Goal: Task Accomplishment & Management: Manage account settings

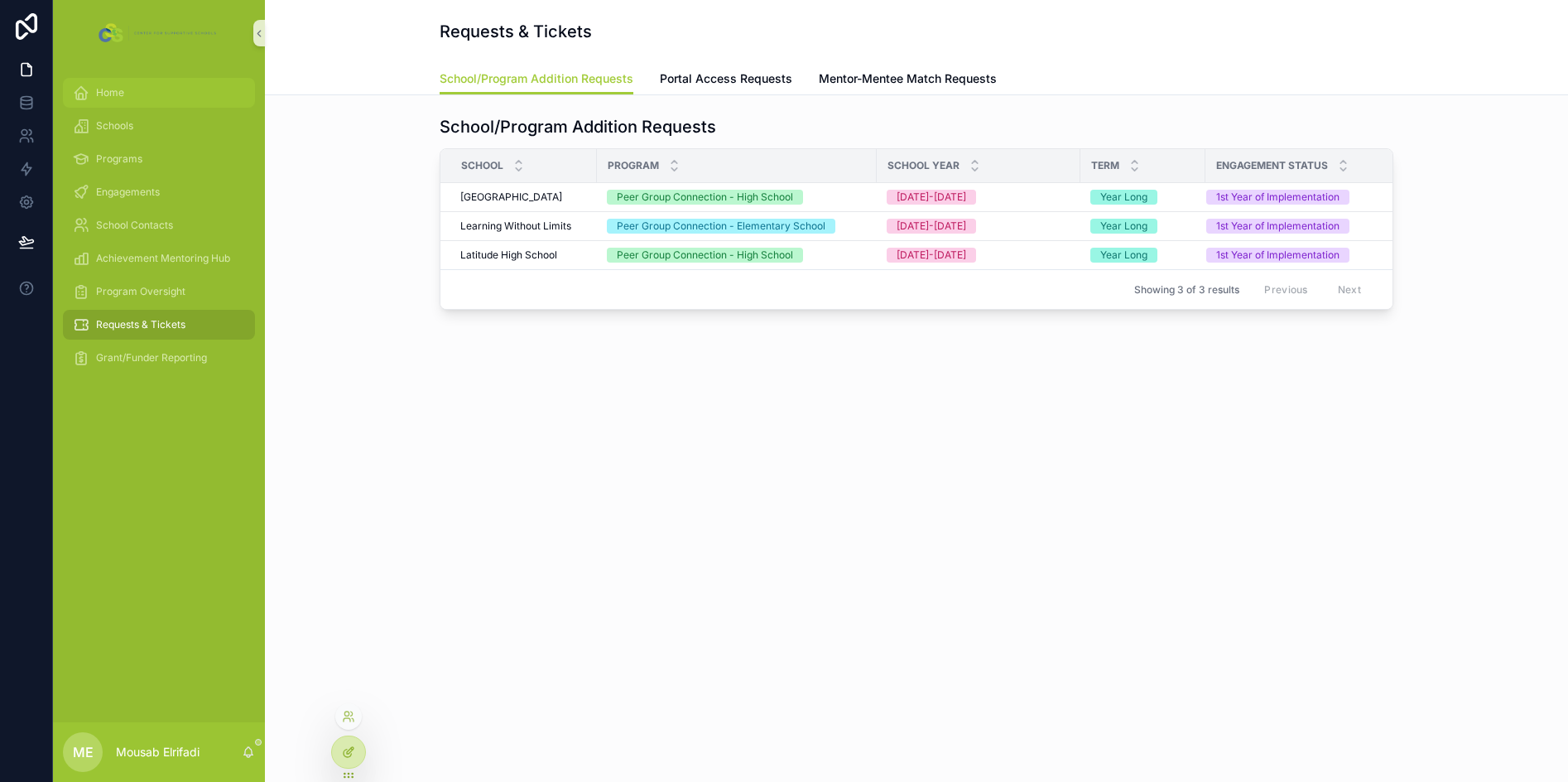
drag, startPoint x: 142, startPoint y: 92, endPoint x: 348, endPoint y: 750, distance: 689.5
click at [142, 92] on div "Home" at bounding box center [158, 92] width 172 height 26
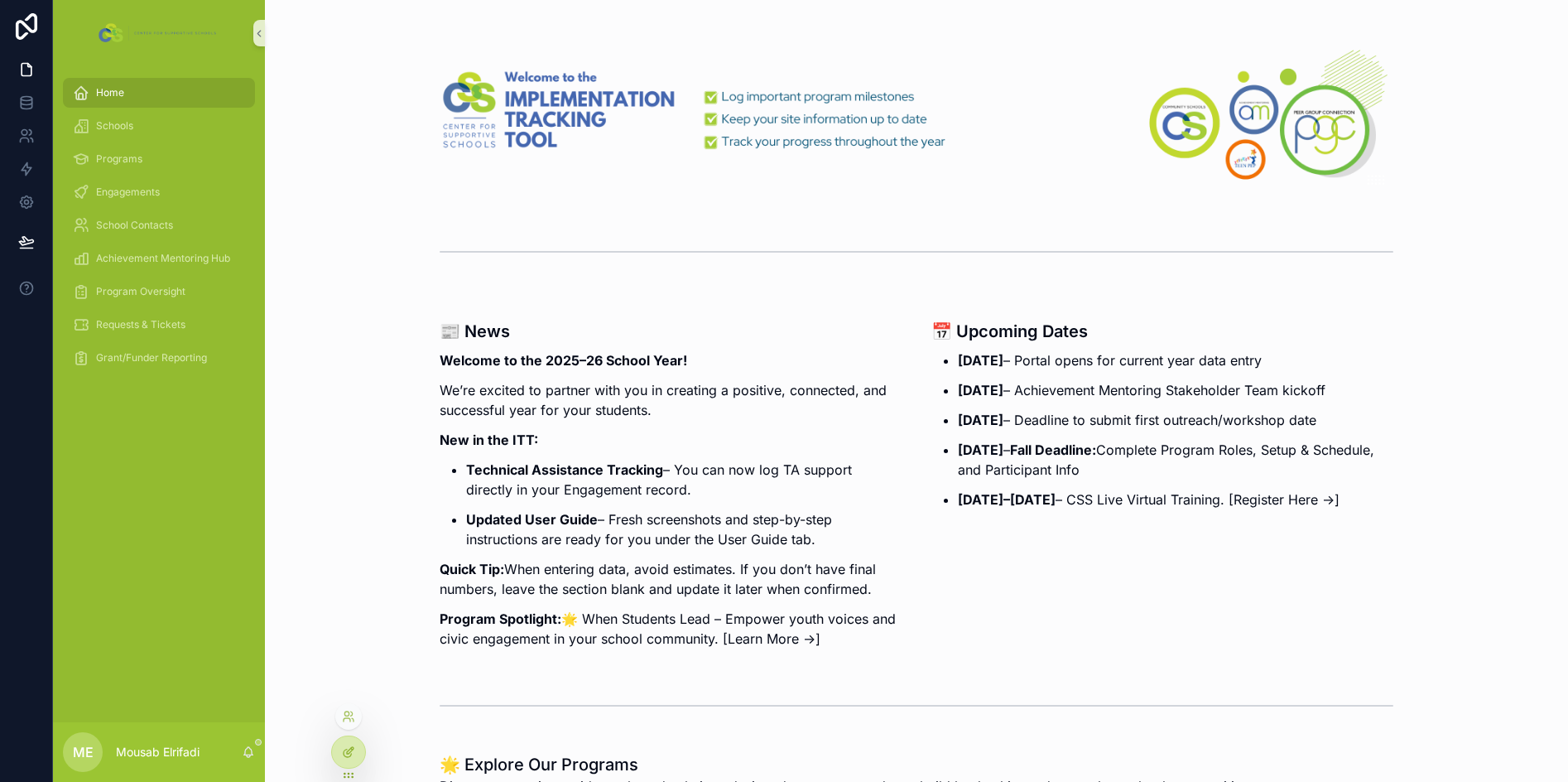
click at [353, 747] on icon at bounding box center [350, 750] width 7 height 7
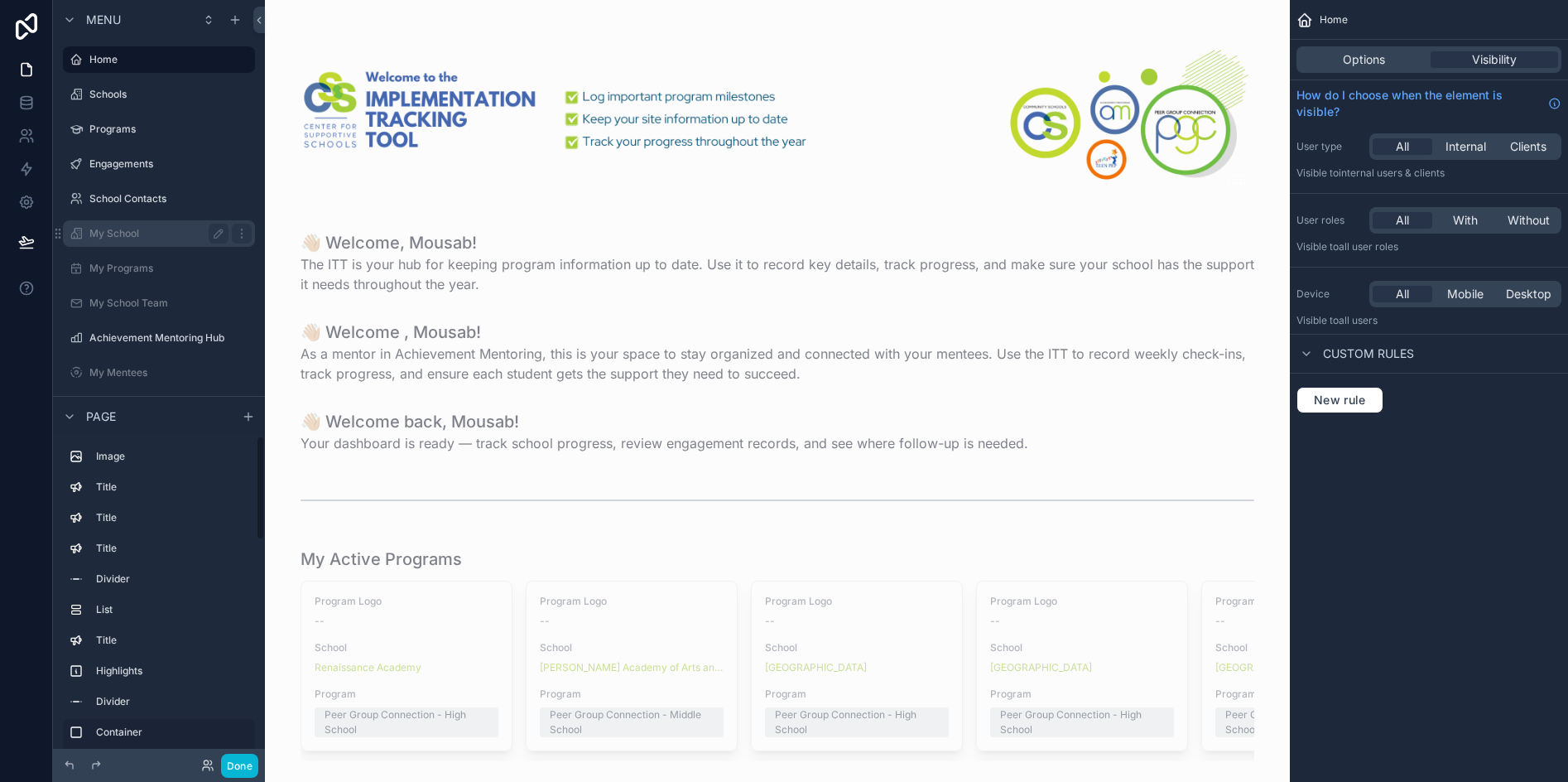
click at [114, 236] on label "My School" at bounding box center [155, 233] width 133 height 13
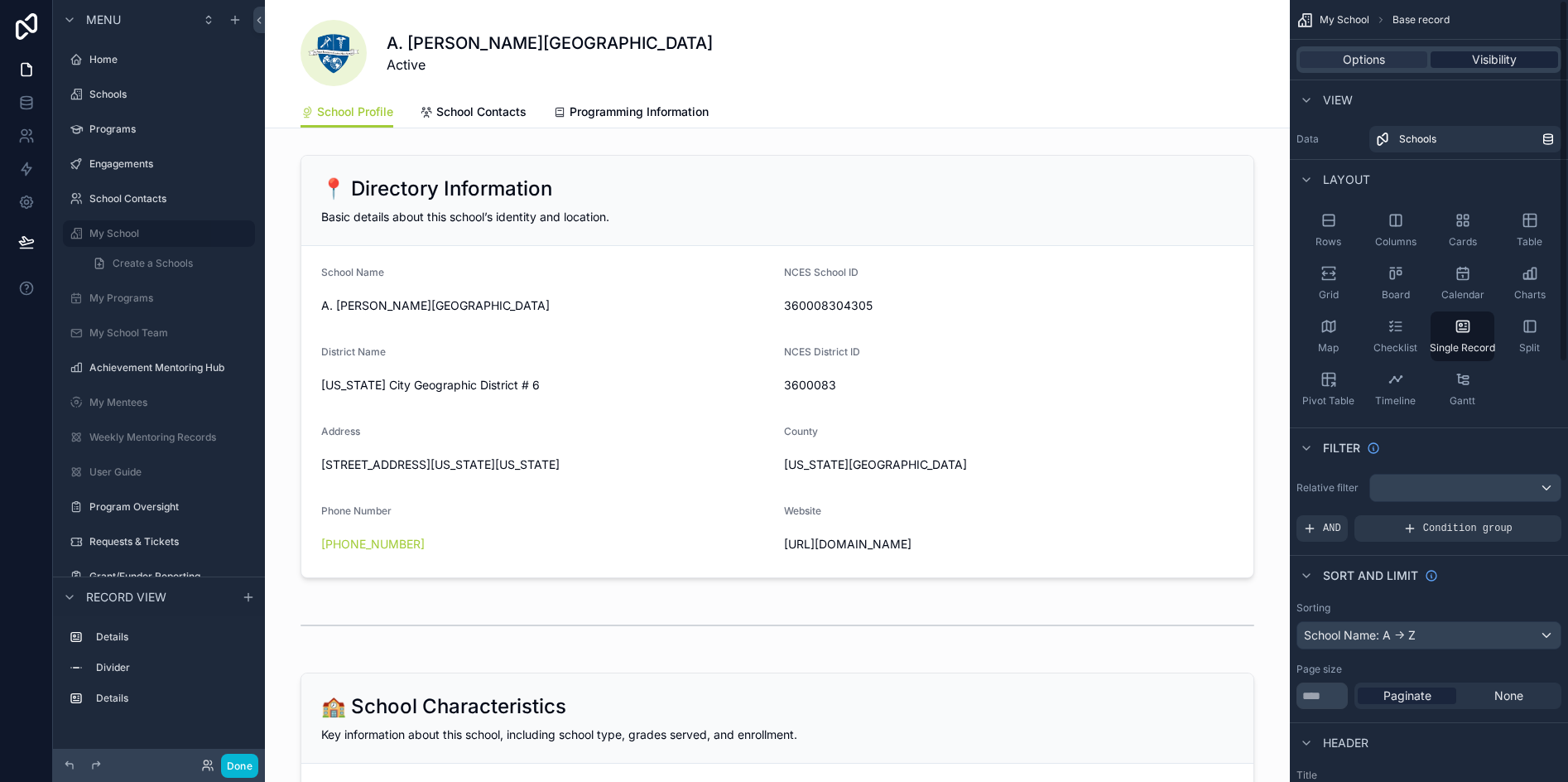
click at [1498, 60] on span "Visibility" at bounding box center [1495, 60] width 45 height 17
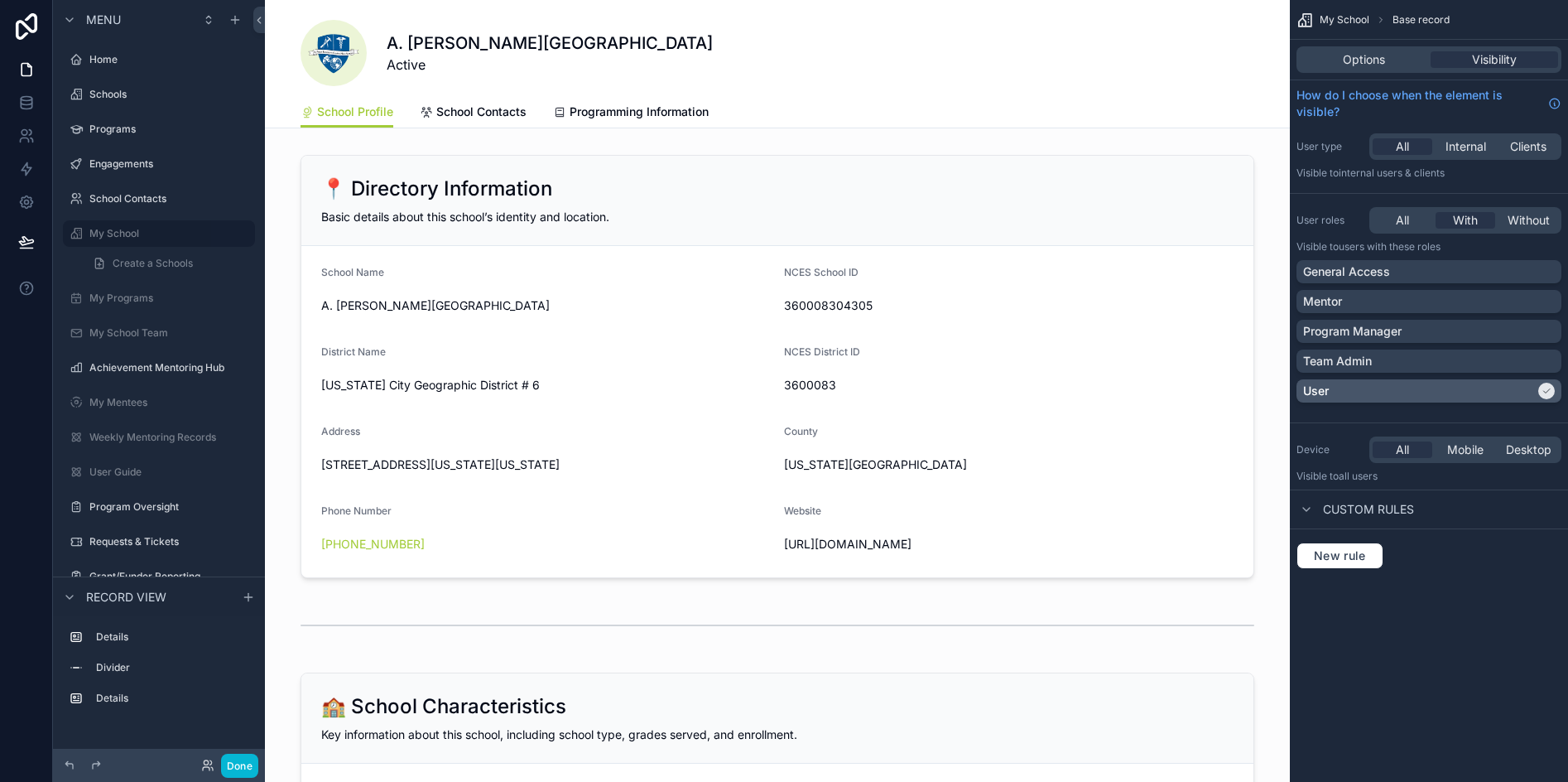
click at [1351, 395] on div "User" at bounding box center [1418, 391] width 231 height 17
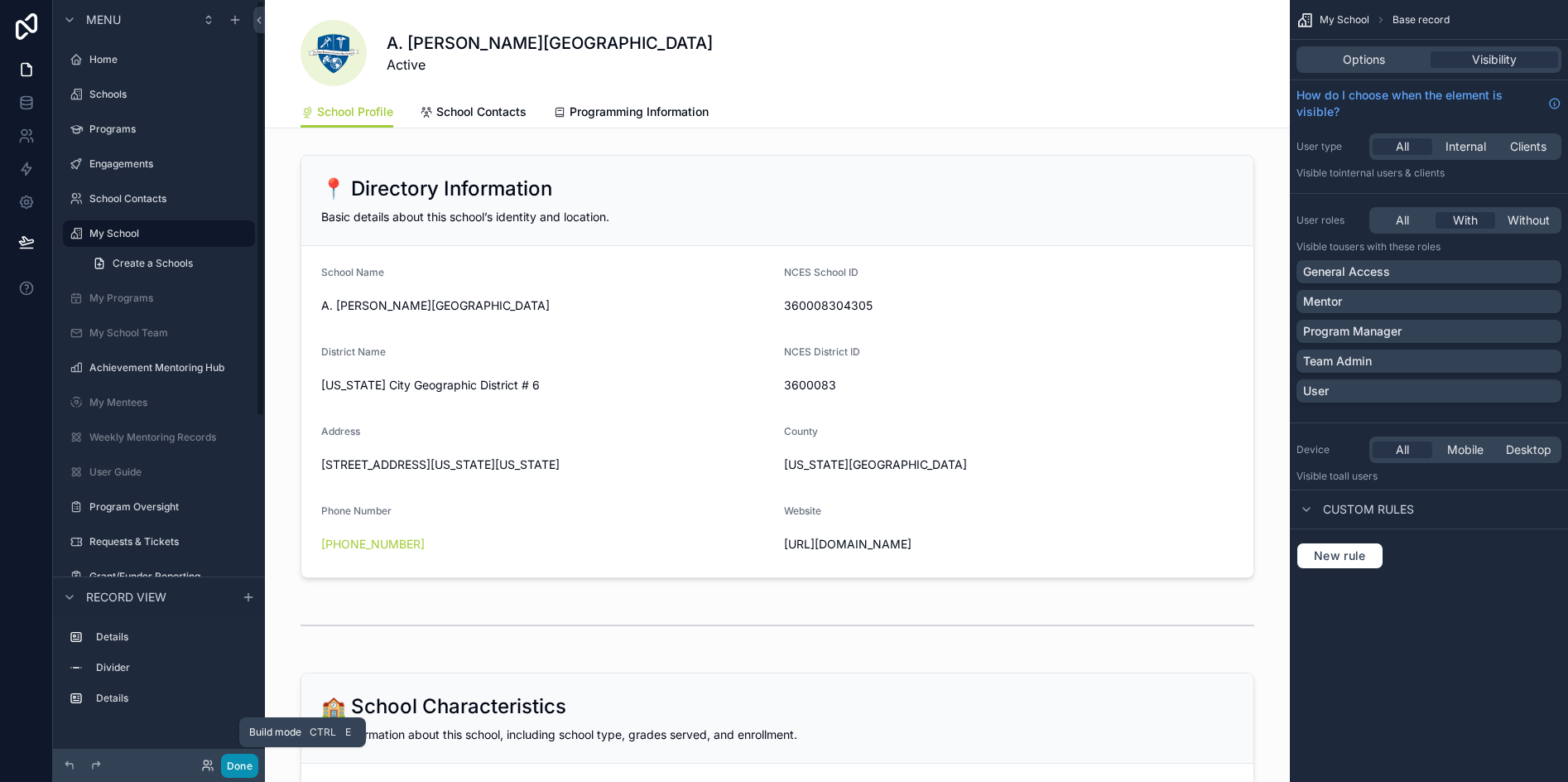
click at [230, 767] on button "Done" at bounding box center [240, 766] width 38 height 24
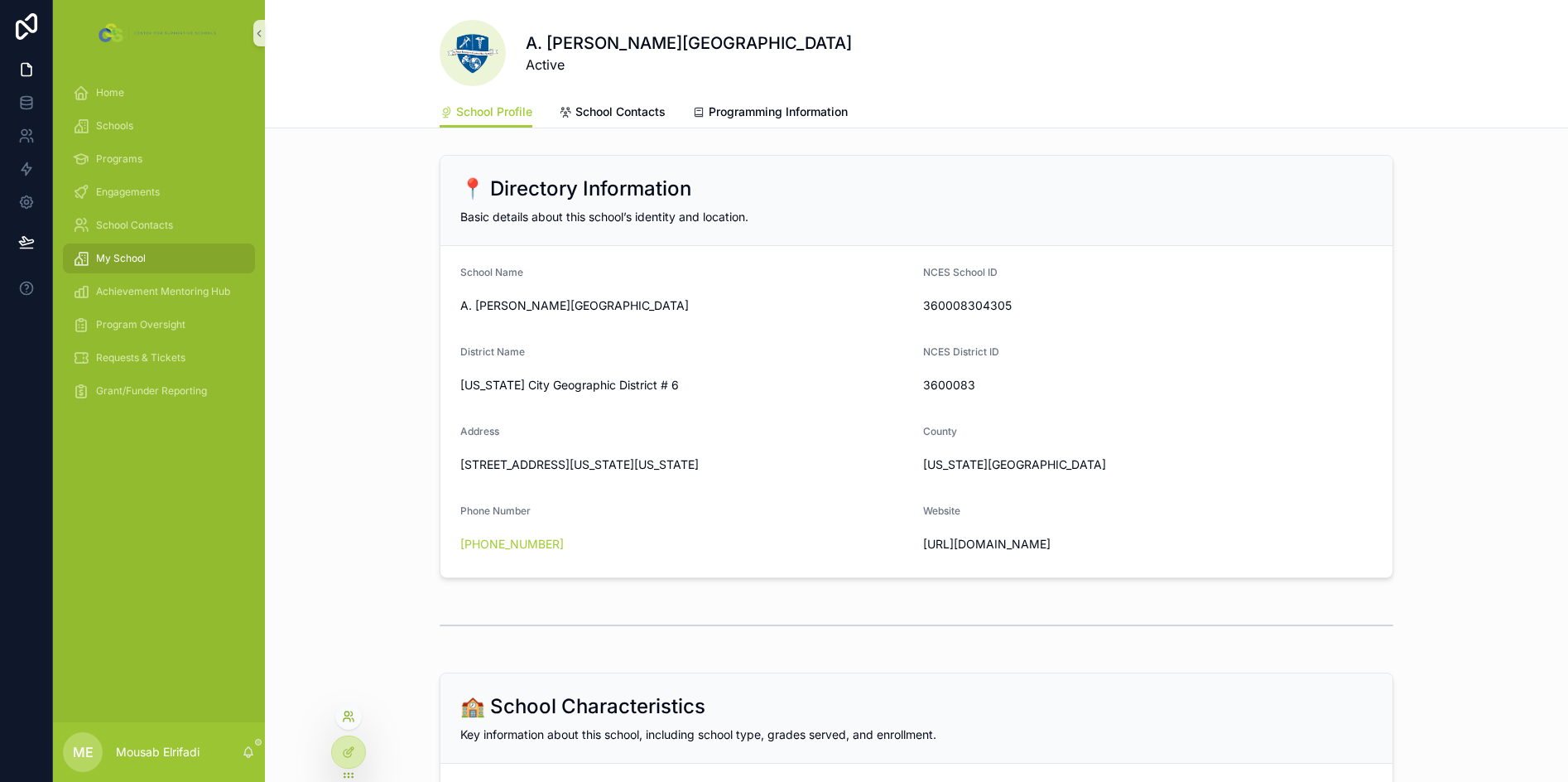
click at [351, 720] on icon at bounding box center [349, 716] width 13 height 13
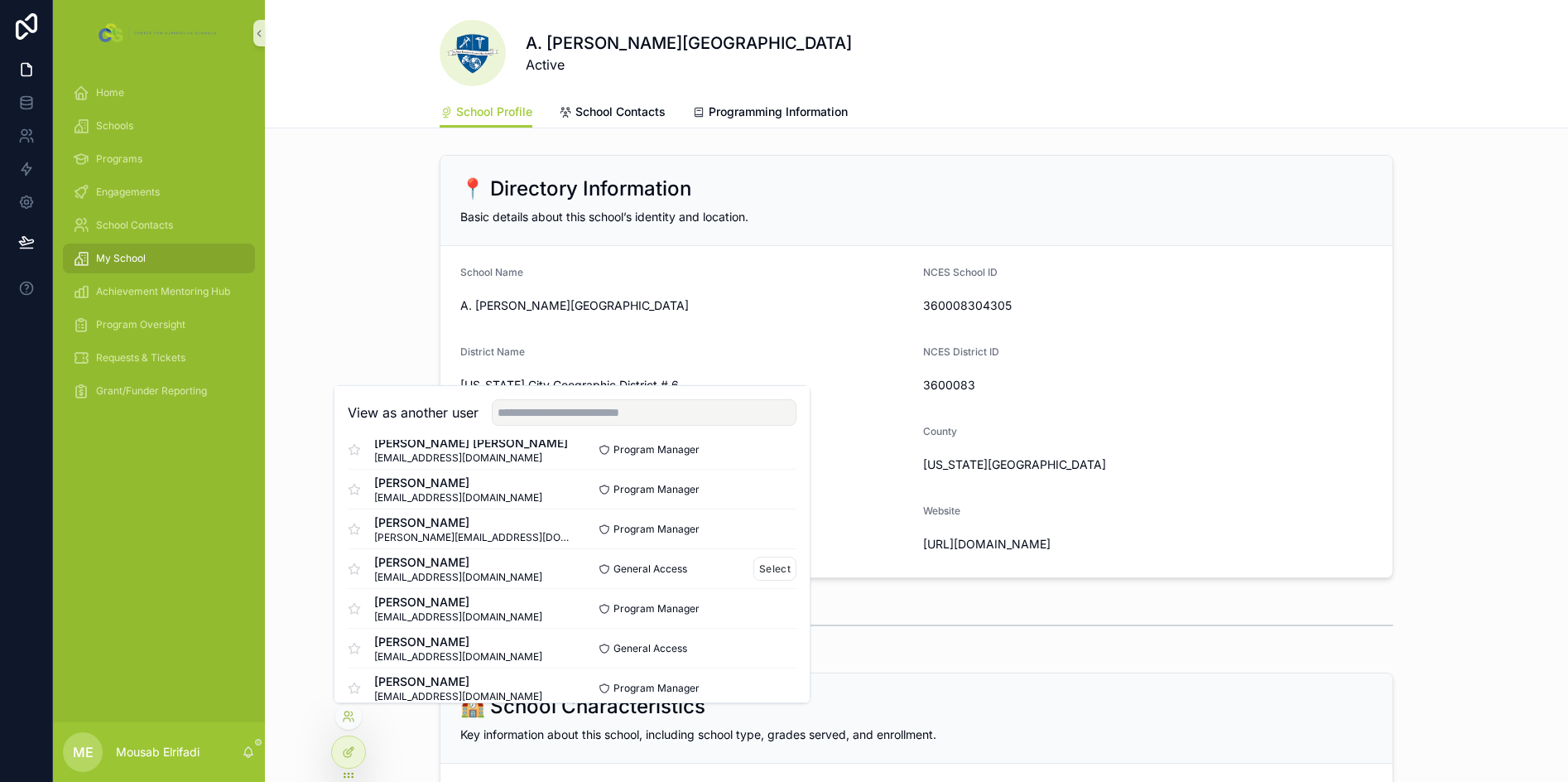
scroll to position [331, 0]
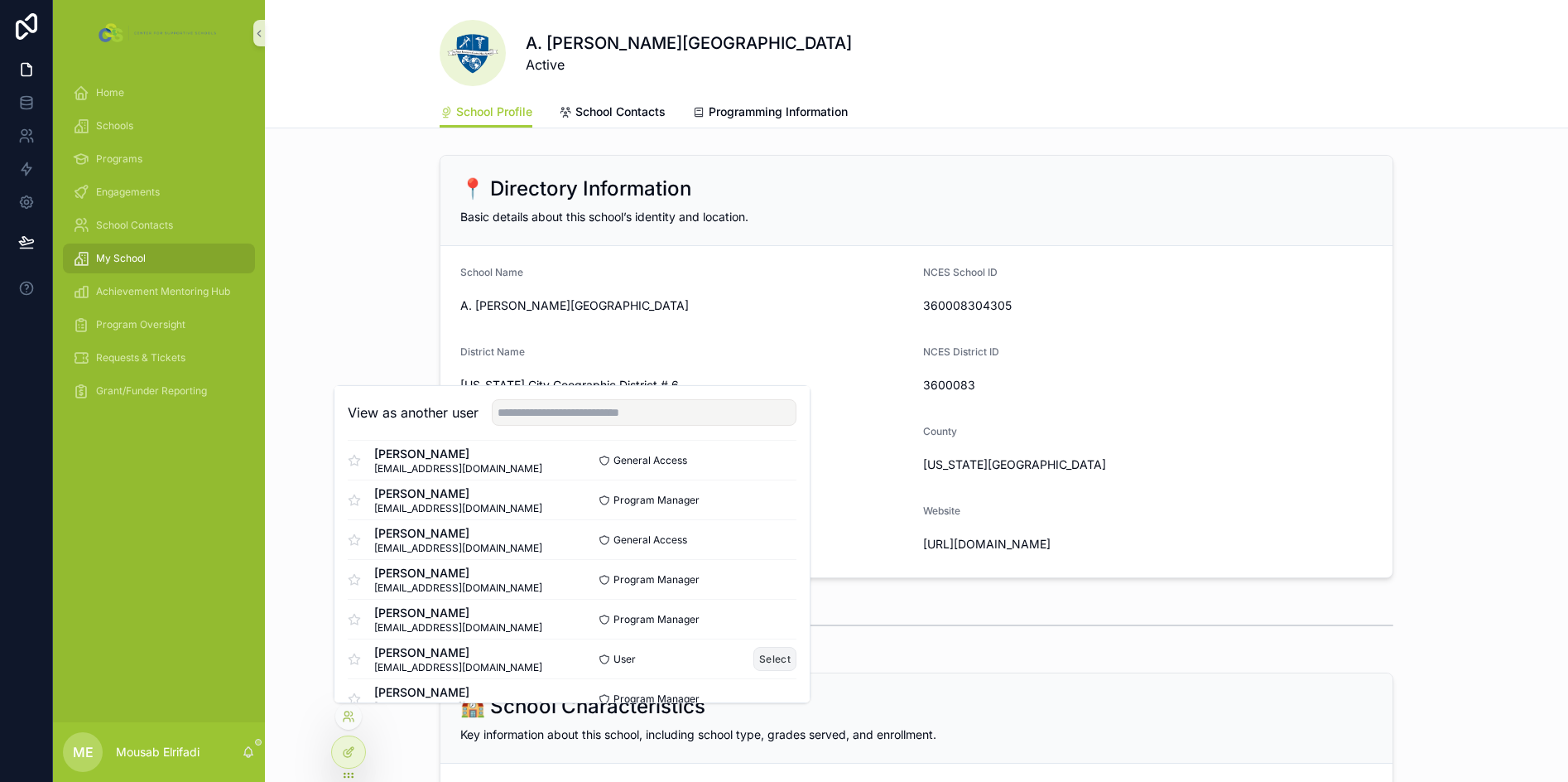
click at [763, 652] on button "Select" at bounding box center [775, 659] width 43 height 24
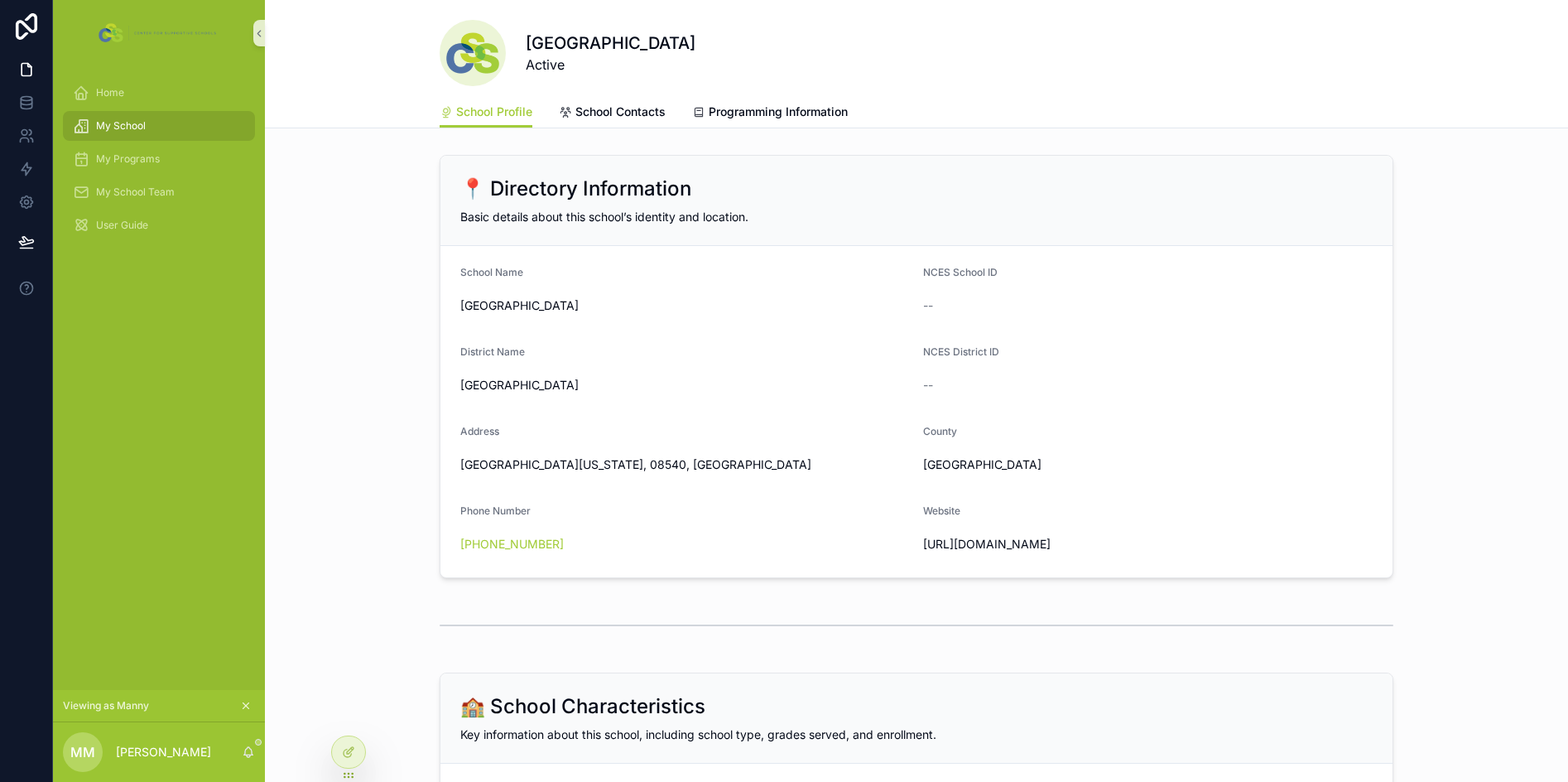
click at [246, 707] on icon "scrollable content" at bounding box center [246, 706] width 6 height 6
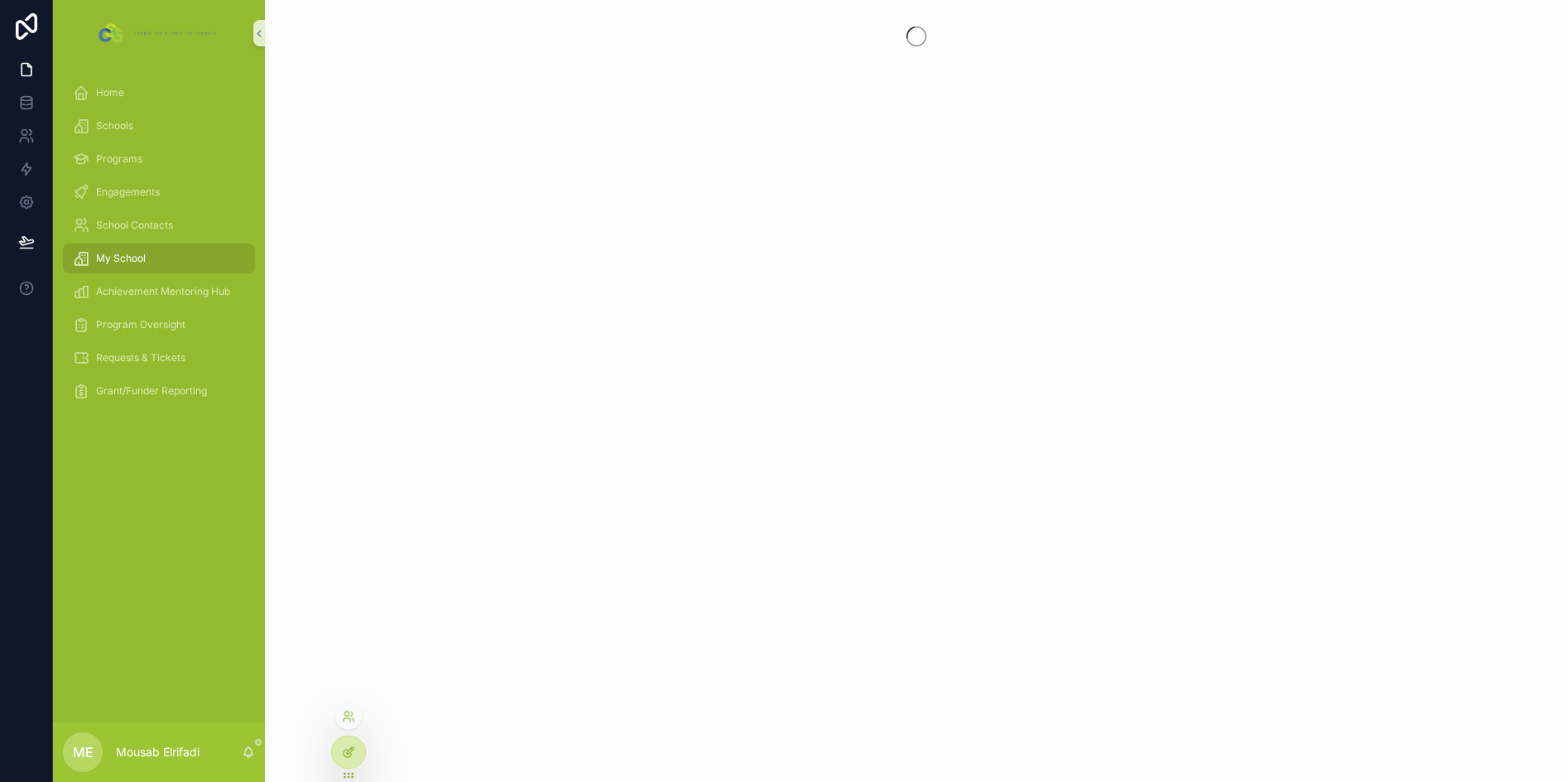
click at [339, 745] on div at bounding box center [348, 751] width 33 height 31
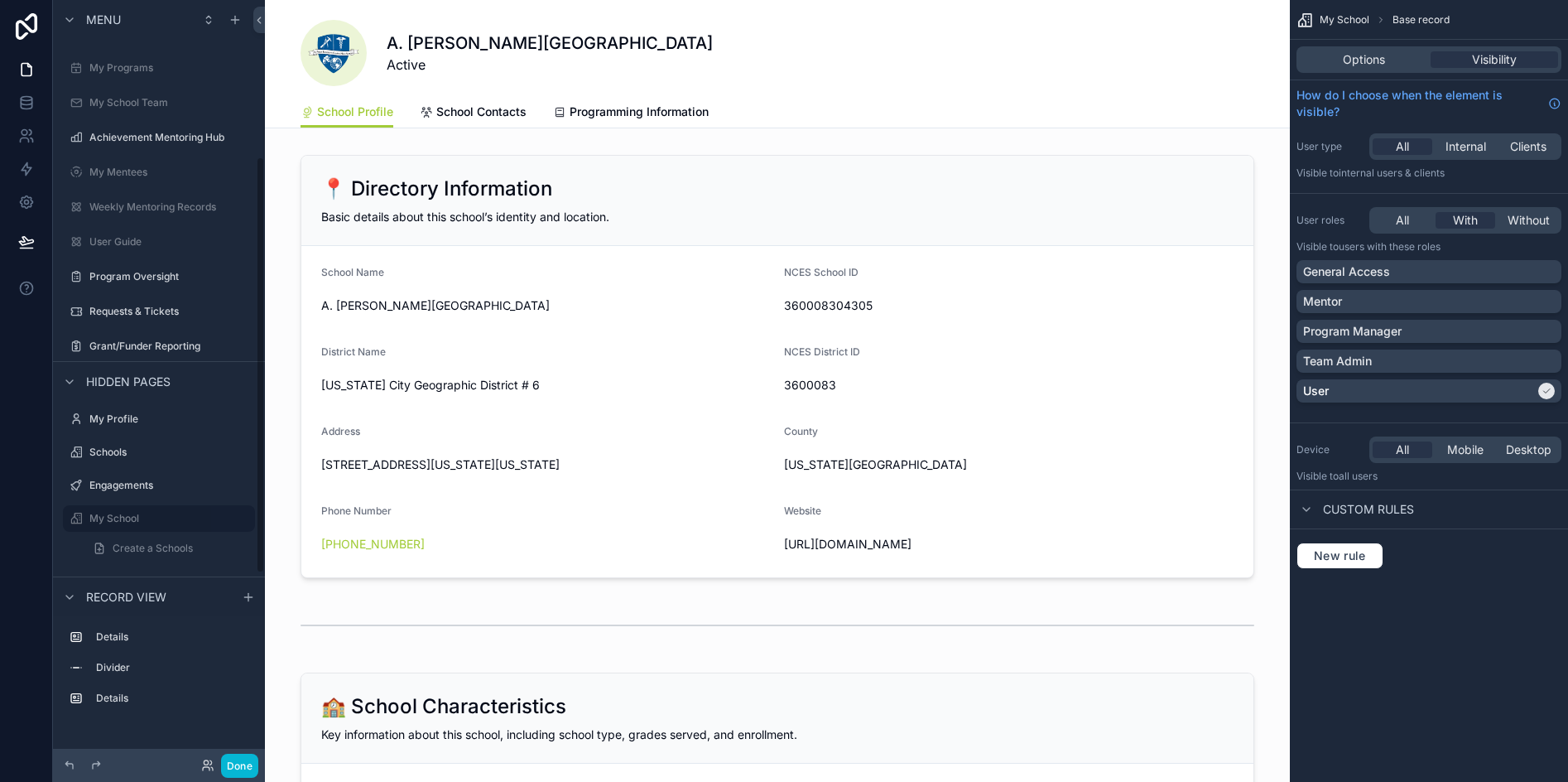
scroll to position [287, 0]
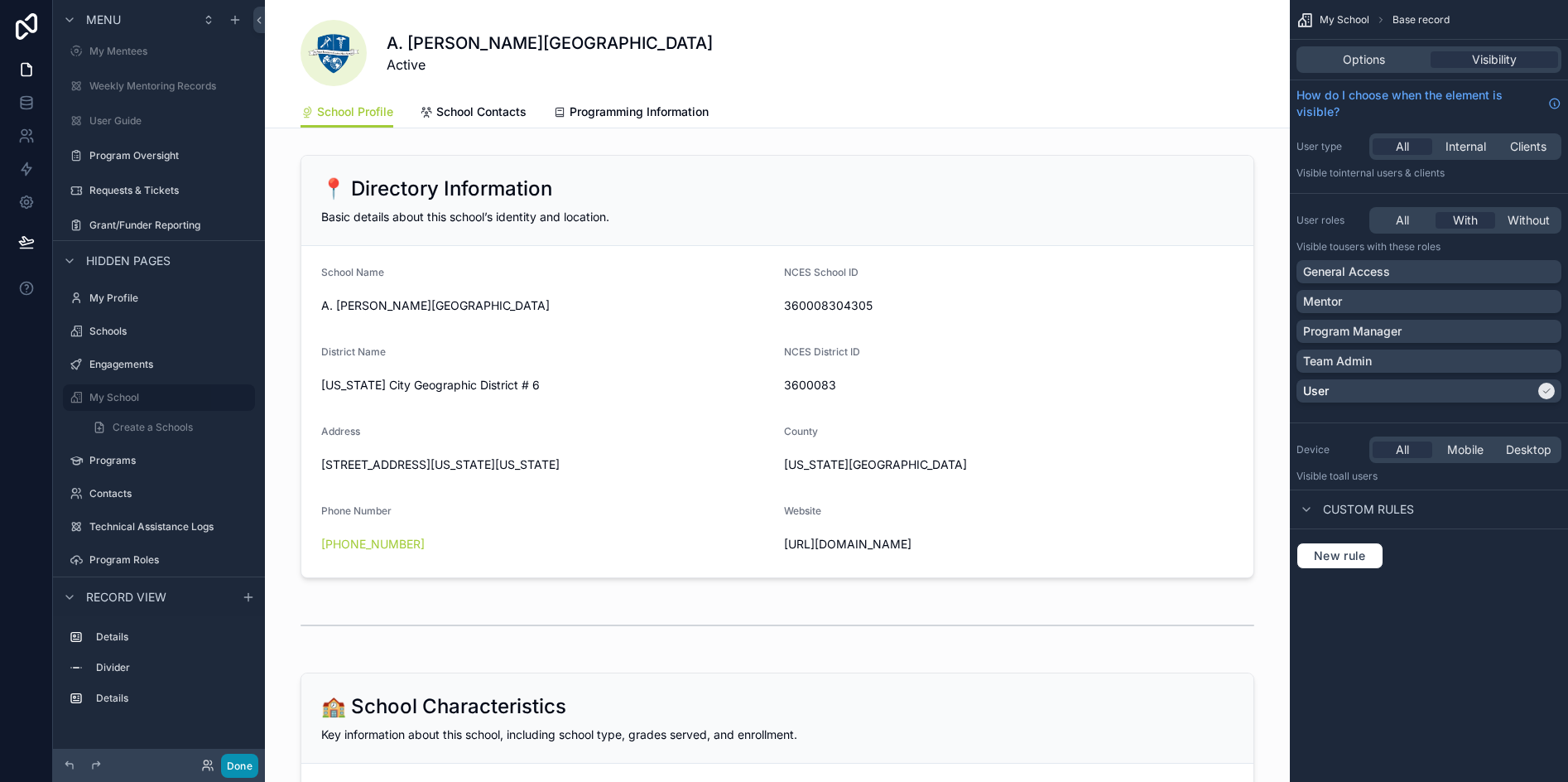
click at [237, 757] on button "Done" at bounding box center [240, 766] width 38 height 24
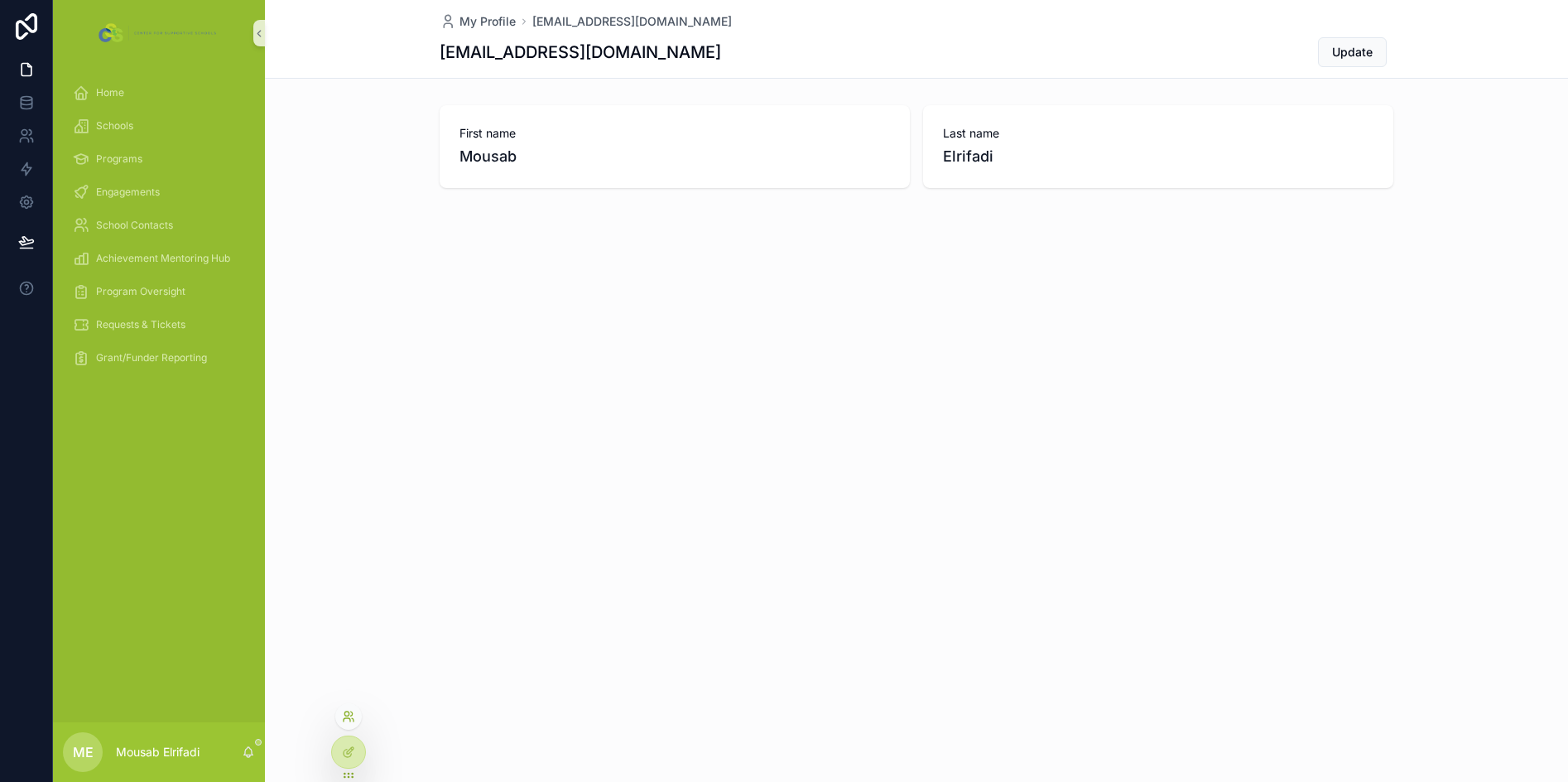
click at [351, 720] on icon at bounding box center [349, 716] width 13 height 13
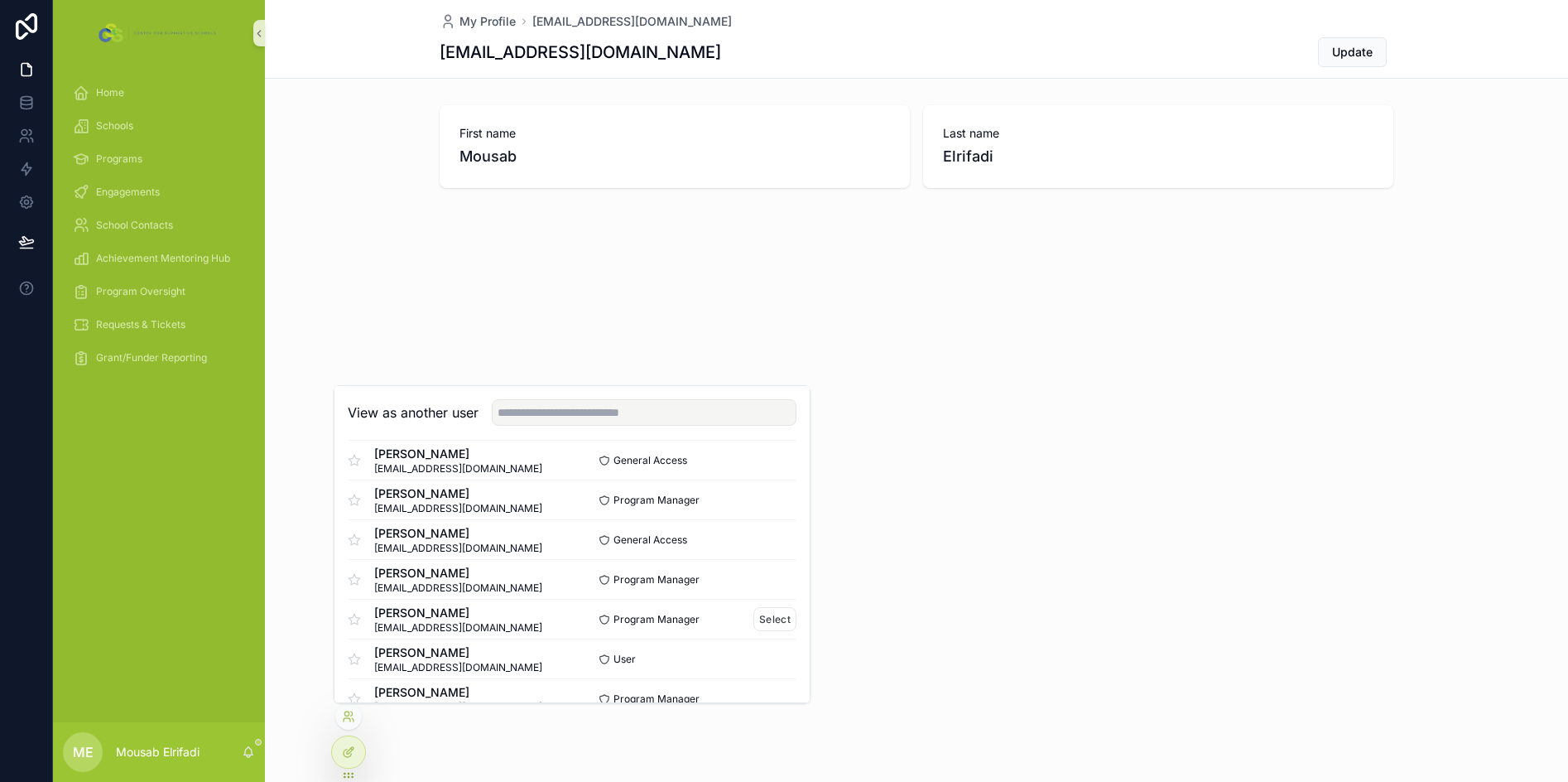
scroll to position [414, 0]
click at [758, 574] on button "Select" at bounding box center [775, 576] width 43 height 24
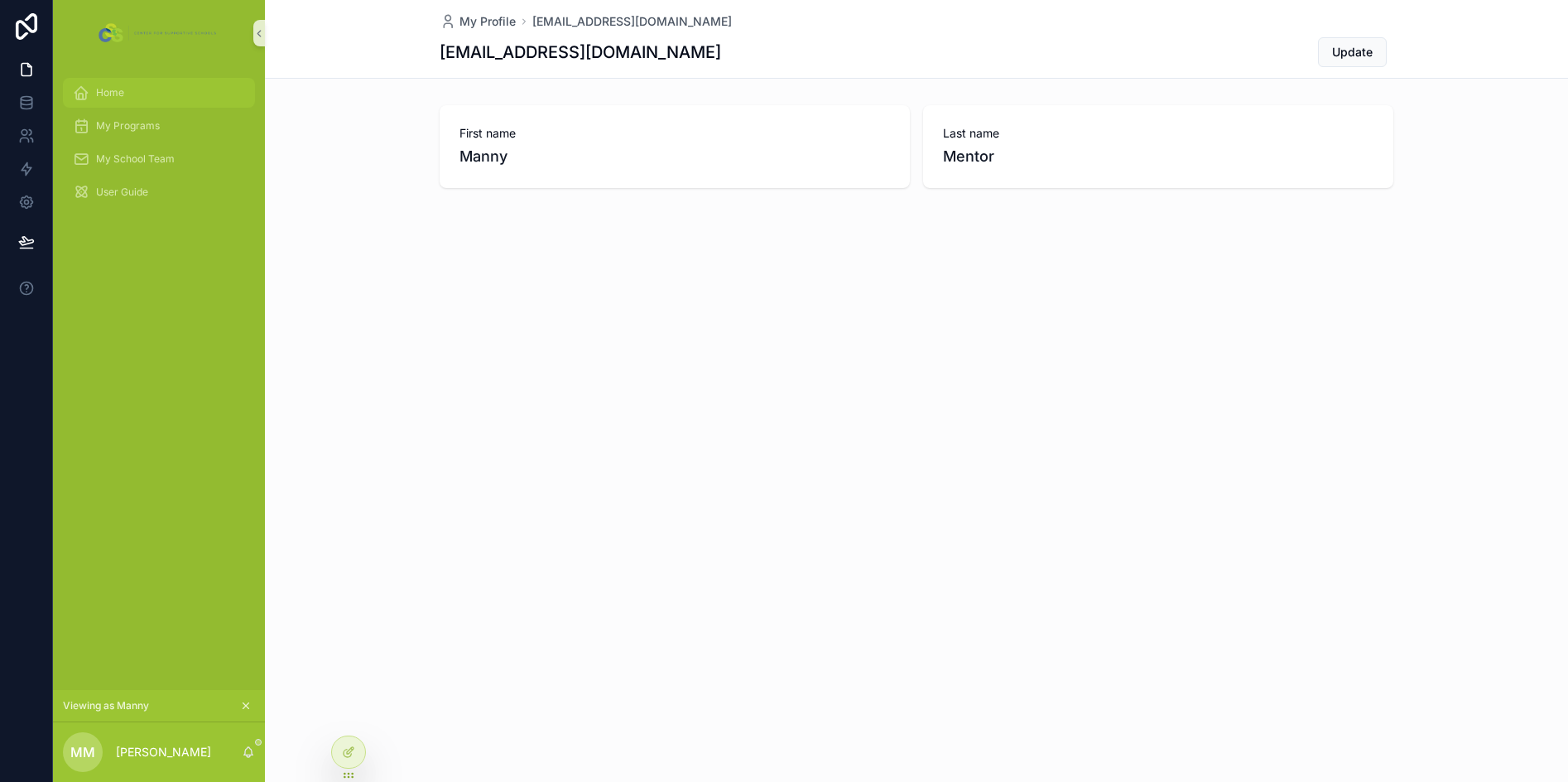
click at [134, 90] on div "Home" at bounding box center [158, 92] width 172 height 26
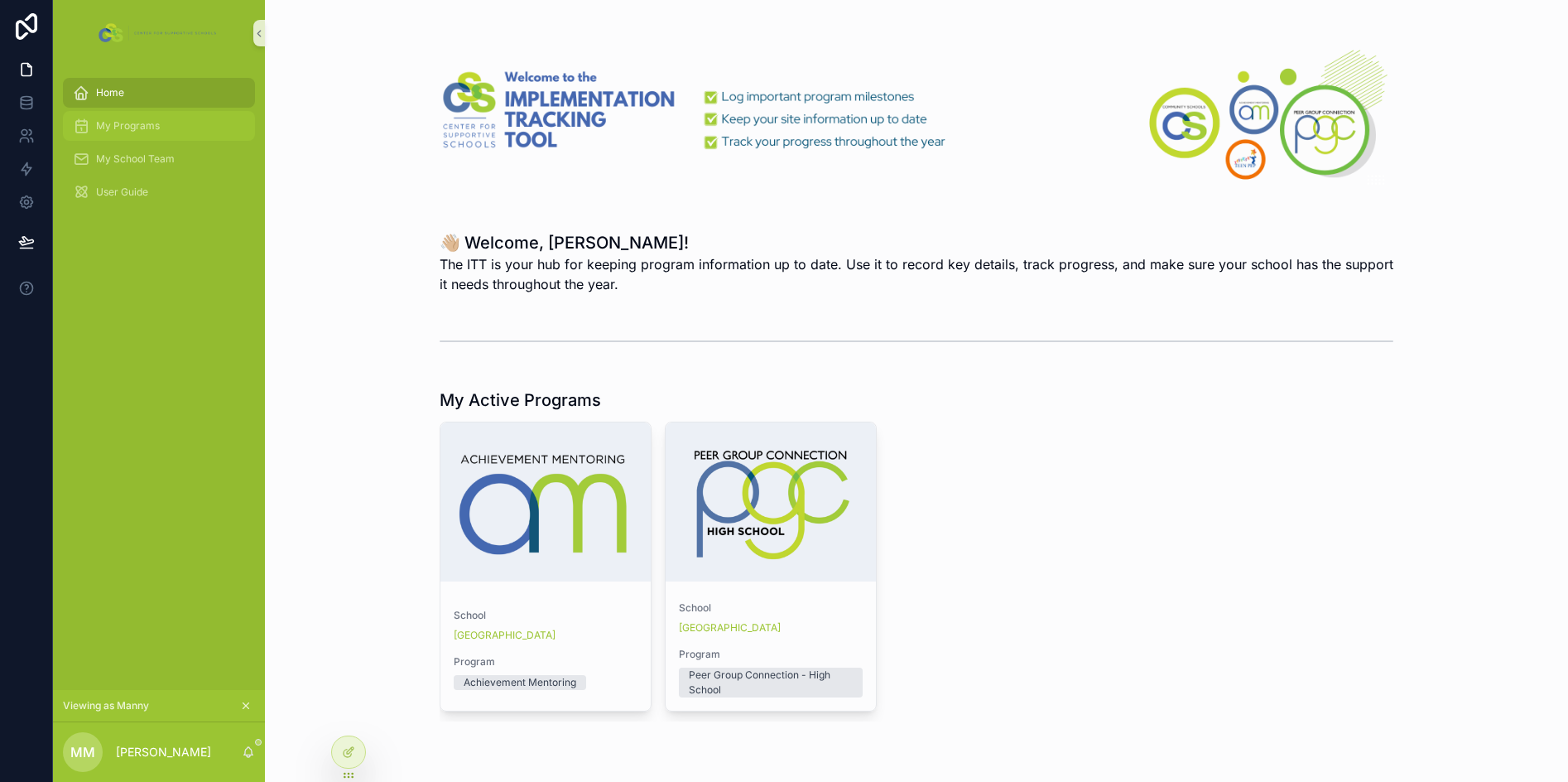
click at [140, 130] on span "My Programs" at bounding box center [128, 126] width 64 height 13
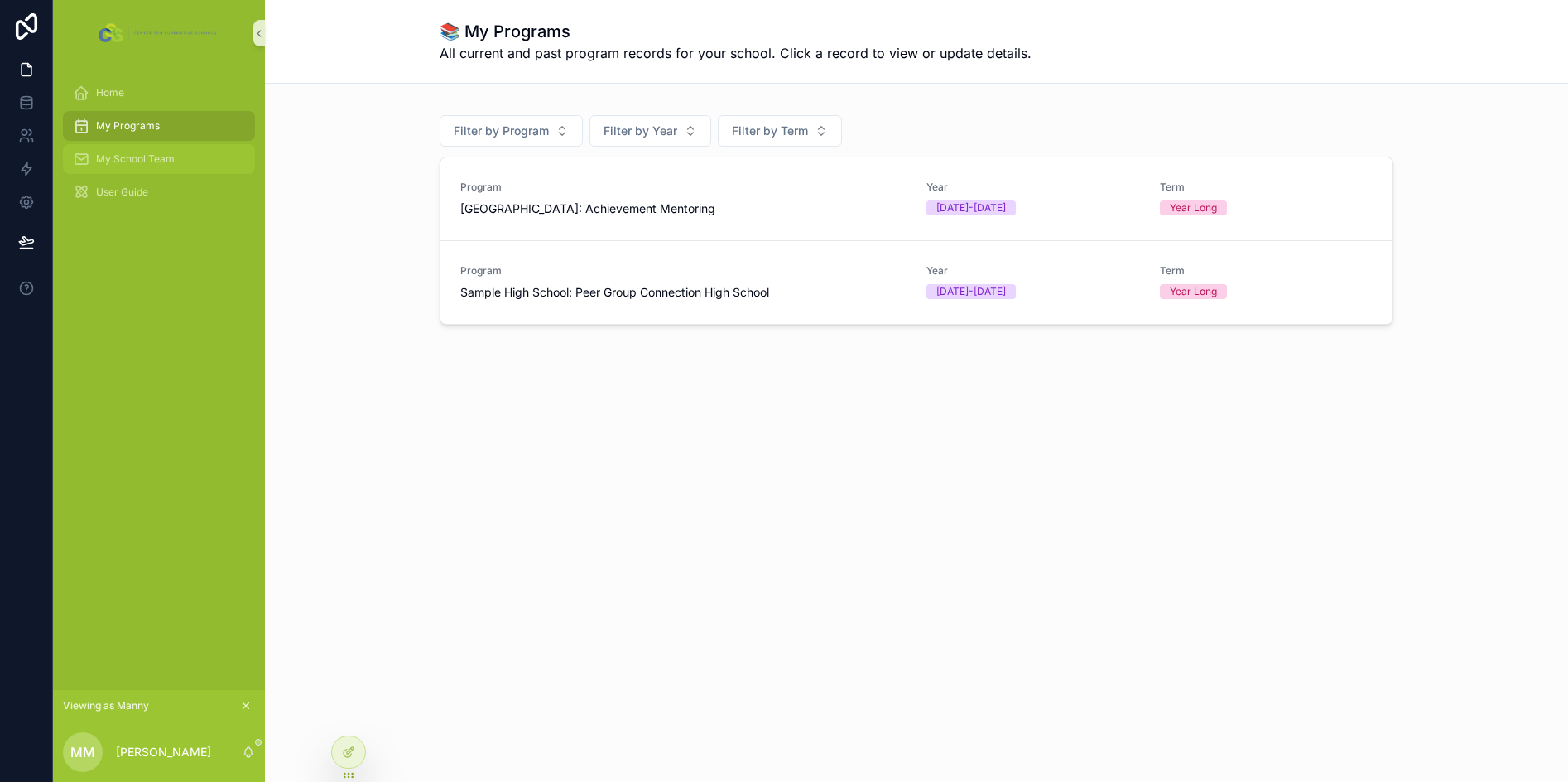
click at [134, 150] on div "My School Team" at bounding box center [158, 159] width 172 height 26
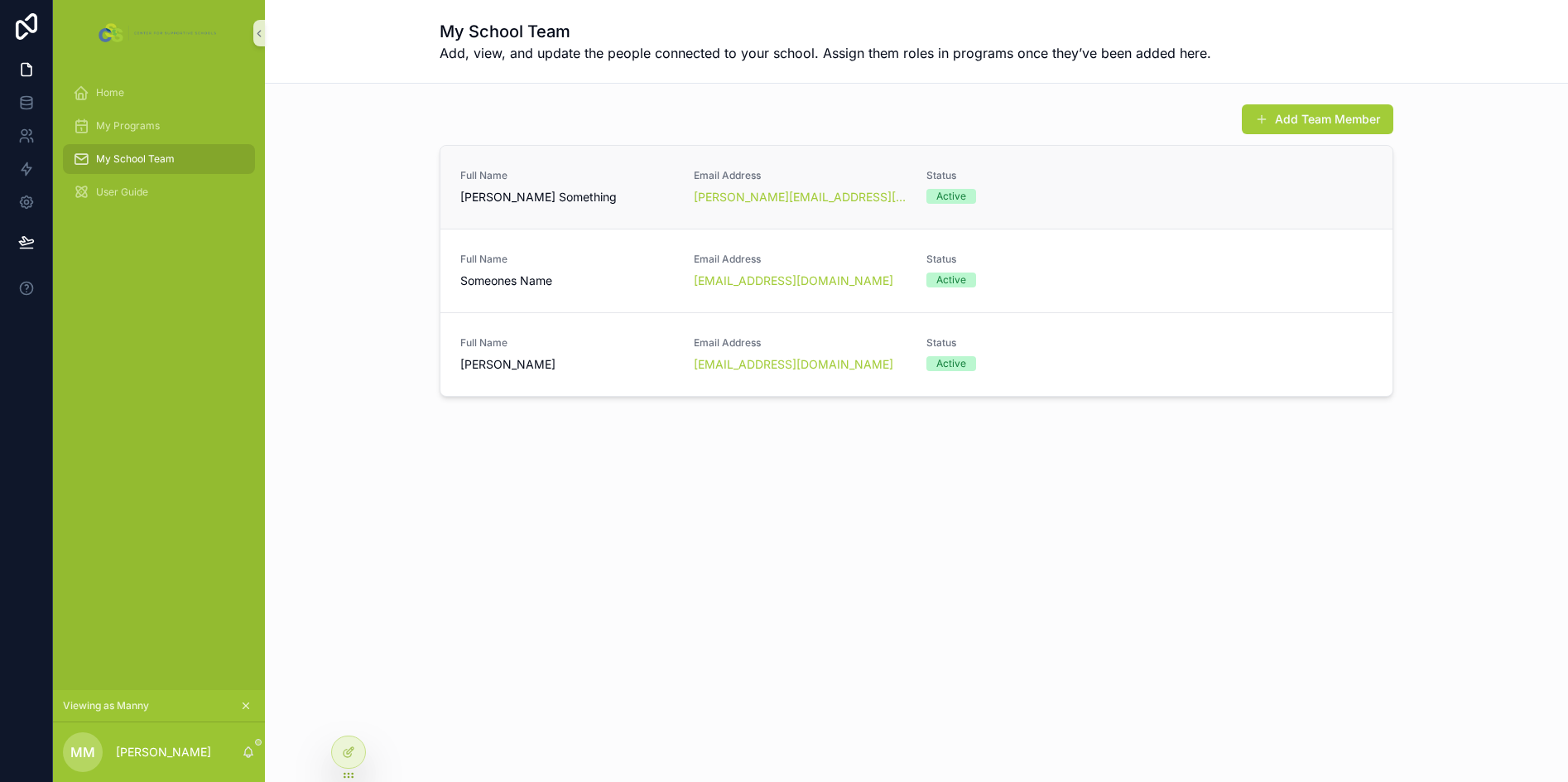
click at [597, 185] on div "Full Name Susie Something" at bounding box center [566, 187] width 214 height 37
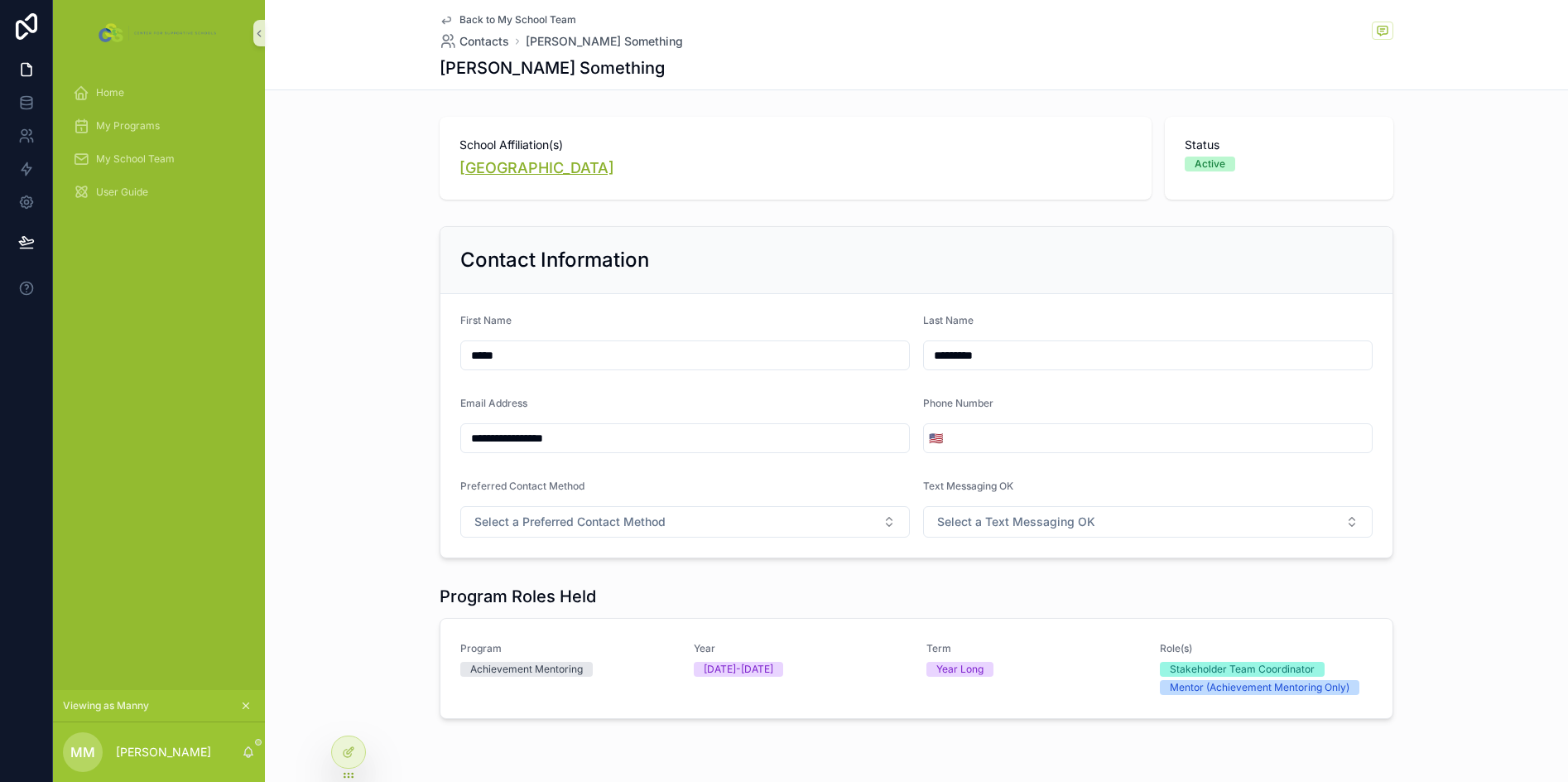
click at [509, 167] on span "Sample High School" at bounding box center [536, 168] width 155 height 24
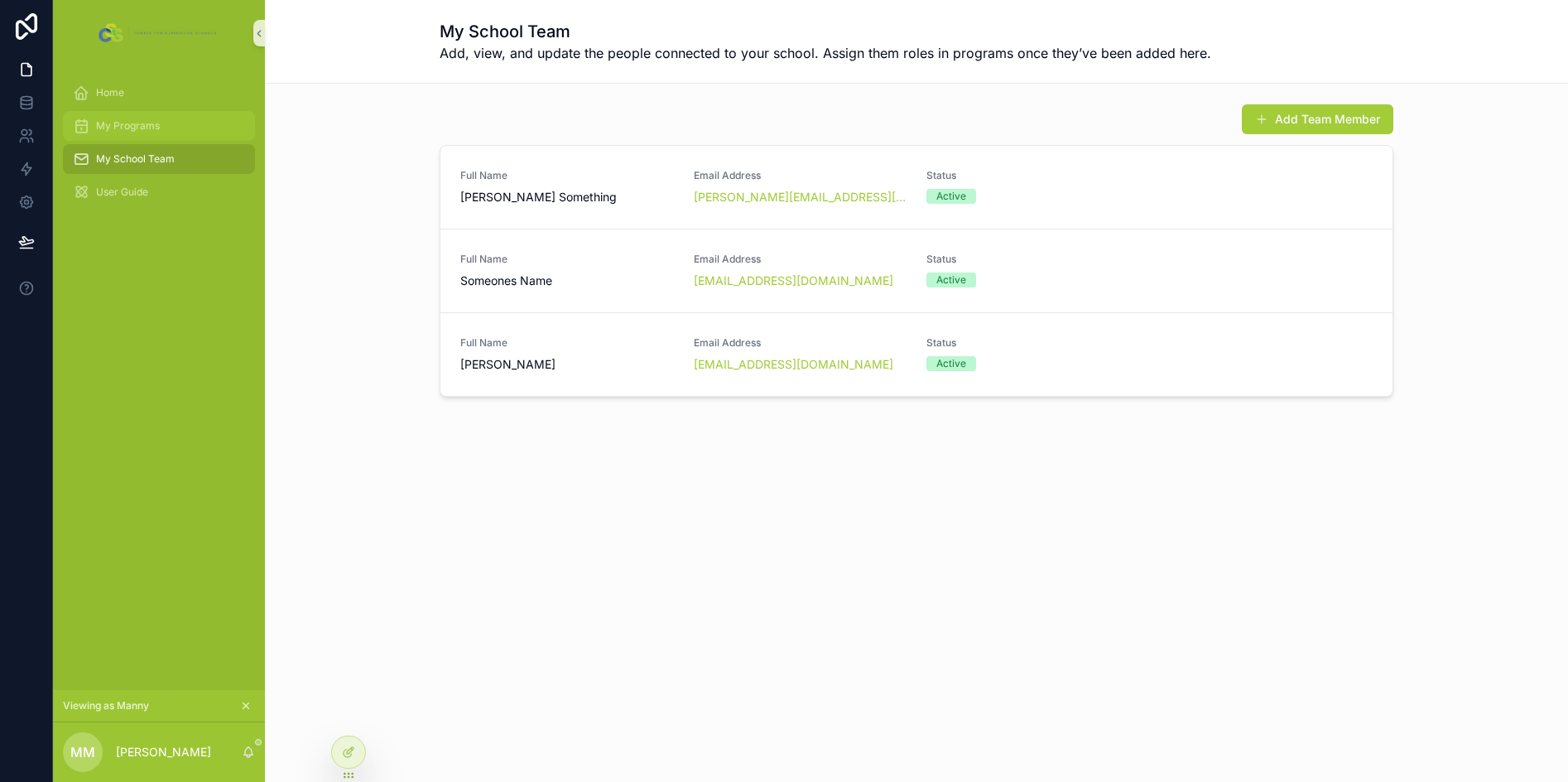
click at [138, 125] on span "My Programs" at bounding box center [128, 126] width 64 height 13
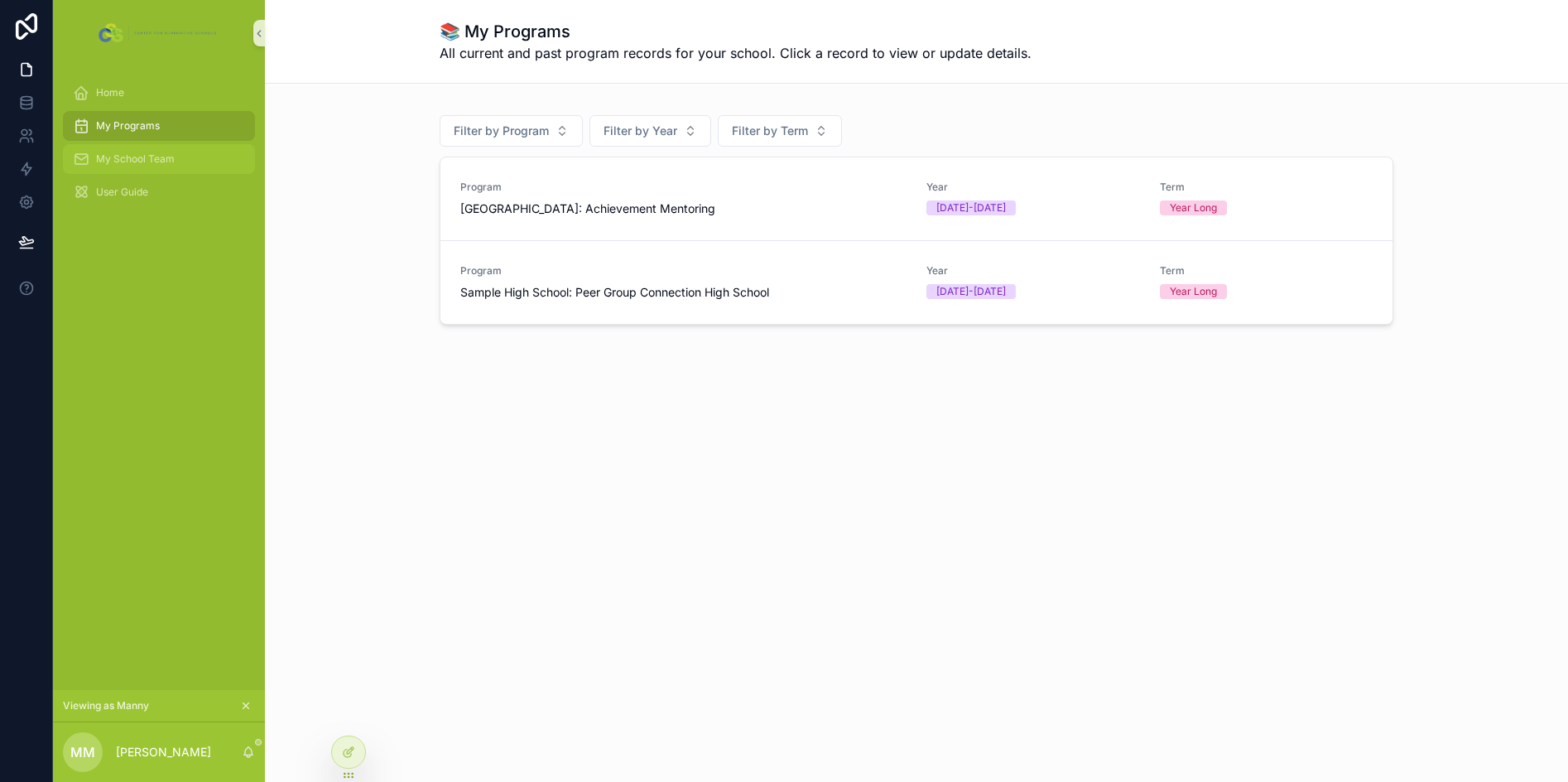
click at [104, 167] on div "My School Team" at bounding box center [158, 159] width 172 height 26
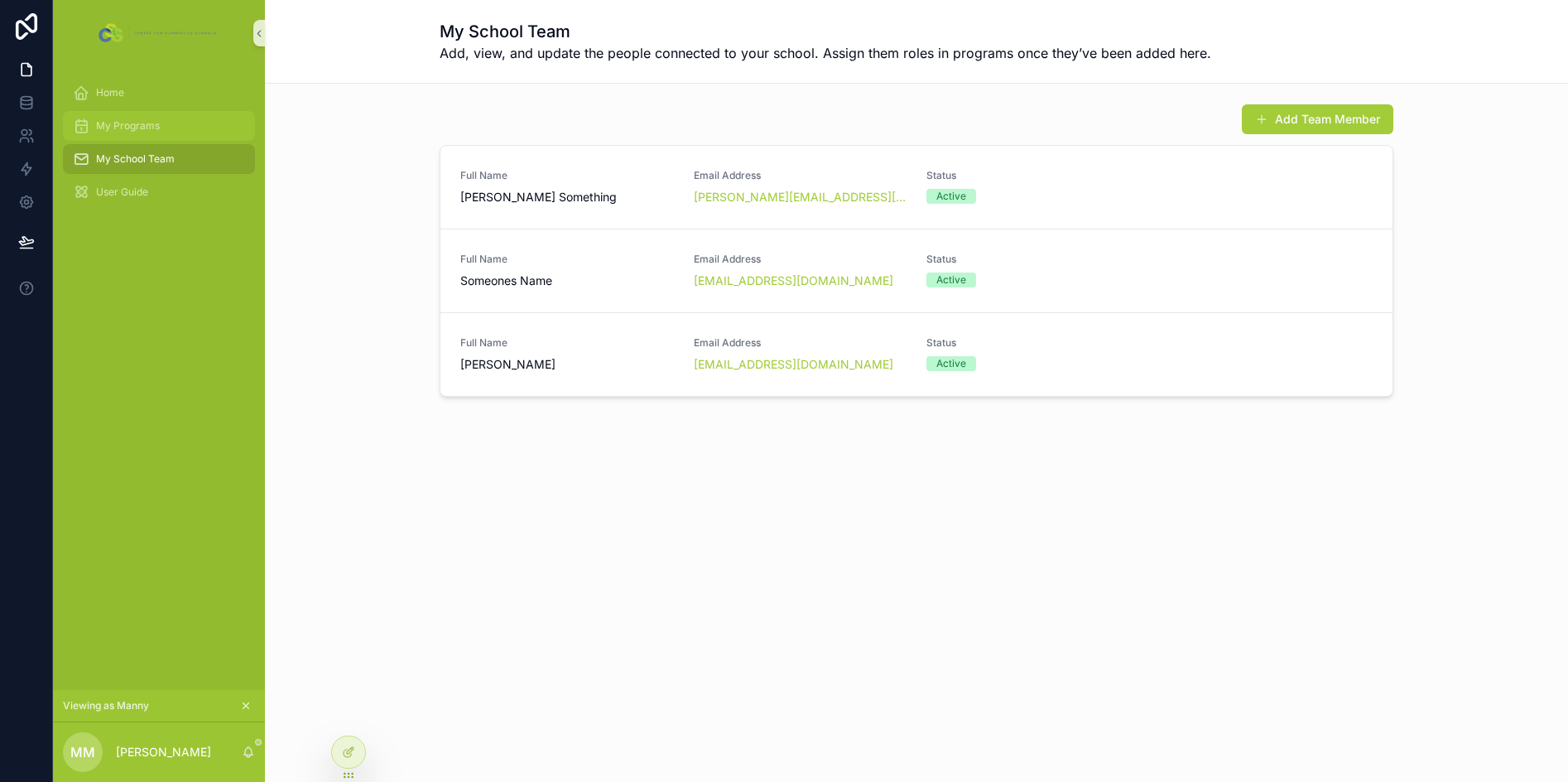
click at [108, 120] on span "My Programs" at bounding box center [128, 126] width 64 height 13
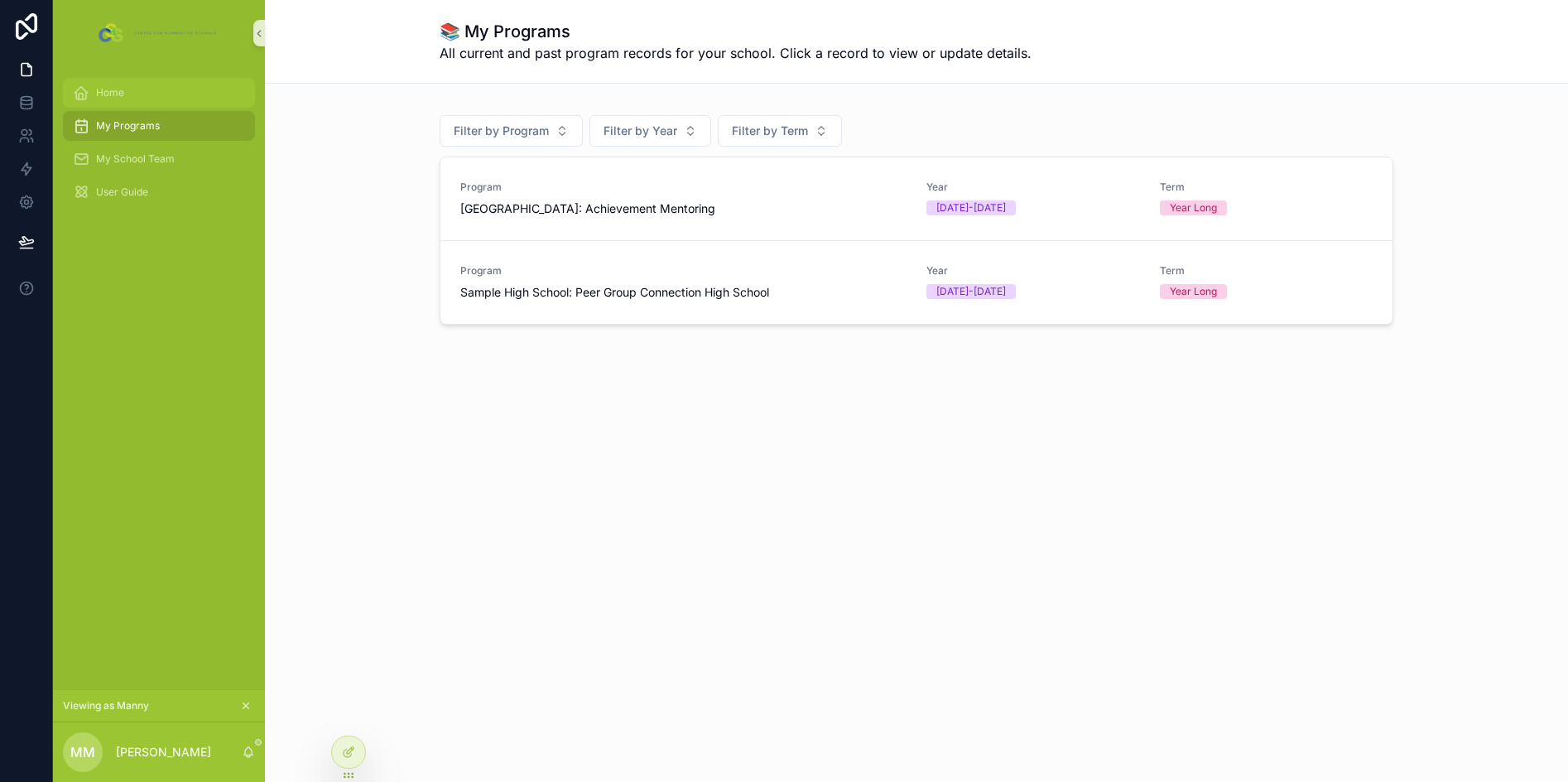
click at [118, 99] on span "Home" at bounding box center [110, 93] width 28 height 13
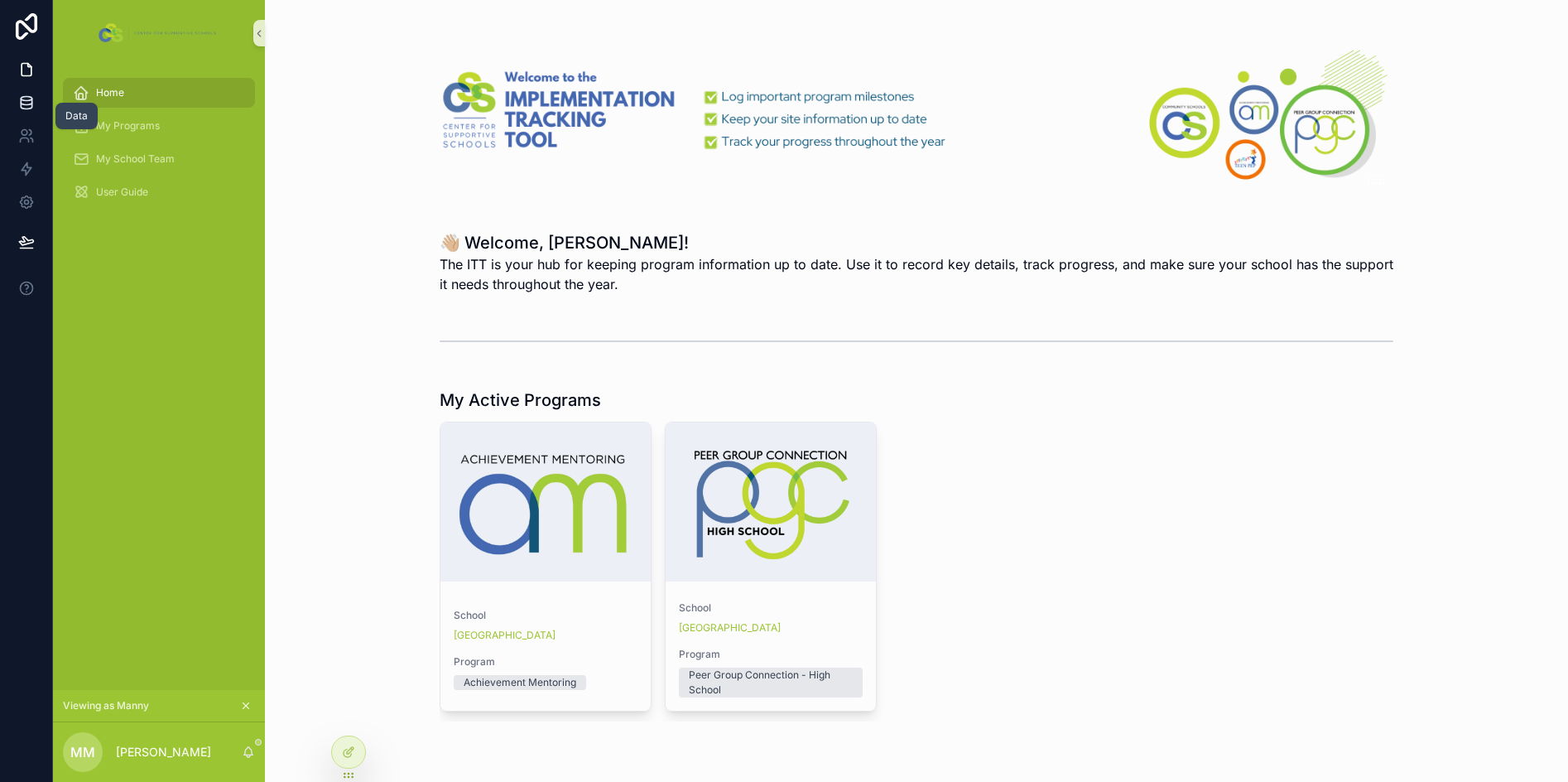
click at [28, 108] on icon at bounding box center [25, 105] width 10 height 7
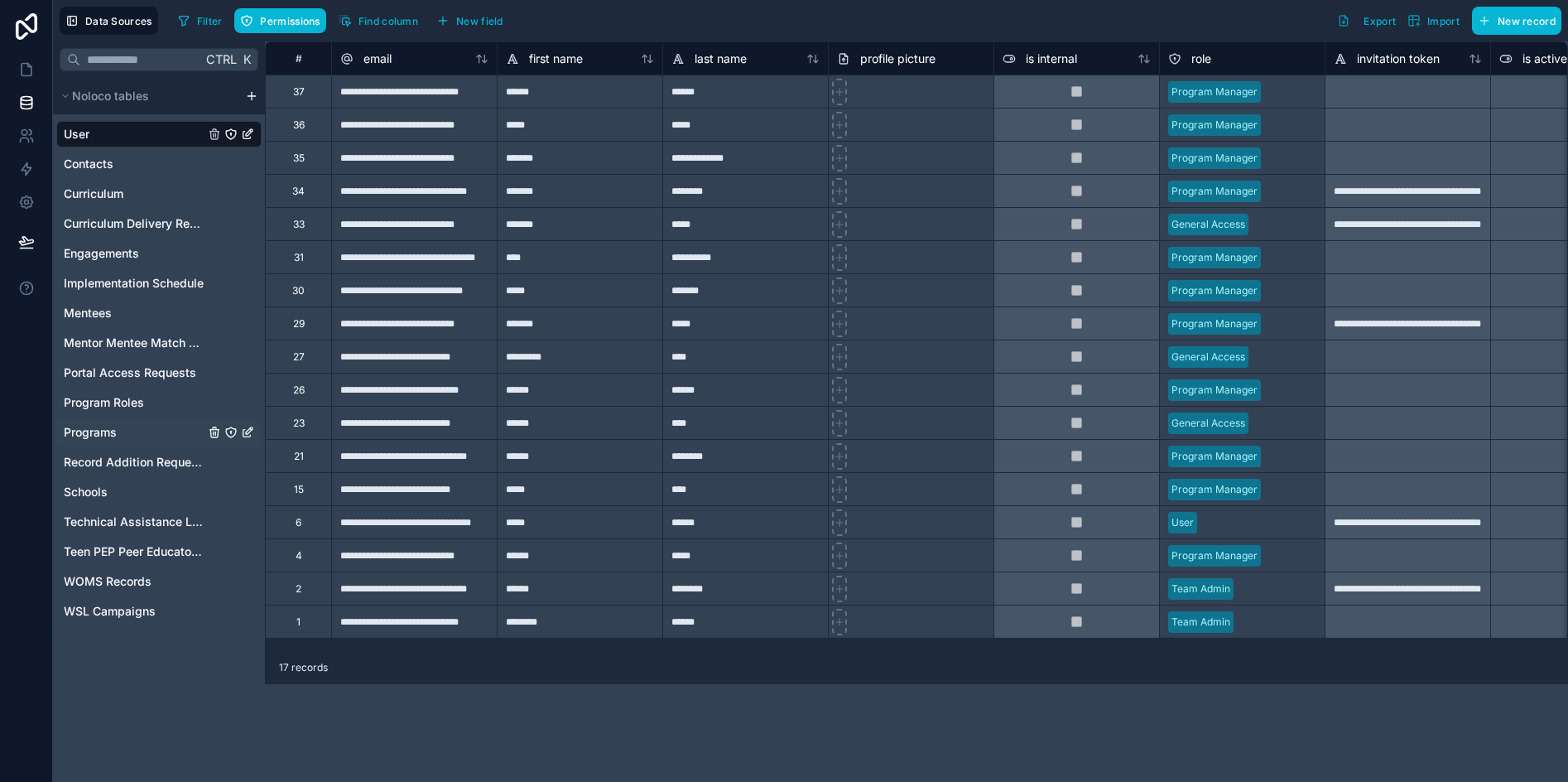
click at [103, 430] on span "Programs" at bounding box center [90, 433] width 53 height 17
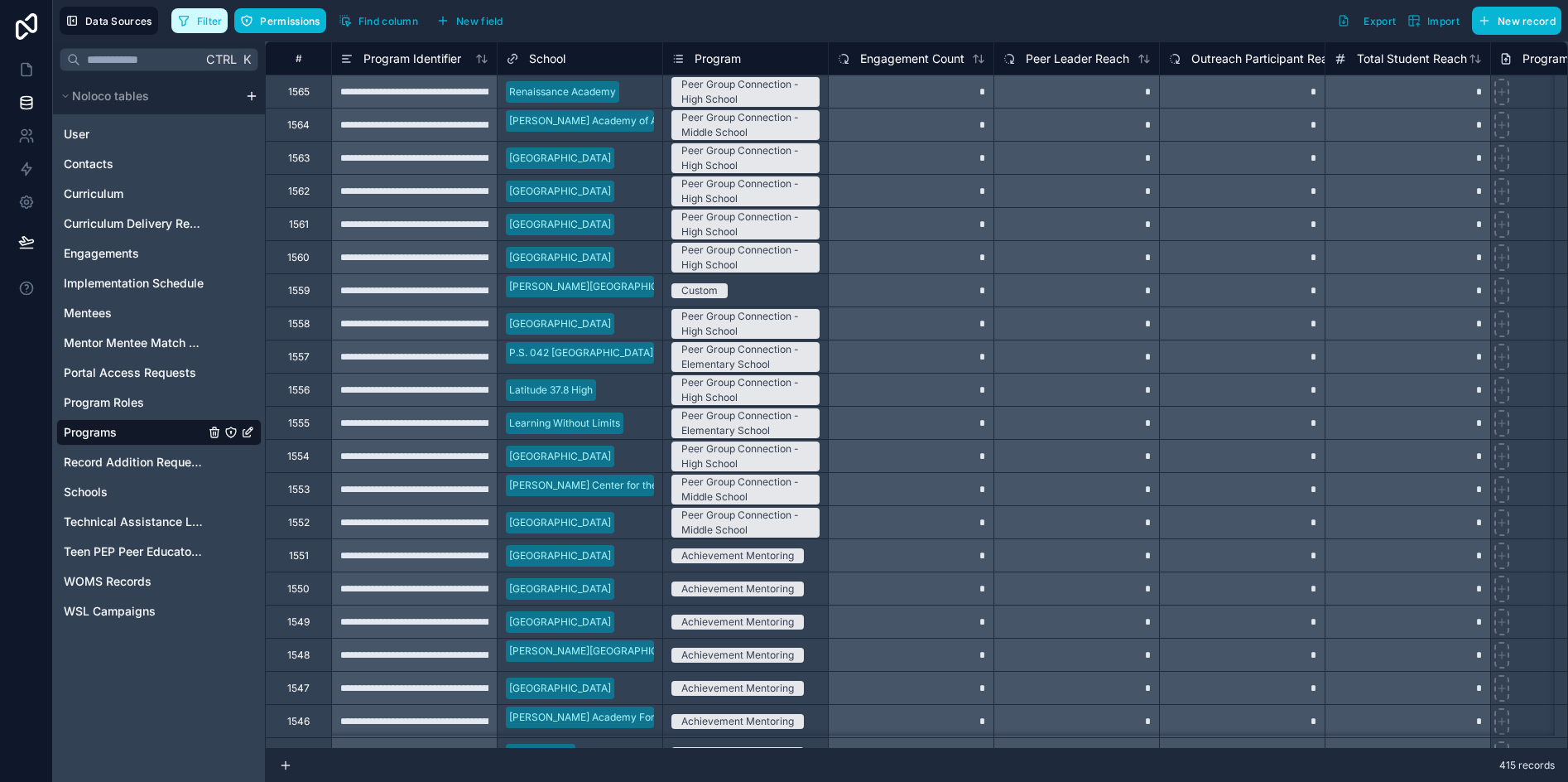
click at [214, 20] on span "Filter" at bounding box center [209, 21] width 25 height 12
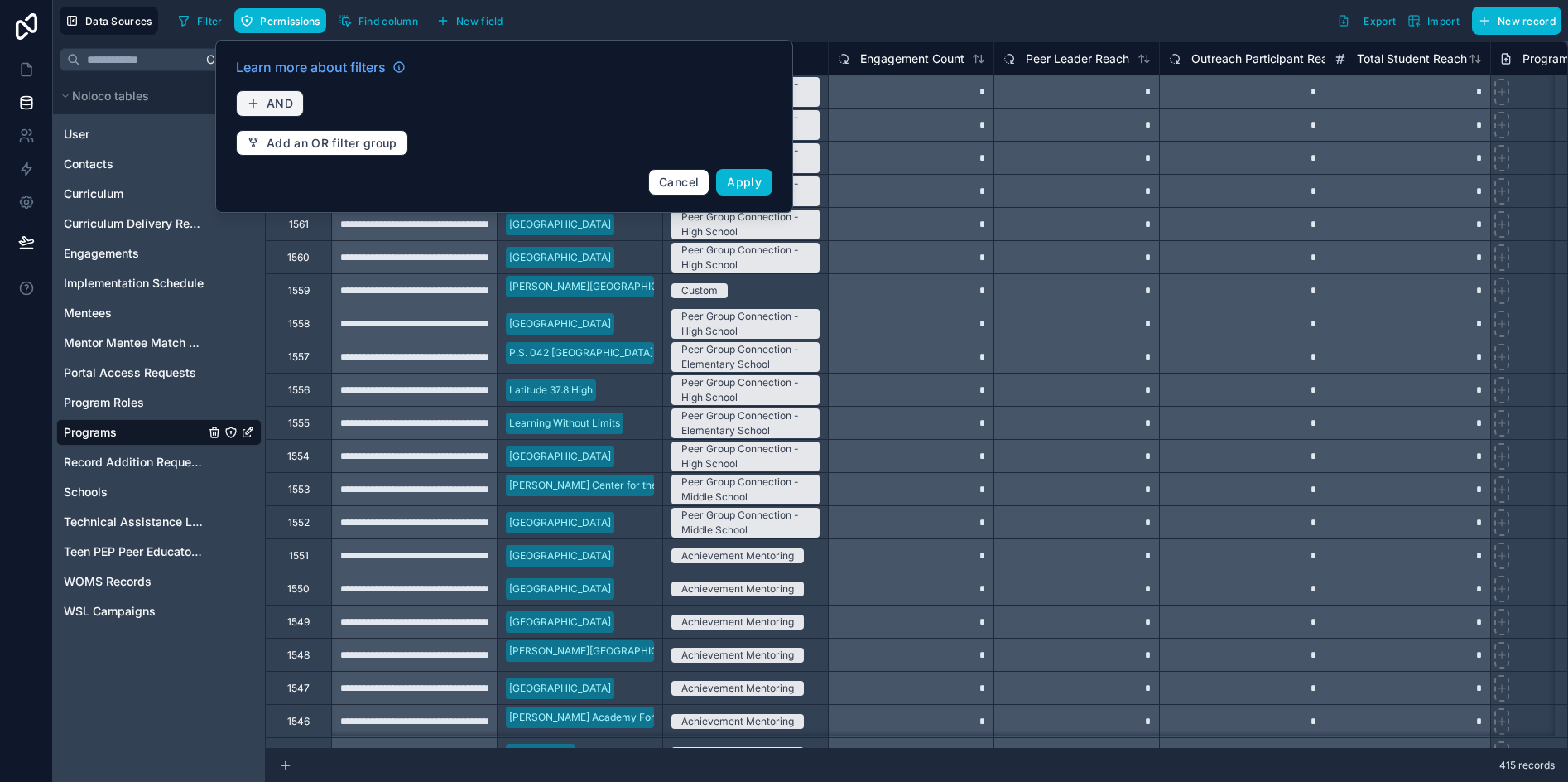
click at [295, 105] on button "AND" at bounding box center [270, 104] width 68 height 26
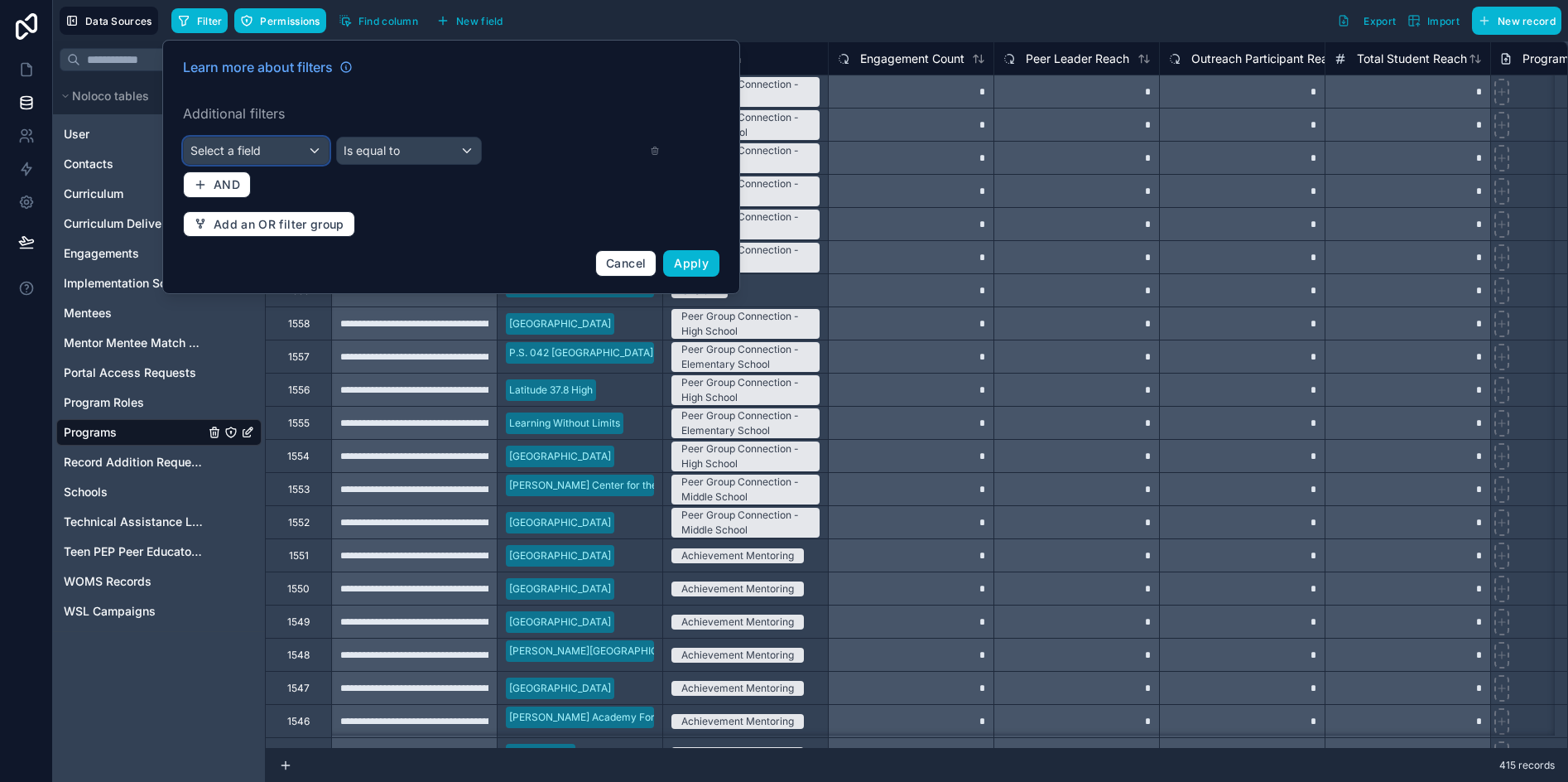
click at [260, 143] on span "Select a field" at bounding box center [225, 150] width 71 height 14
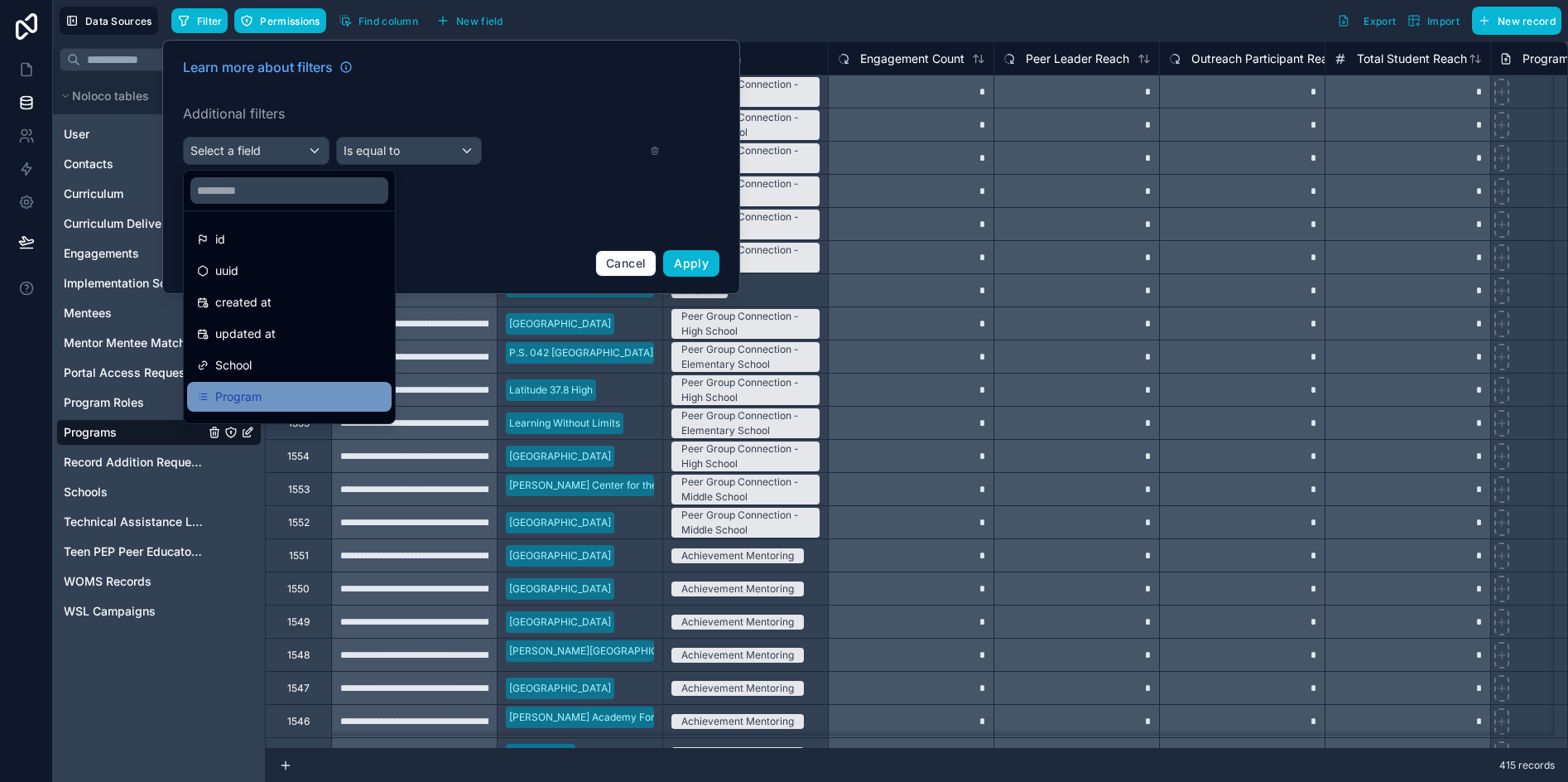
click at [262, 386] on div "Program" at bounding box center [289, 397] width 204 height 30
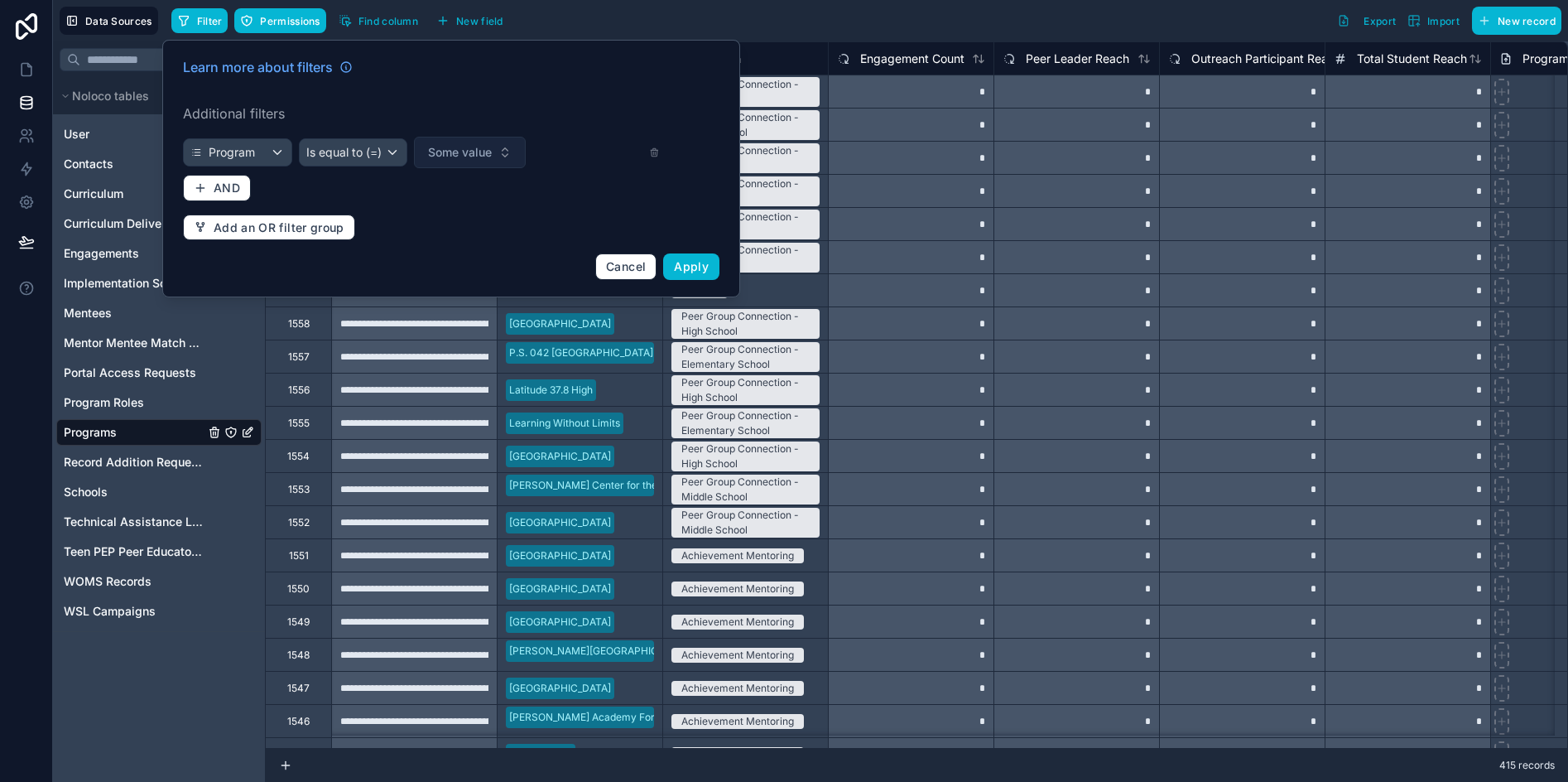
click at [447, 152] on span "Some value" at bounding box center [460, 152] width 64 height 17
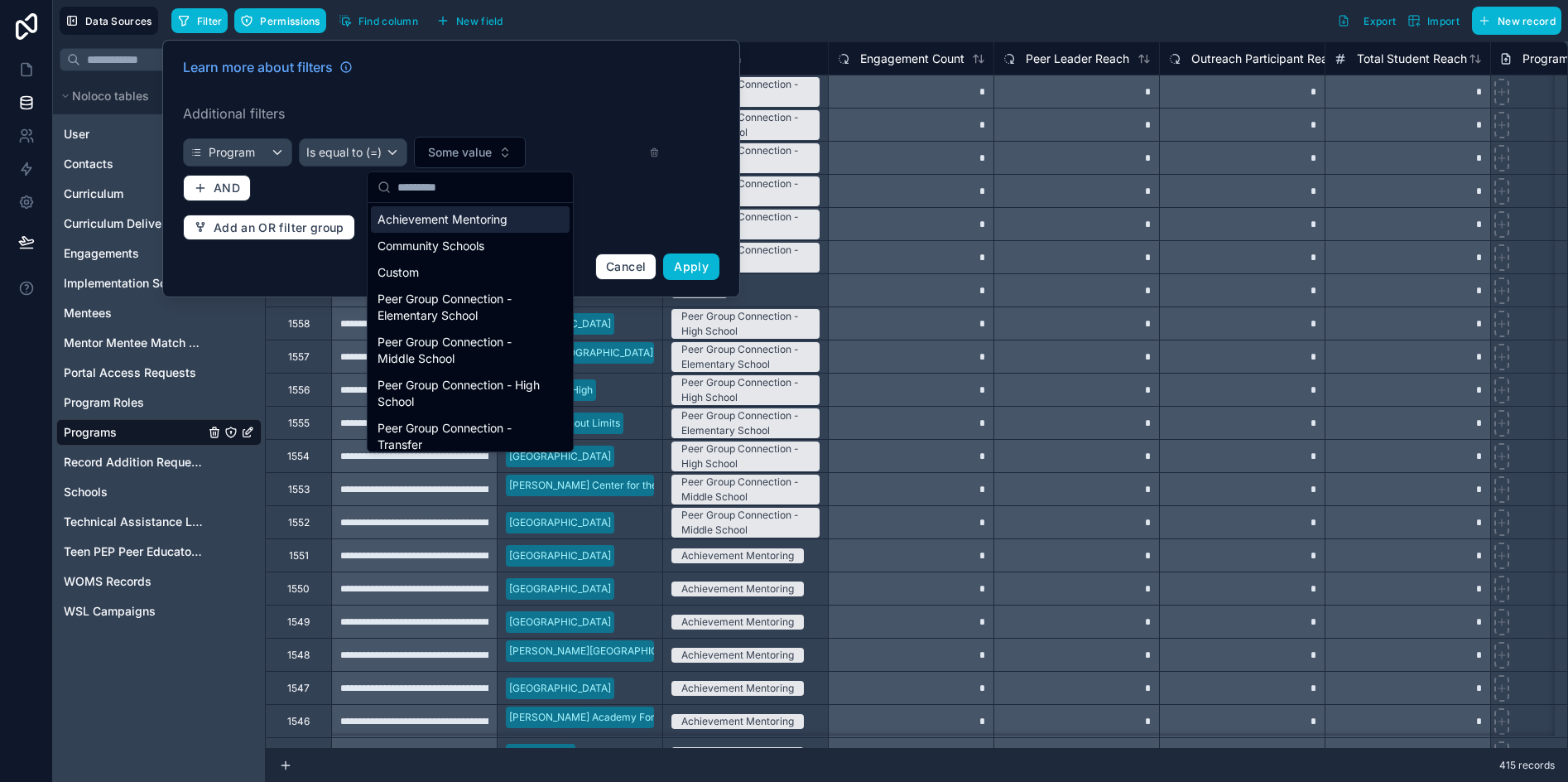
click at [460, 211] on div "Achievement Mentoring" at bounding box center [469, 219] width 198 height 26
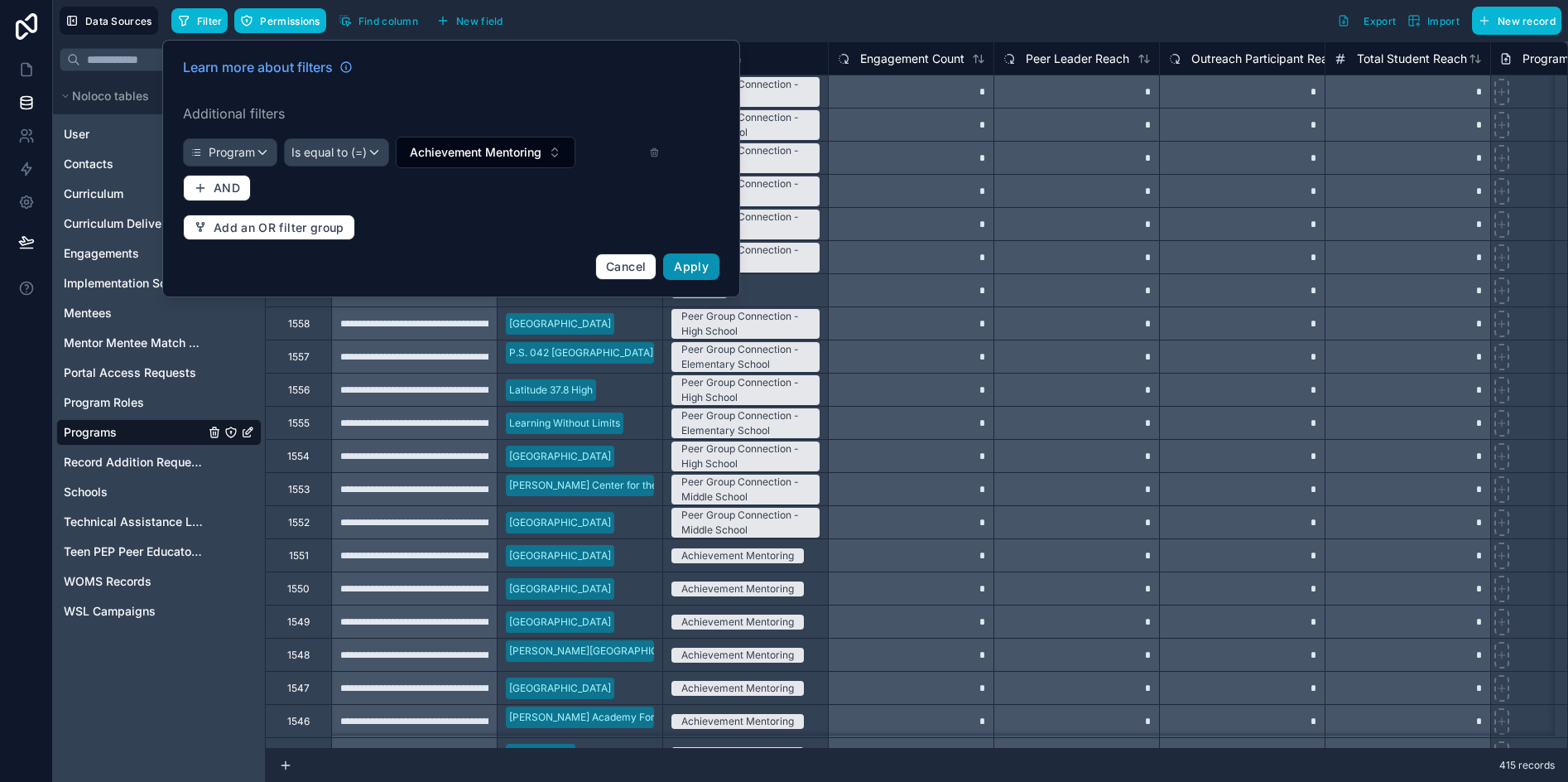
click at [688, 263] on span "Apply" at bounding box center [690, 265] width 35 height 14
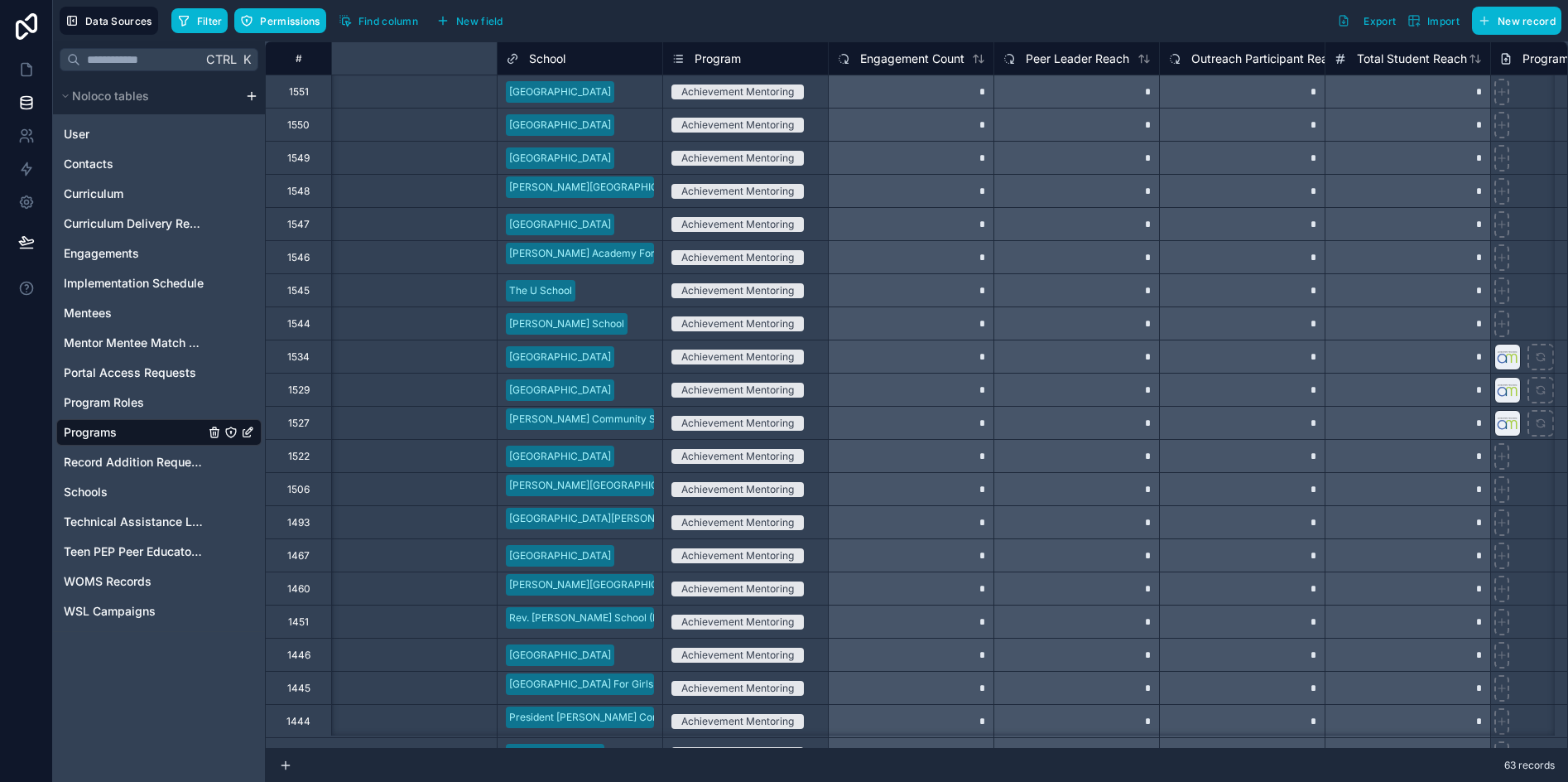
scroll to position [0, 662]
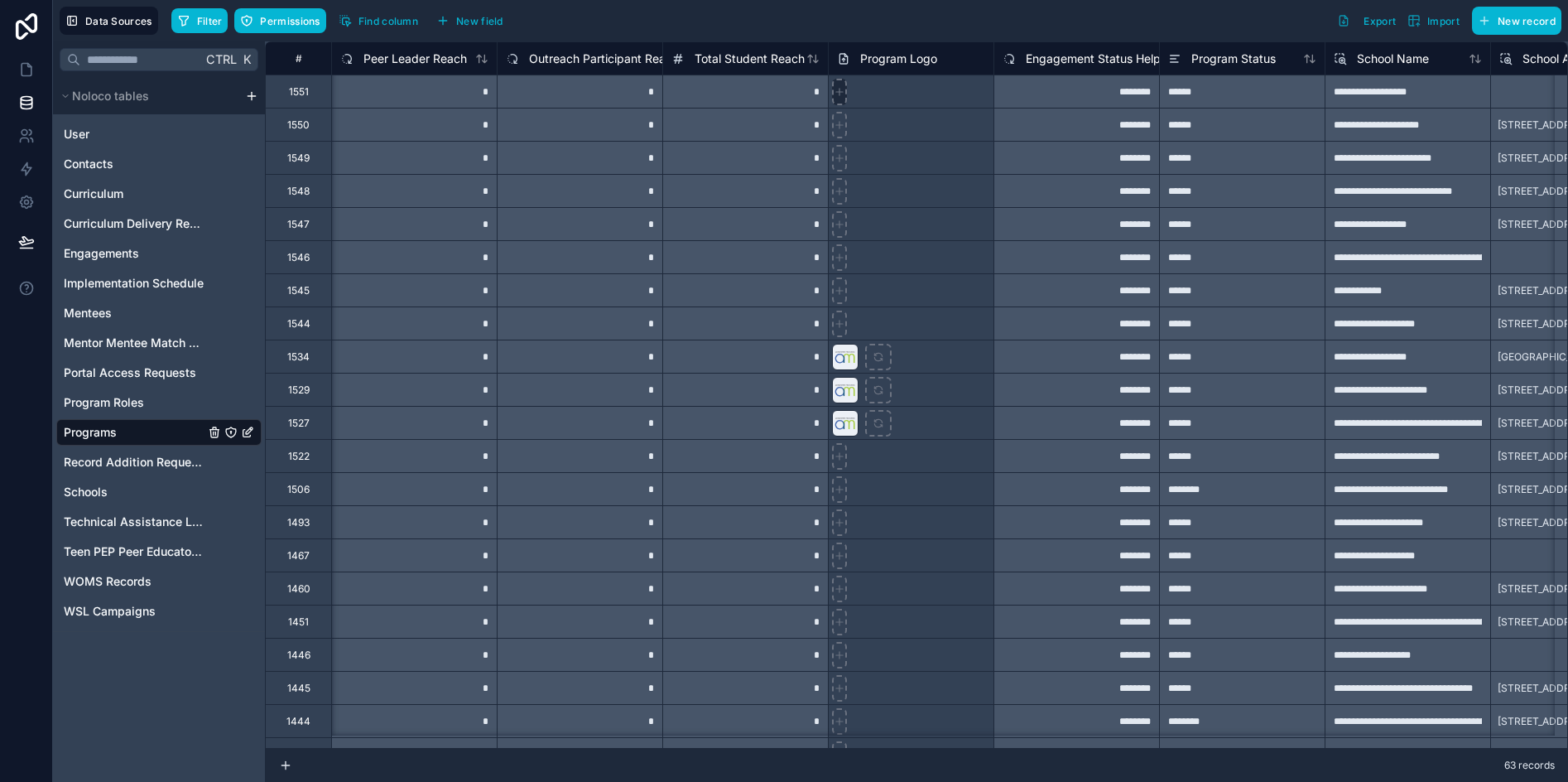
click at [844, 92] on icon at bounding box center [839, 92] width 11 height 11
type input "**********"
click at [834, 128] on icon at bounding box center [839, 125] width 11 height 11
type input "**********"
click at [918, 197] on div at bounding box center [911, 190] width 166 height 33
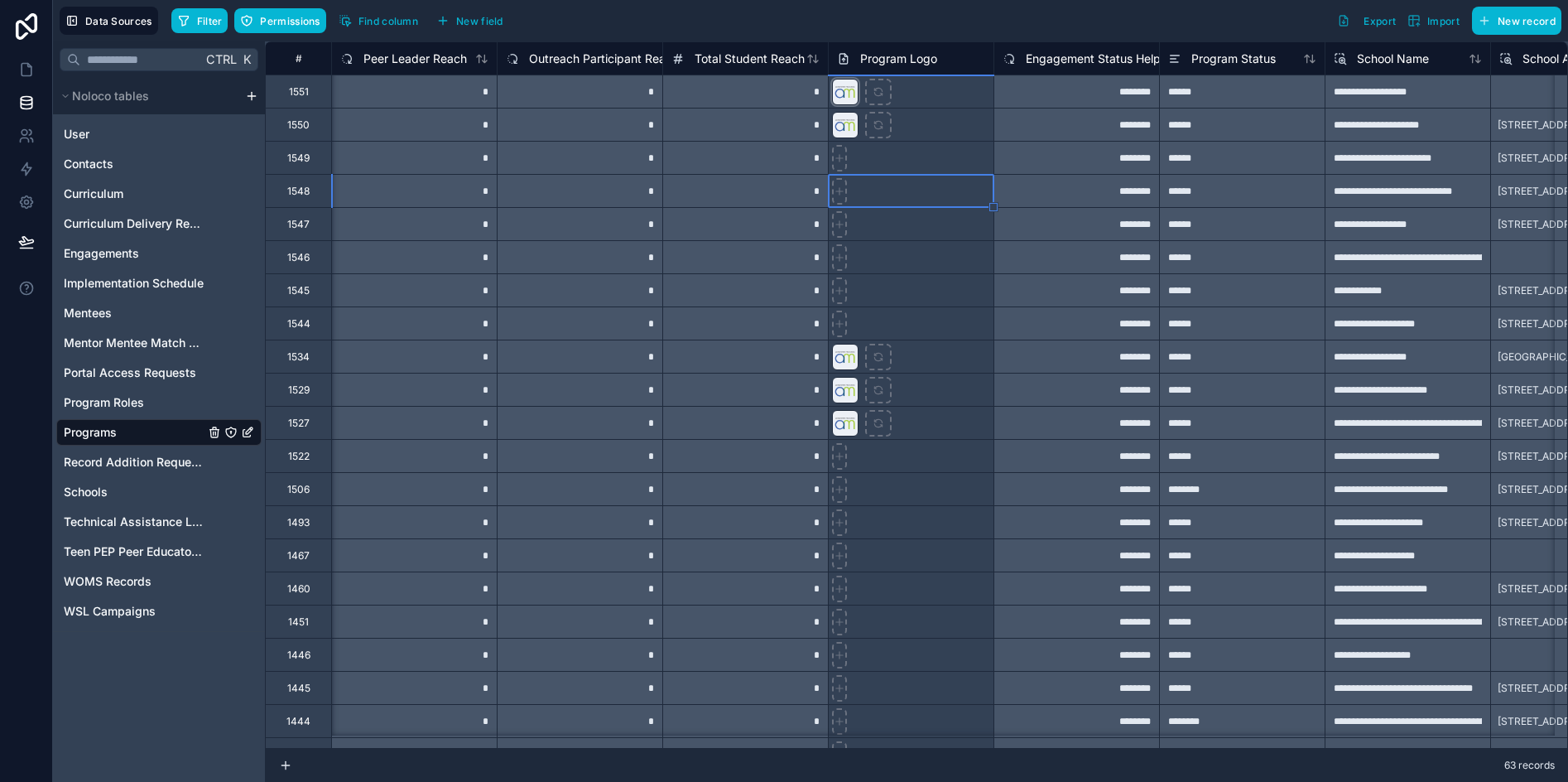
click at [845, 95] on div at bounding box center [846, 92] width 26 height 26
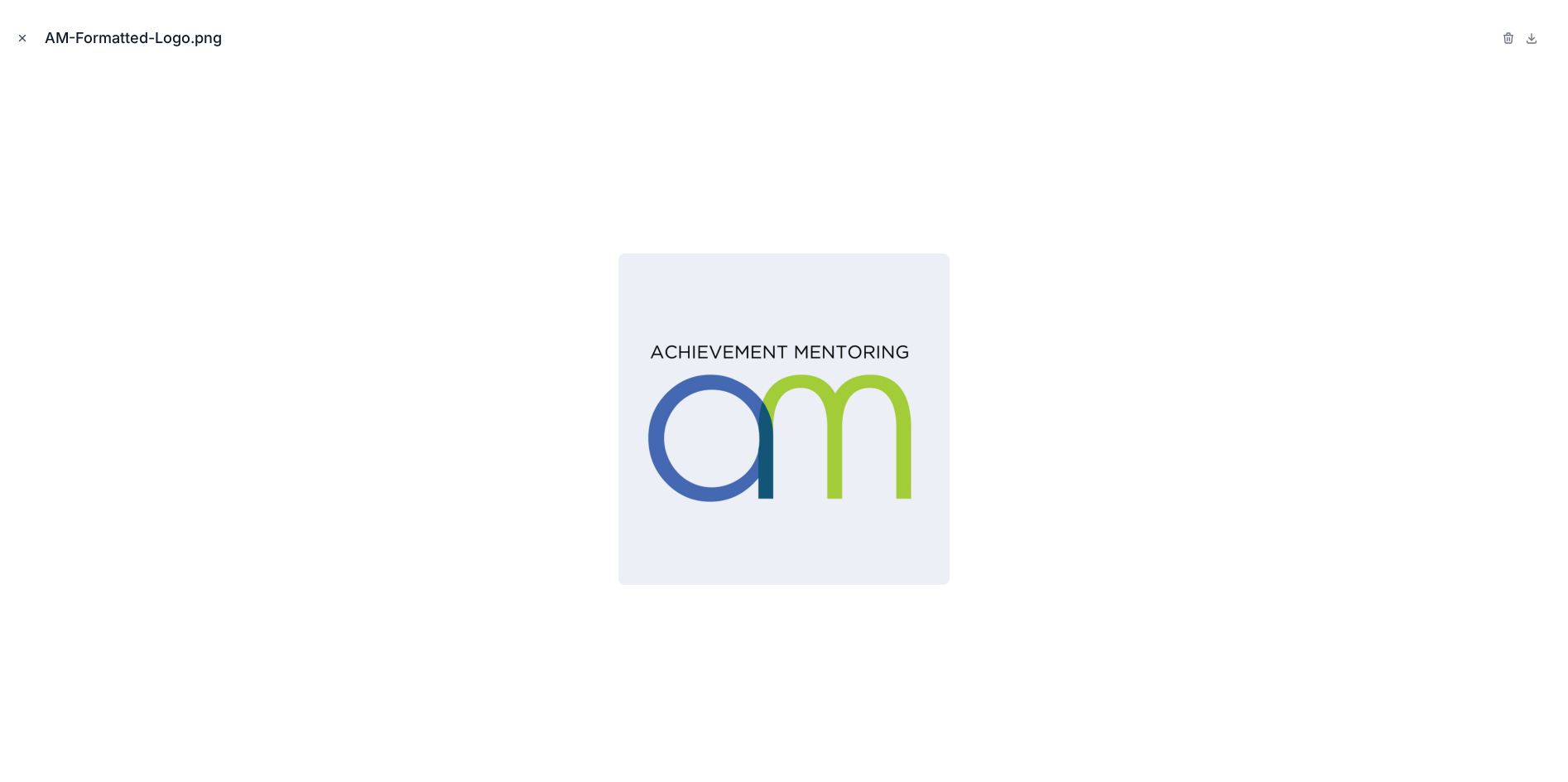
click at [19, 38] on icon "Close modal" at bounding box center [23, 38] width 11 height 11
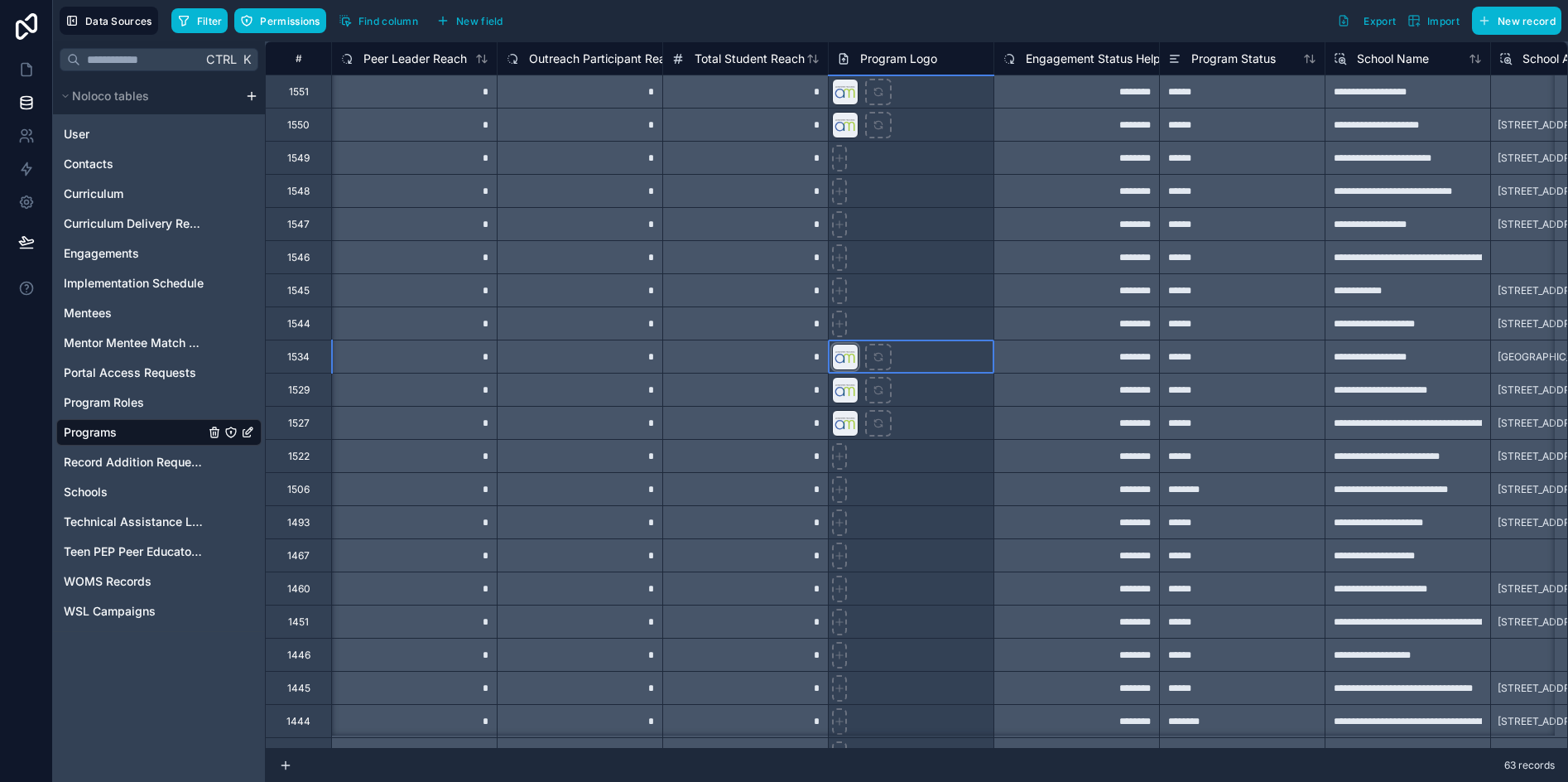
click at [850, 357] on div at bounding box center [846, 357] width 26 height 26
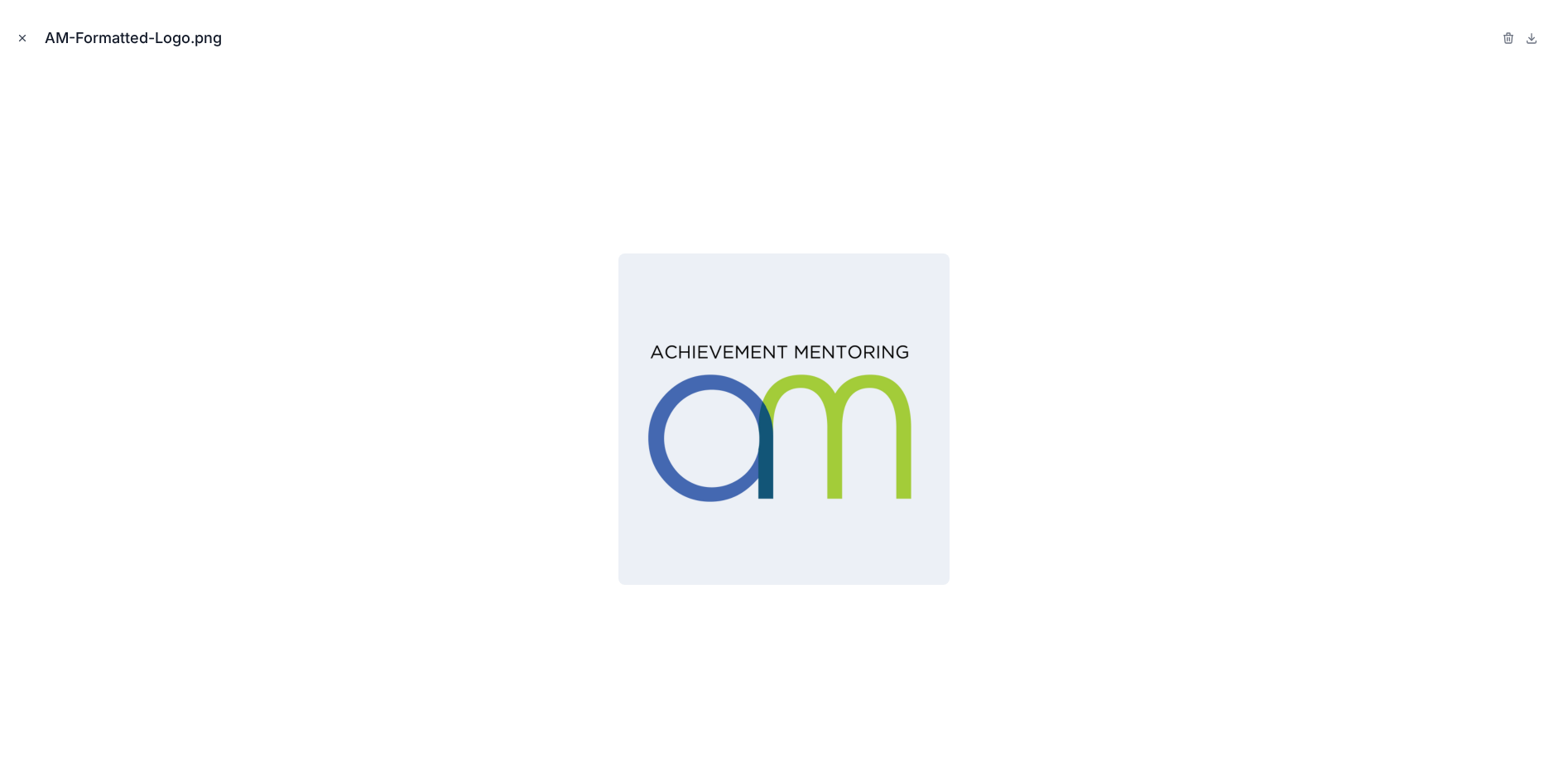
click at [26, 40] on icon "Close modal" at bounding box center [23, 38] width 11 height 11
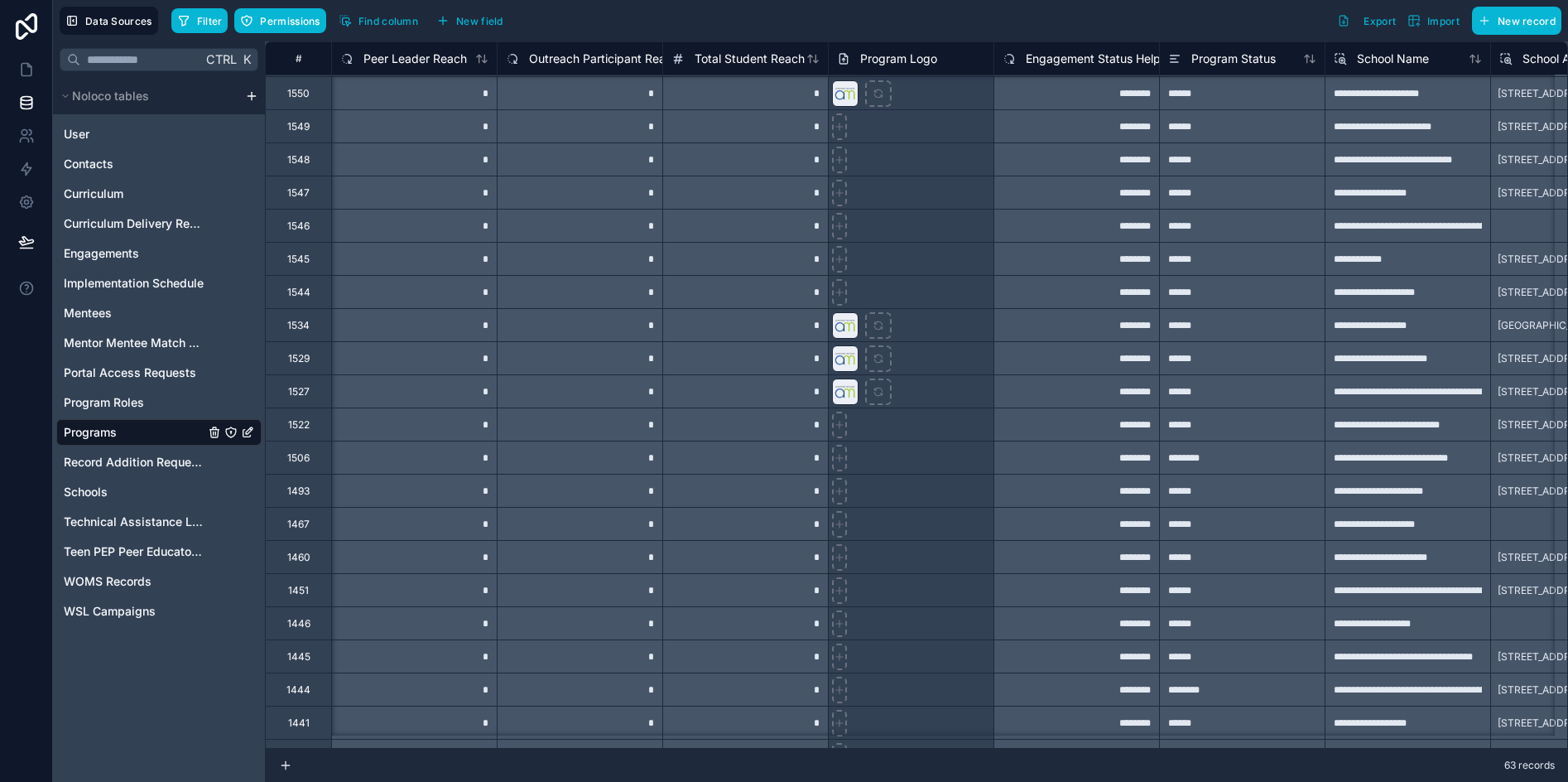
scroll to position [0, 662]
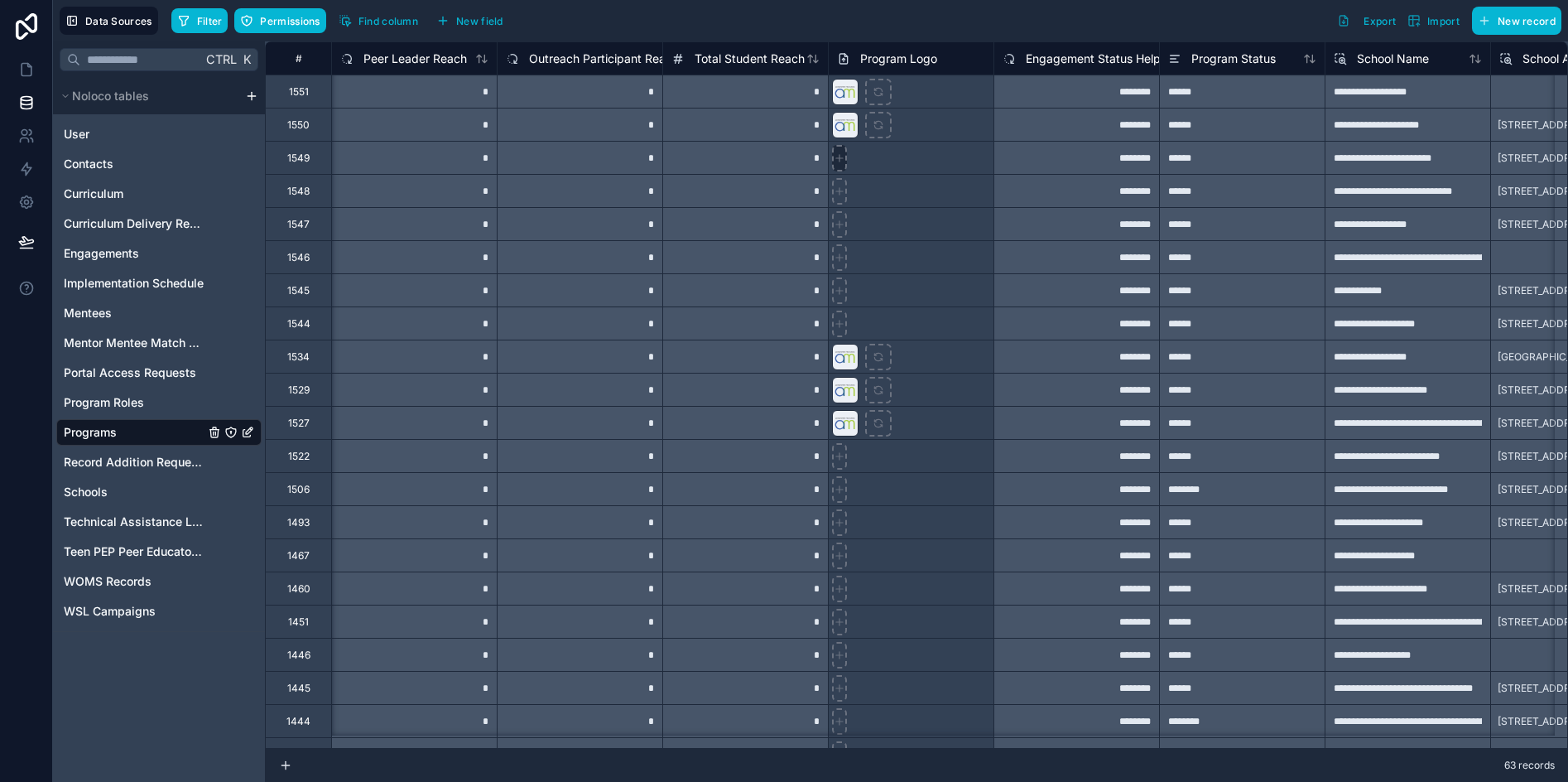
click at [834, 154] on icon at bounding box center [839, 158] width 11 height 11
type input "**********"
click at [927, 281] on div at bounding box center [911, 289] width 166 height 33
click at [32, 61] on icon at bounding box center [26, 70] width 17 height 17
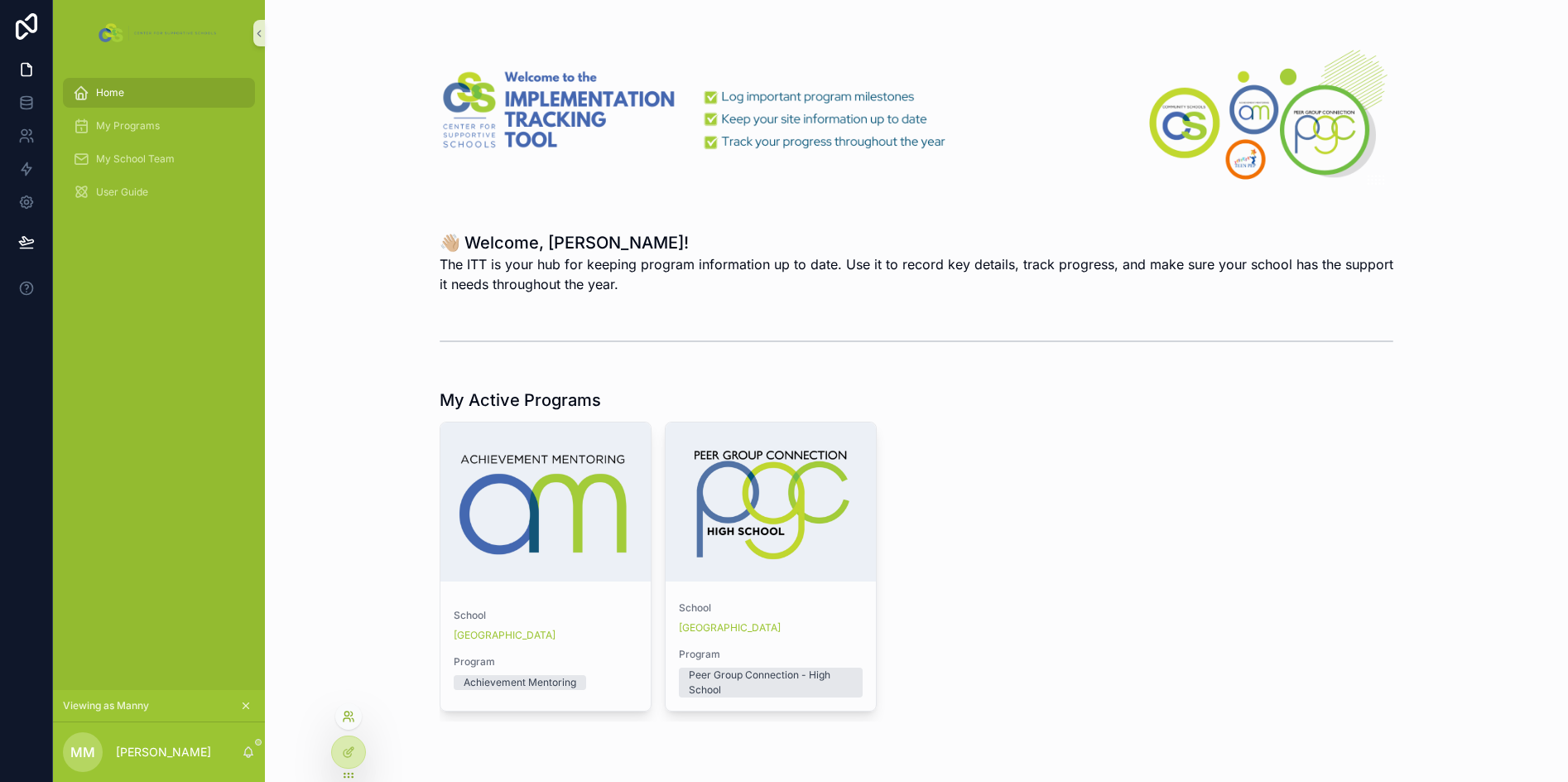
click at [347, 721] on icon at bounding box center [349, 716] width 13 height 13
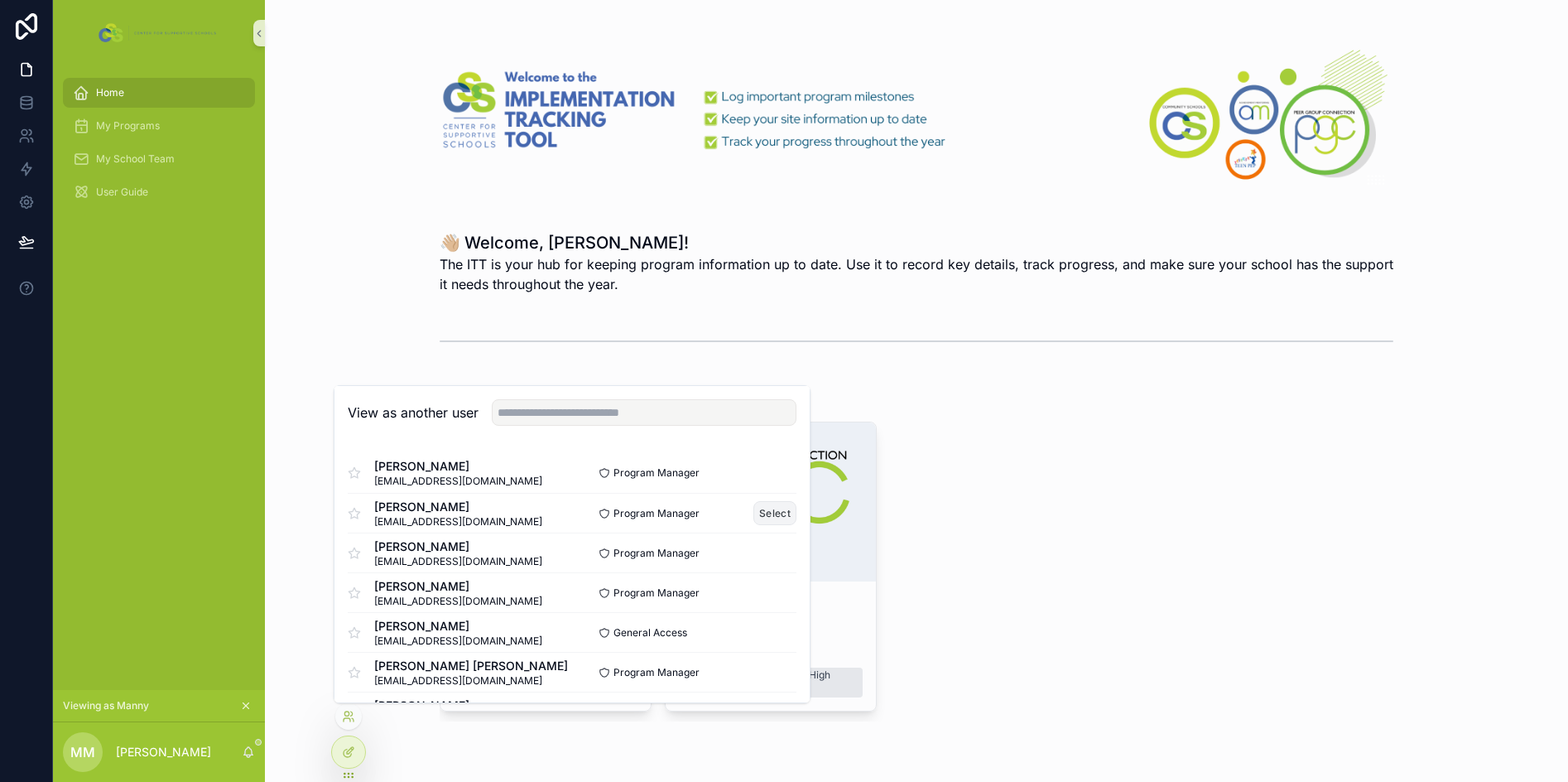
click at [759, 514] on button "Select" at bounding box center [775, 513] width 43 height 24
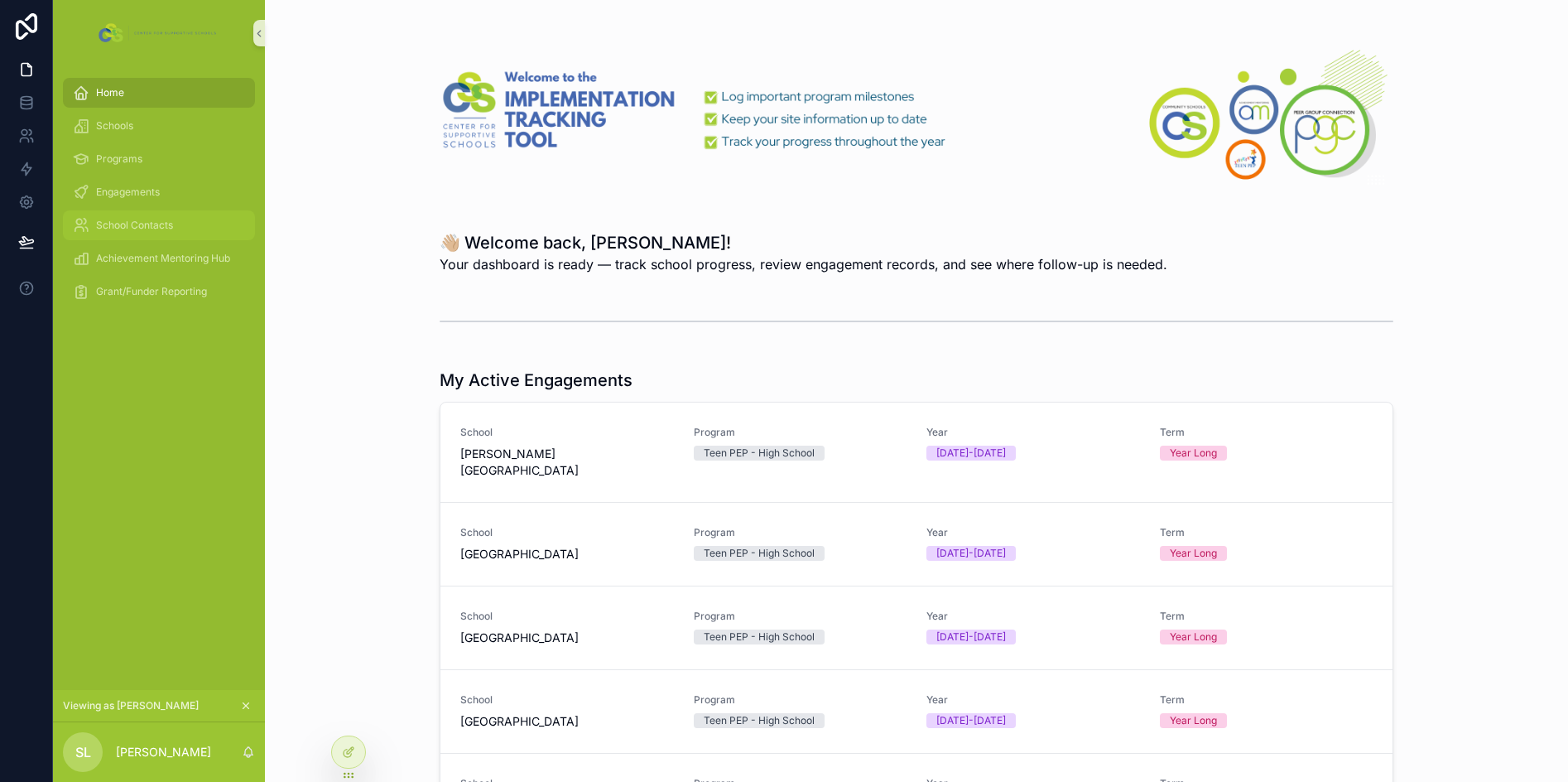
click at [132, 218] on span "School Contacts" at bounding box center [135, 225] width 77 height 13
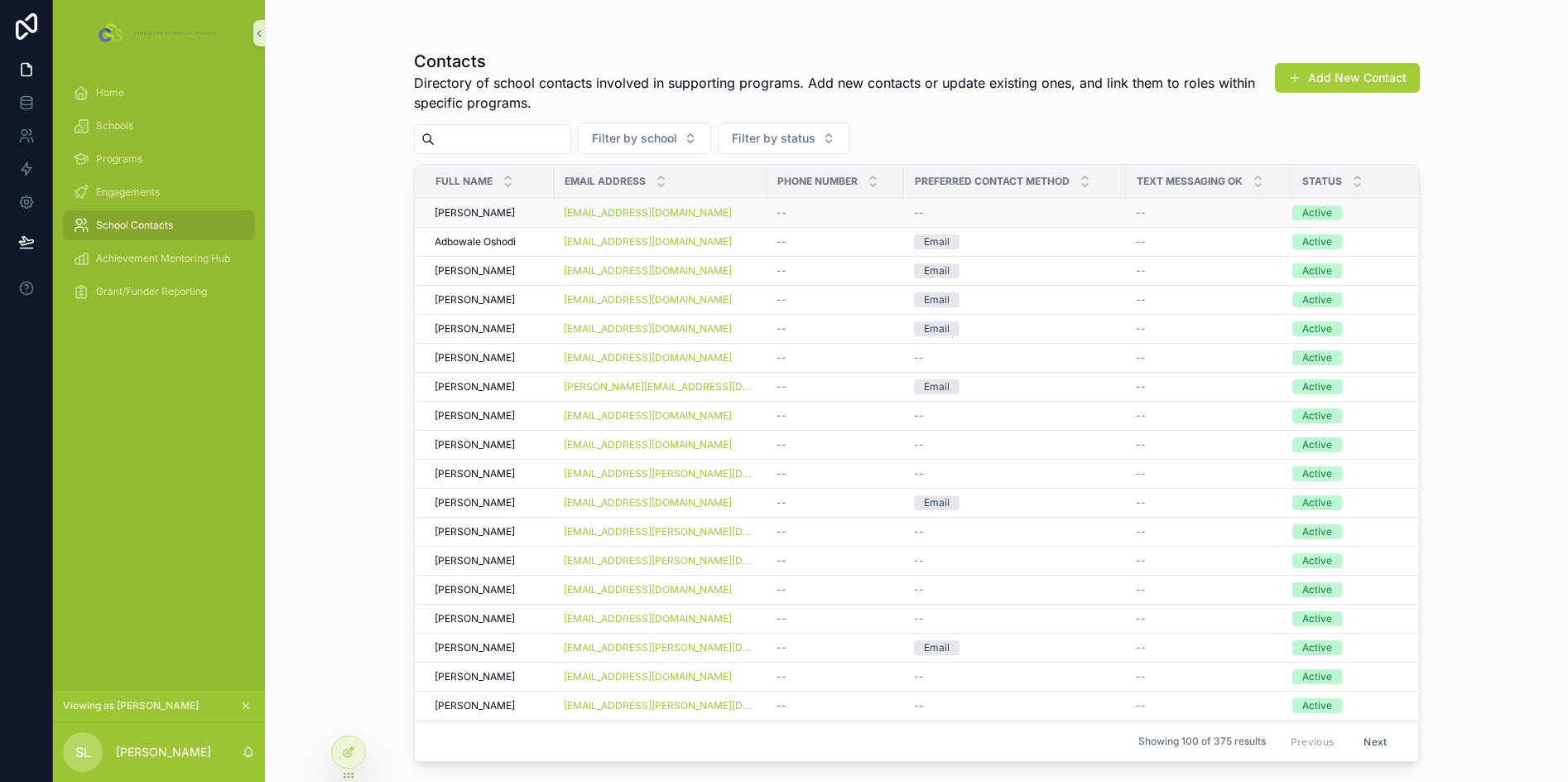
click at [777, 217] on span "--" at bounding box center [782, 213] width 10 height 13
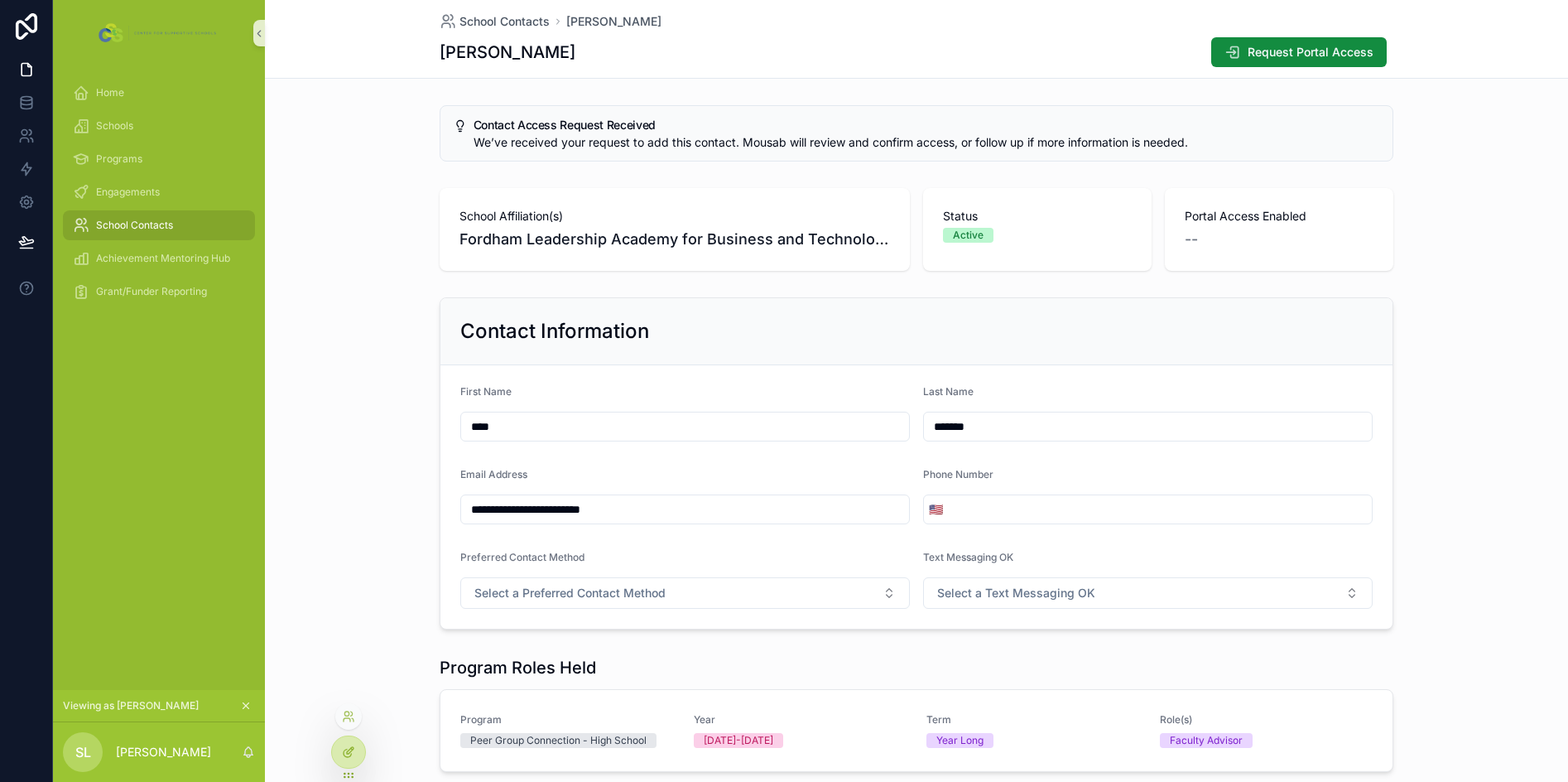
click at [345, 750] on icon at bounding box center [347, 754] width 8 height 8
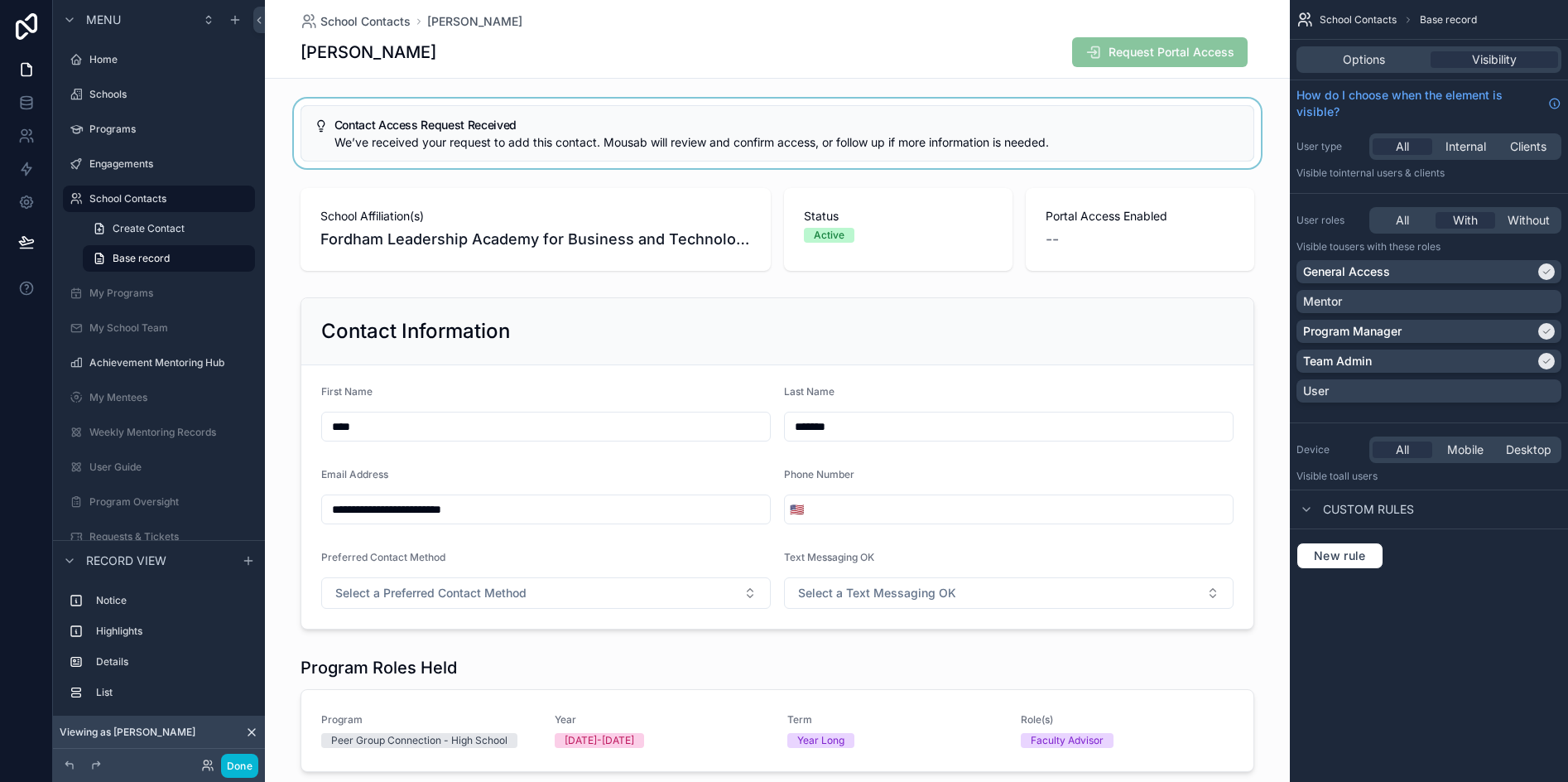
click at [828, 122] on div "scrollable content" at bounding box center [778, 134] width 1025 height 70
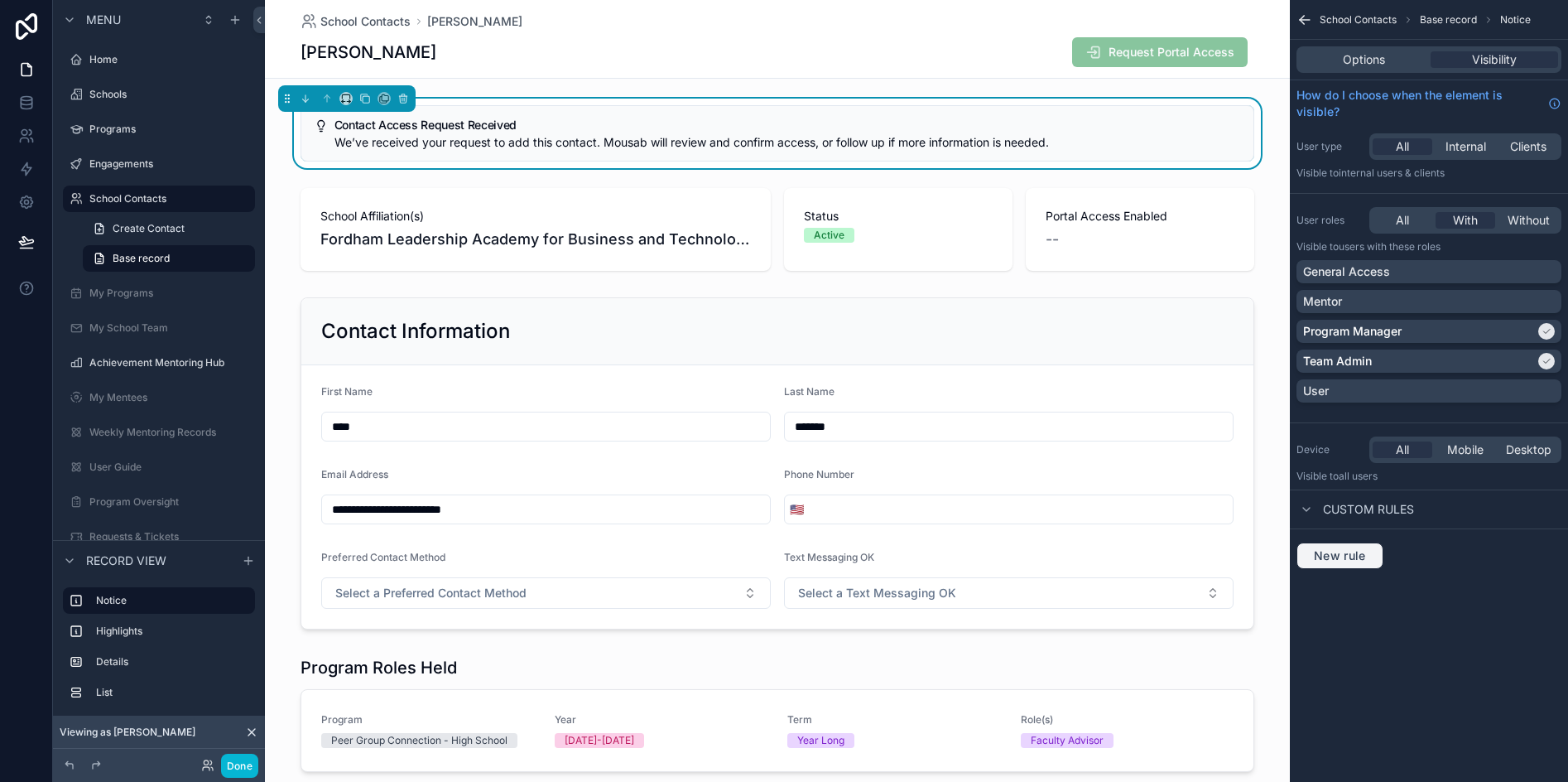
click at [1349, 556] on span "New rule" at bounding box center [1340, 556] width 66 height 15
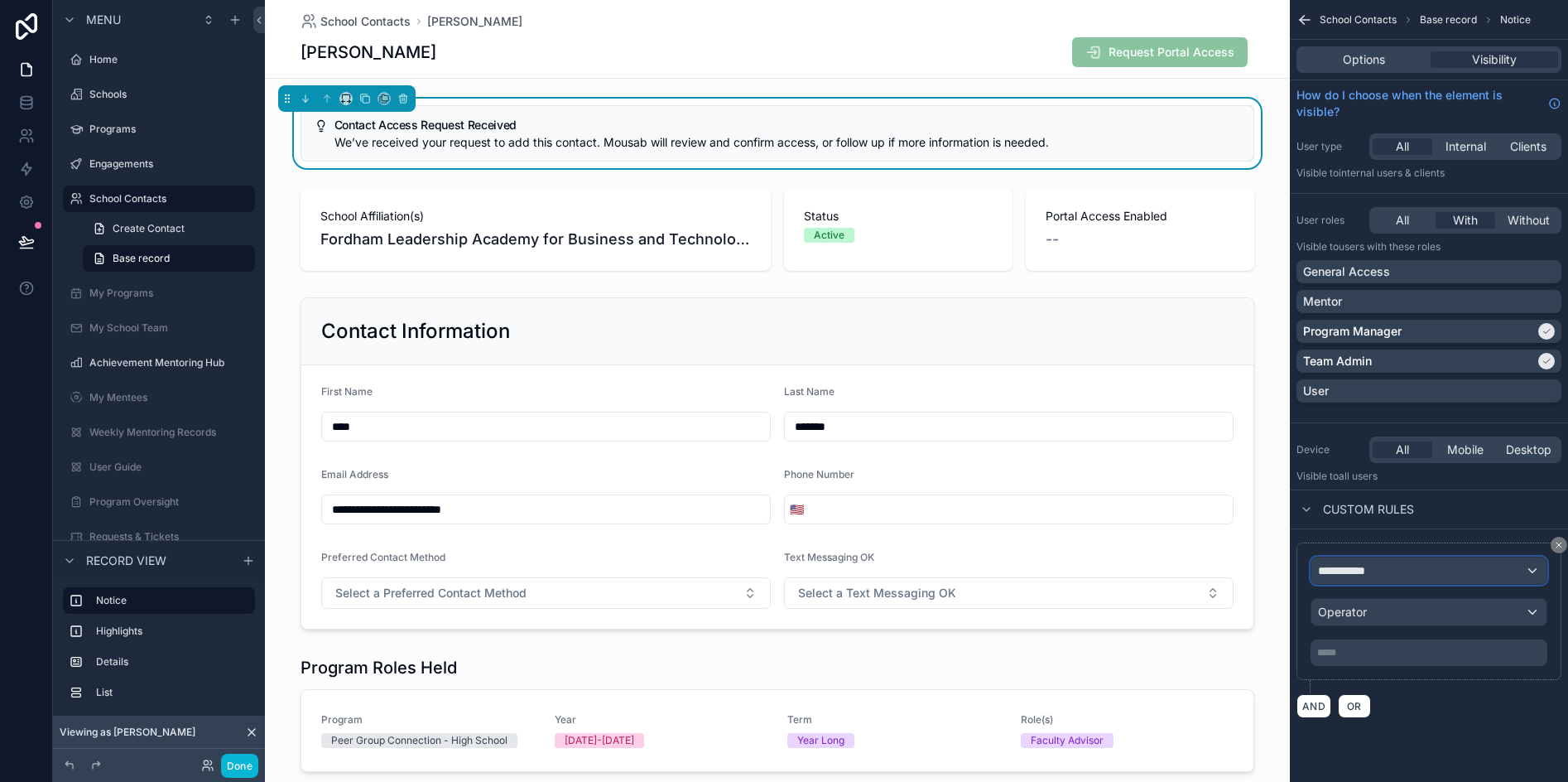
click at [1371, 571] on span "**********" at bounding box center [1348, 571] width 61 height 17
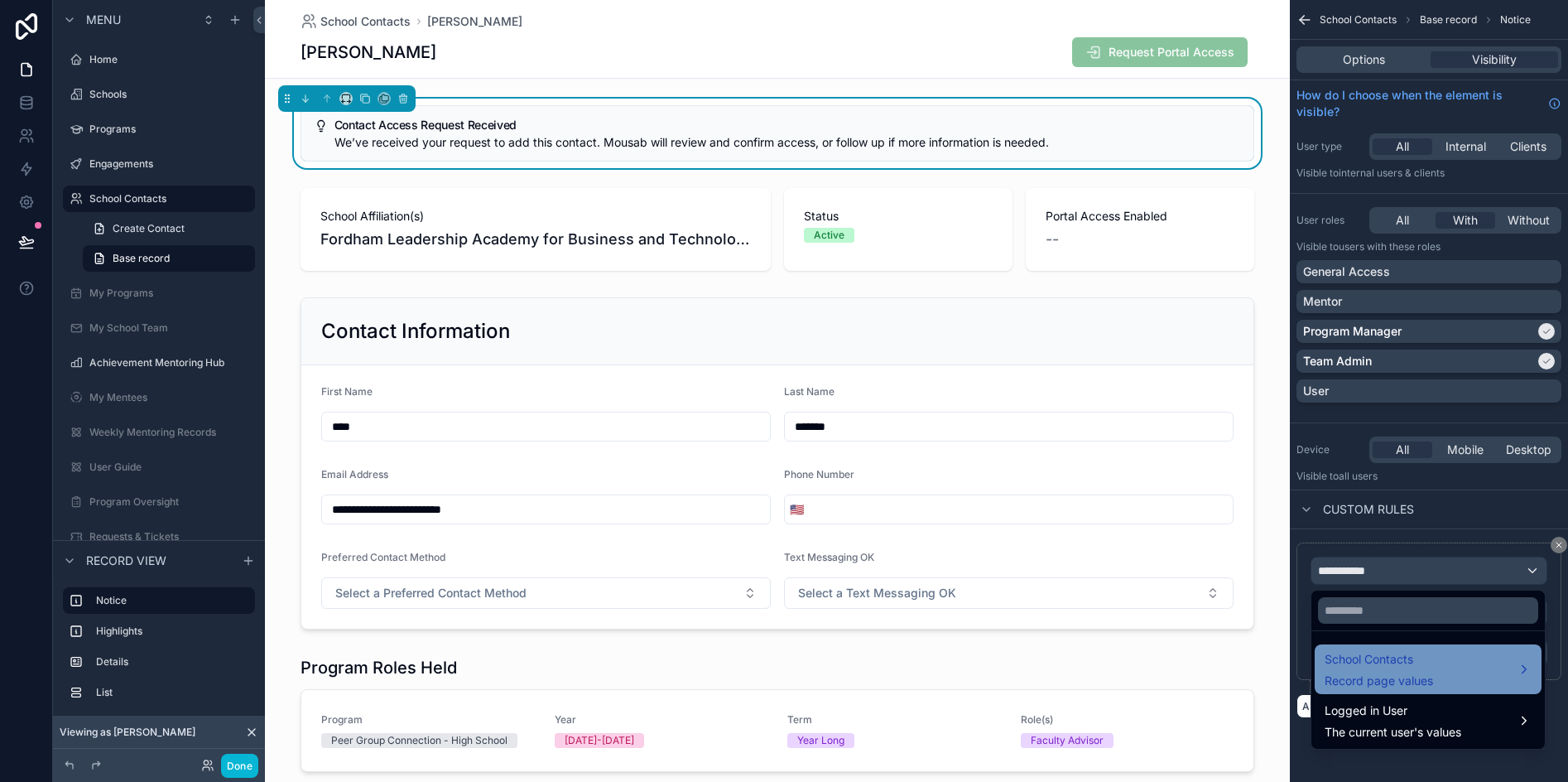
click at [1453, 673] on div "School Contacts Record page values" at bounding box center [1428, 669] width 207 height 40
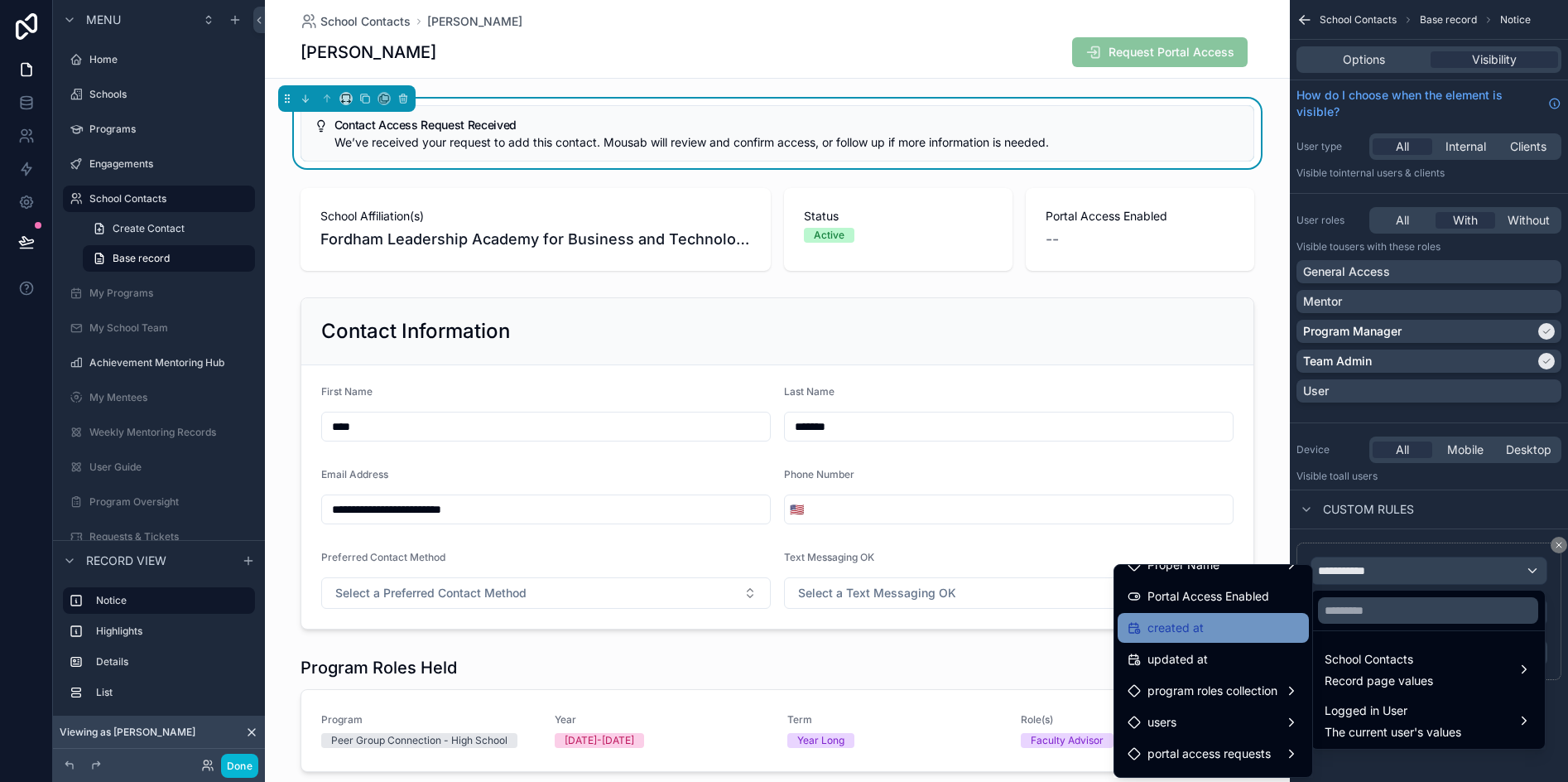
scroll to position [359, 0]
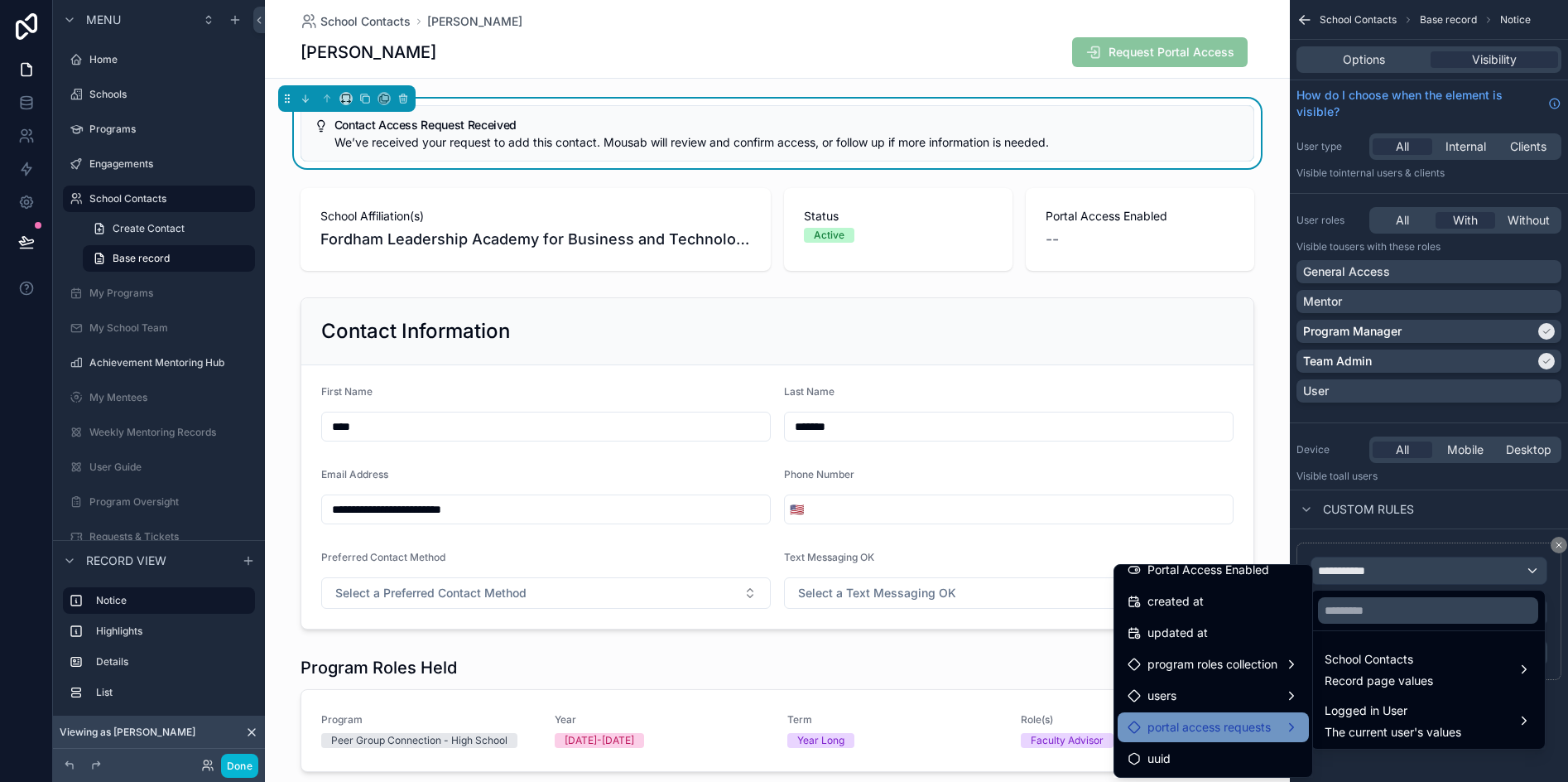
click at [1244, 732] on span "portal access requests" at bounding box center [1209, 726] width 123 height 20
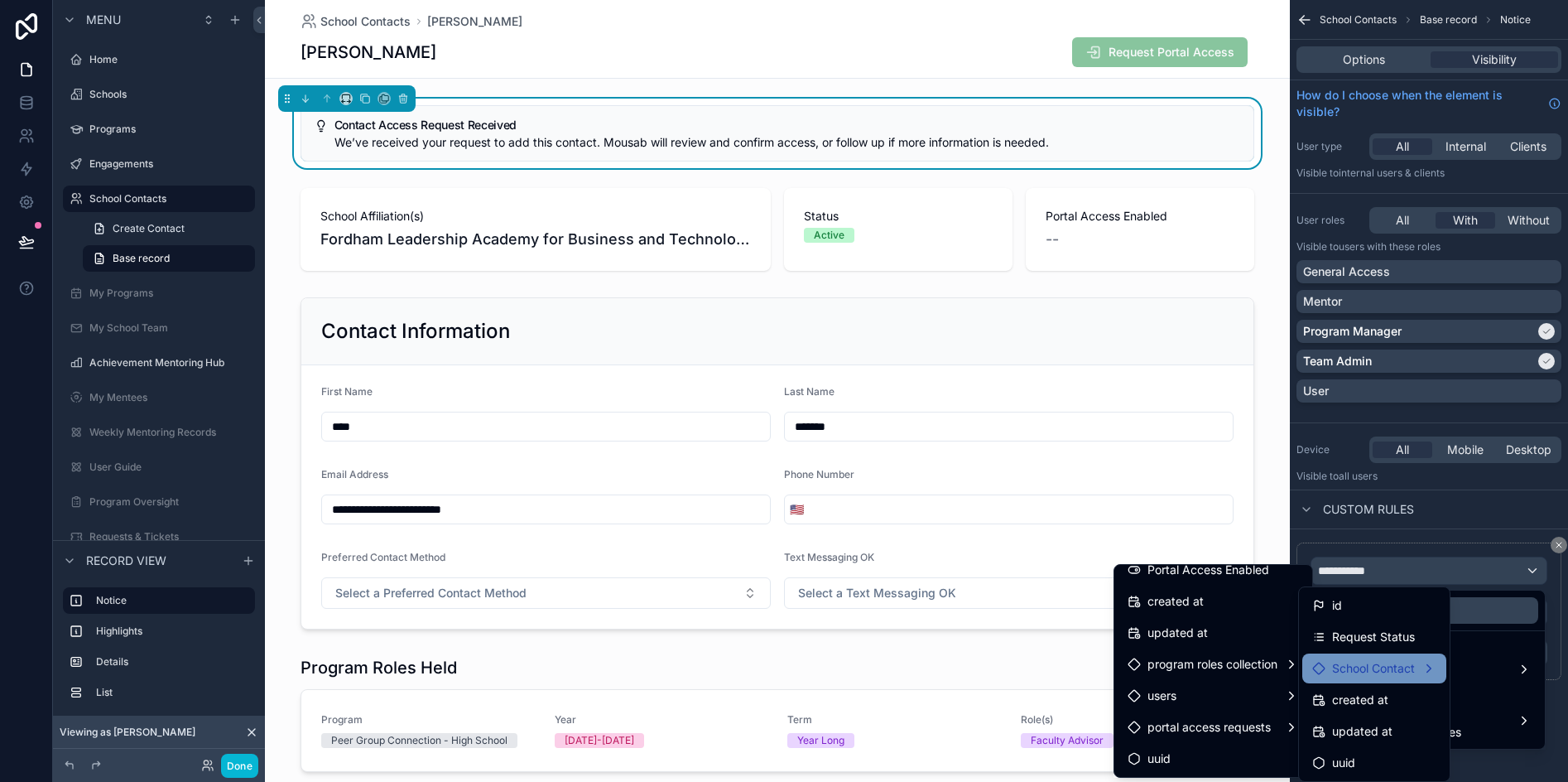
click at [1379, 674] on span "School Contact" at bounding box center [1373, 668] width 83 height 20
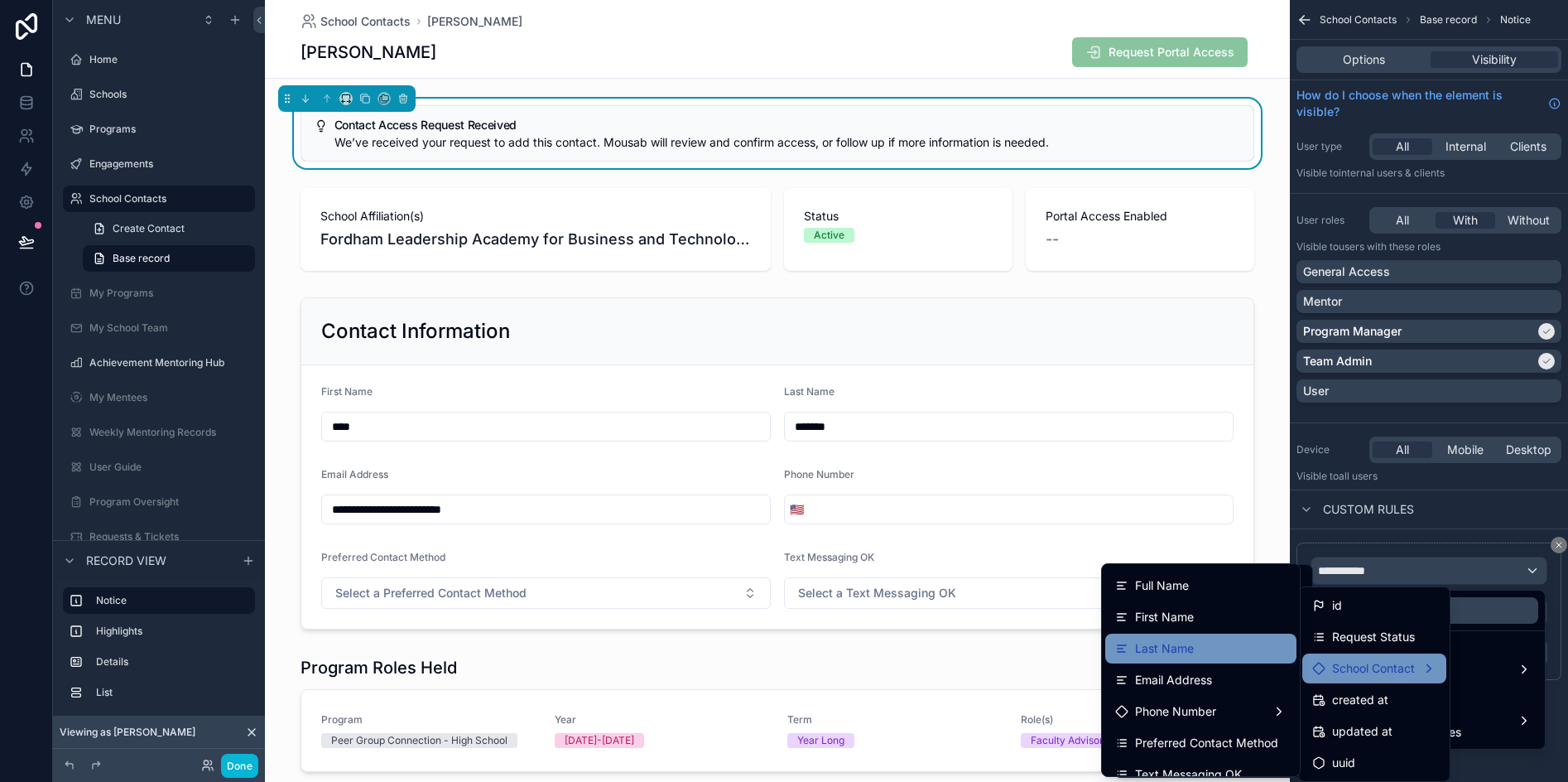
scroll to position [0, 0]
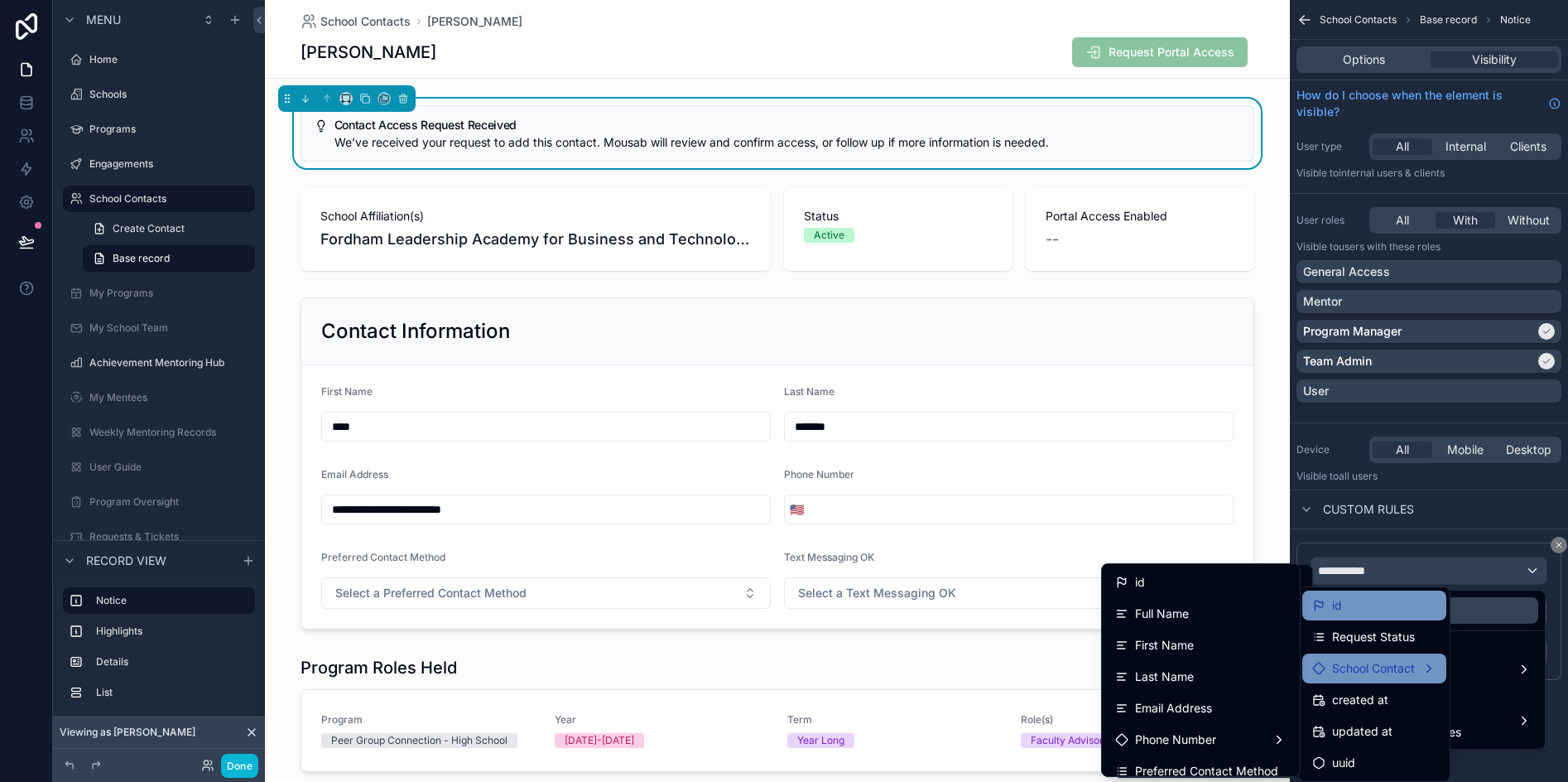
click at [1382, 610] on div "id" at bounding box center [1374, 605] width 124 height 20
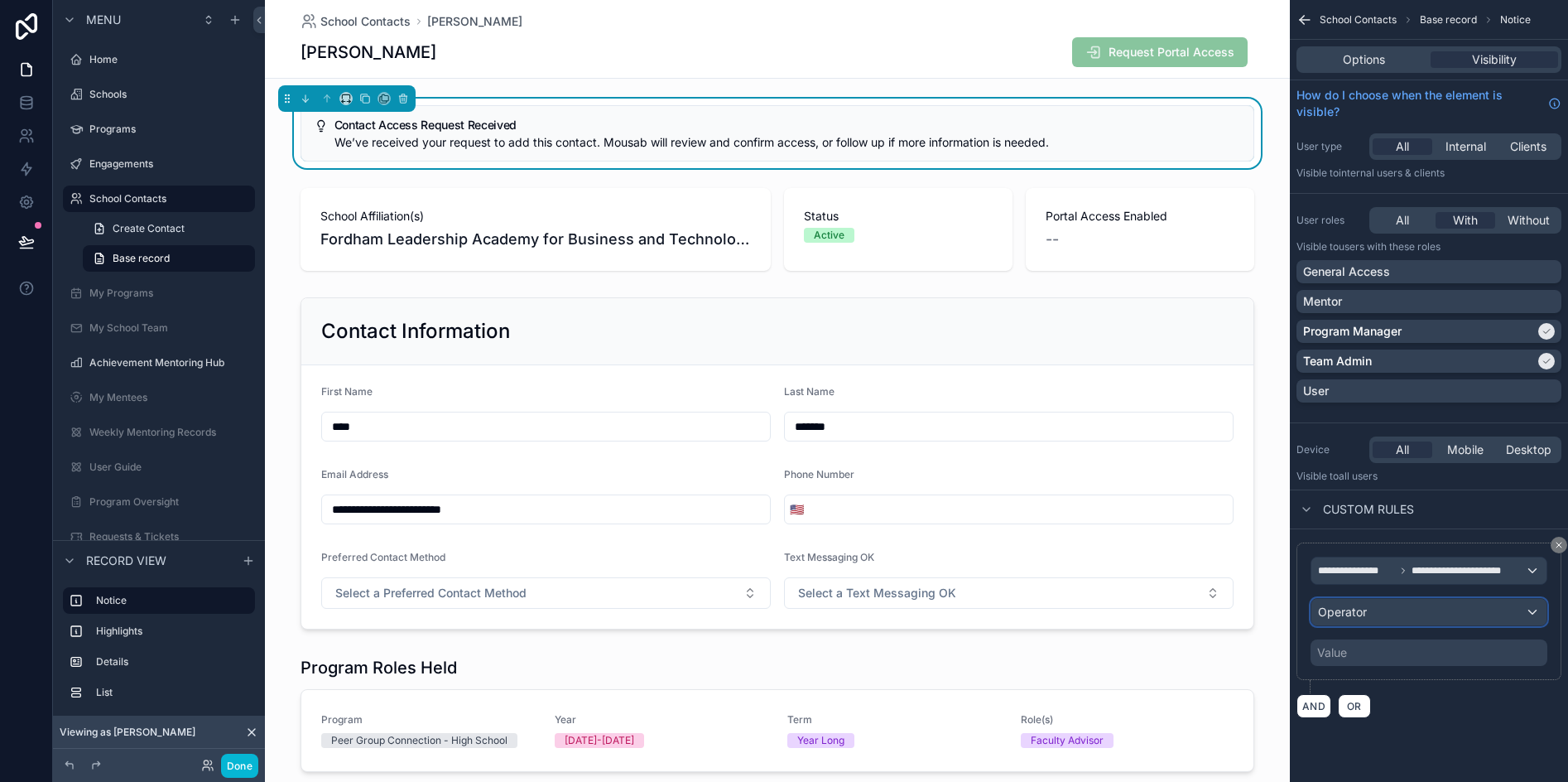
click at [1372, 614] on div "Operator" at bounding box center [1429, 612] width 235 height 26
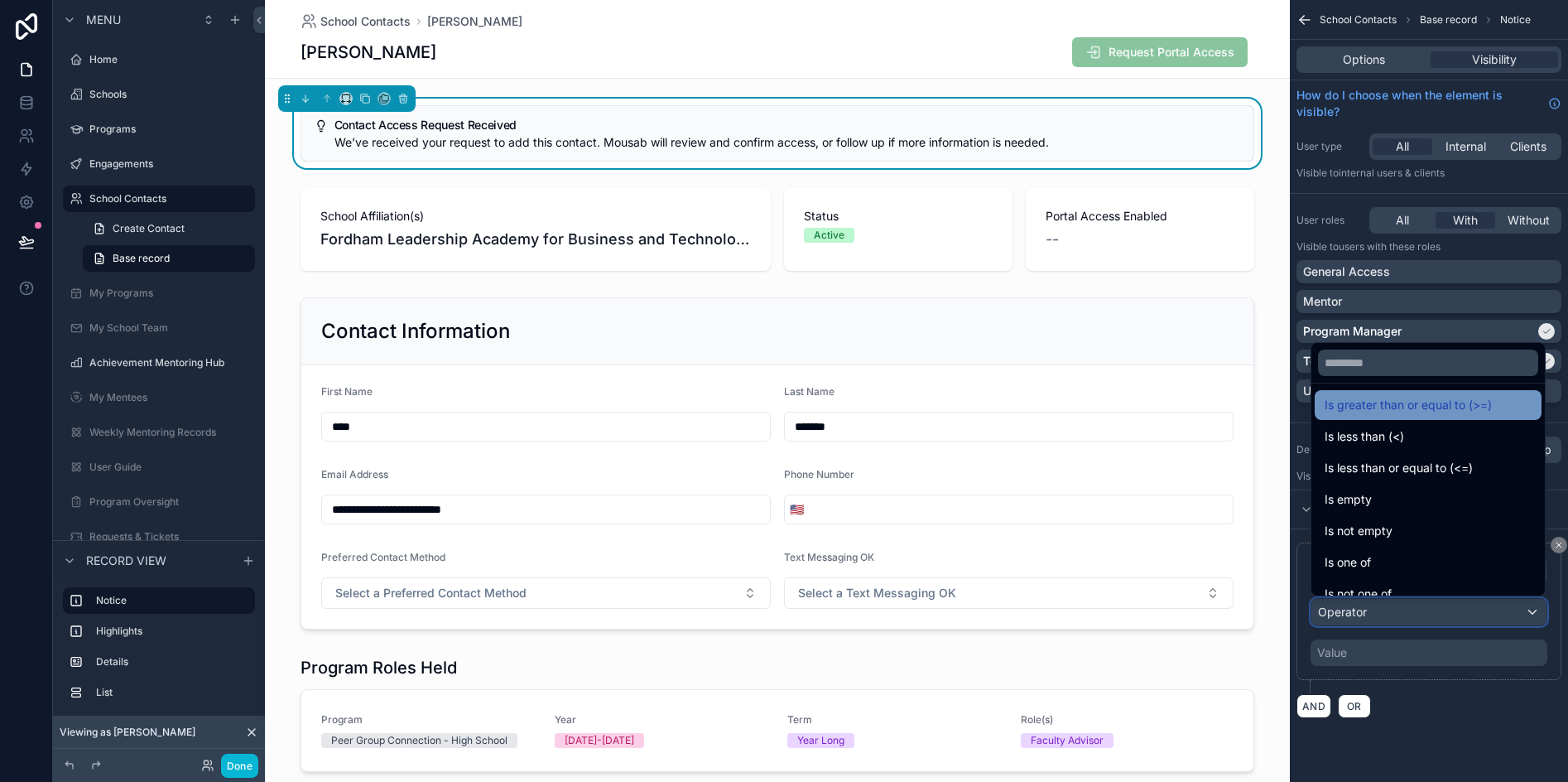
scroll to position [118, 0]
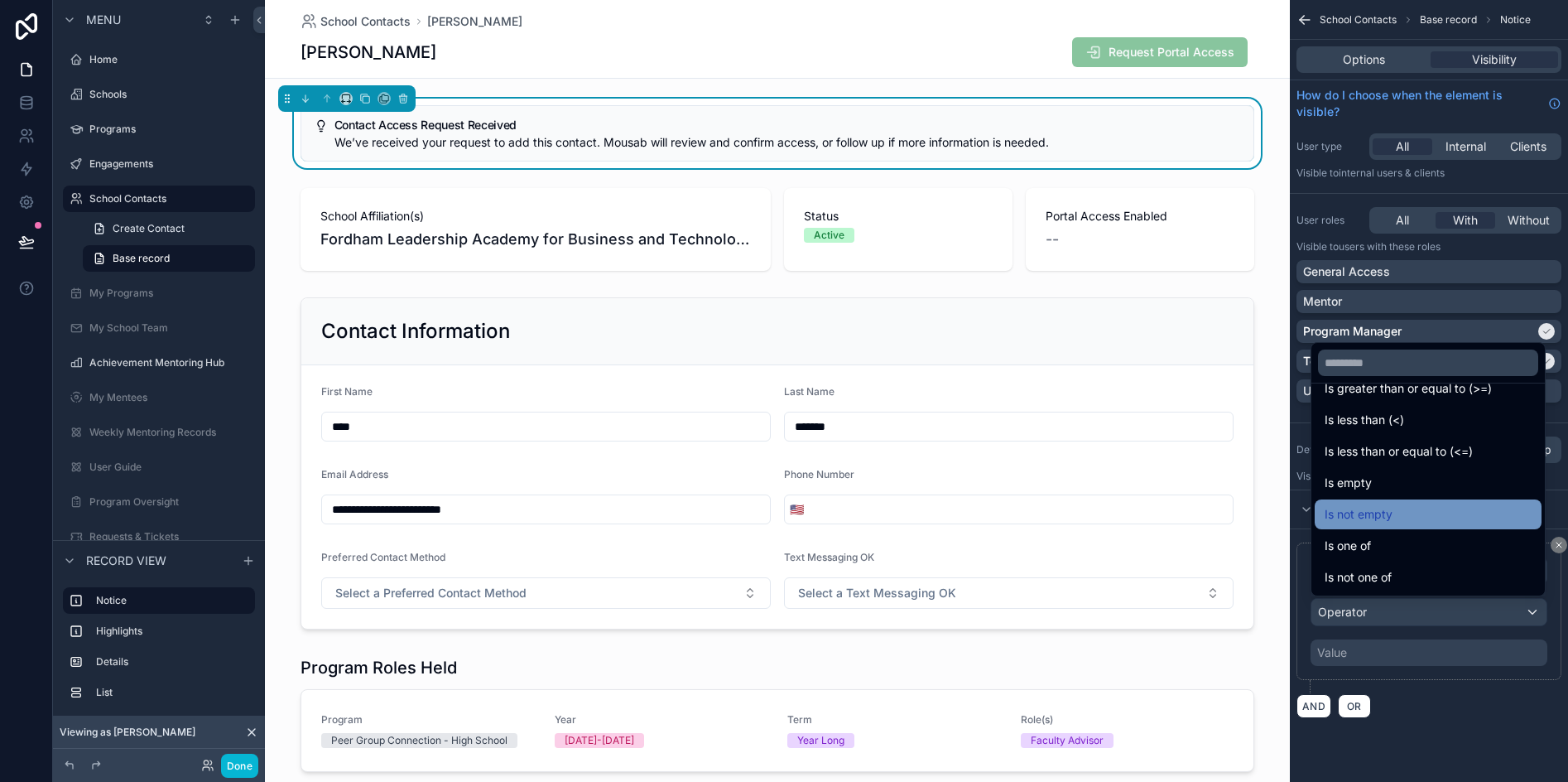
click at [1449, 518] on div "Is not empty" at bounding box center [1428, 514] width 207 height 20
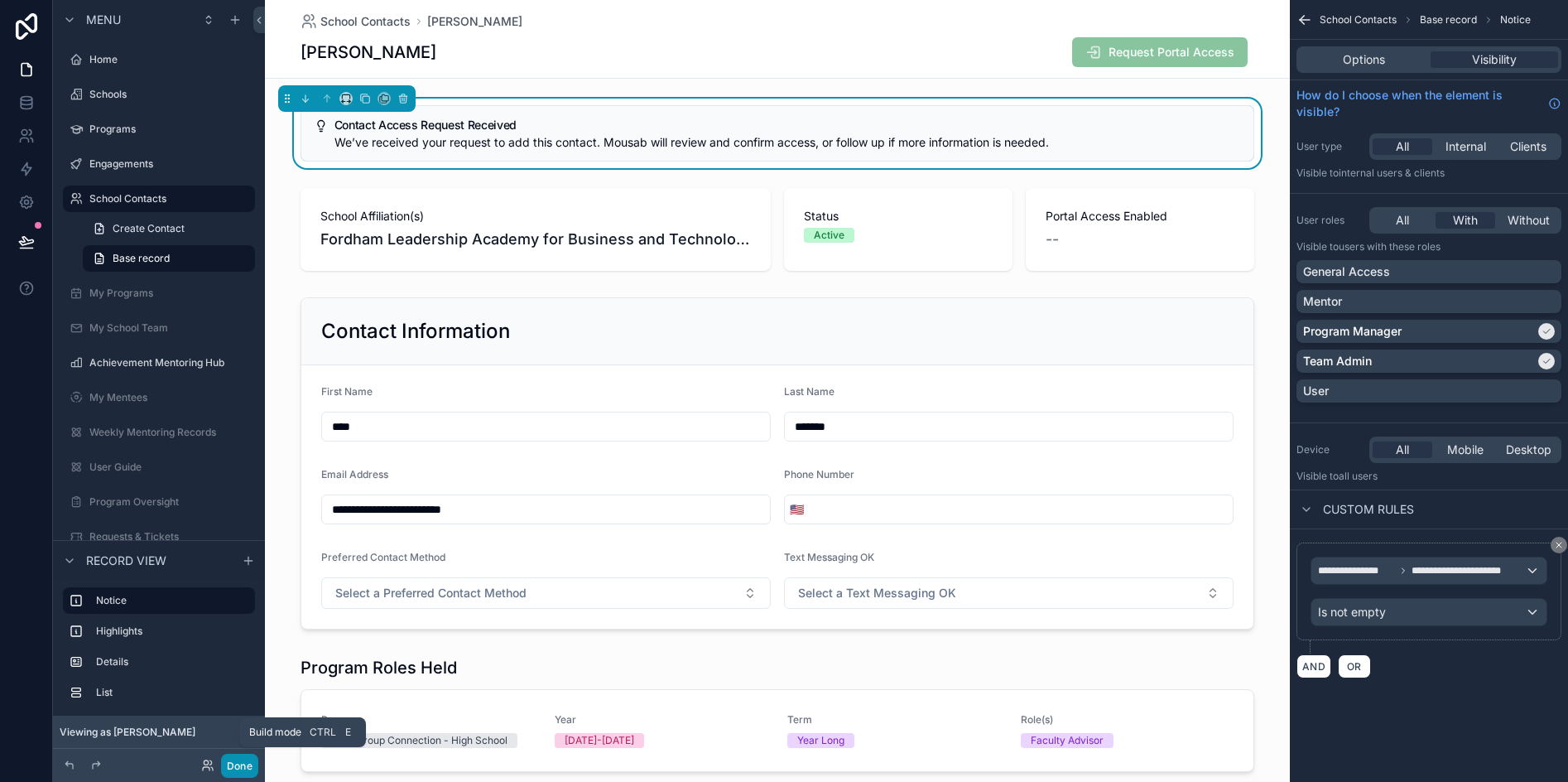
click at [240, 763] on button "Done" at bounding box center [240, 766] width 38 height 24
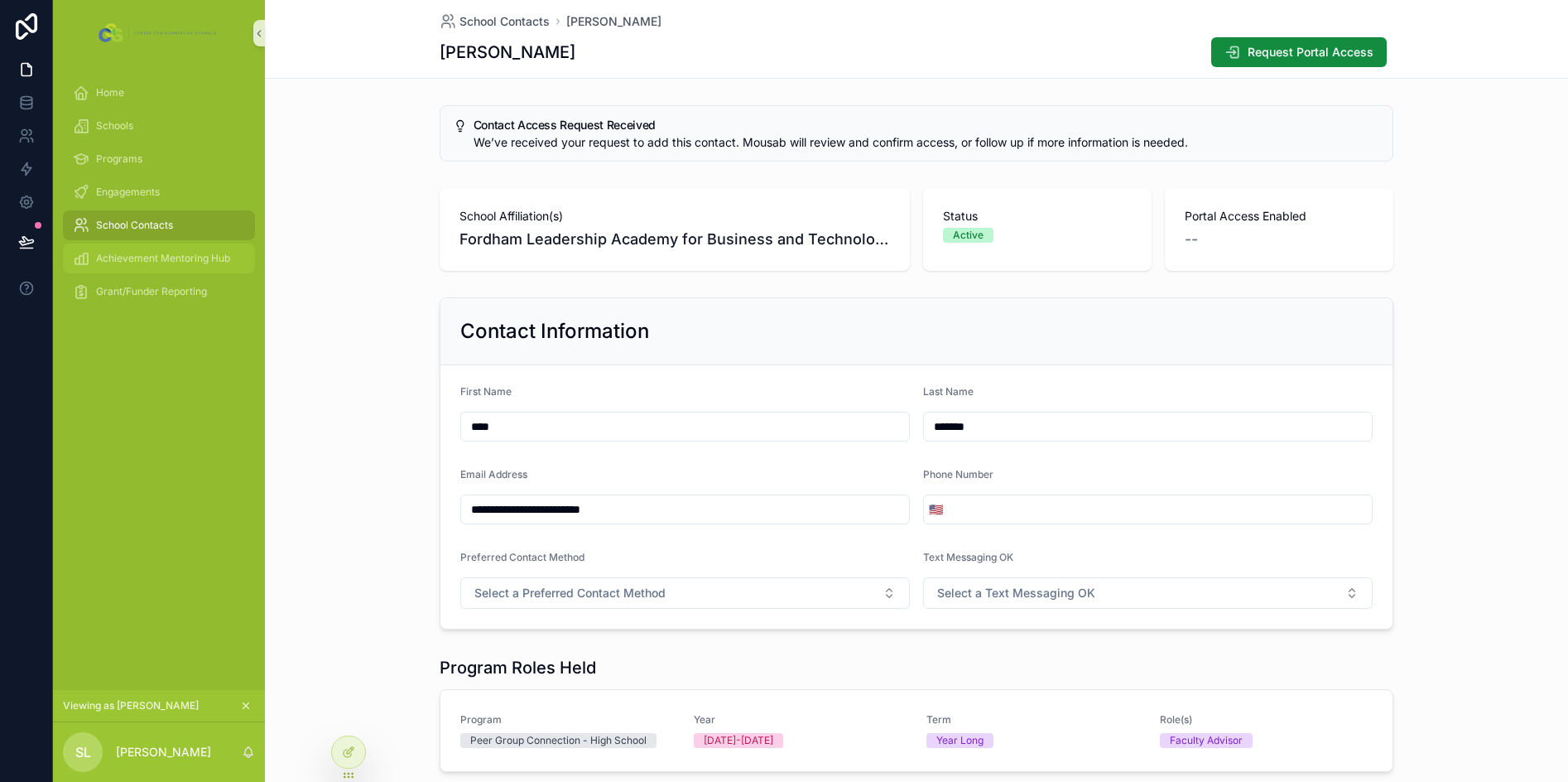
drag, startPoint x: 171, startPoint y: 222, endPoint x: 171, endPoint y: 249, distance: 27.0
click at [171, 222] on span "School Contacts" at bounding box center [135, 225] width 77 height 13
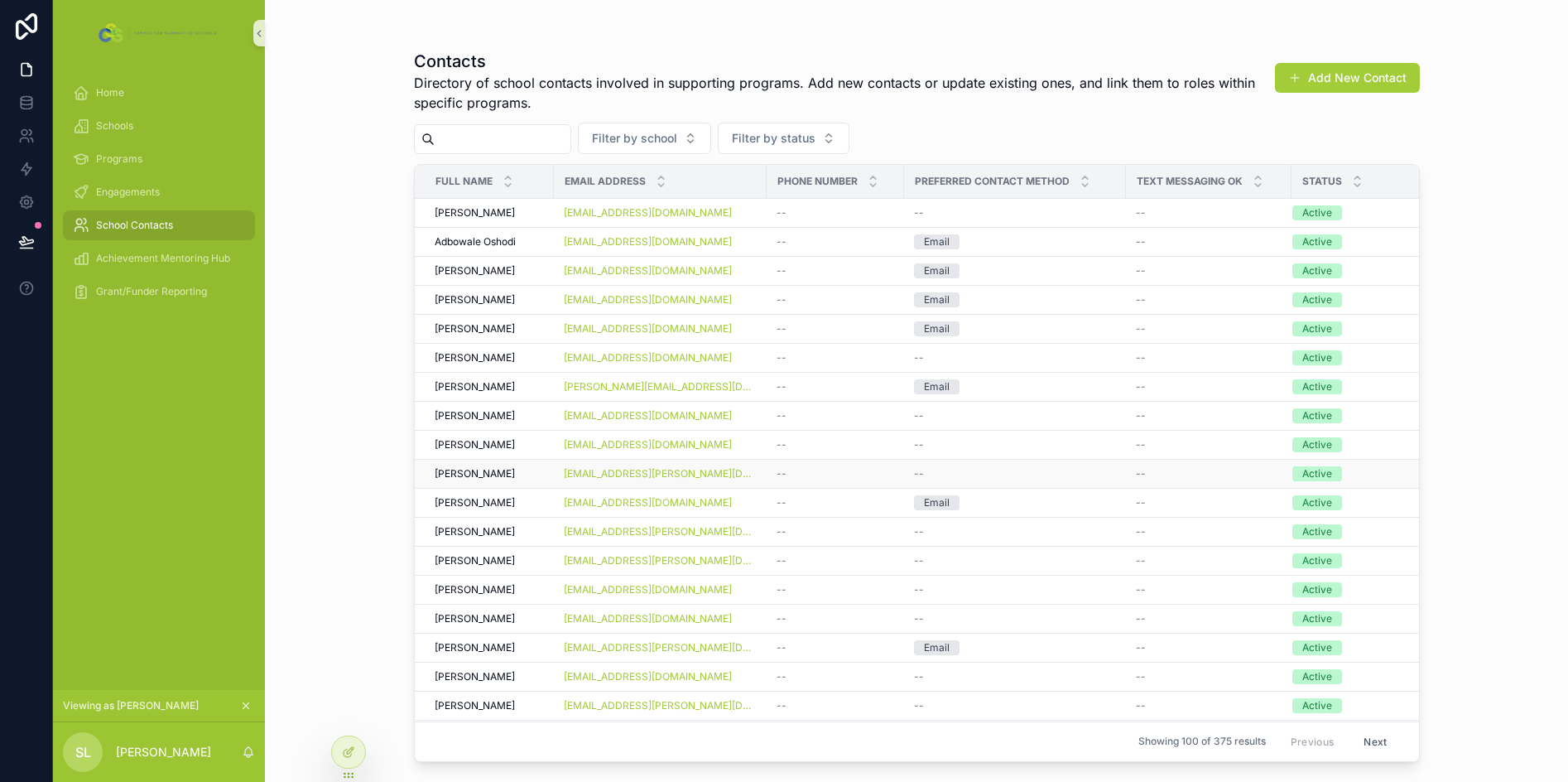
click at [489, 472] on span "[PERSON_NAME]" at bounding box center [474, 473] width 80 height 13
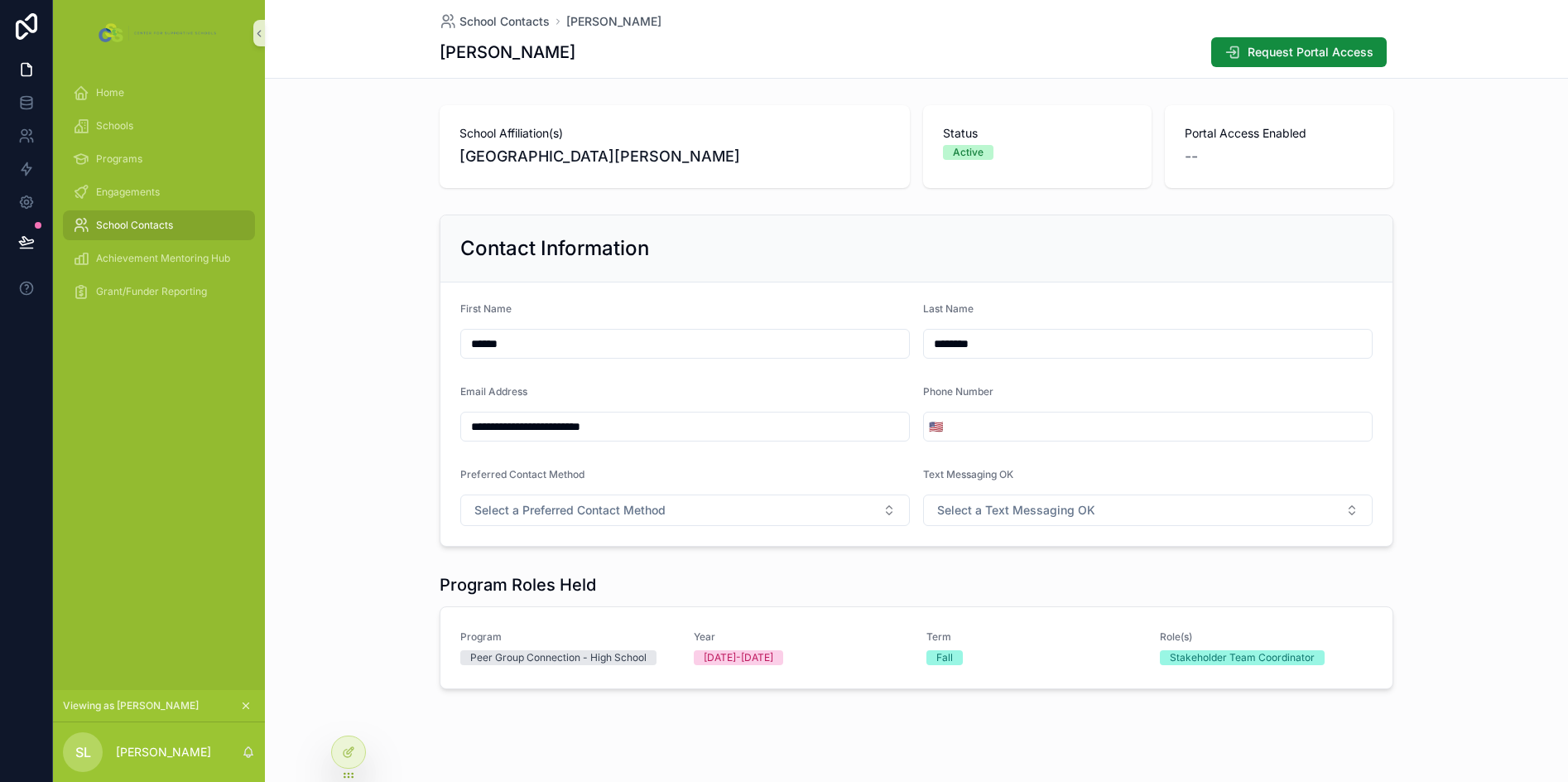
click at [138, 216] on div "School Contacts" at bounding box center [158, 225] width 172 height 26
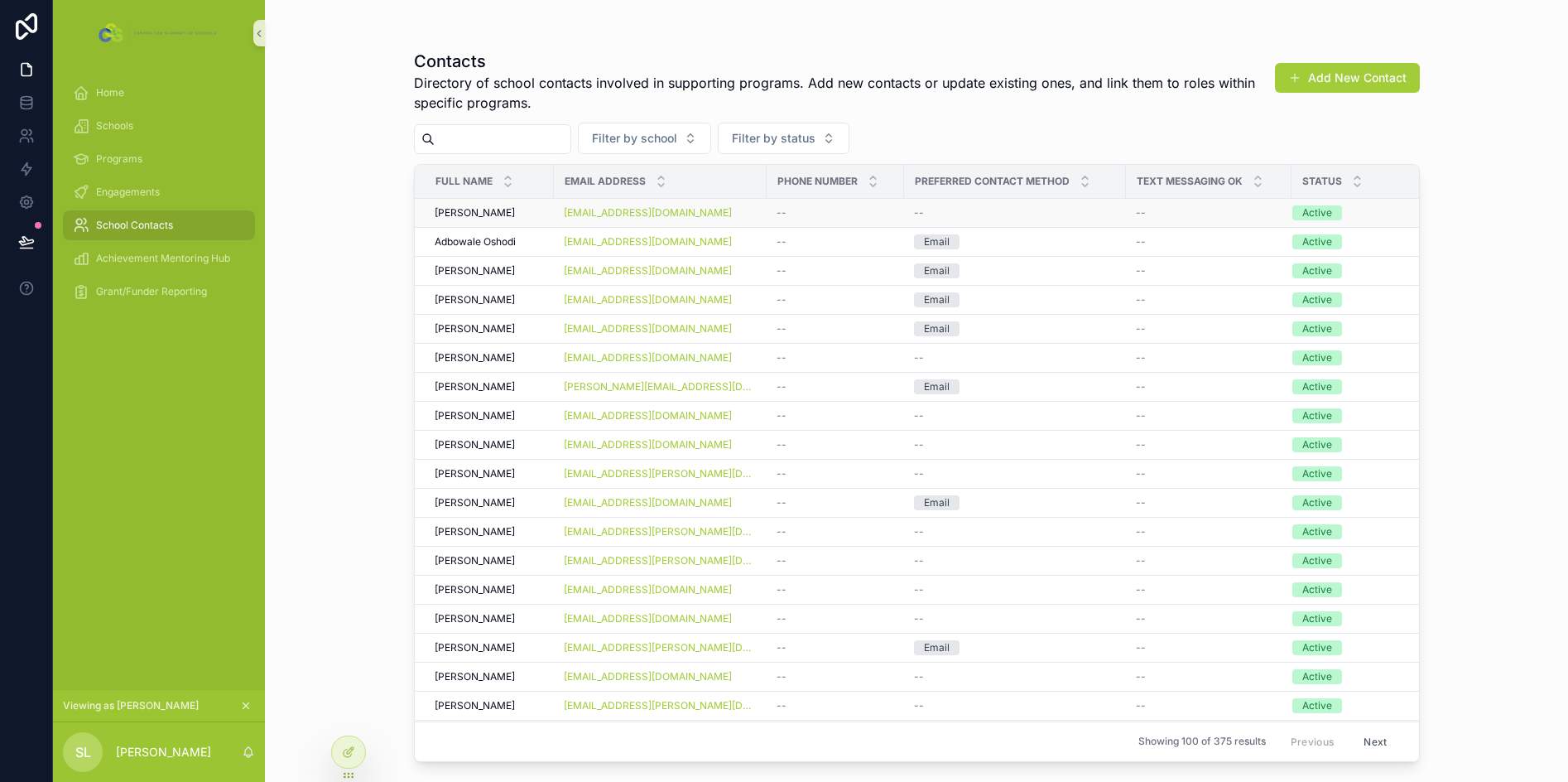
click at [497, 217] on div "Abel Peralta Abel Peralta" at bounding box center [489, 213] width 109 height 13
click at [28, 238] on icon at bounding box center [26, 242] width 17 height 17
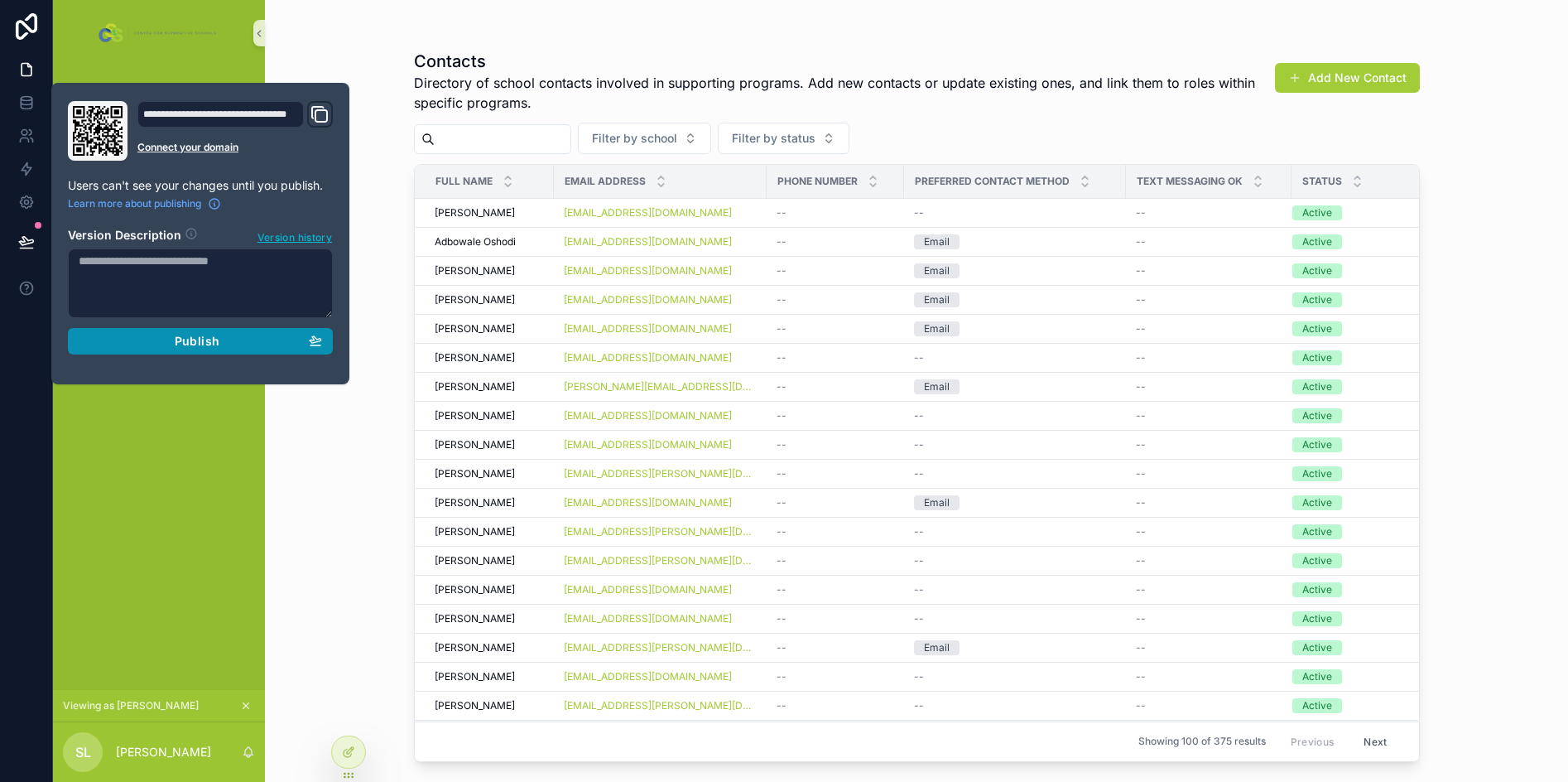
click at [207, 344] on span "Publish" at bounding box center [198, 342] width 45 height 15
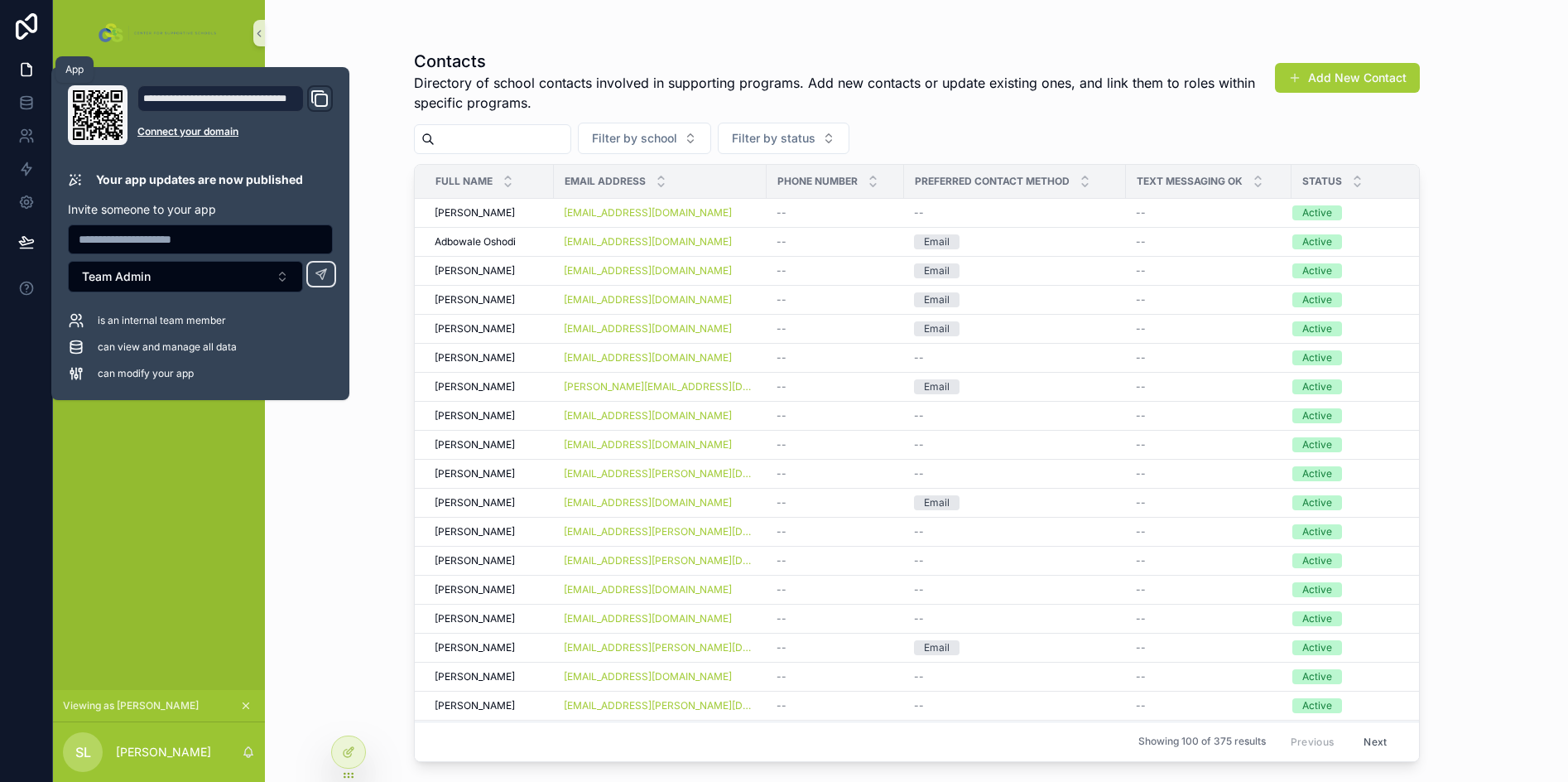
click at [18, 65] on icon at bounding box center [26, 70] width 17 height 17
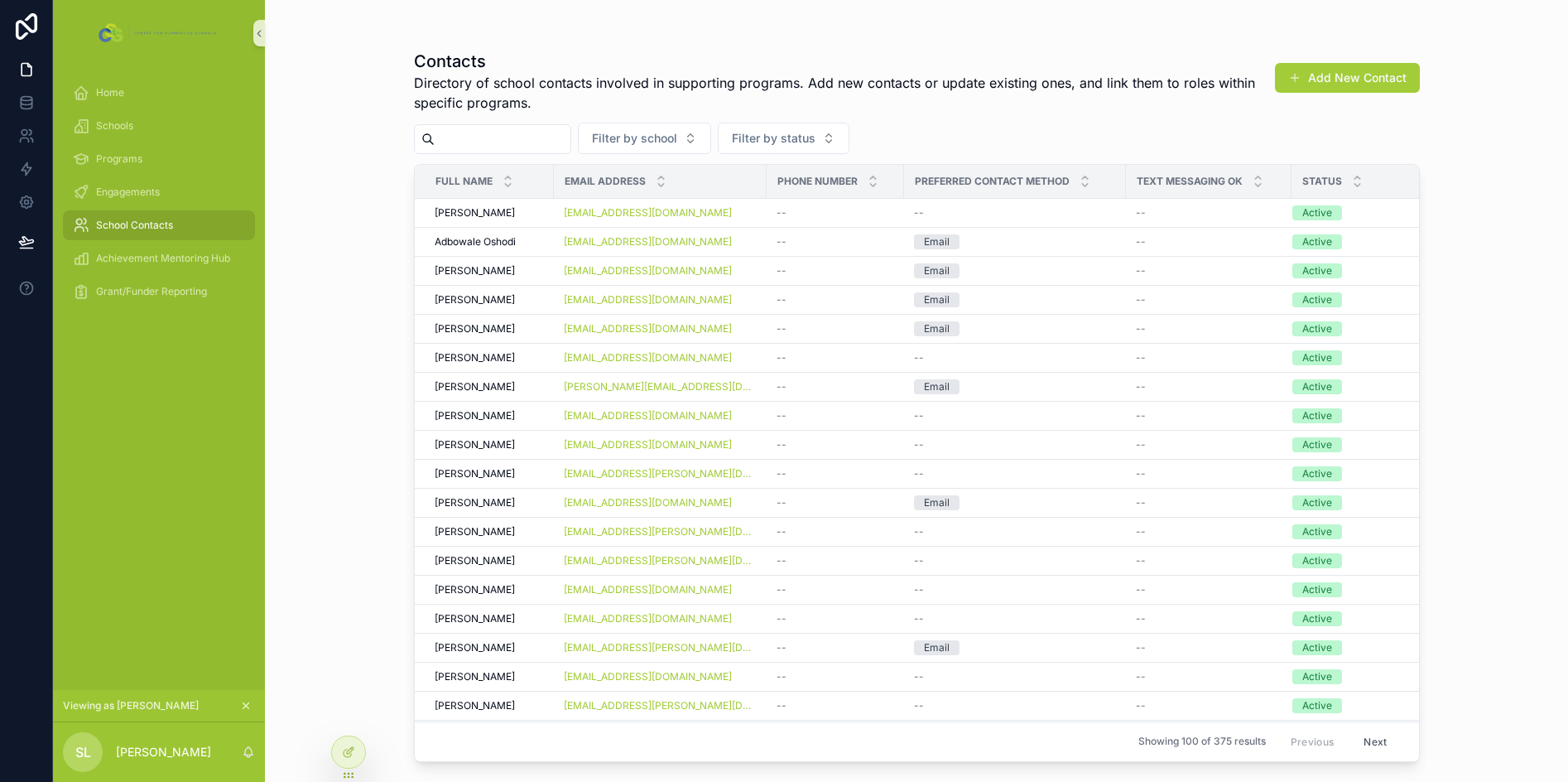
click at [245, 708] on icon "scrollable content" at bounding box center [245, 706] width 11 height 11
click at [134, 327] on span "Requests & Tickets" at bounding box center [140, 325] width 89 height 13
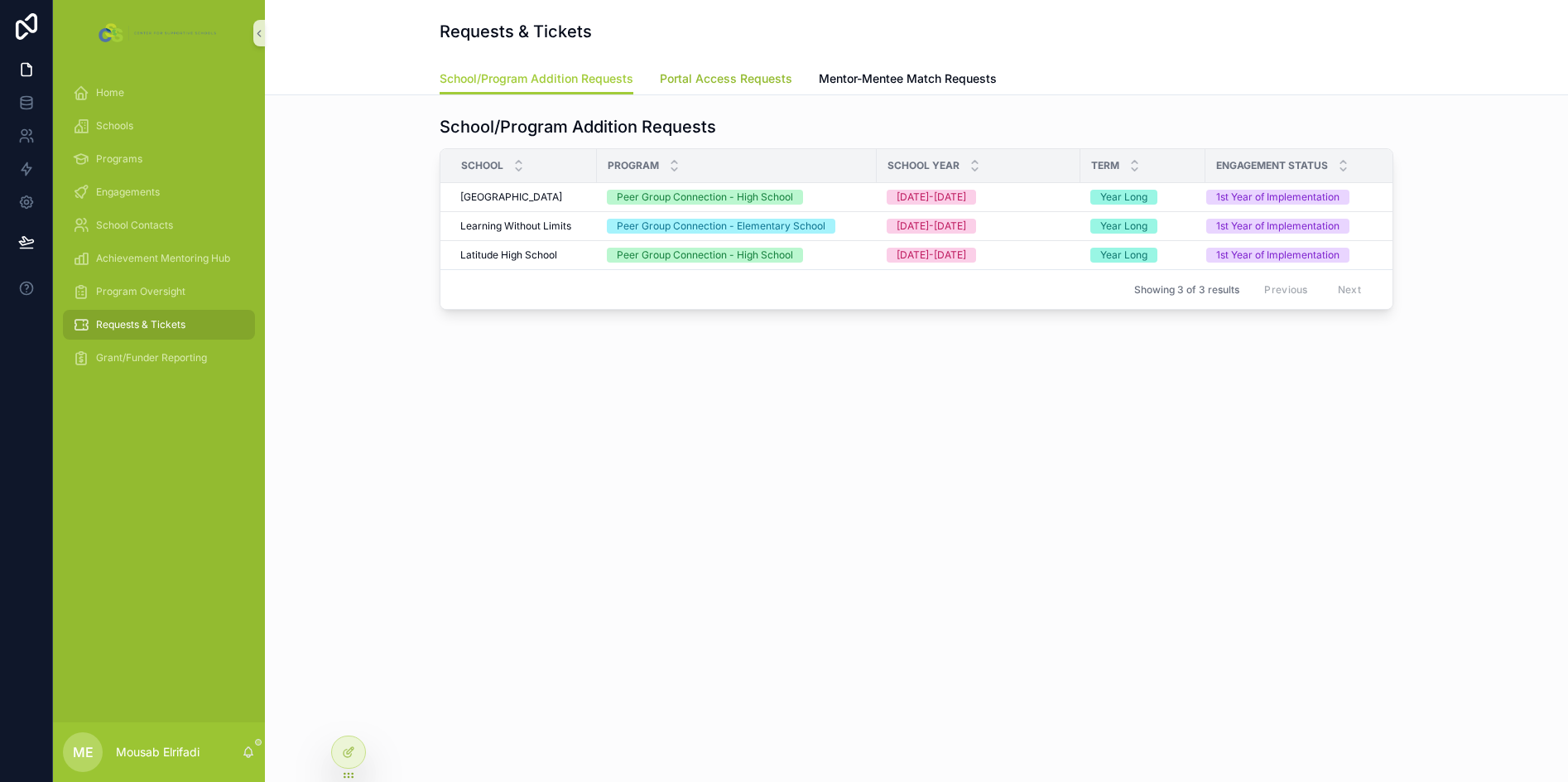
click at [679, 72] on span "Portal Access Requests" at bounding box center [725, 79] width 133 height 17
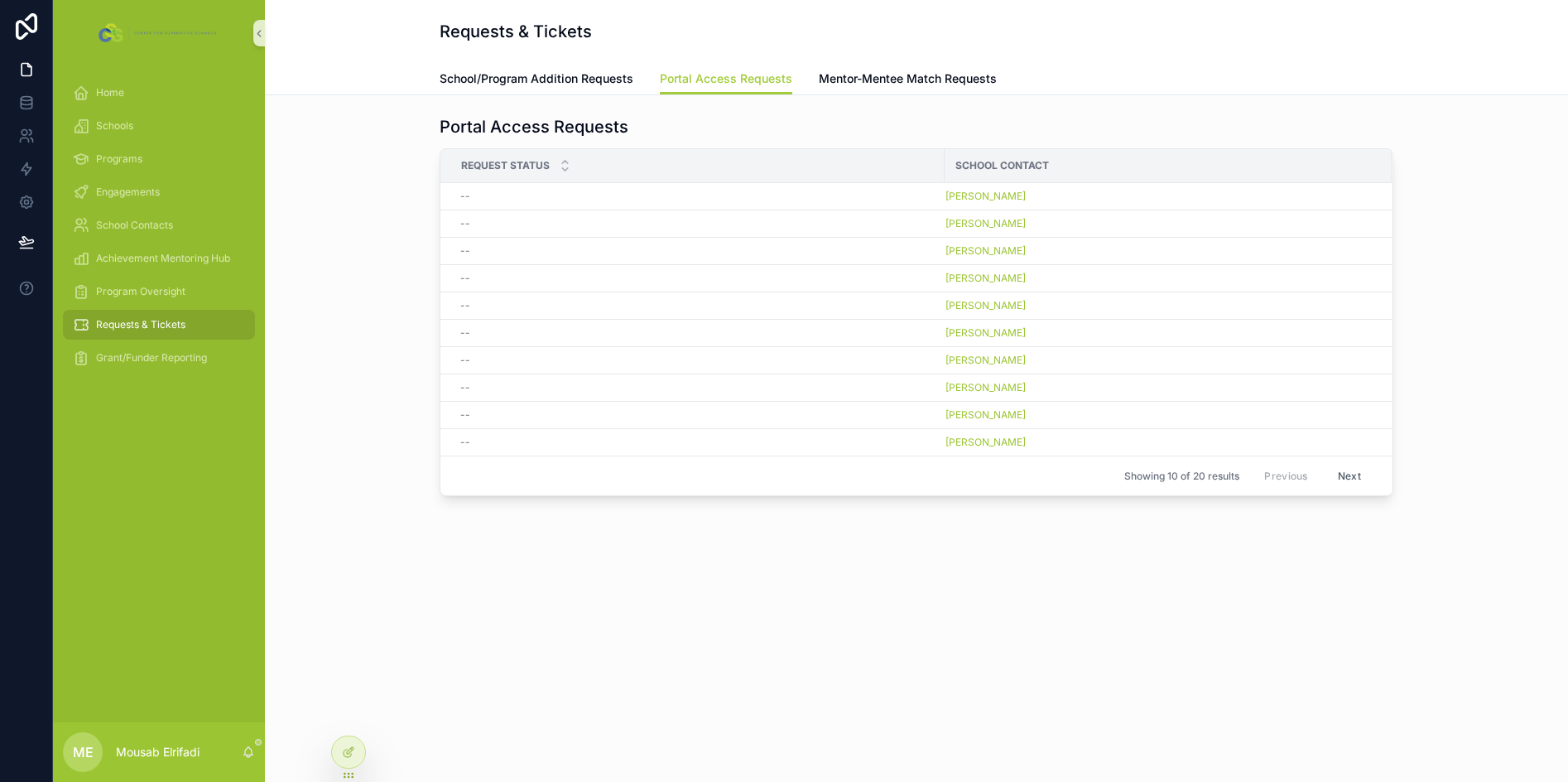
click at [1353, 474] on button "Next" at bounding box center [1349, 475] width 46 height 25
click at [24, 98] on icon at bounding box center [26, 103] width 17 height 17
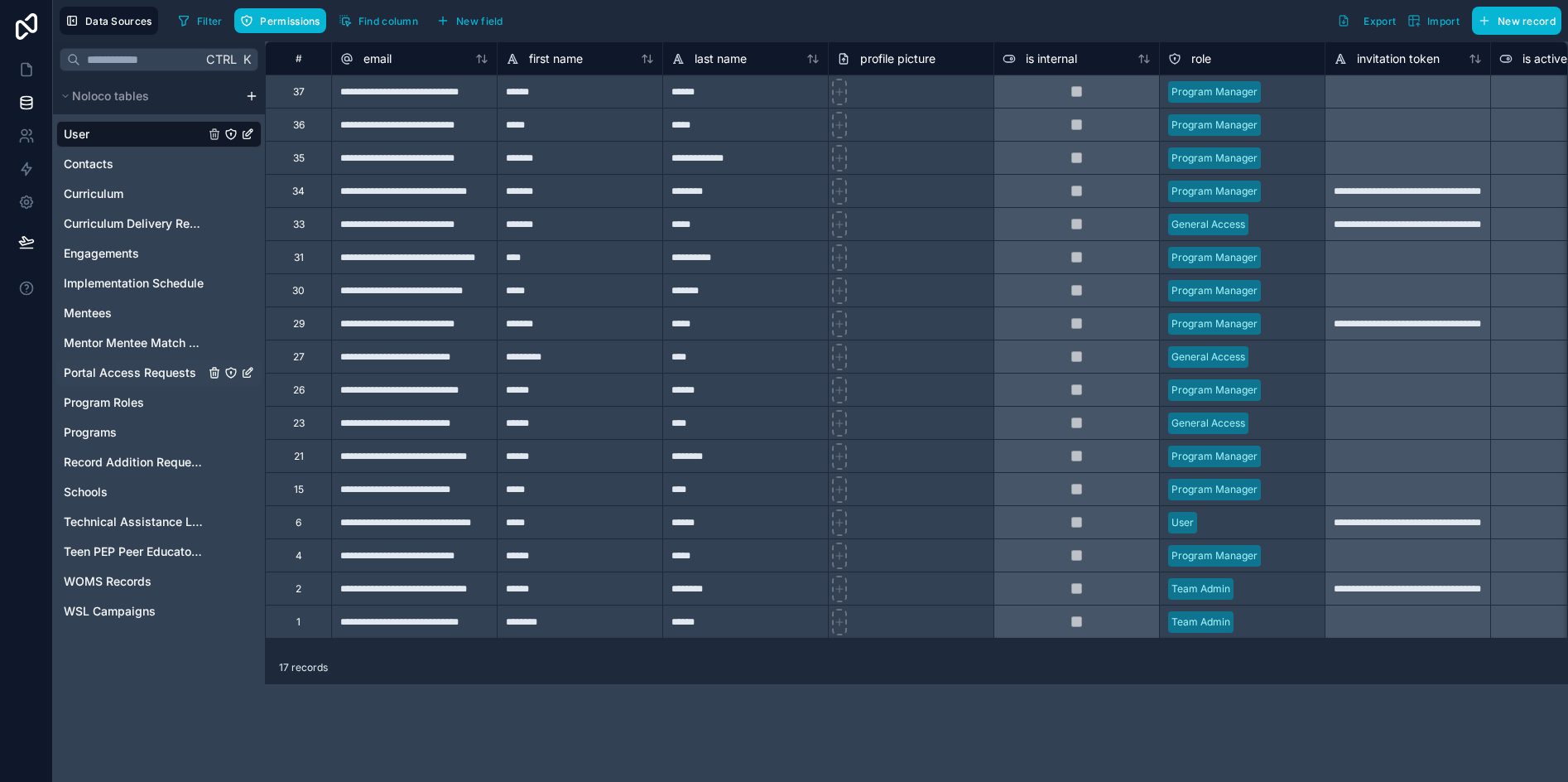
click at [123, 376] on span "Portal Access Requests" at bounding box center [130, 373] width 133 height 17
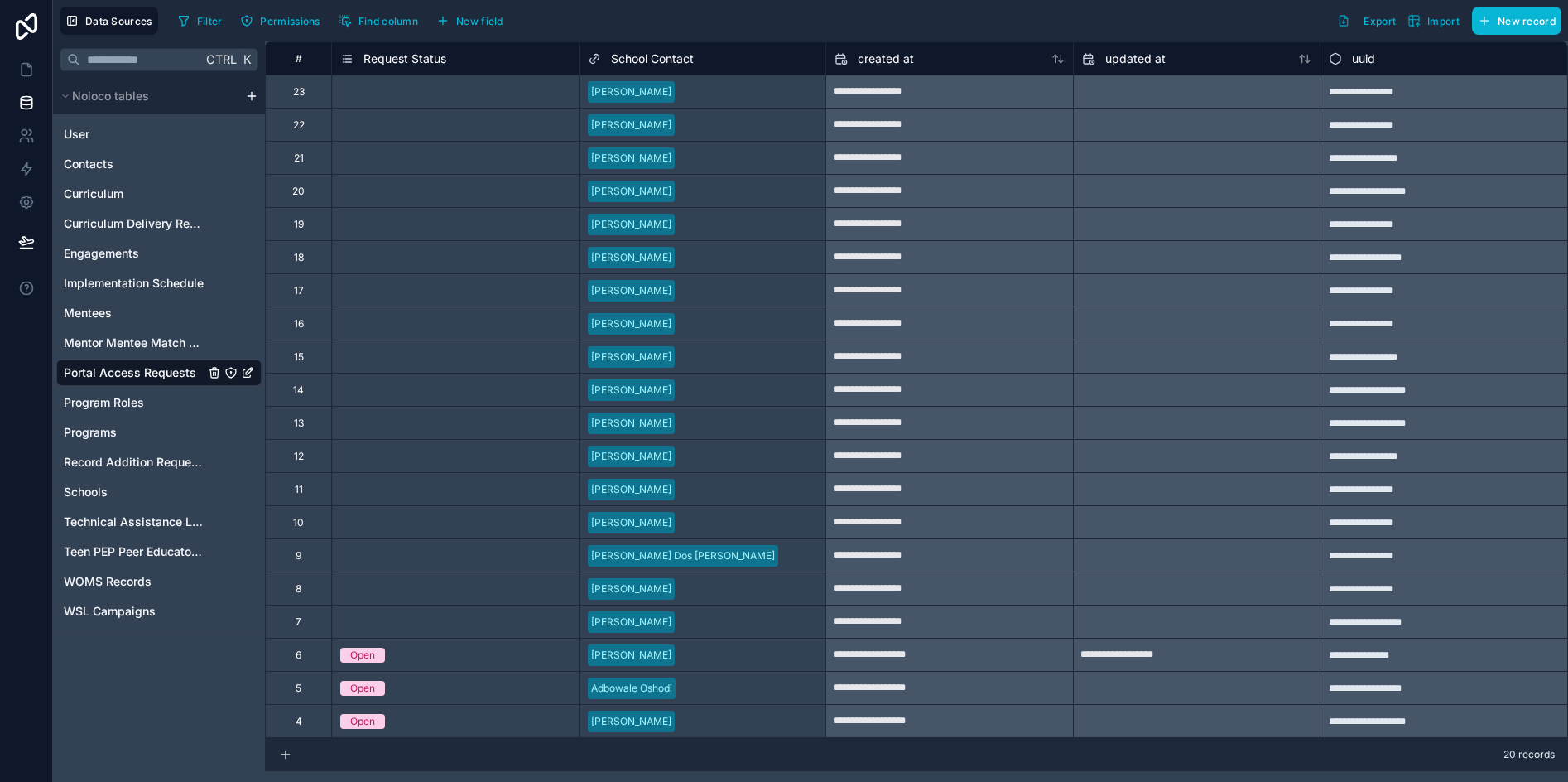
click at [310, 650] on div "6" at bounding box center [298, 654] width 66 height 33
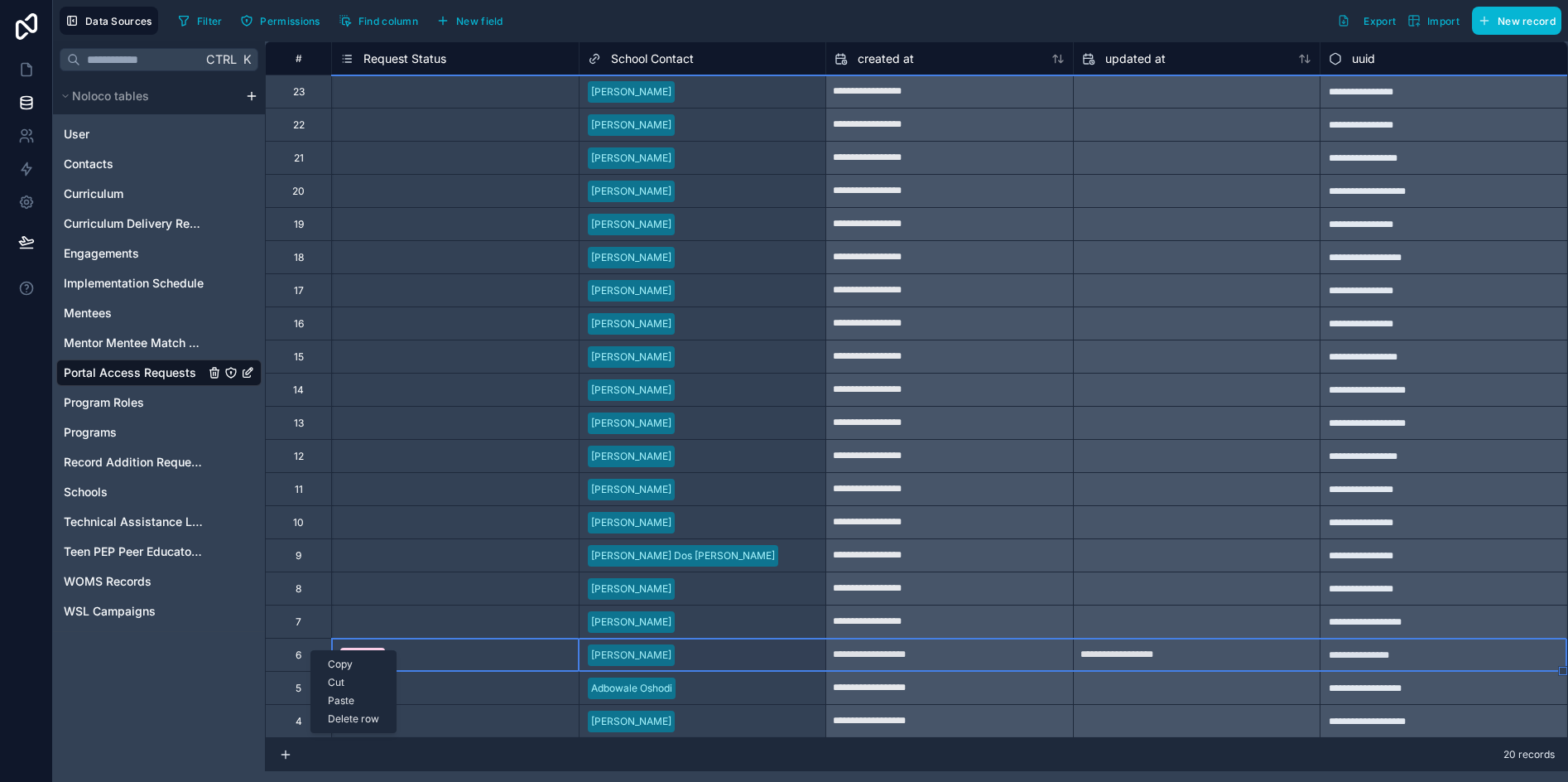
click at [360, 715] on div "Delete row" at bounding box center [354, 718] width 85 height 18
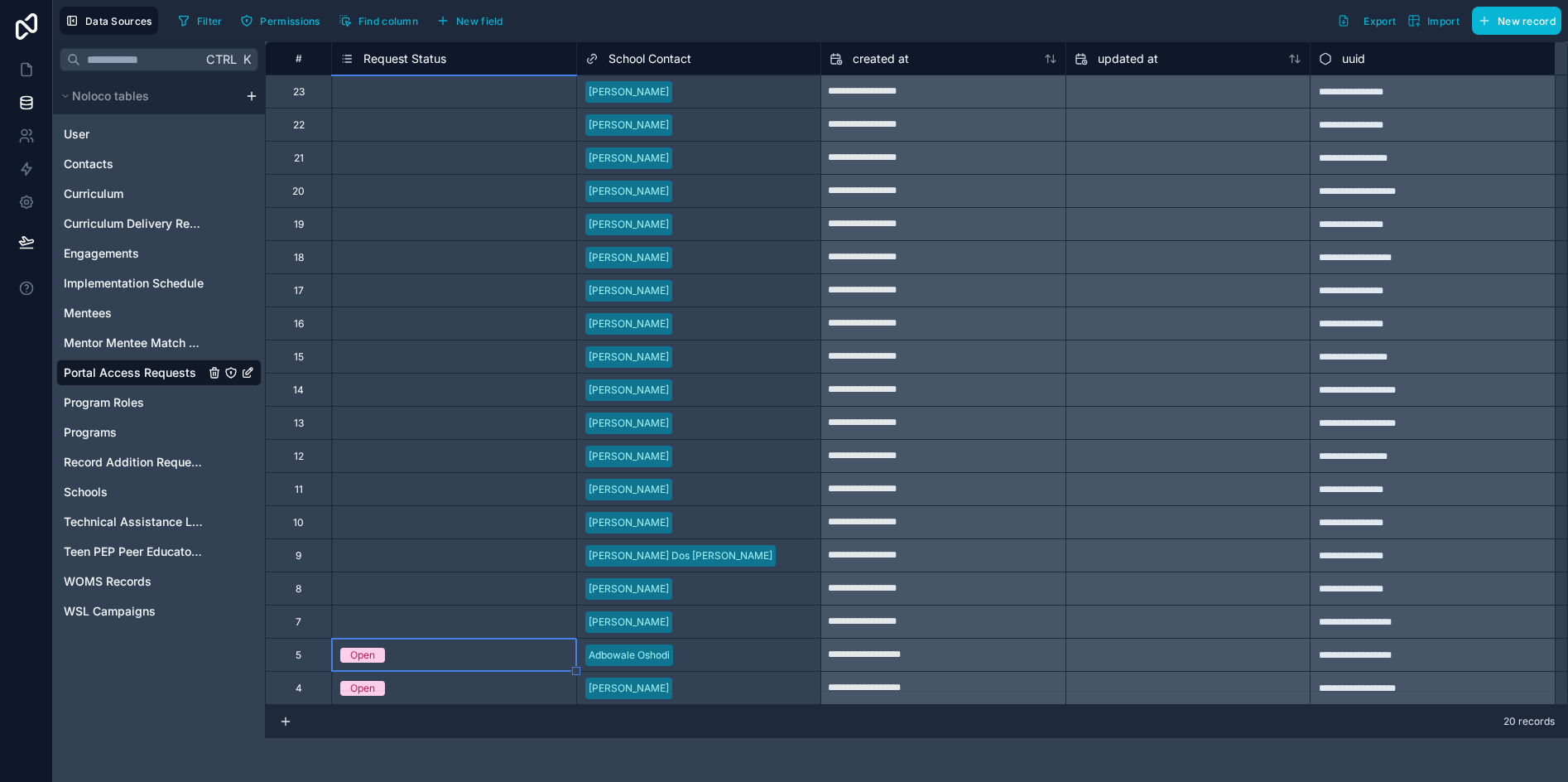
type input "**********"
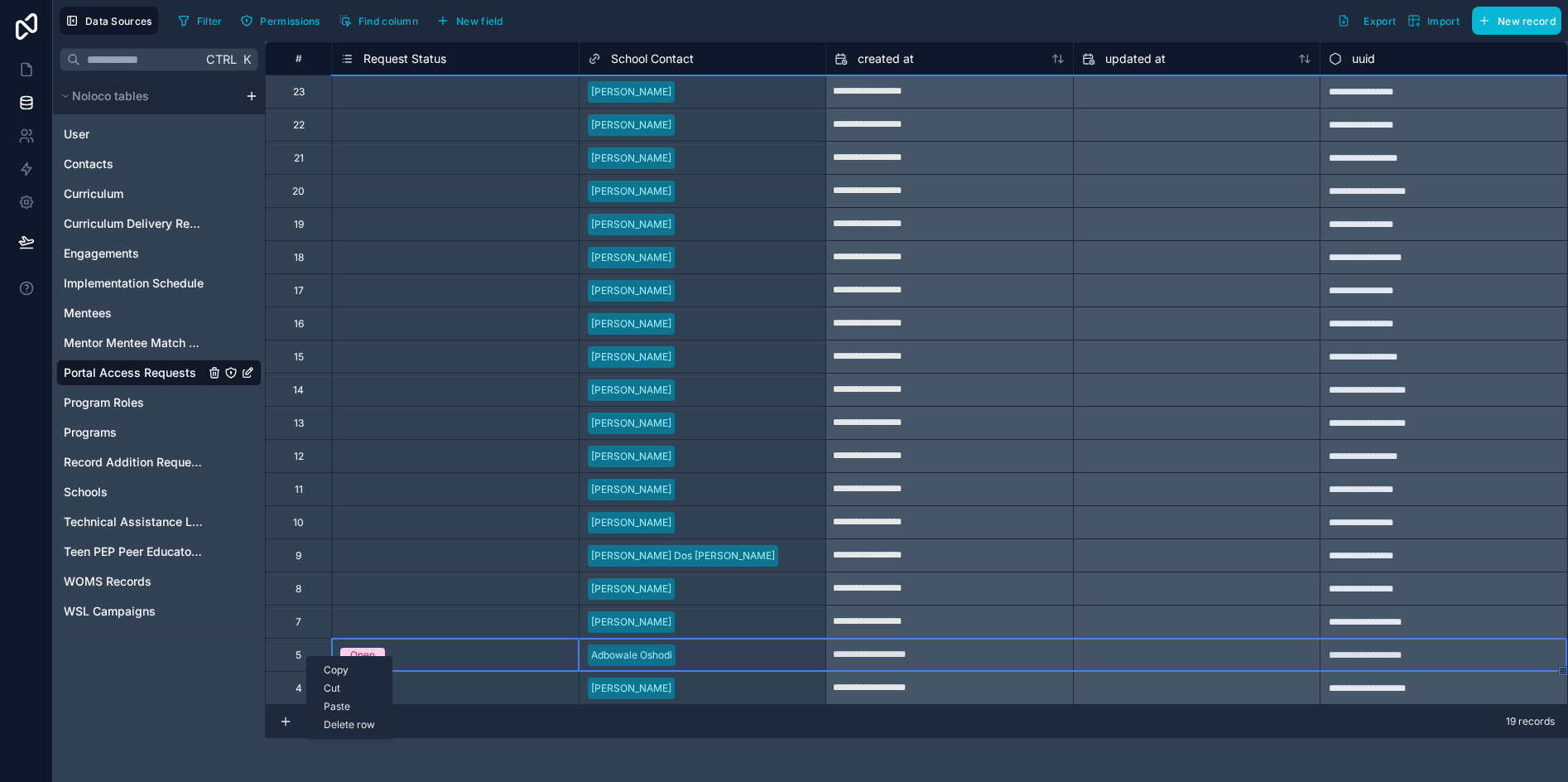
click at [339, 720] on div "Delete row" at bounding box center [350, 724] width 85 height 18
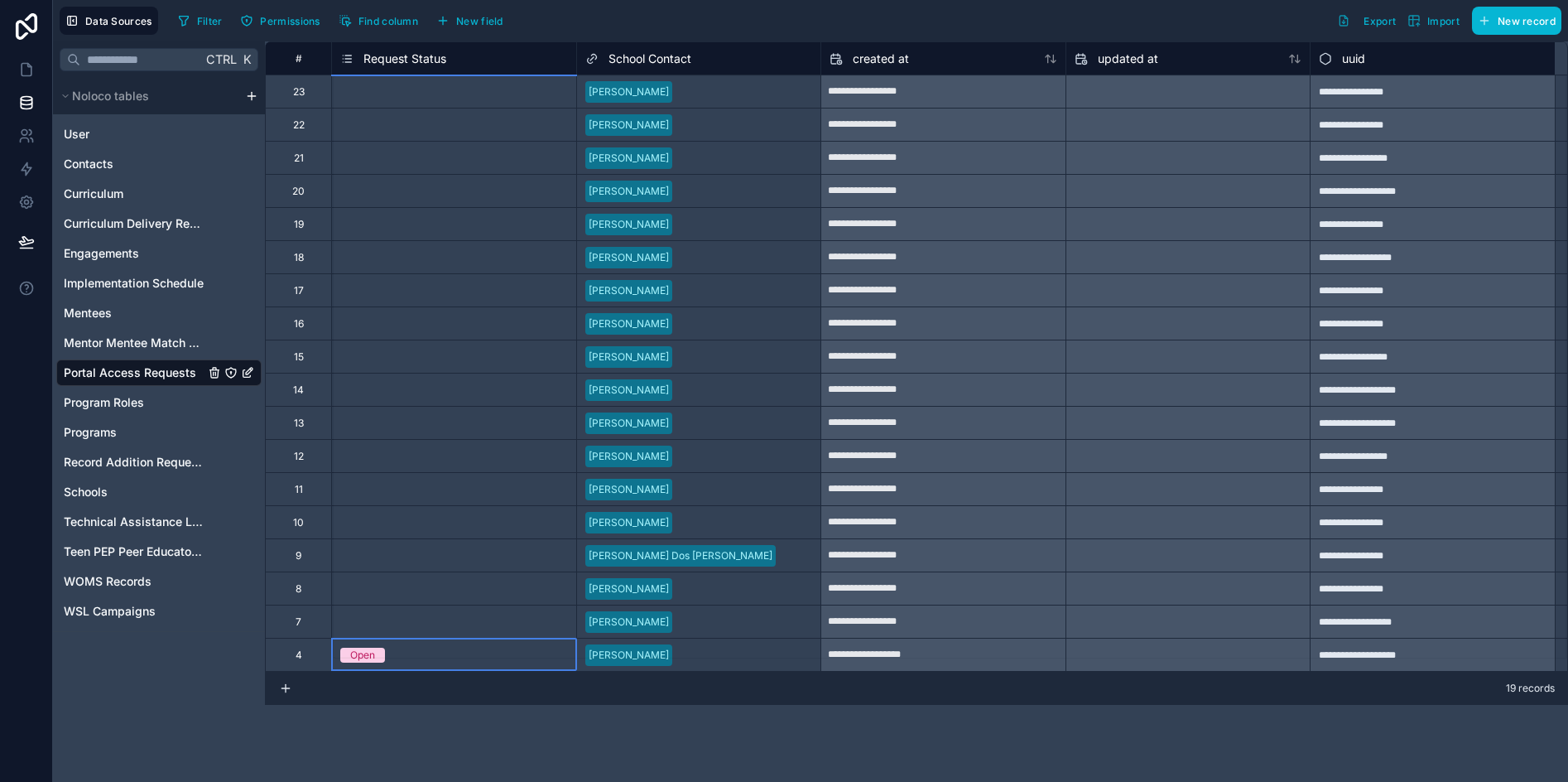
type input "**********"
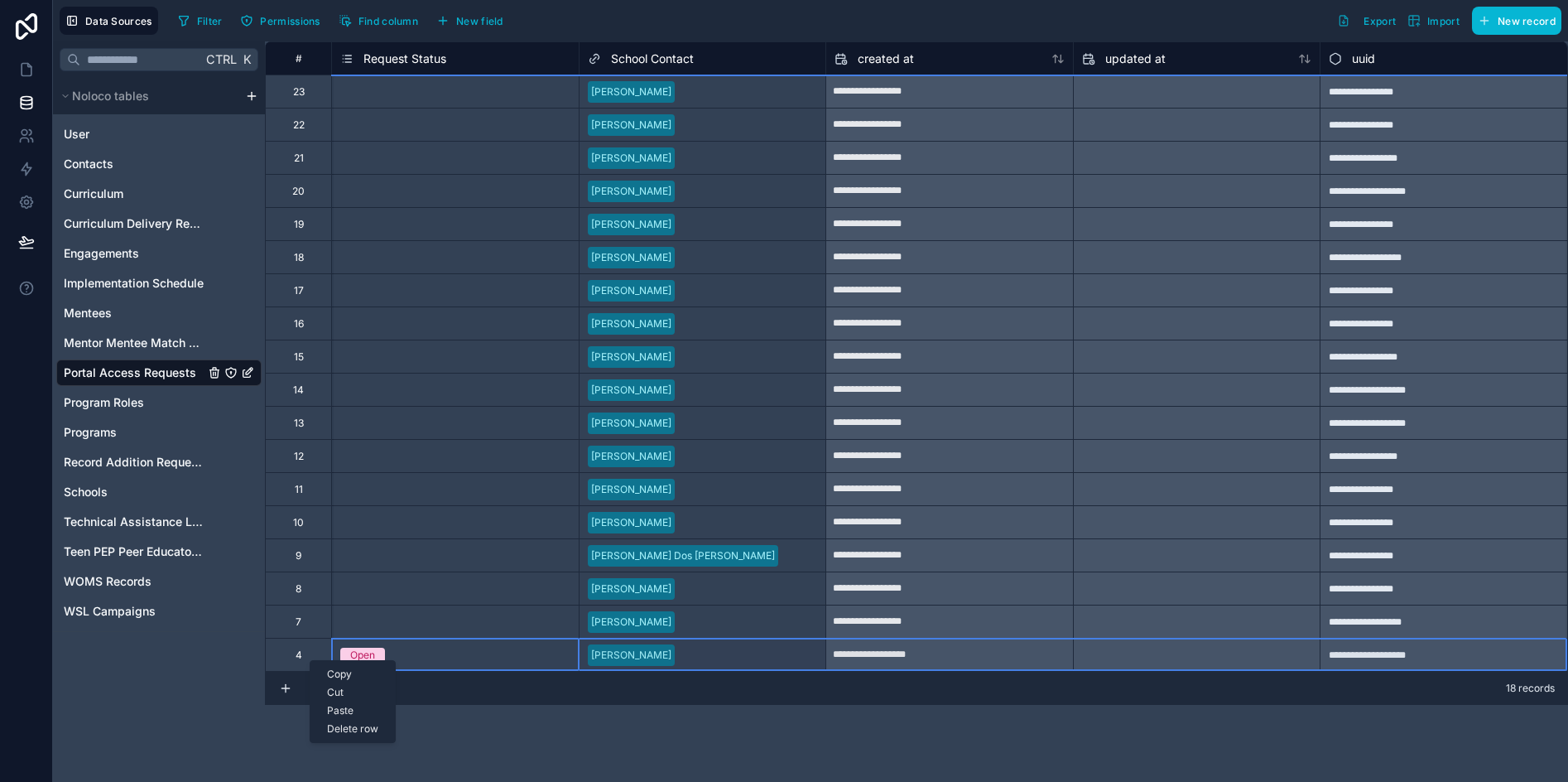
click at [354, 724] on div "Delete row" at bounding box center [353, 728] width 85 height 18
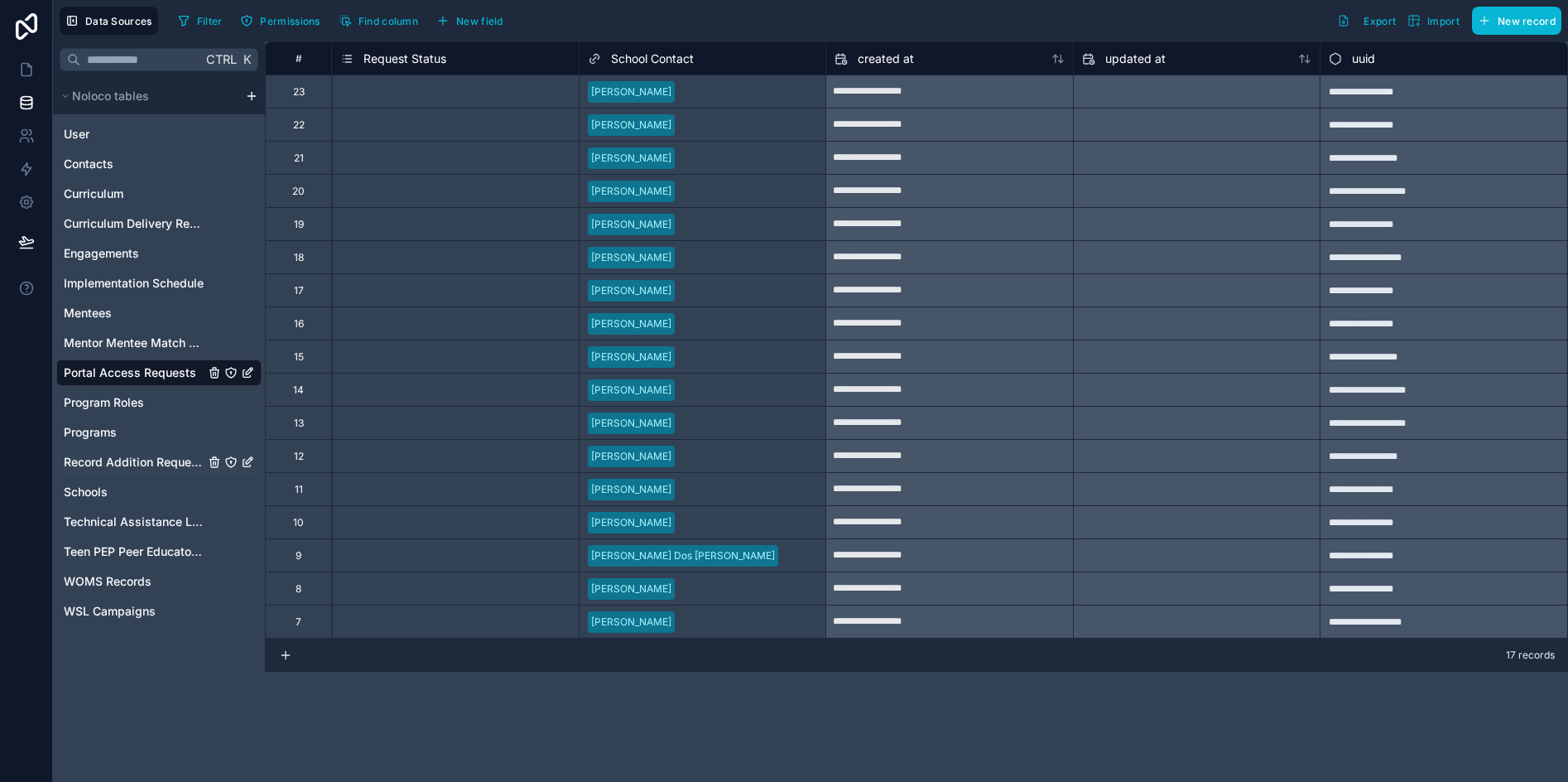
click at [111, 463] on span "Record Addition Requests" at bounding box center [135, 462] width 141 height 17
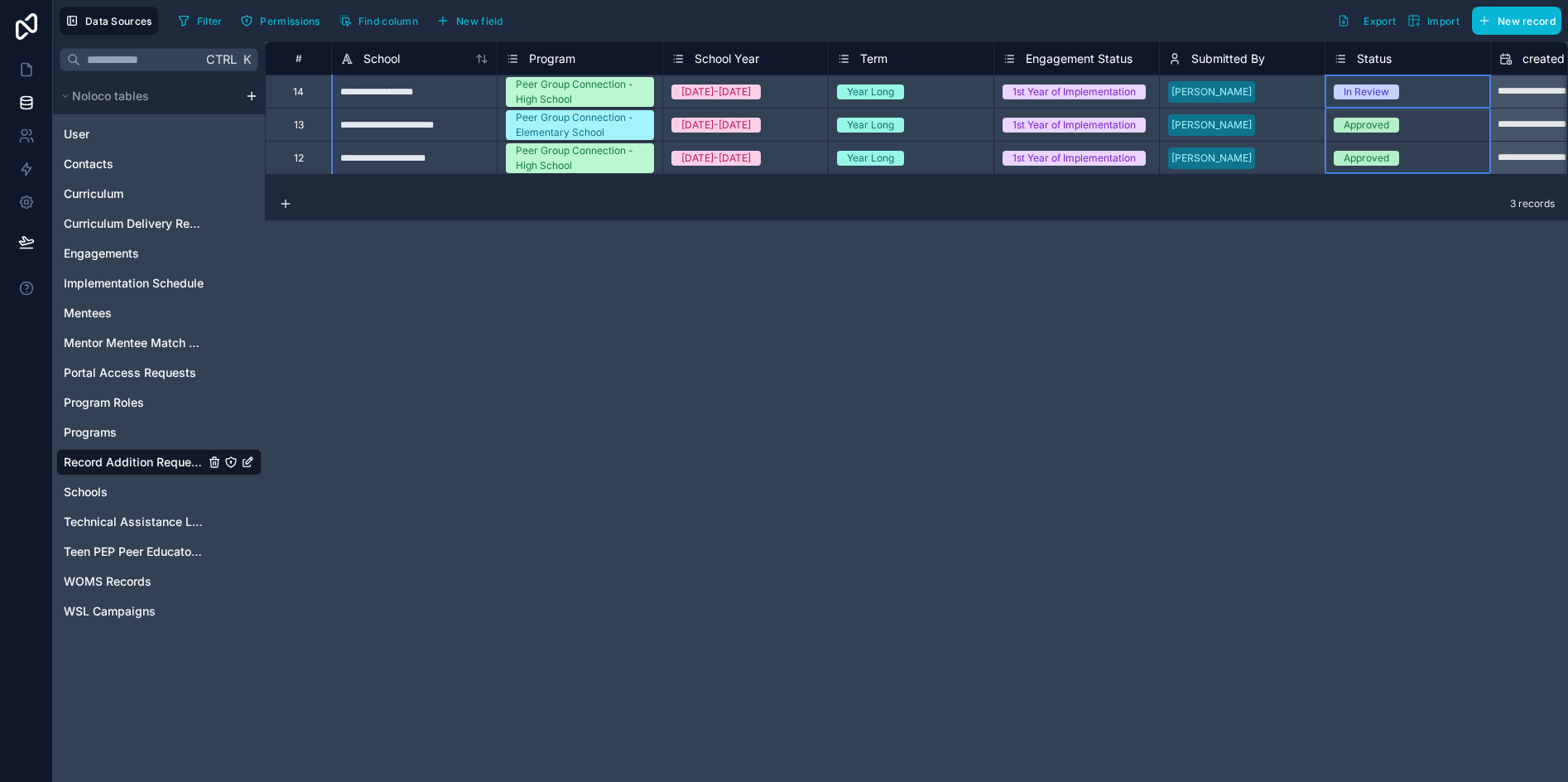
click at [1378, 56] on span "Status" at bounding box center [1374, 59] width 35 height 17
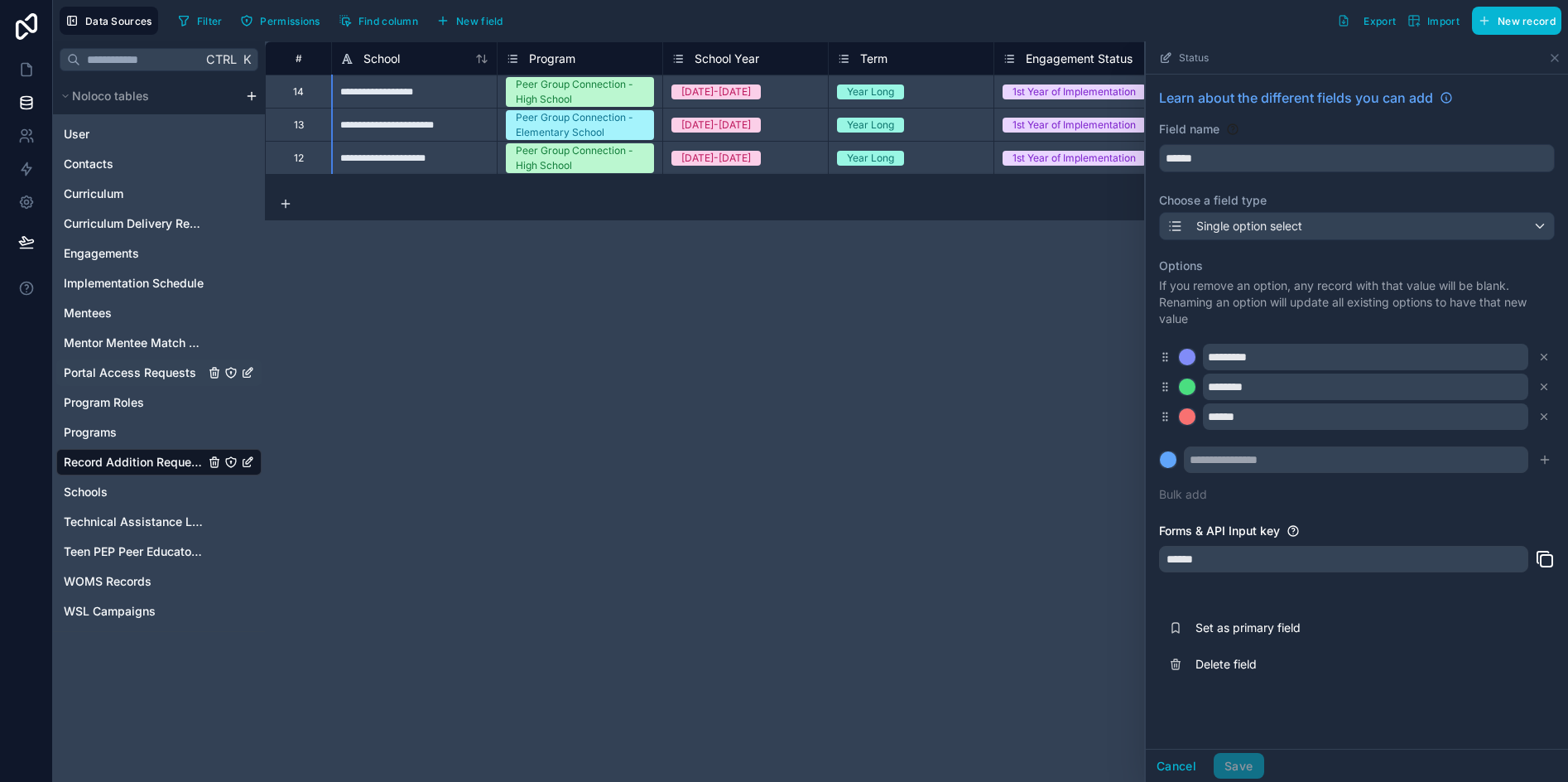
click at [109, 373] on span "Portal Access Requests" at bounding box center [130, 373] width 133 height 17
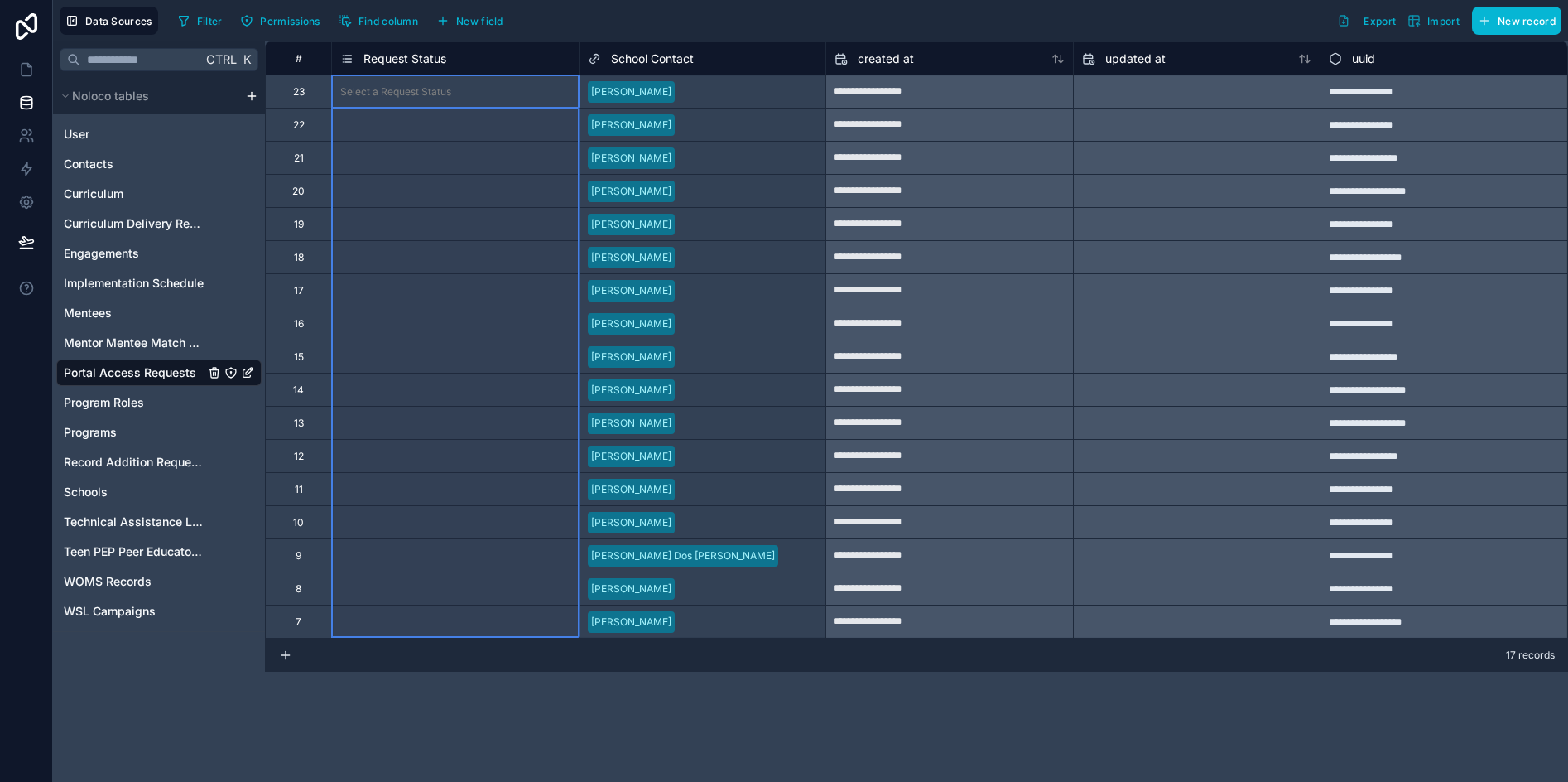
click at [416, 66] on span "Request Status" at bounding box center [404, 59] width 83 height 17
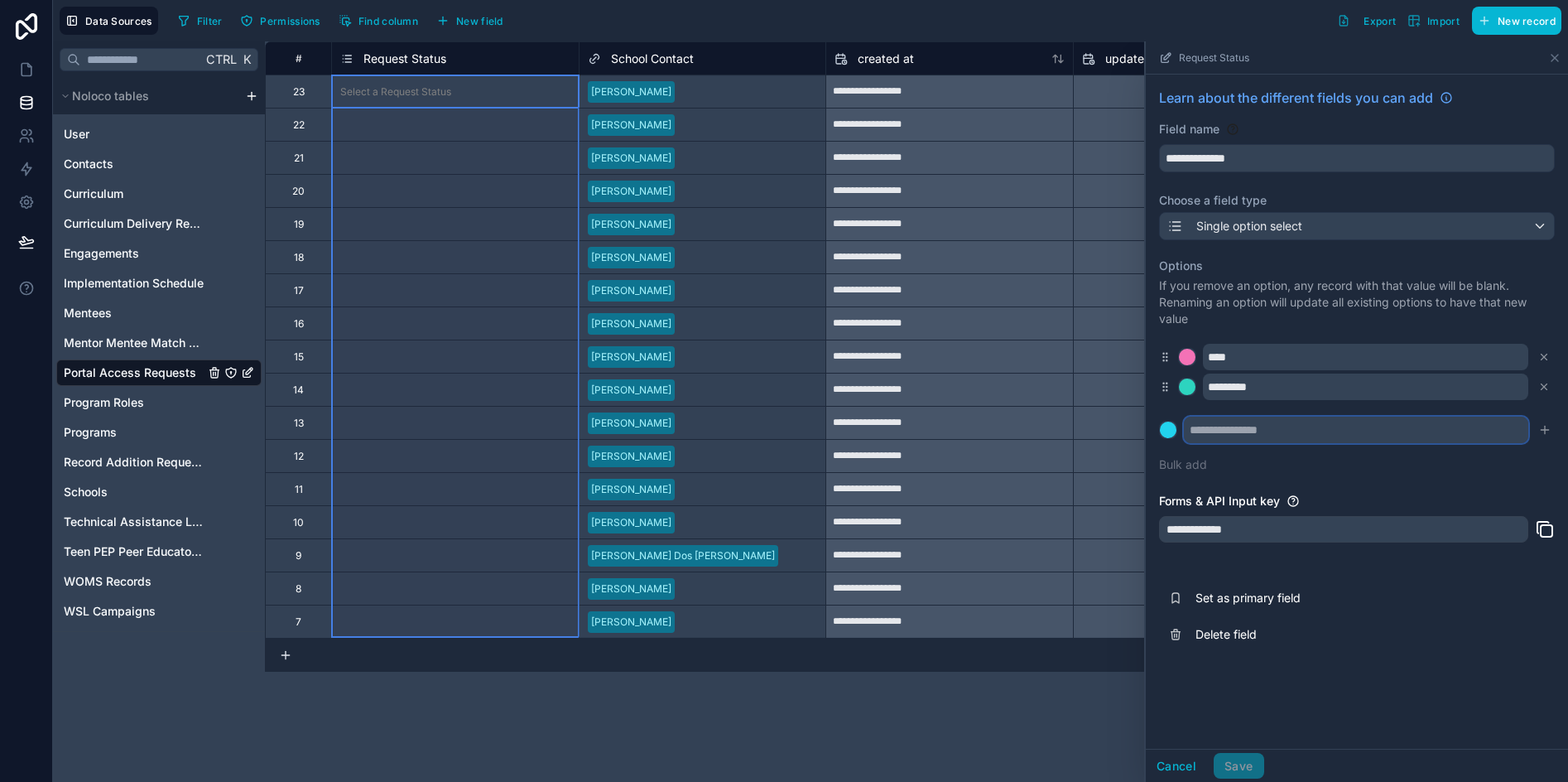
click at [1248, 432] on input "text" at bounding box center [1356, 430] width 344 height 26
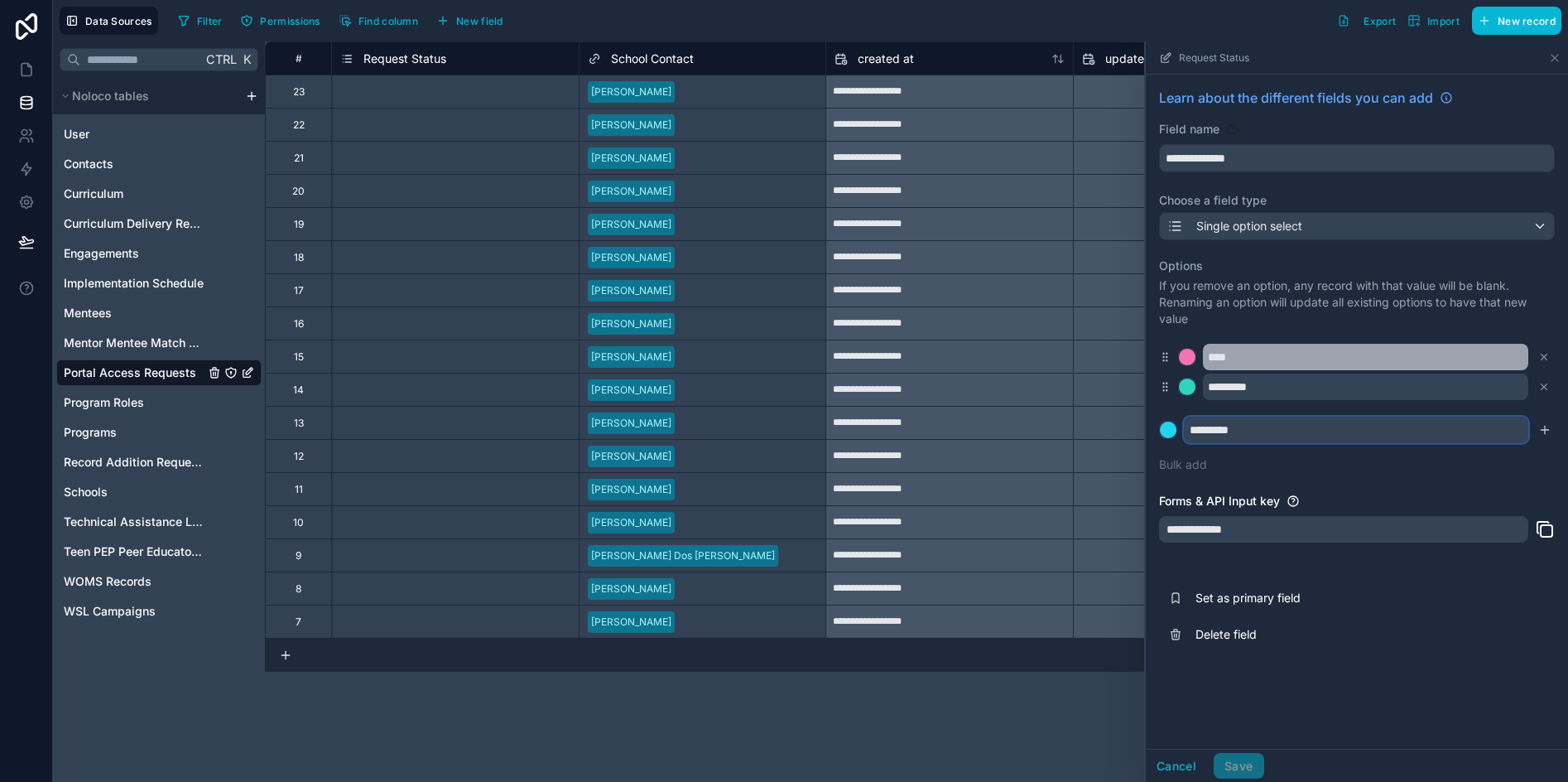
type input "*********"
click at [1228, 359] on input "****" at bounding box center [1366, 357] width 325 height 26
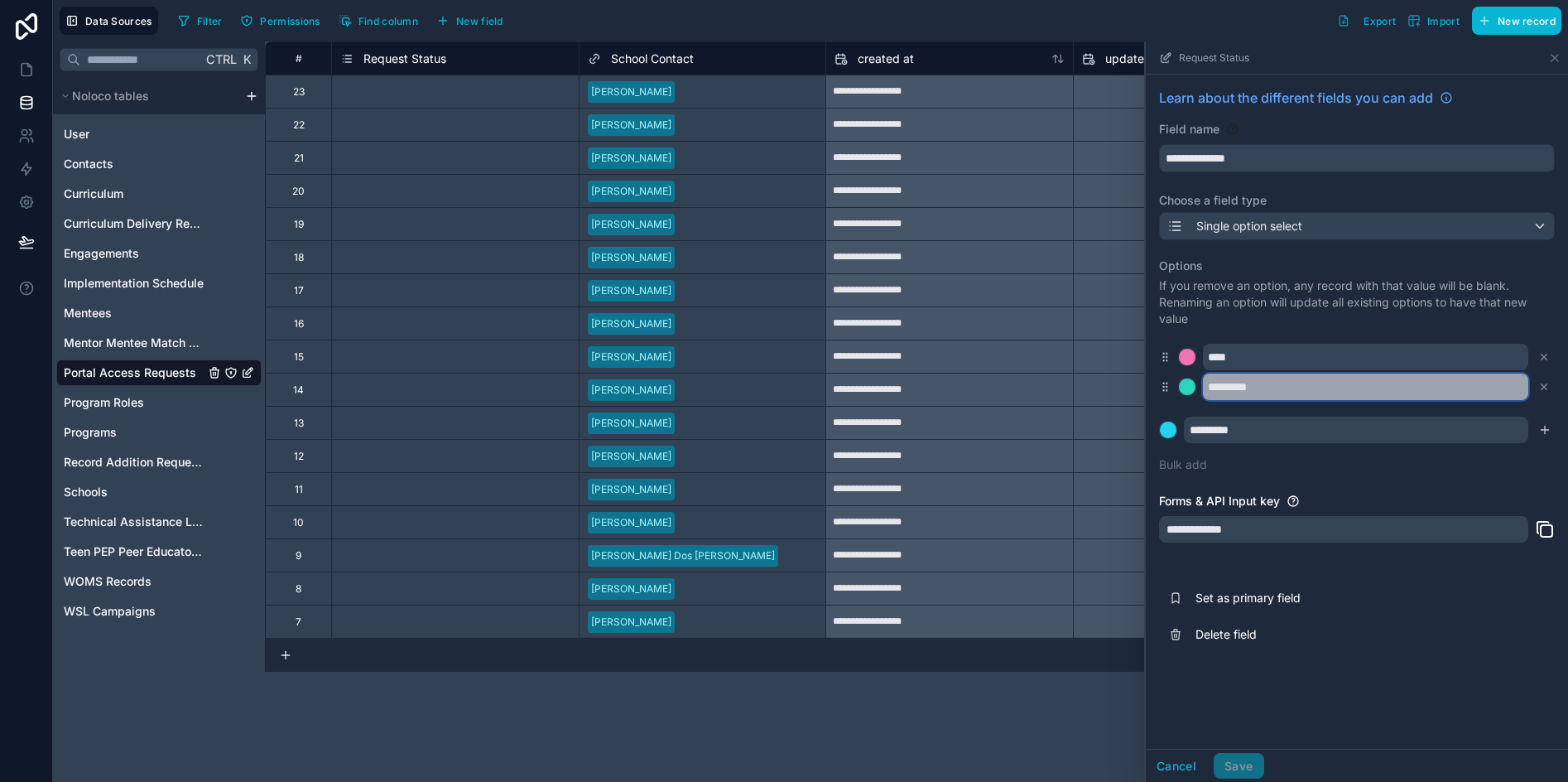
click at [1227, 384] on input "*********" at bounding box center [1366, 387] width 325 height 26
type input "********"
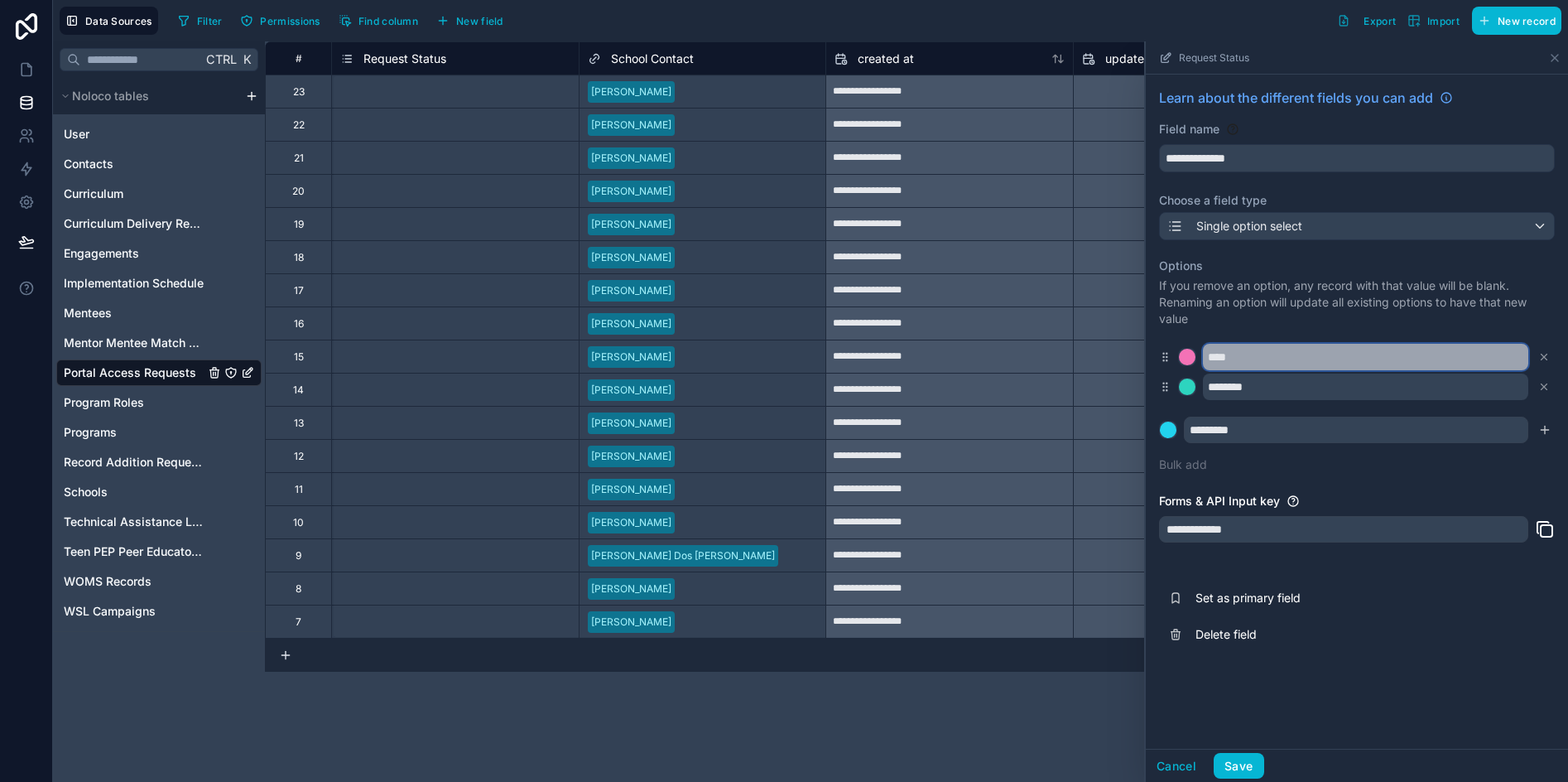
click at [1224, 355] on input "****" at bounding box center [1366, 357] width 325 height 26
type input "******"
click at [1544, 431] on icon "submit" at bounding box center [1544, 429] width 0 height 8
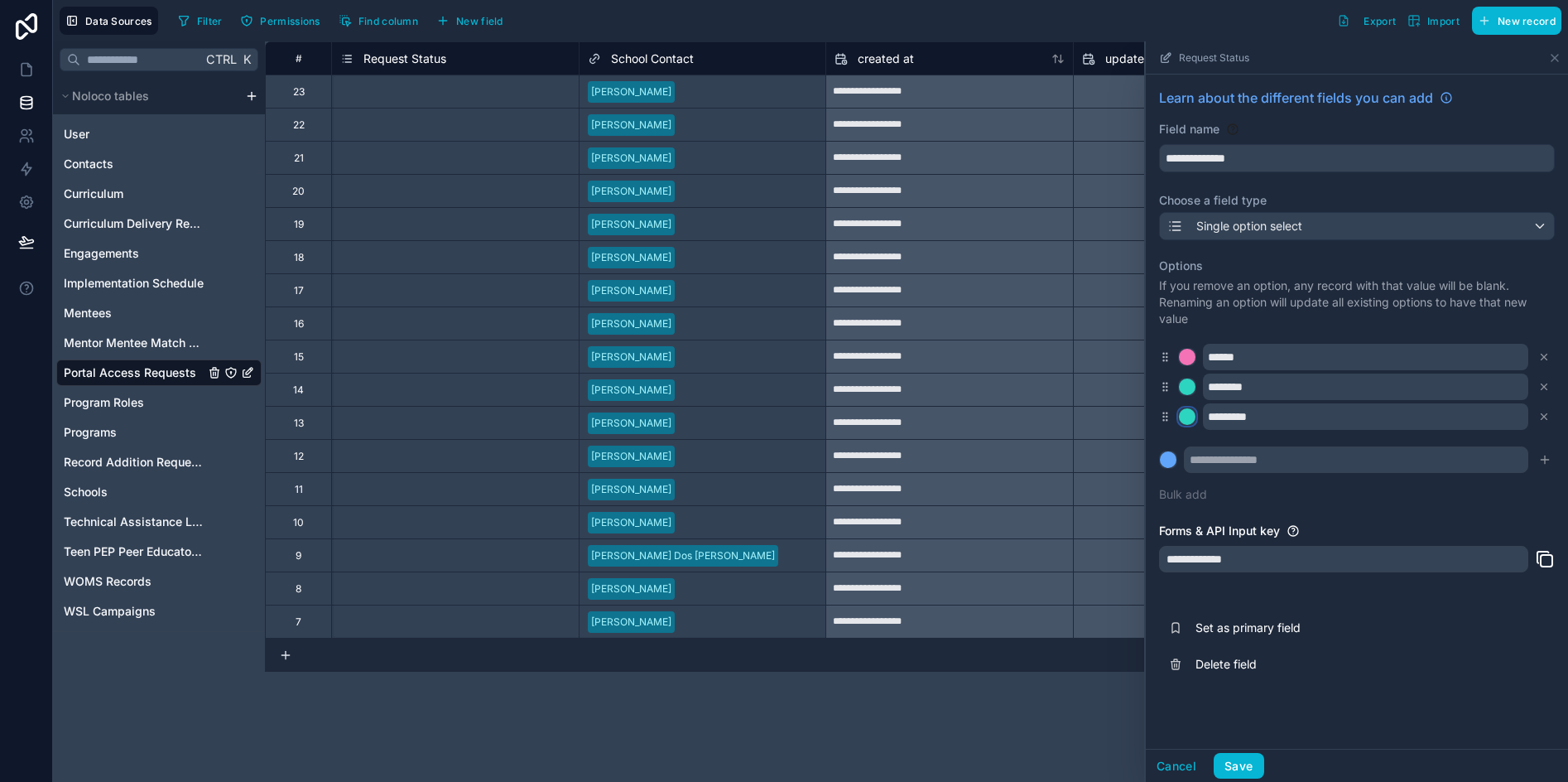
click at [1191, 412] on div at bounding box center [1187, 417] width 17 height 17
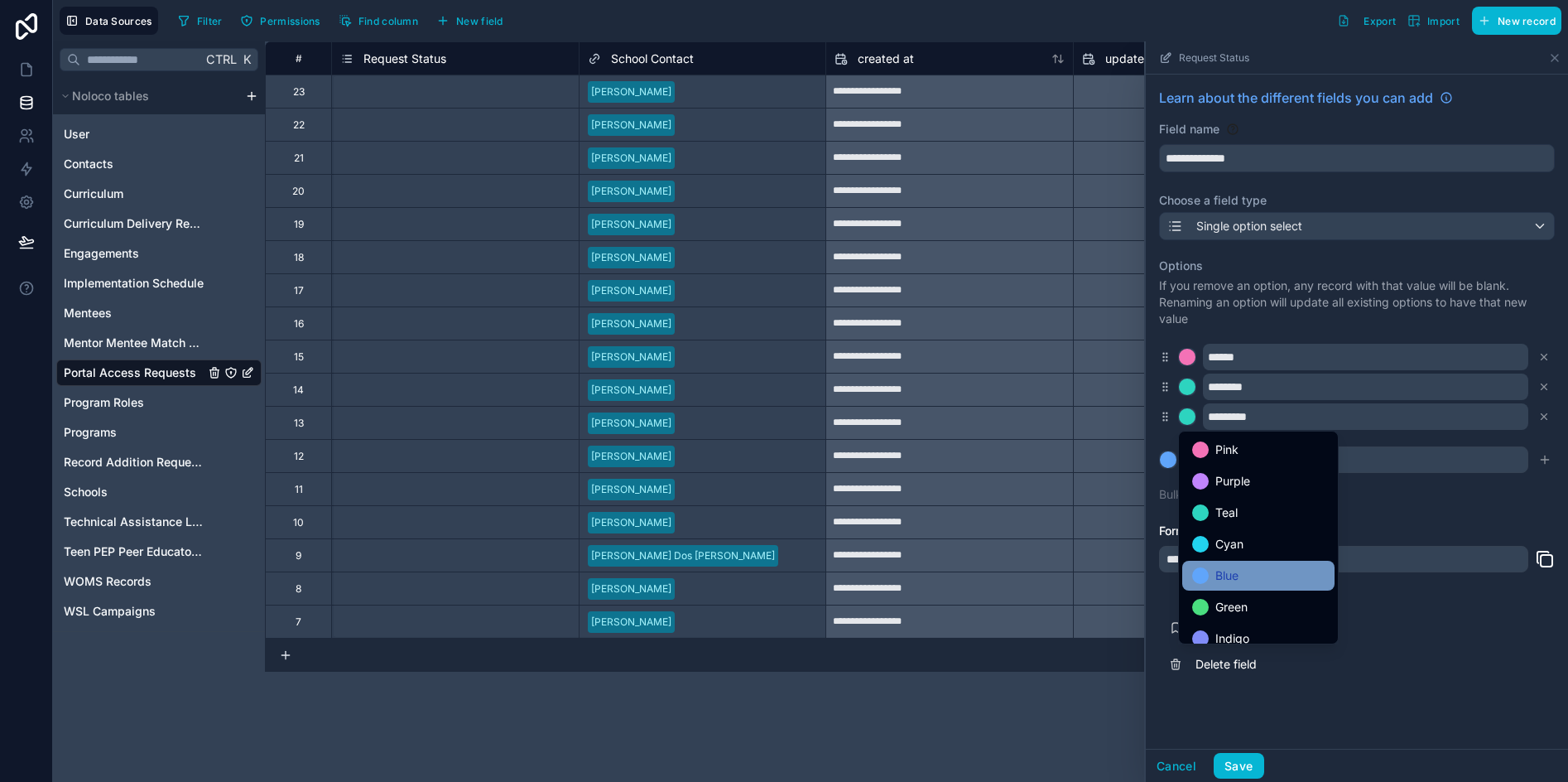
click at [1227, 585] on div "Blue" at bounding box center [1259, 576] width 152 height 30
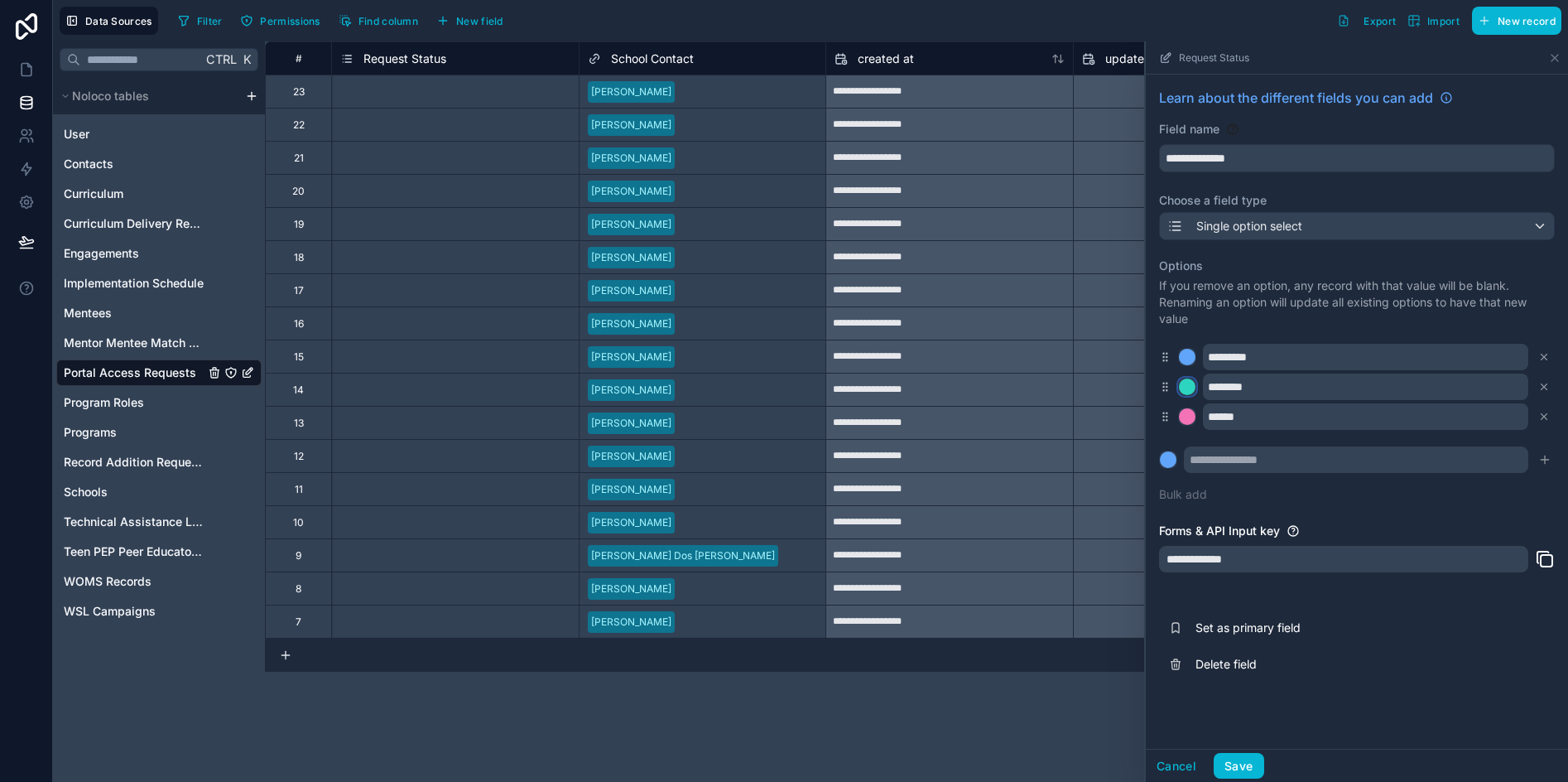
click at [1181, 385] on div at bounding box center [1187, 387] width 17 height 17
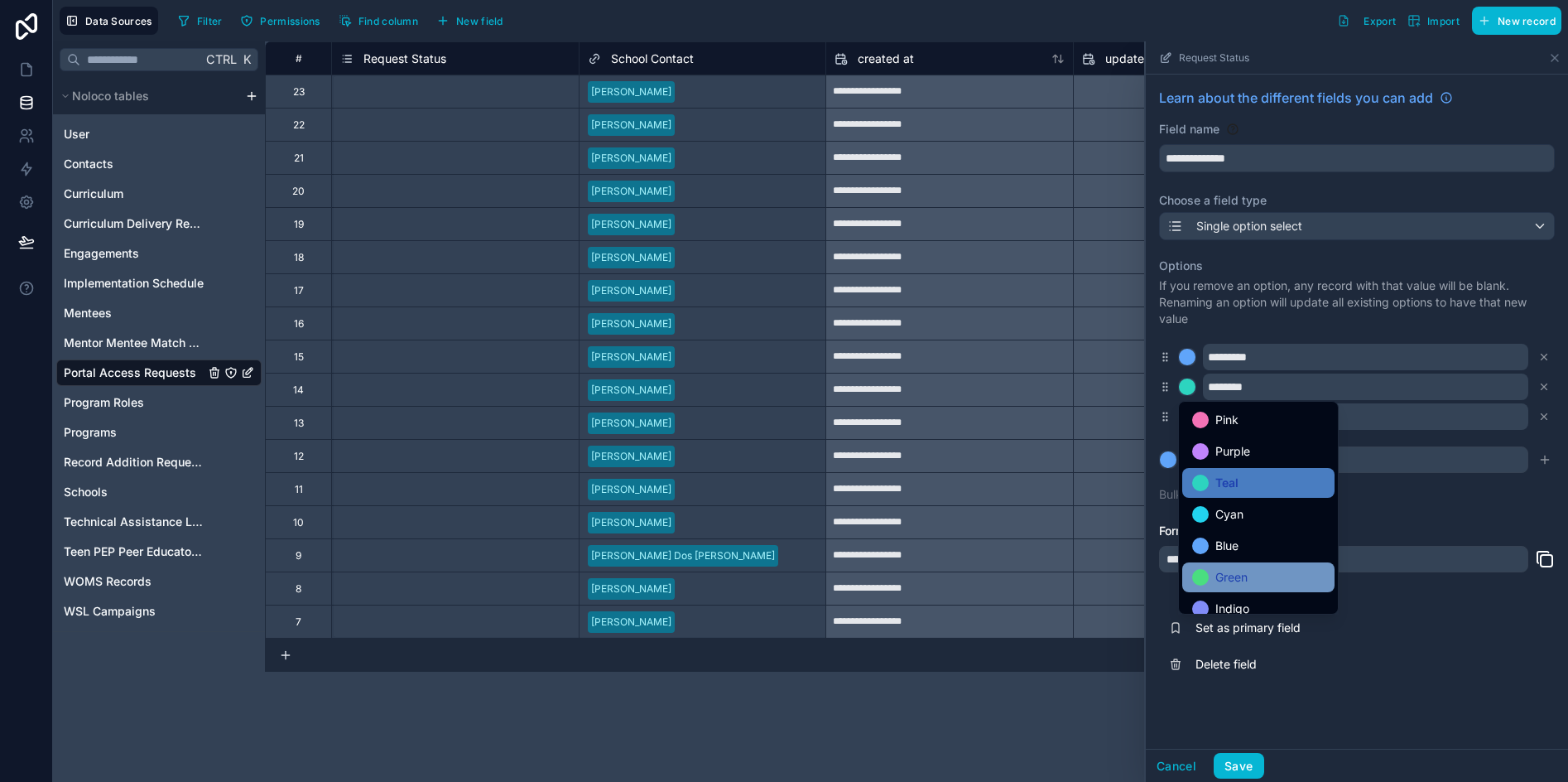
click at [1240, 582] on span "Green" at bounding box center [1231, 577] width 32 height 20
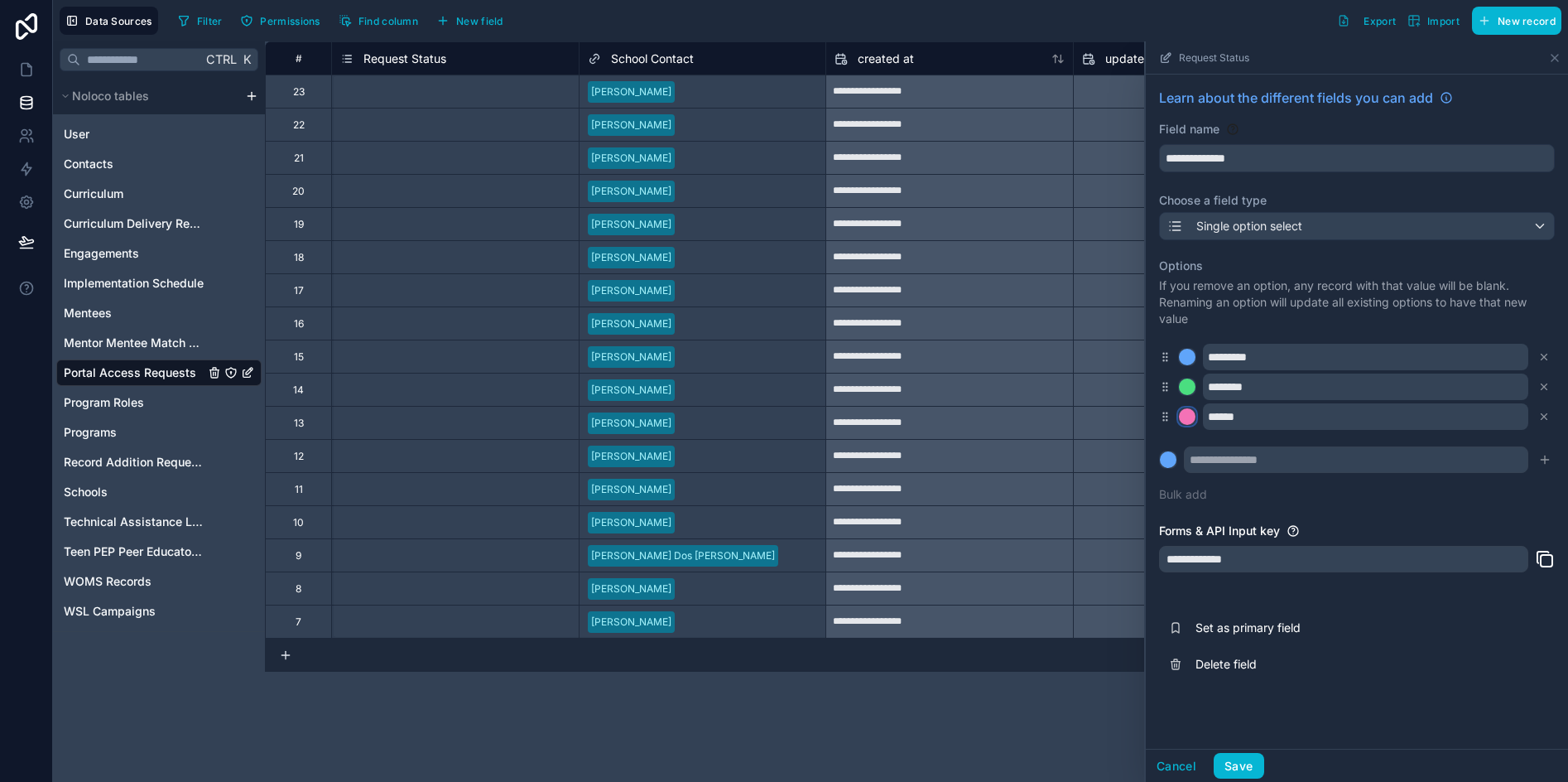
click at [1181, 410] on div at bounding box center [1187, 417] width 17 height 17
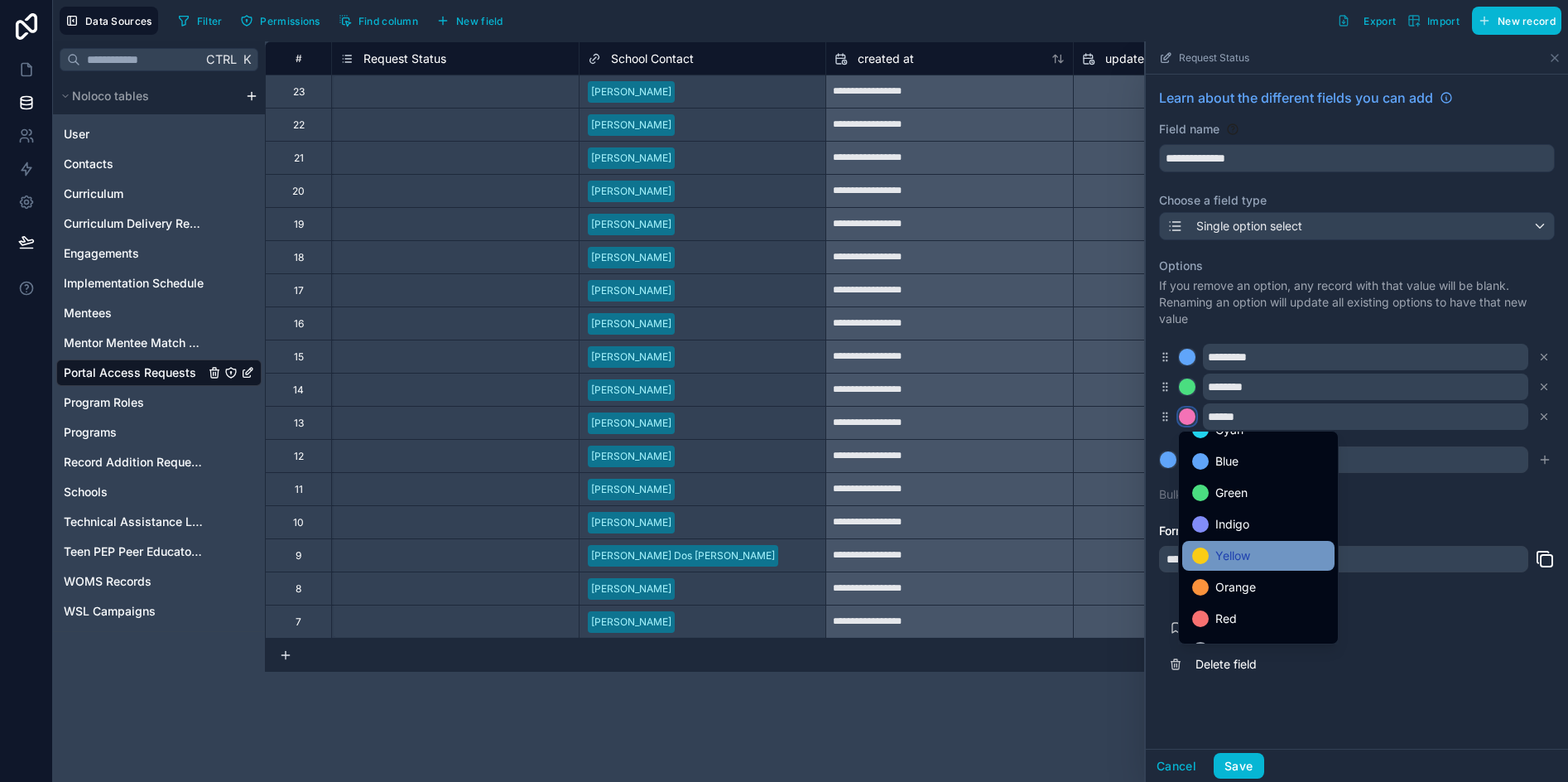
scroll to position [139, 0]
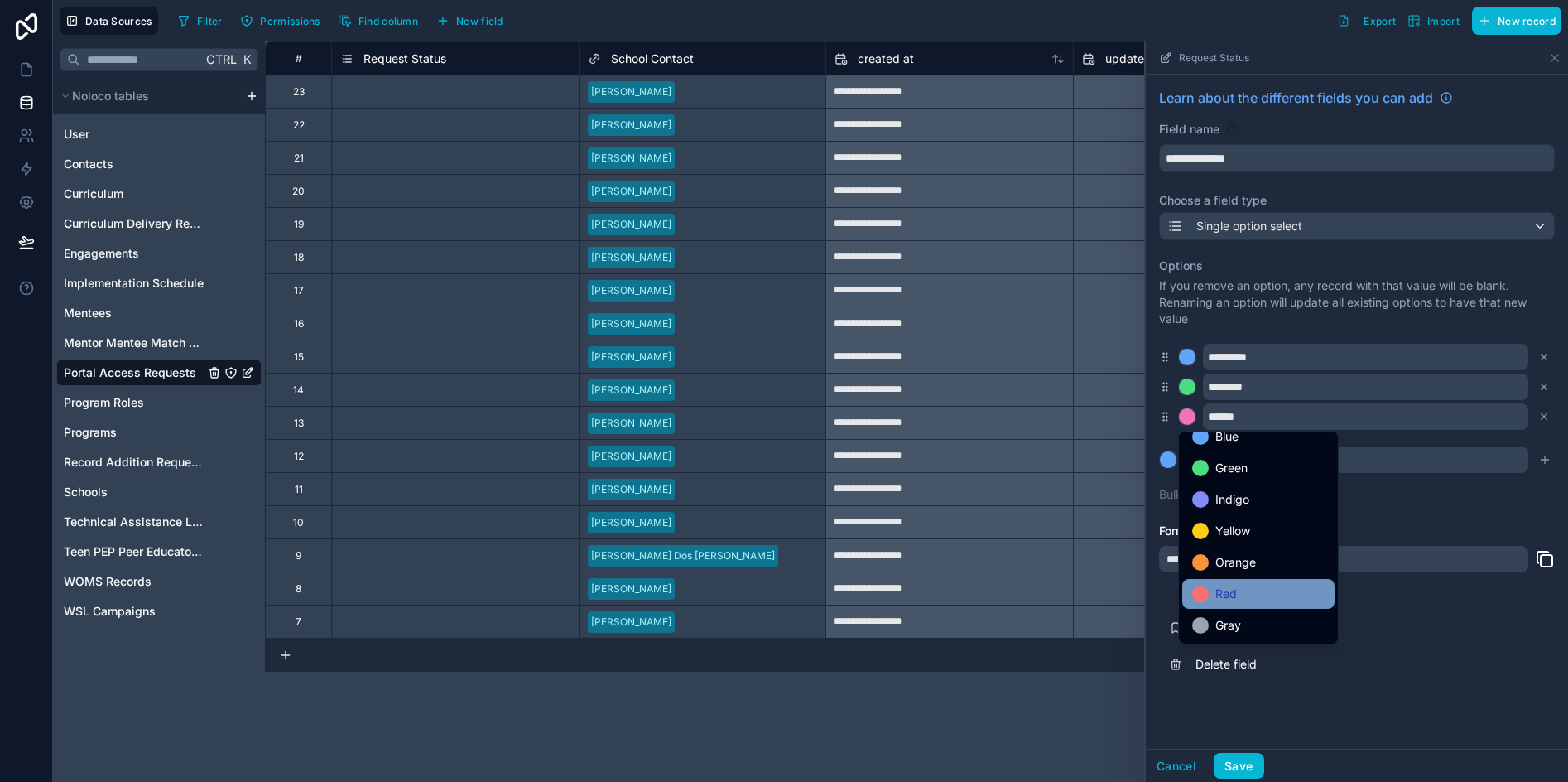
click at [1234, 591] on span "Red" at bounding box center [1226, 594] width 22 height 20
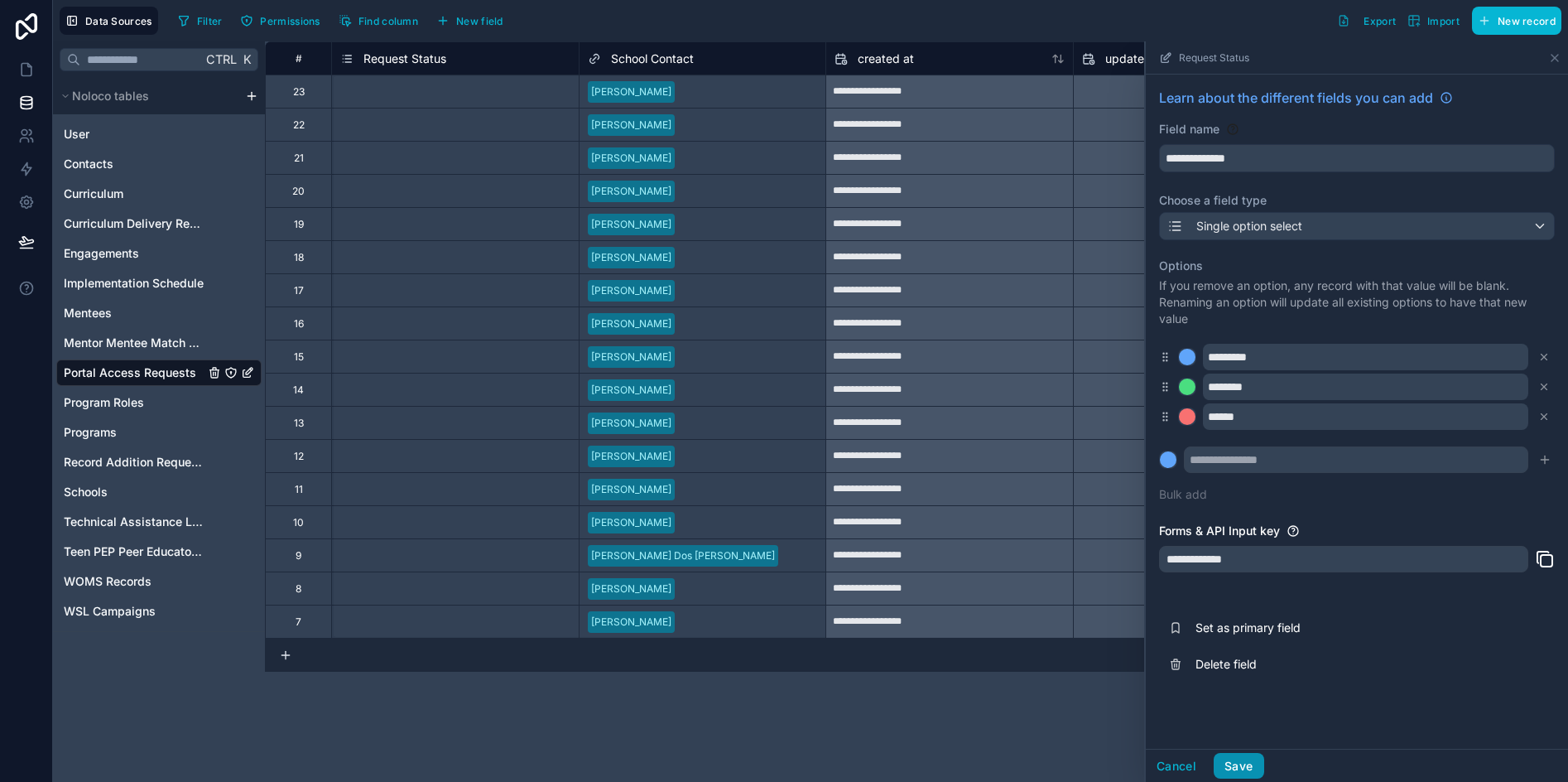
click at [1245, 763] on button "Save" at bounding box center [1238, 766] width 50 height 26
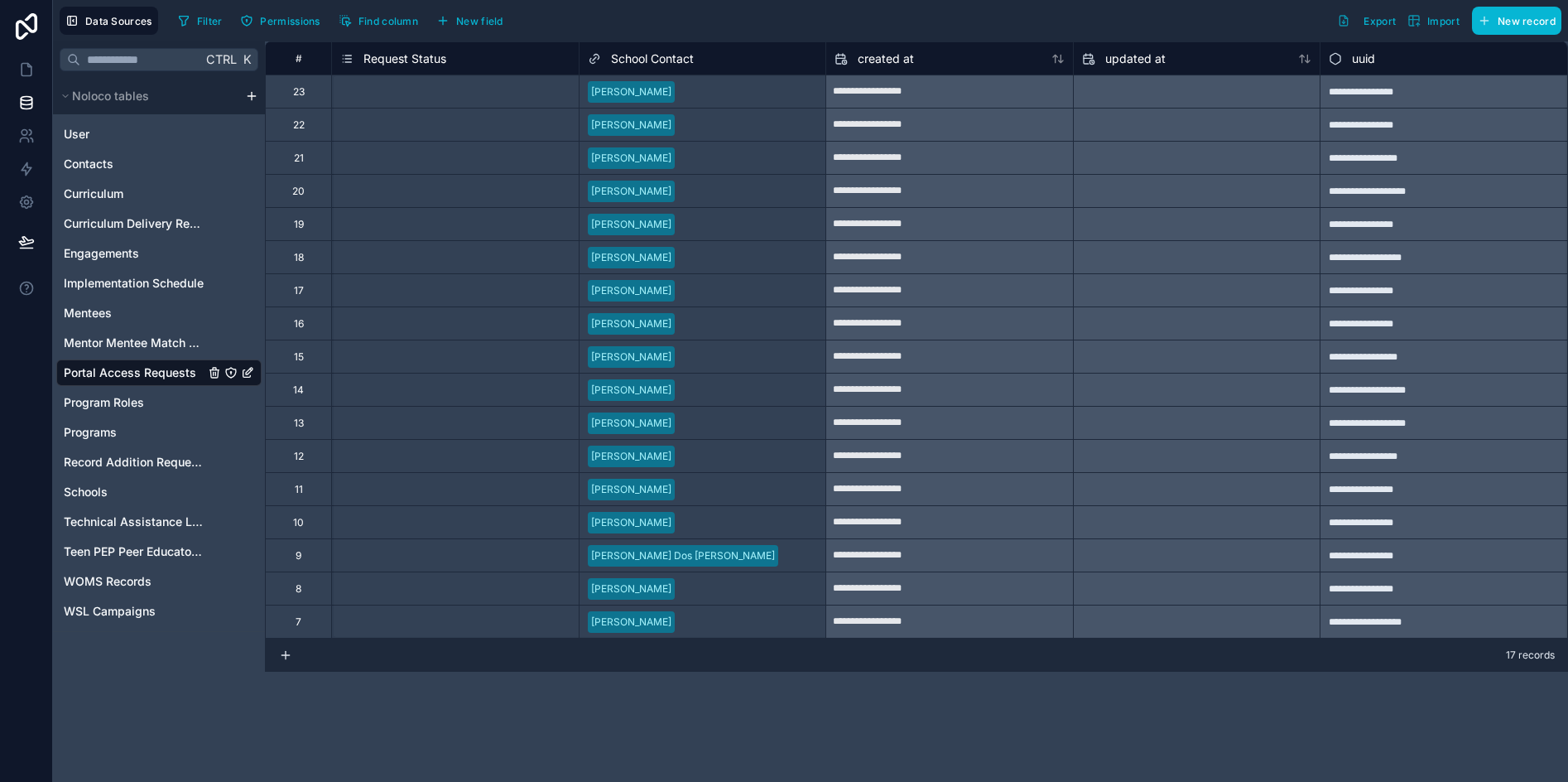
click at [480, 93] on div "Select a Request Status" at bounding box center [455, 92] width 246 height 17
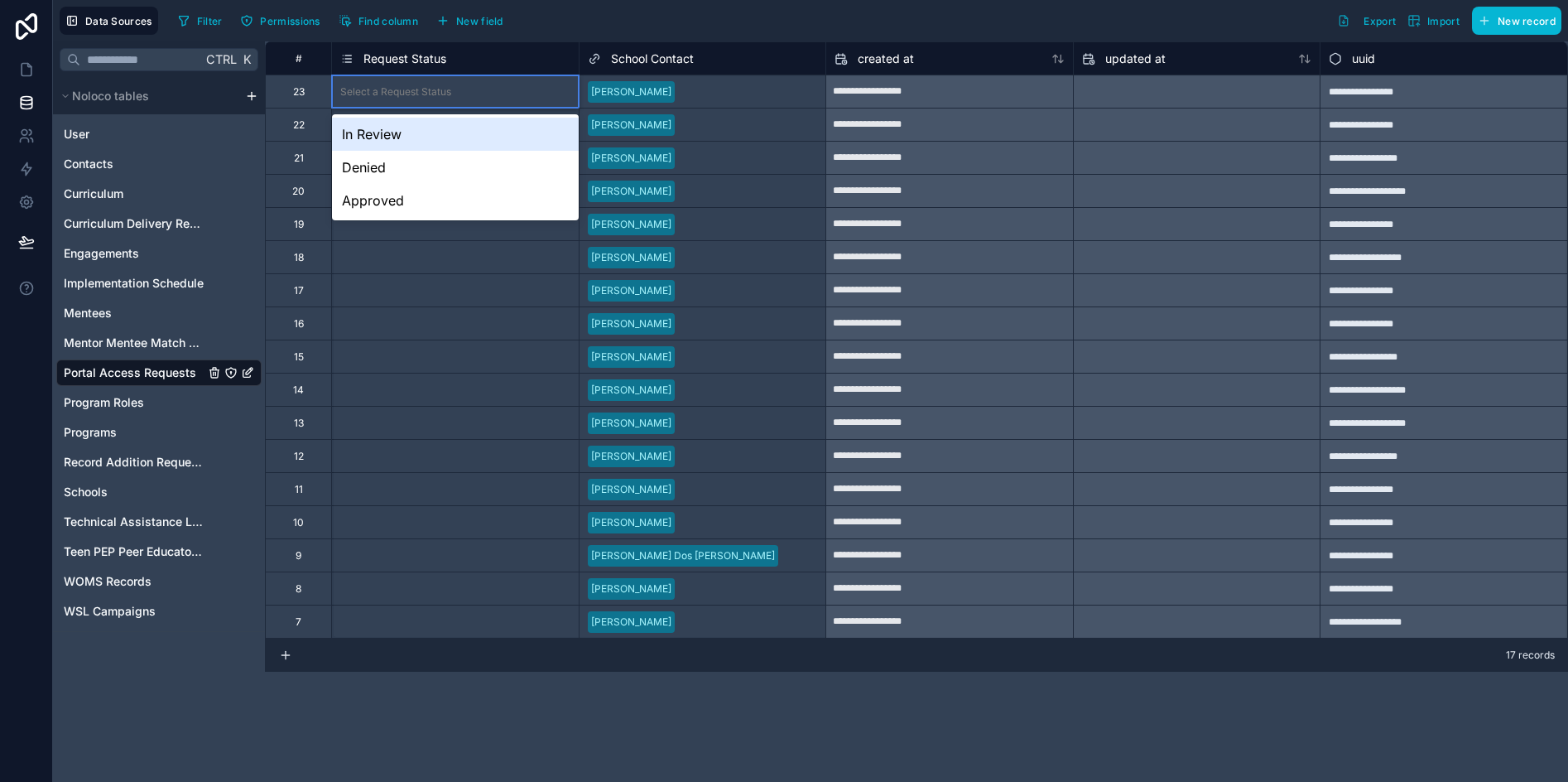
click at [406, 145] on div "In Review" at bounding box center [455, 134] width 246 height 33
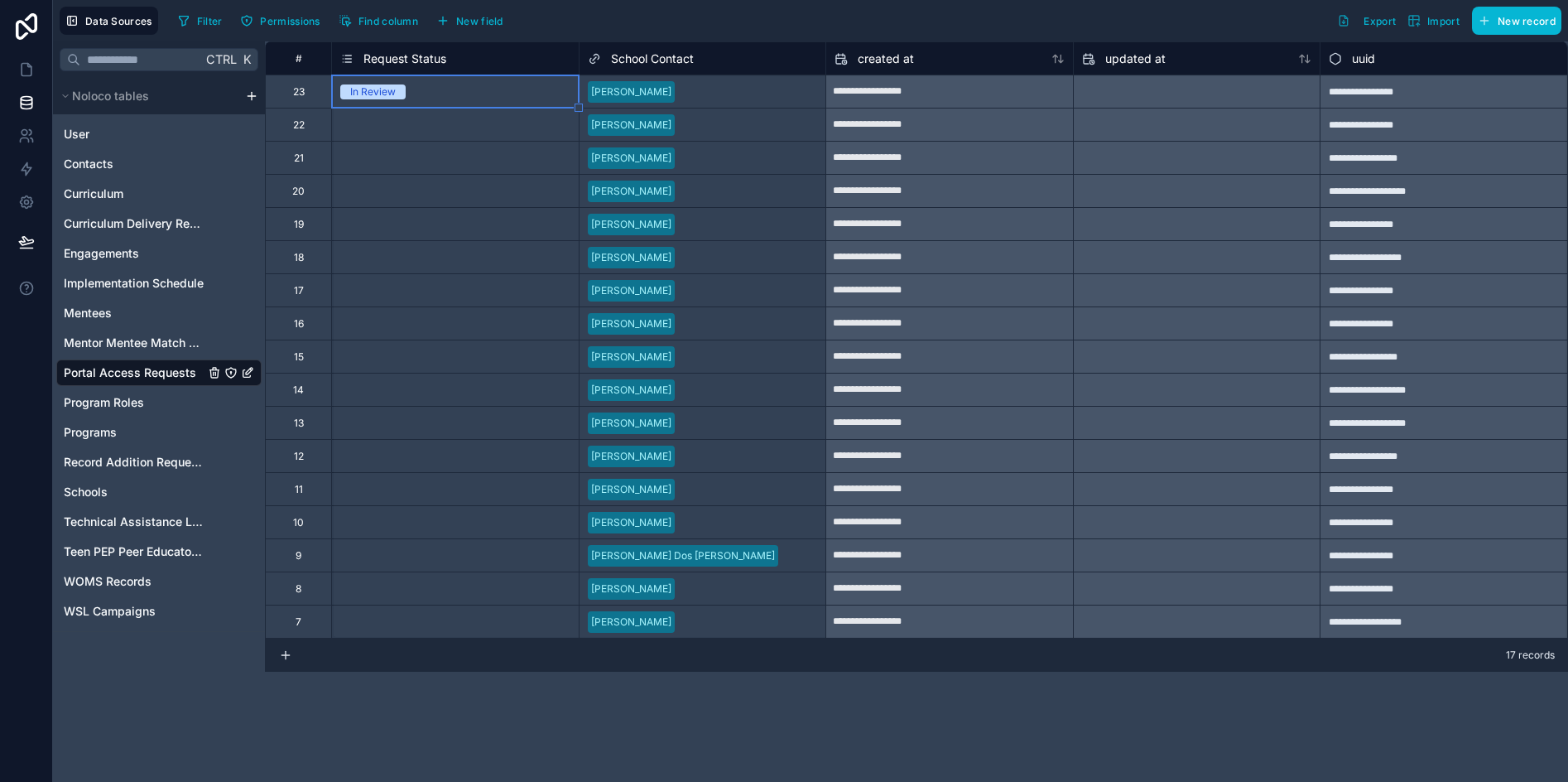
click at [452, 232] on div "Select a Request Status" at bounding box center [455, 224] width 246 height 32
click at [469, 91] on div "In Review" at bounding box center [455, 91] width 246 height 18
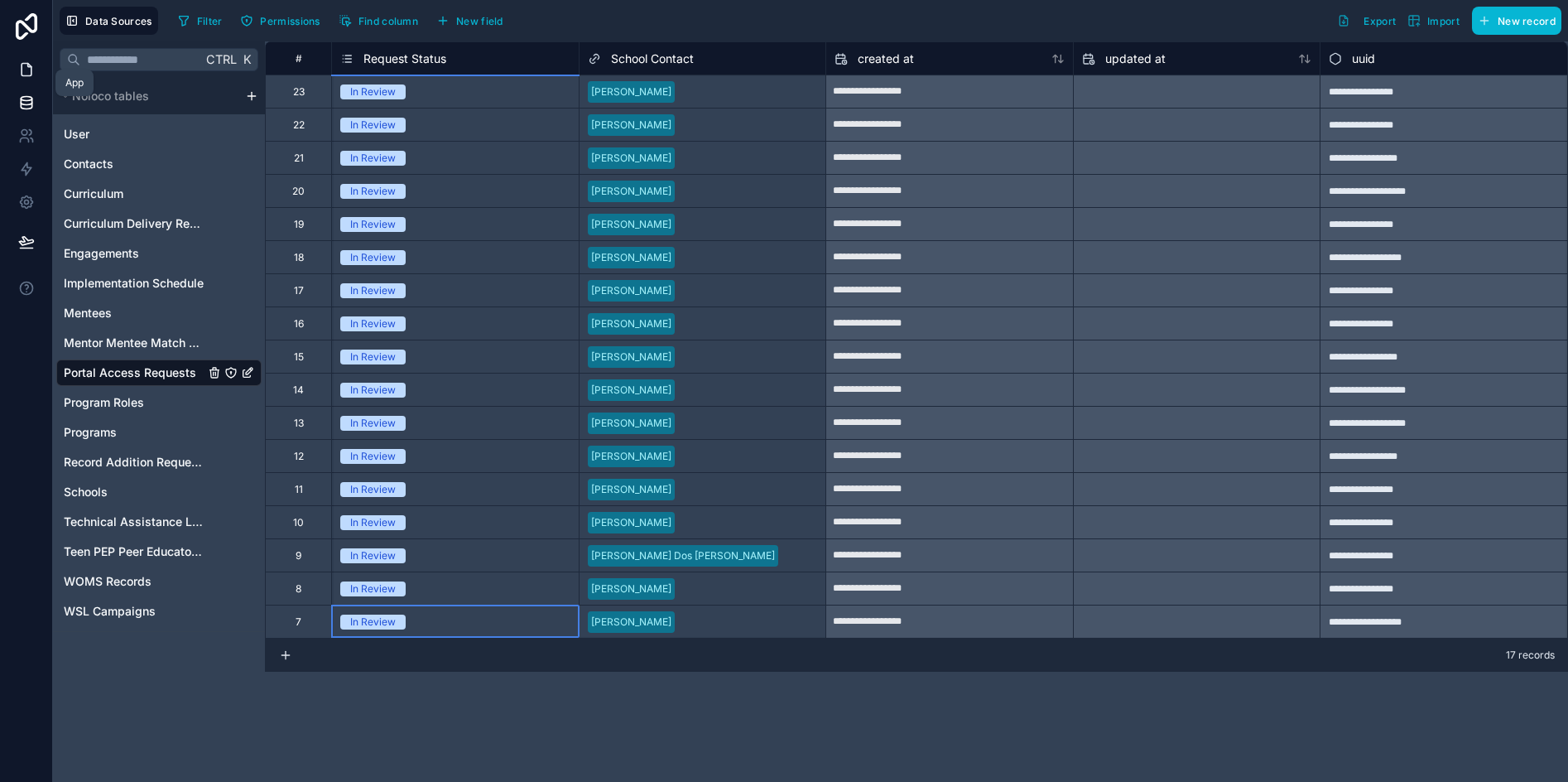
click at [25, 64] on icon at bounding box center [26, 70] width 10 height 12
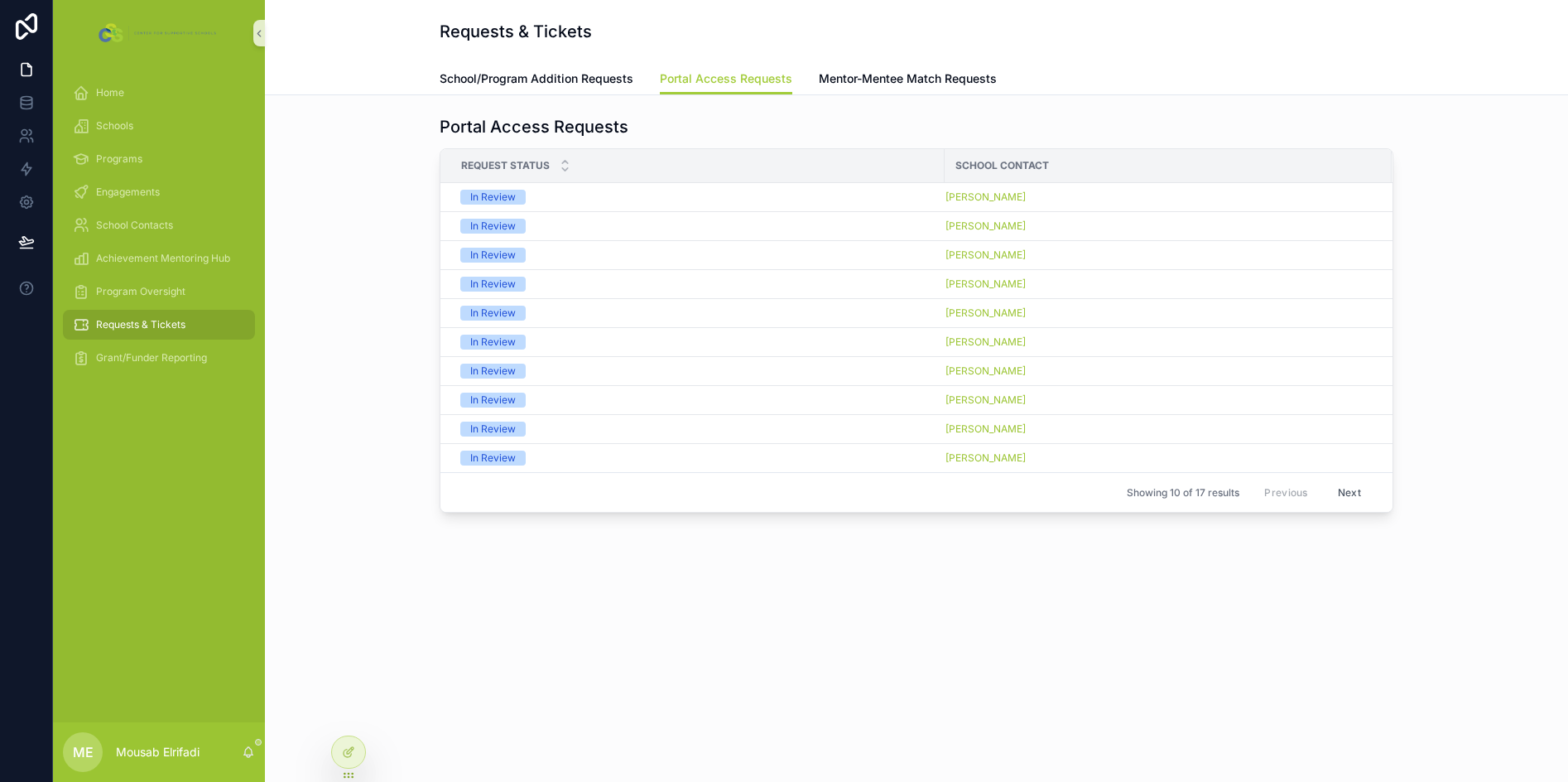
click at [130, 329] on span "Requests & Tickets" at bounding box center [140, 325] width 89 height 13
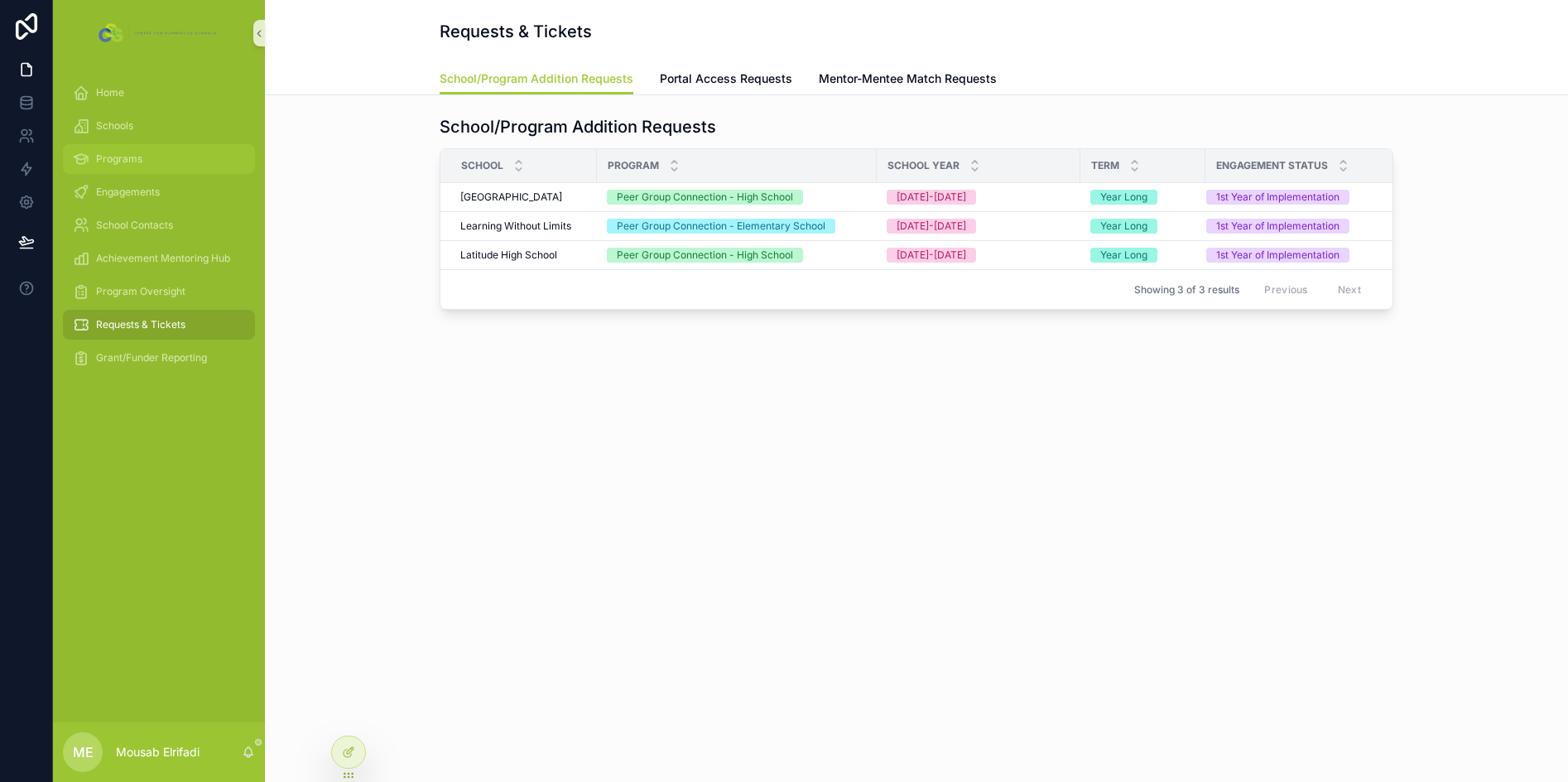
click at [135, 158] on span "Programs" at bounding box center [119, 159] width 46 height 13
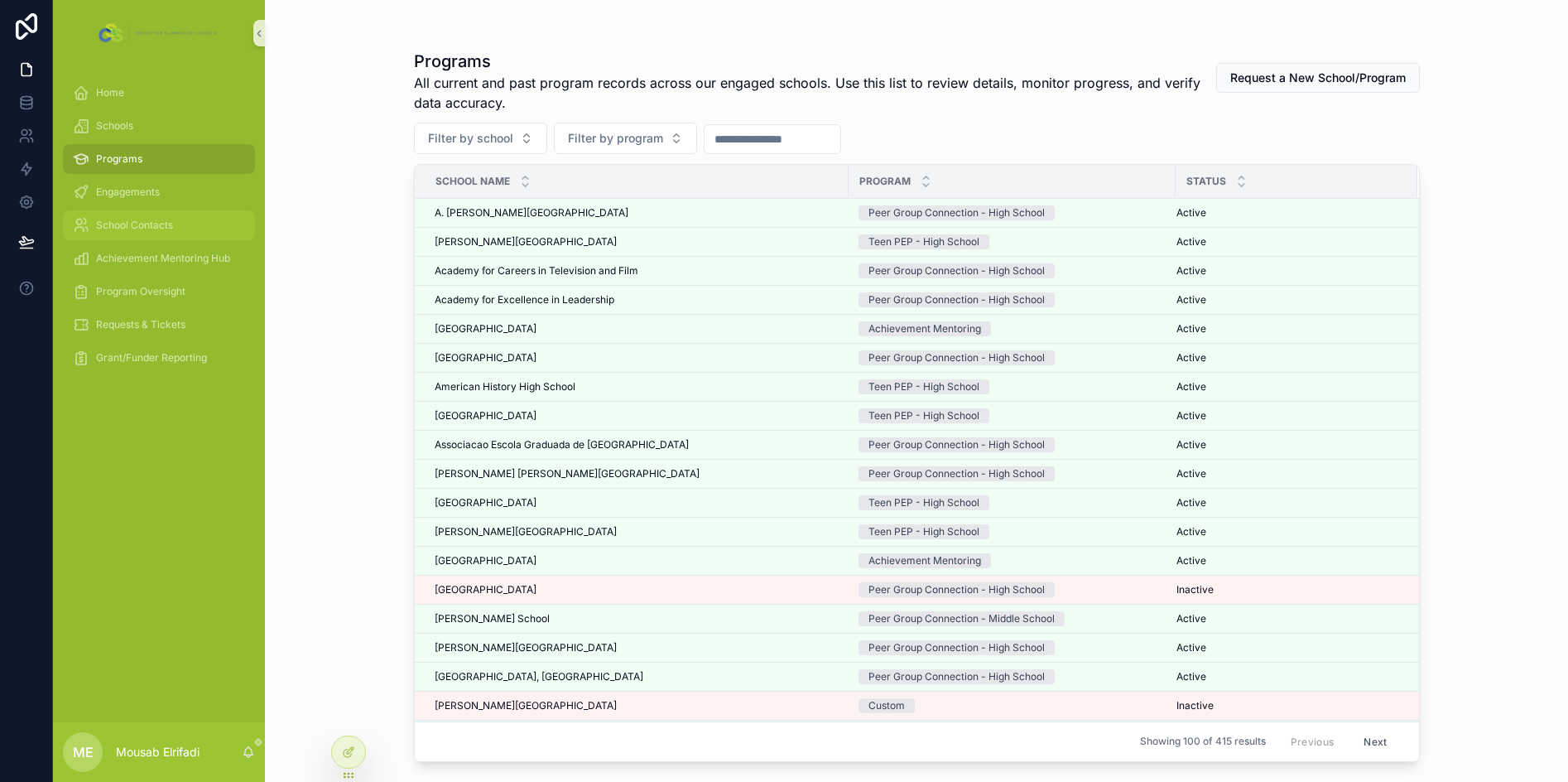
click at [129, 222] on span "School Contacts" at bounding box center [135, 225] width 77 height 13
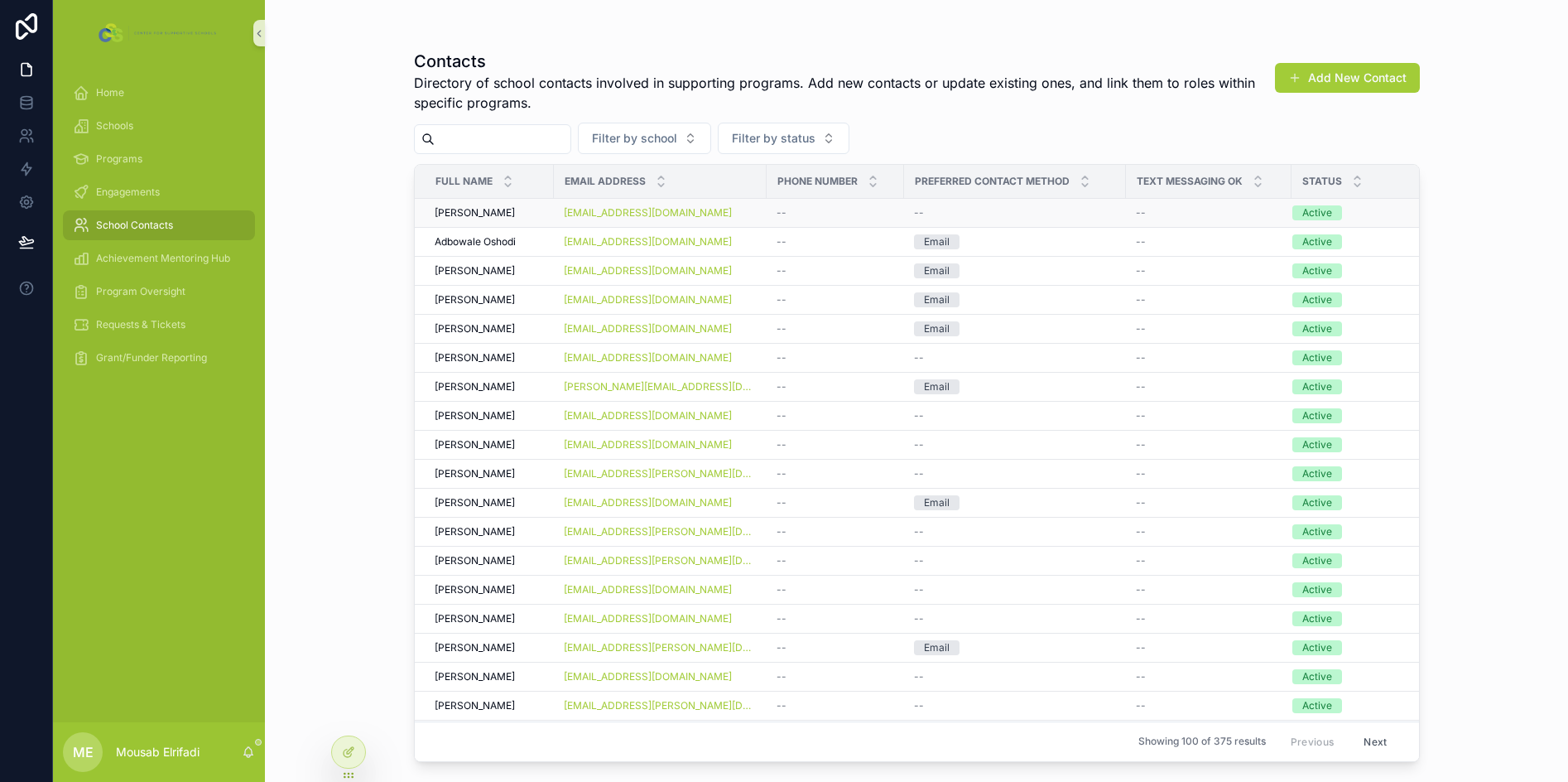
click at [1110, 216] on div "--" at bounding box center [1015, 213] width 202 height 13
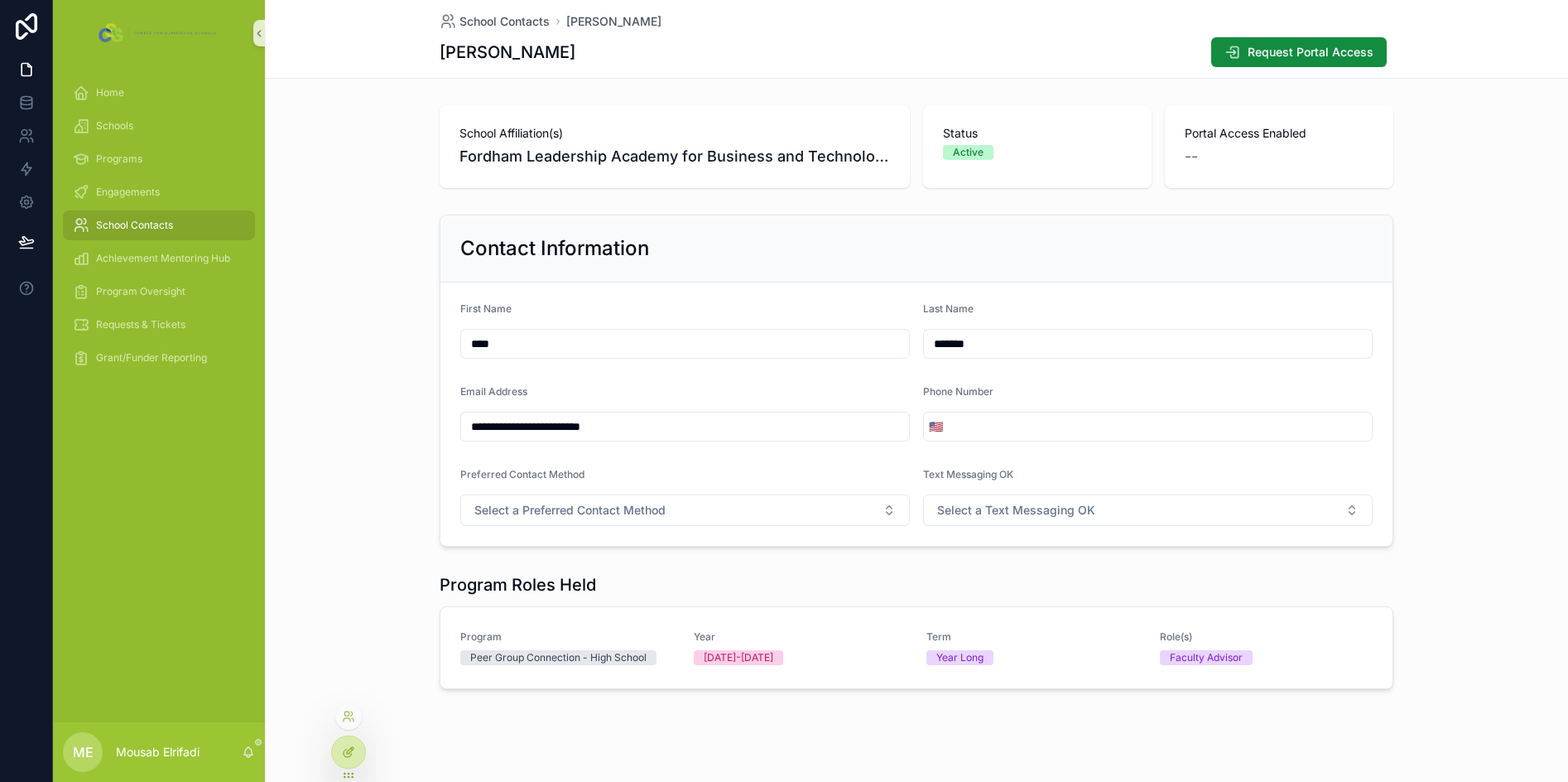
click at [356, 750] on div at bounding box center [348, 751] width 33 height 31
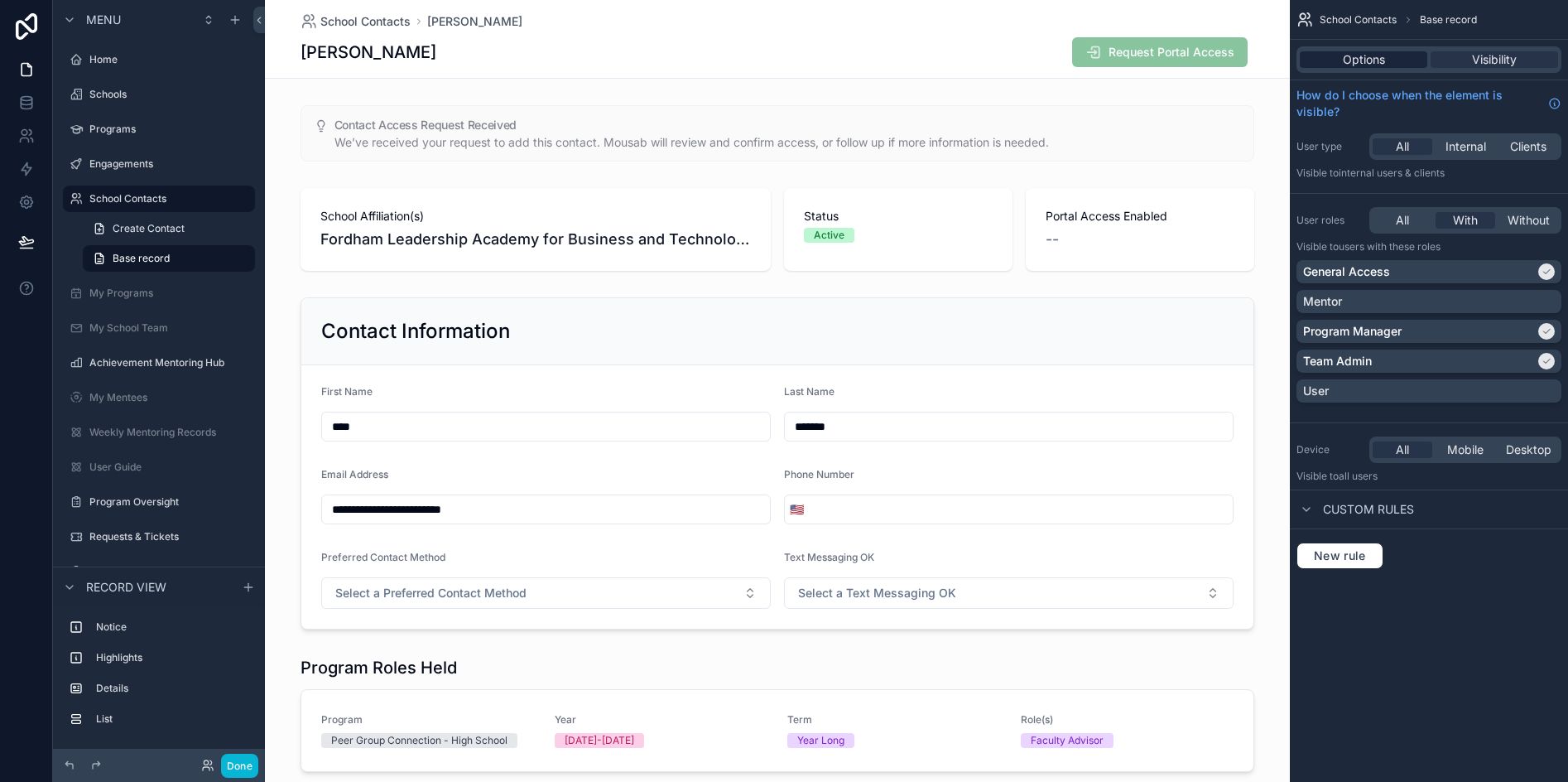
click at [1345, 57] on span "Options" at bounding box center [1364, 60] width 42 height 17
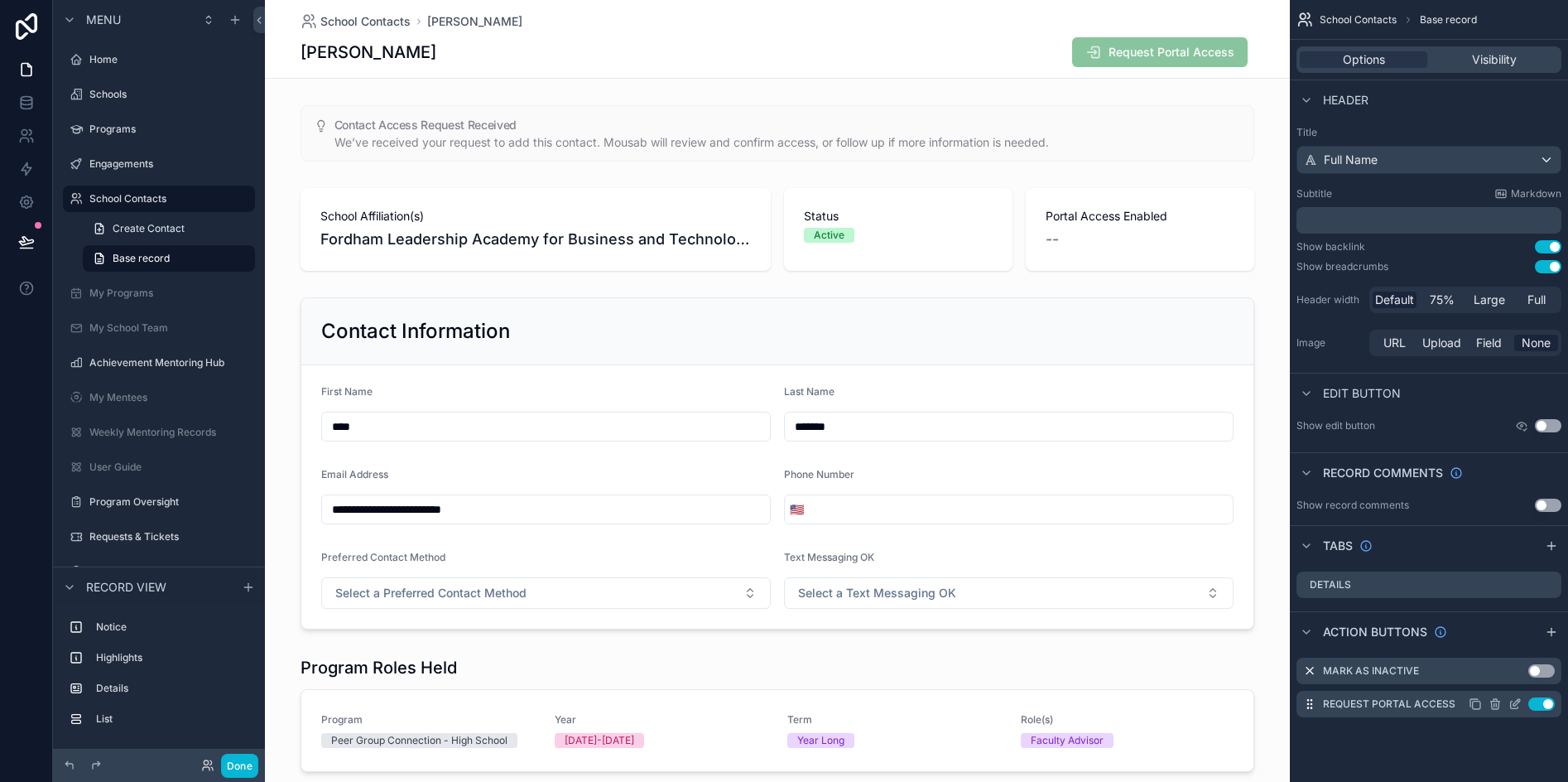
click at [1513, 701] on icon "scrollable content" at bounding box center [1514, 705] width 8 height 8
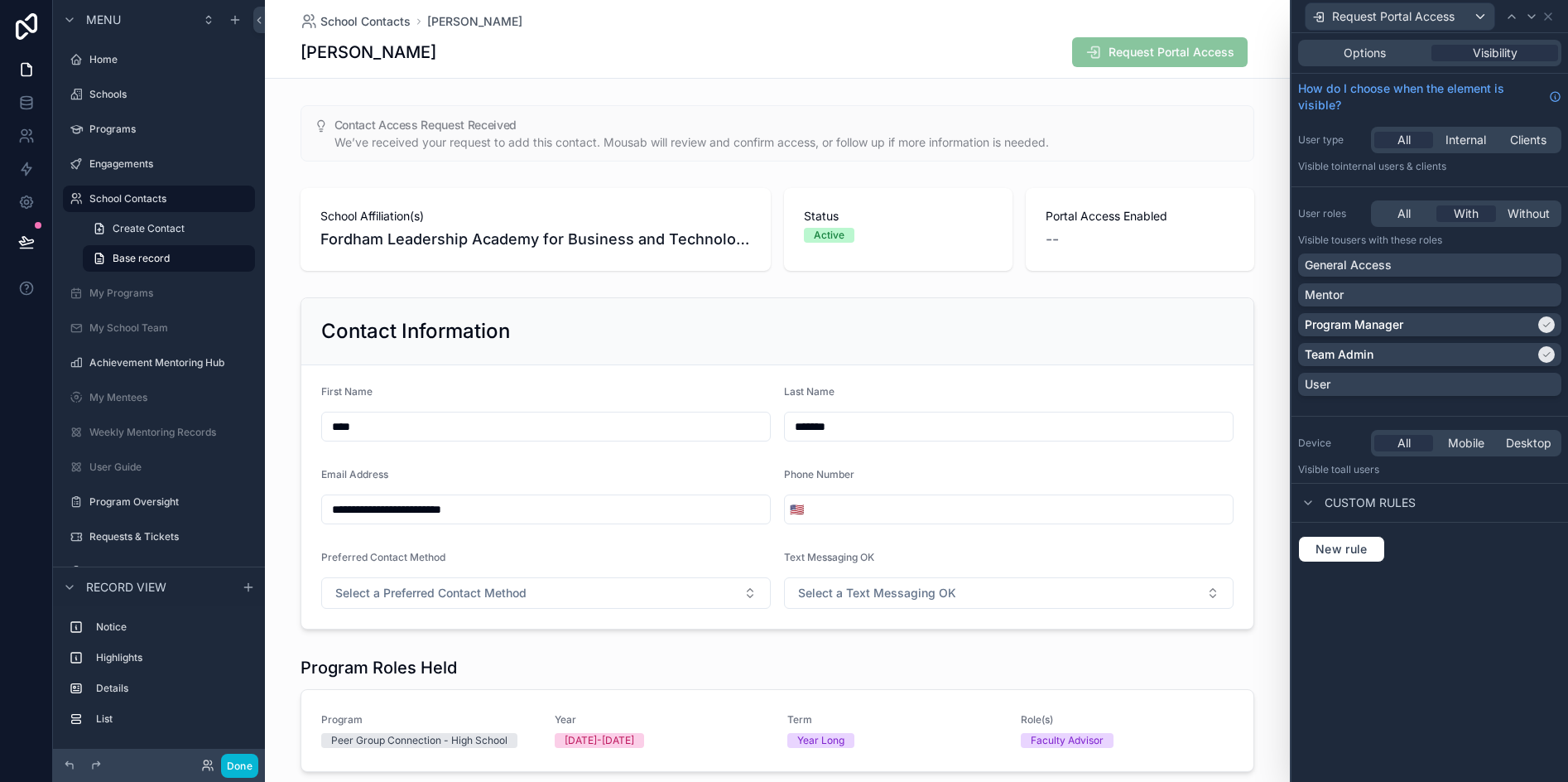
click at [981, 61] on div "[PERSON_NAME] Request Portal Access" at bounding box center [777, 52] width 954 height 31
click at [1379, 56] on span "Options" at bounding box center [1364, 54] width 42 height 17
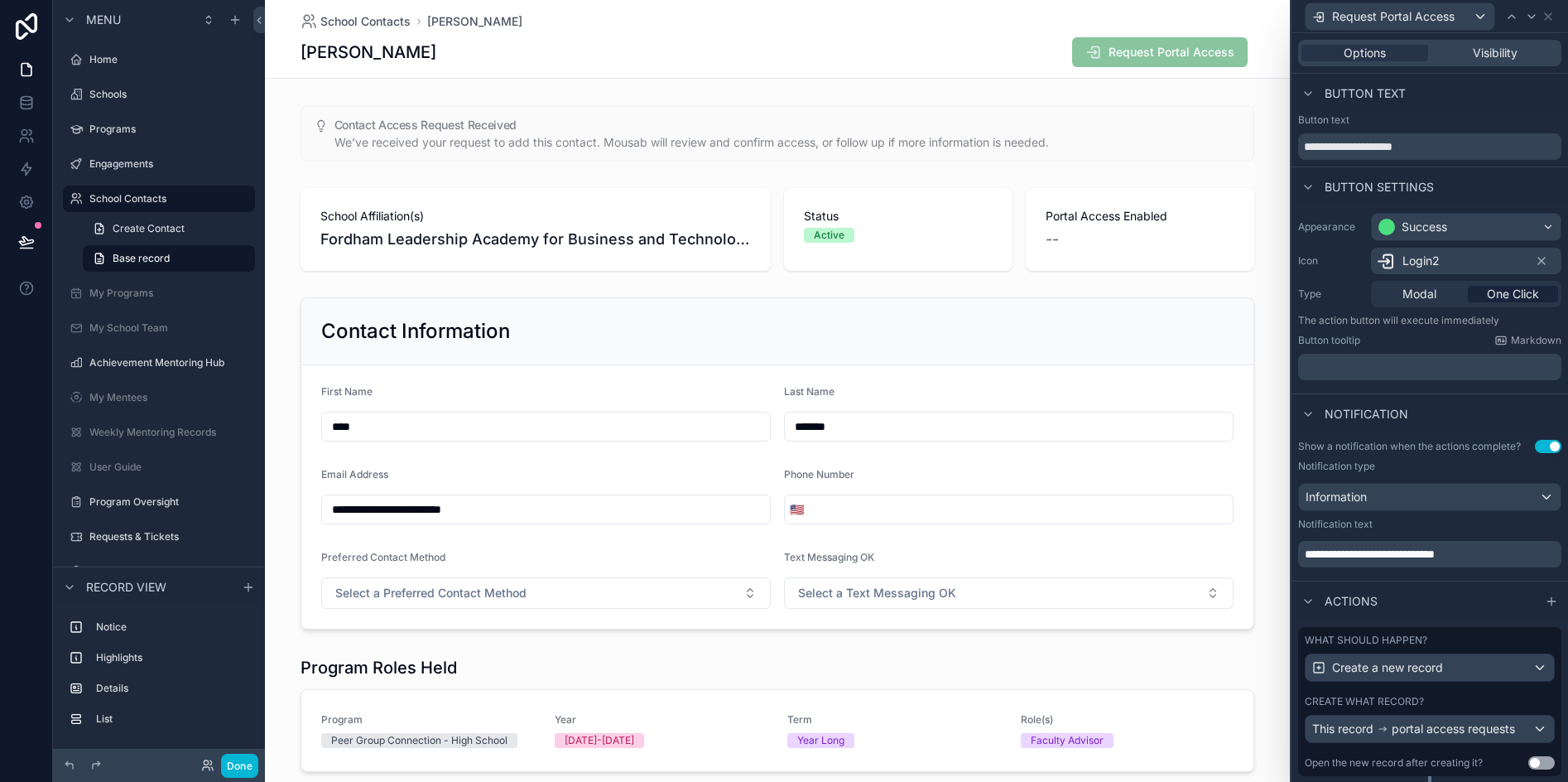
scroll to position [44, 0]
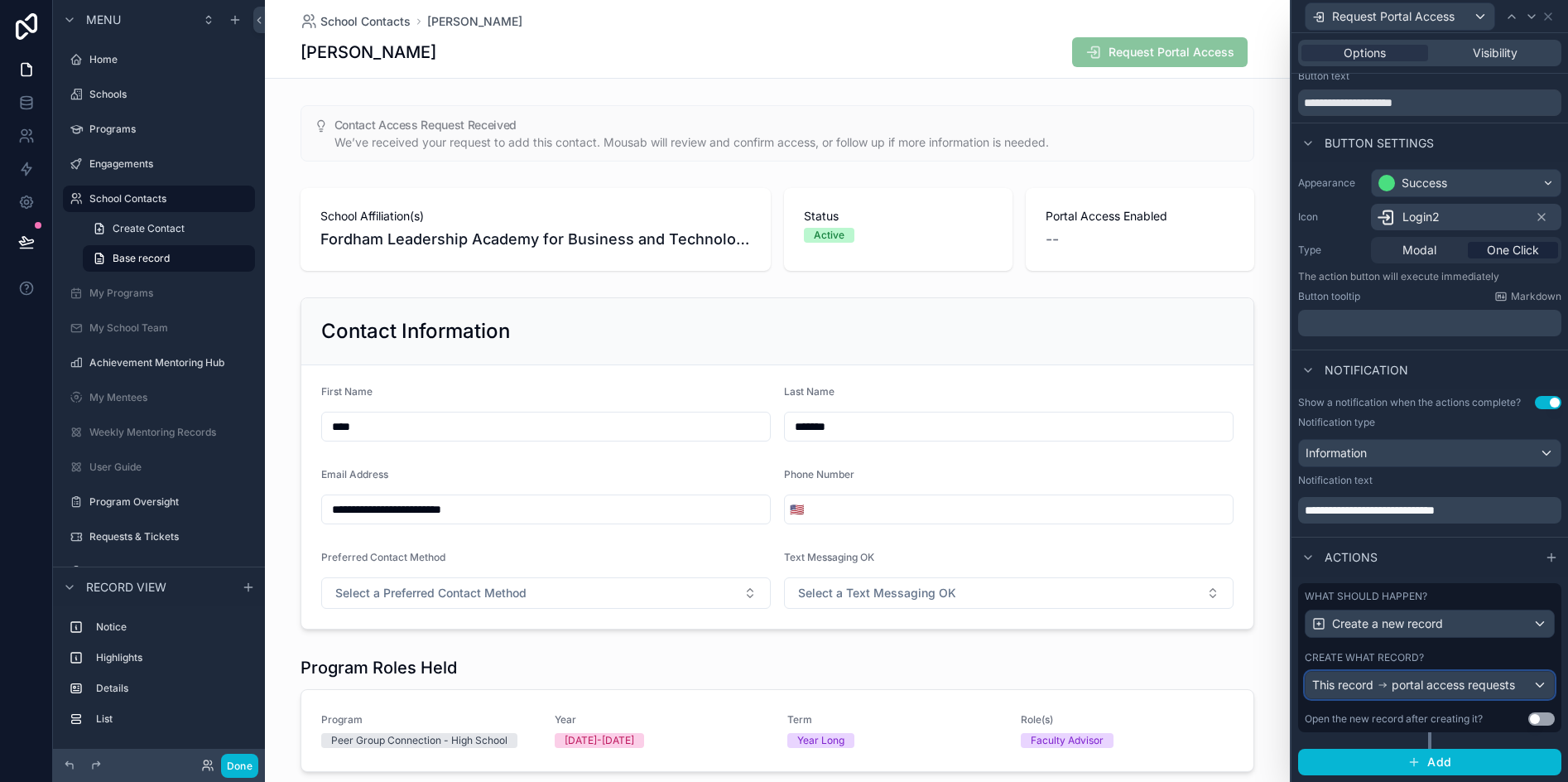
click at [1441, 680] on span "portal access requests" at bounding box center [1453, 685] width 123 height 17
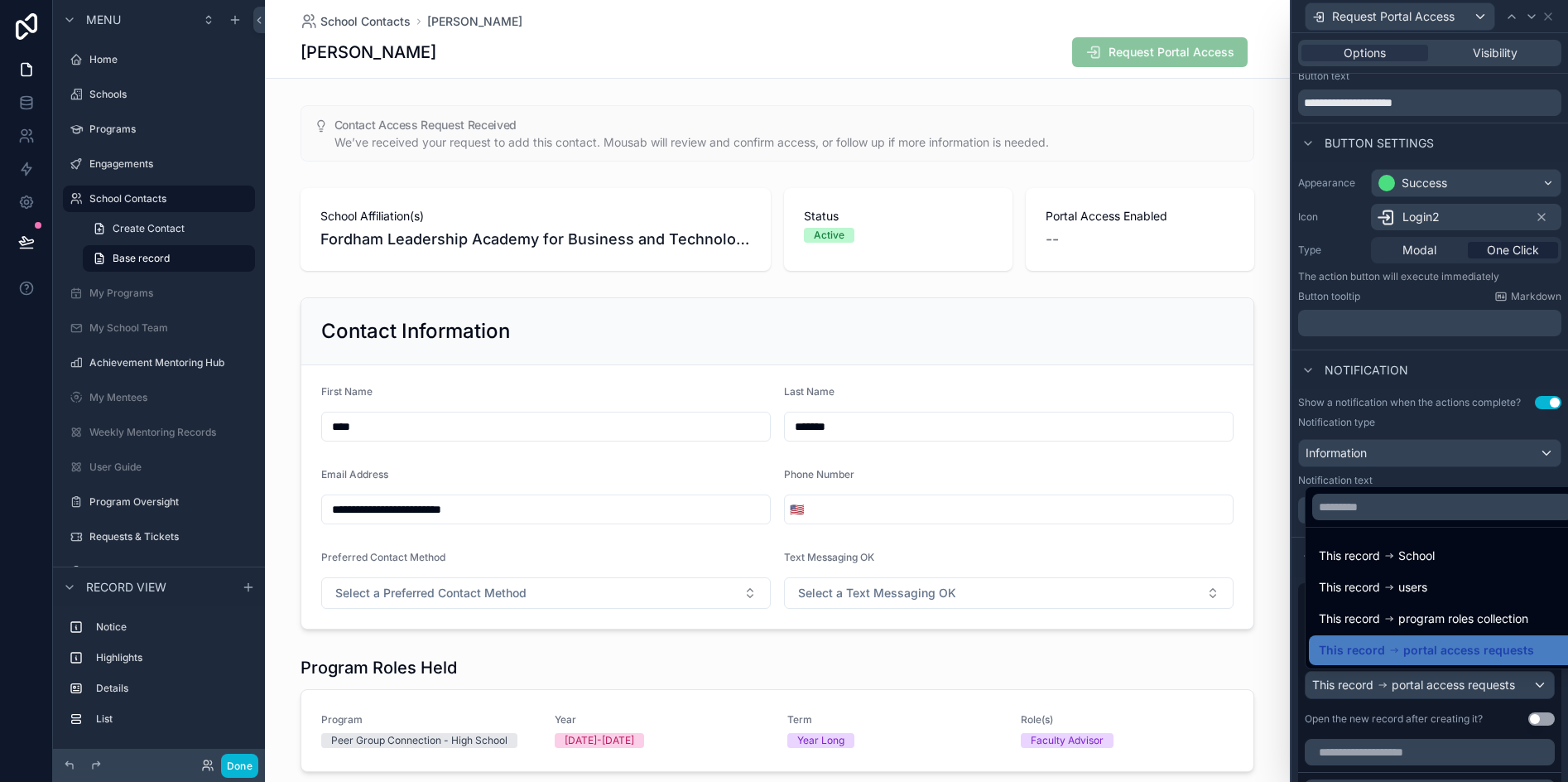
click at [1448, 423] on div at bounding box center [1430, 391] width 277 height 782
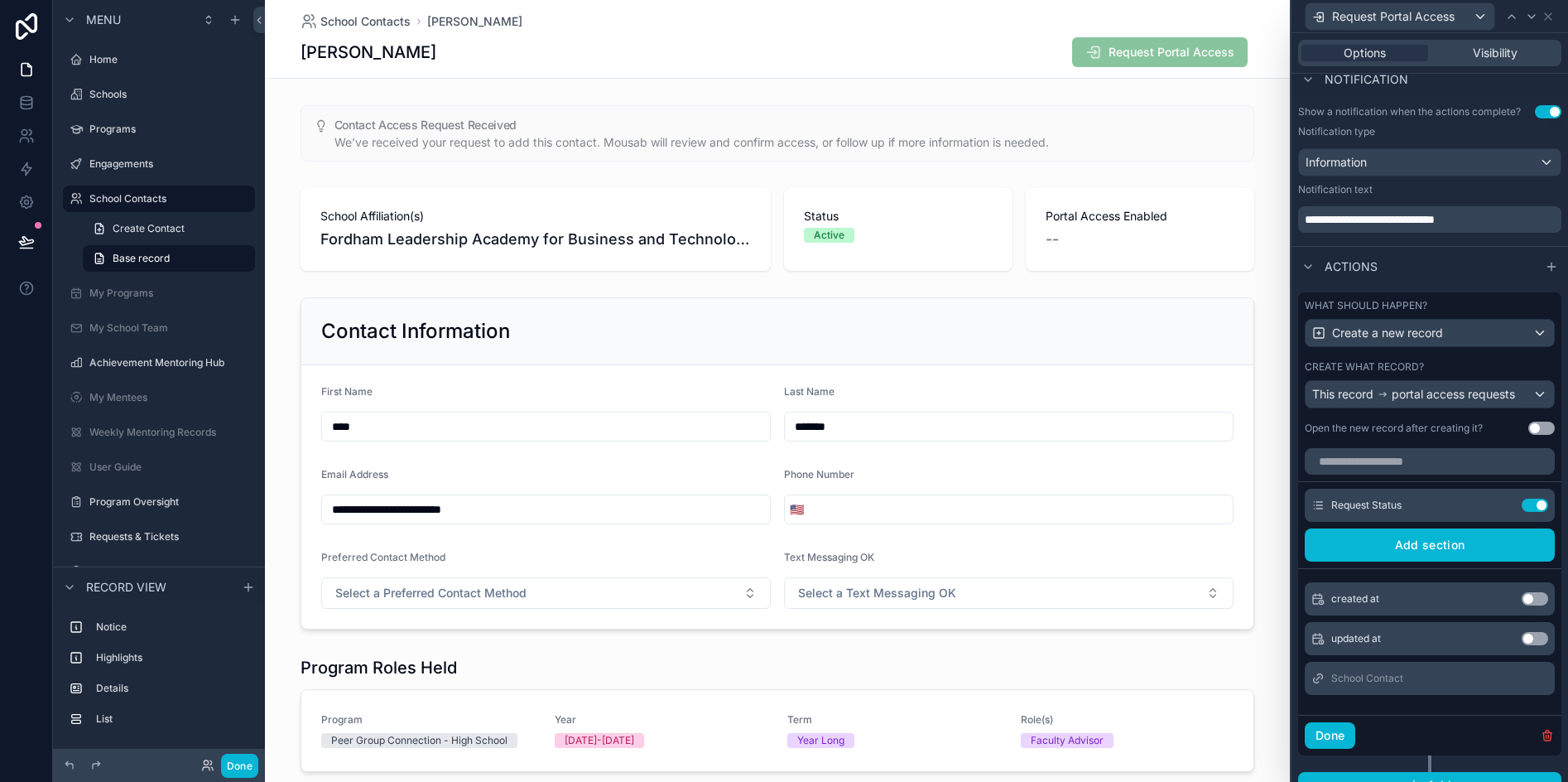
scroll to position [357, 0]
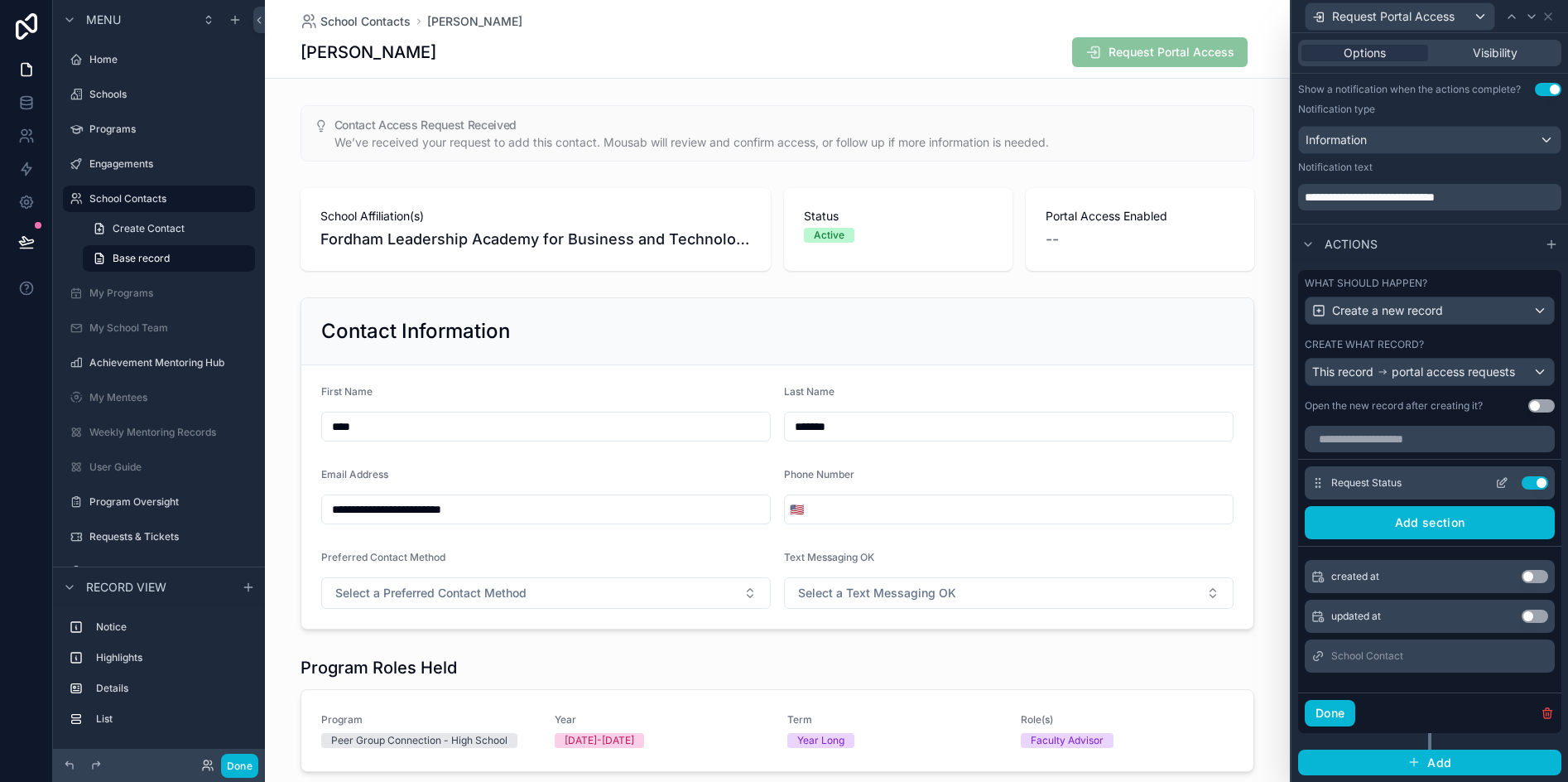
click at [1500, 480] on icon at bounding box center [1503, 481] width 7 height 7
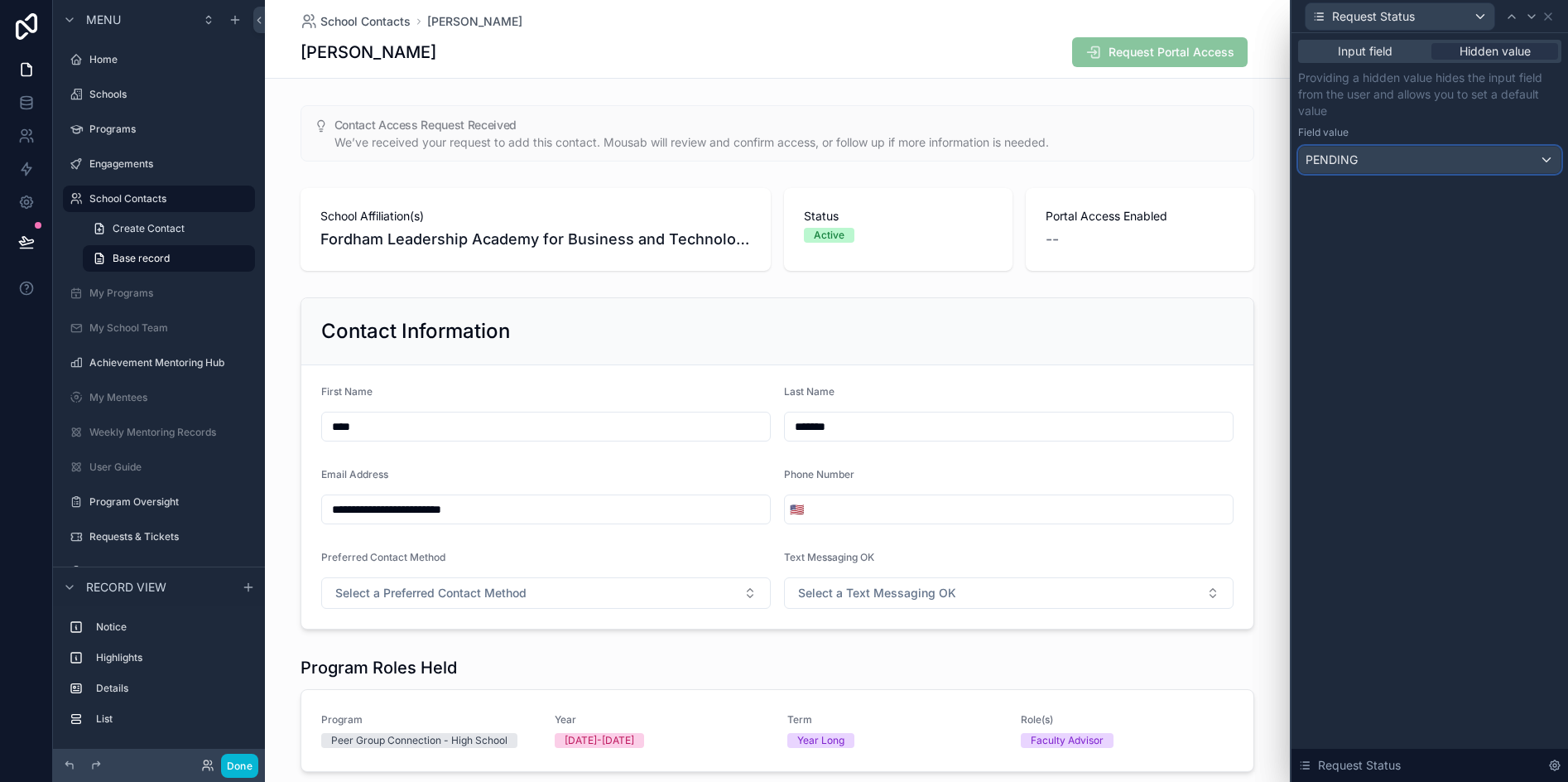
click at [1401, 167] on div "PENDING" at bounding box center [1430, 160] width 261 height 26
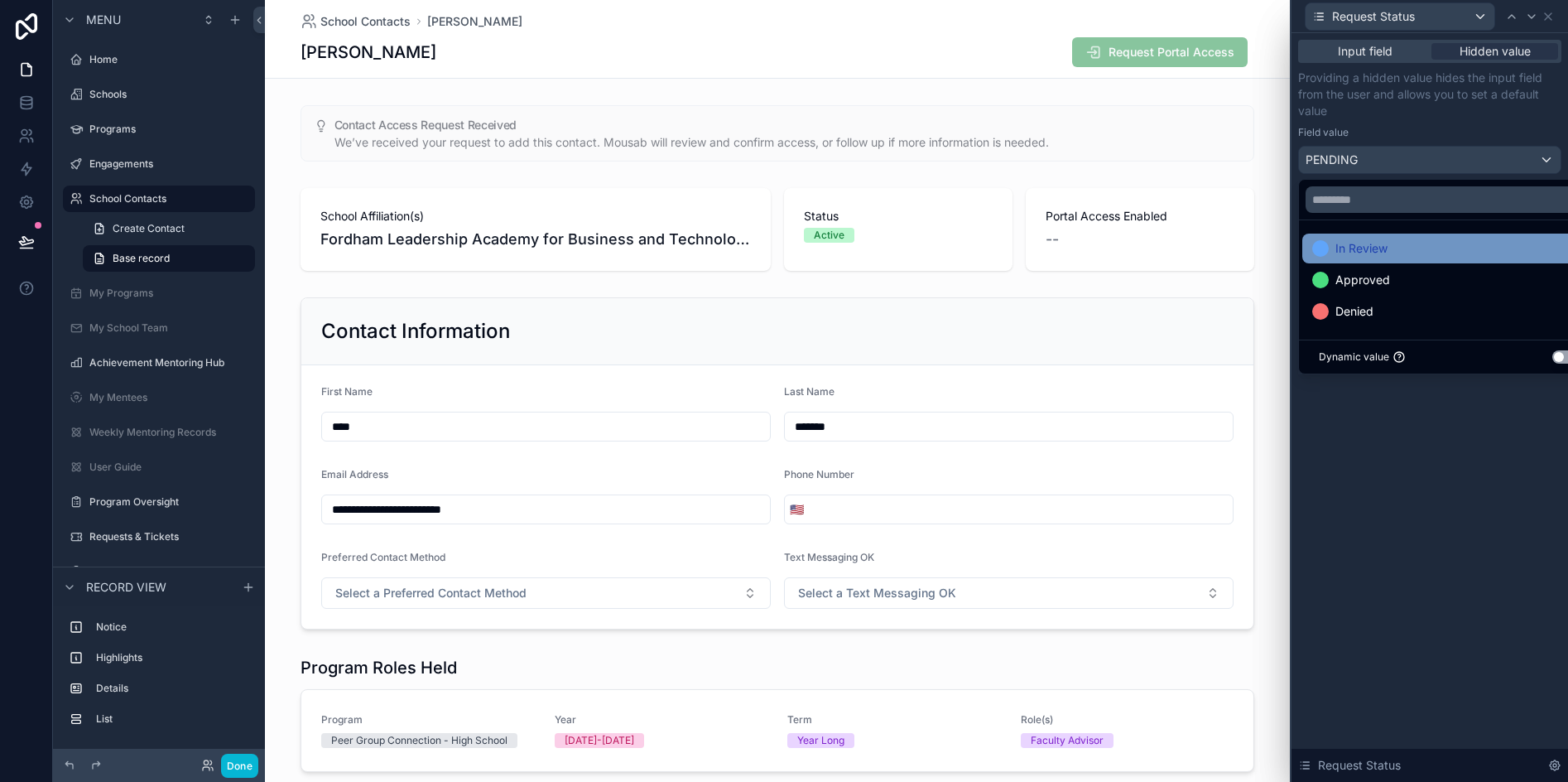
click at [1392, 239] on div "In Review" at bounding box center [1449, 247] width 273 height 20
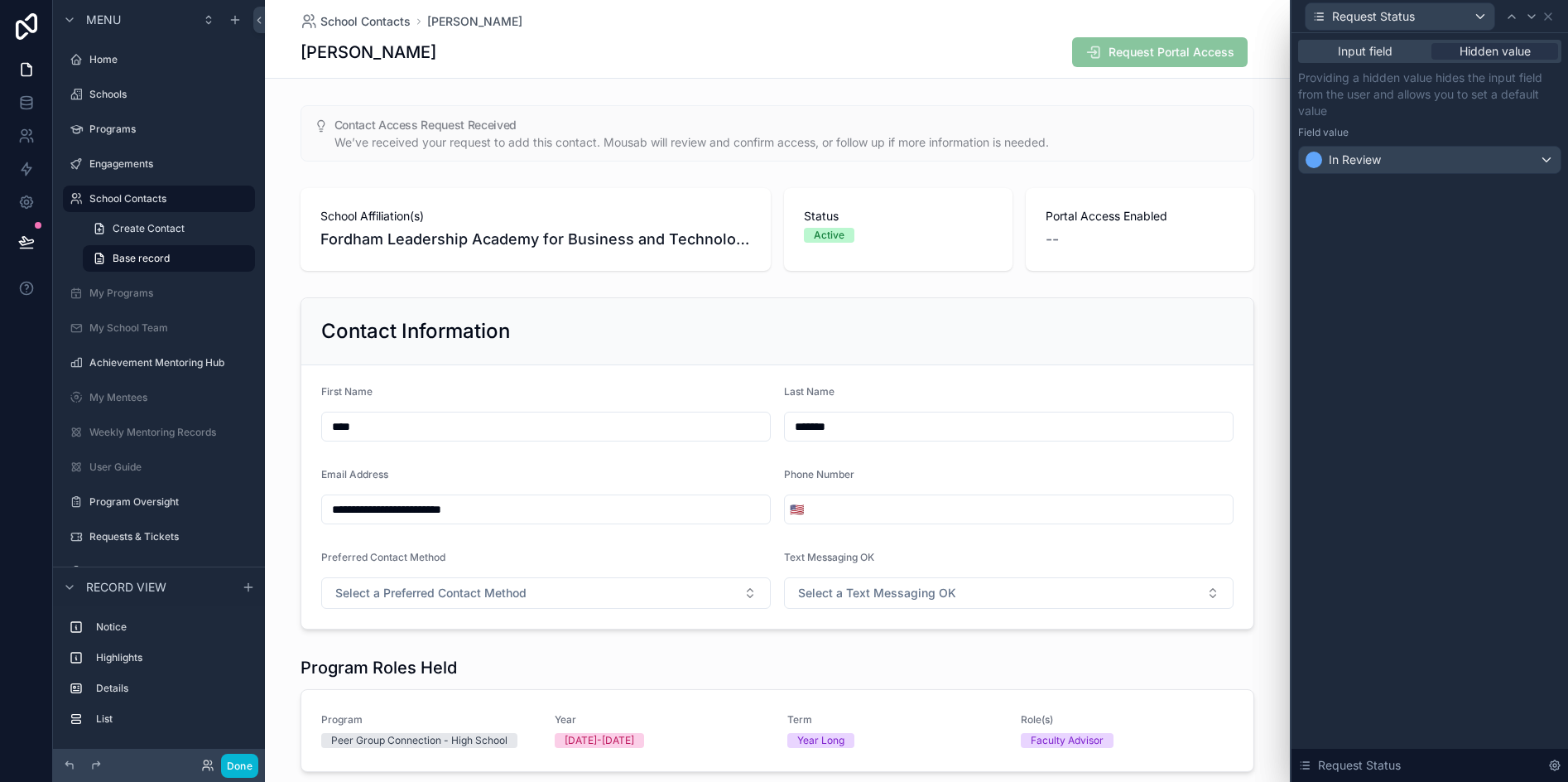
click at [1434, 324] on div "Input field Hidden value Providing a hidden value hides the input field from th…" at bounding box center [1430, 407] width 277 height 749
click at [1549, 17] on icon at bounding box center [1547, 16] width 7 height 7
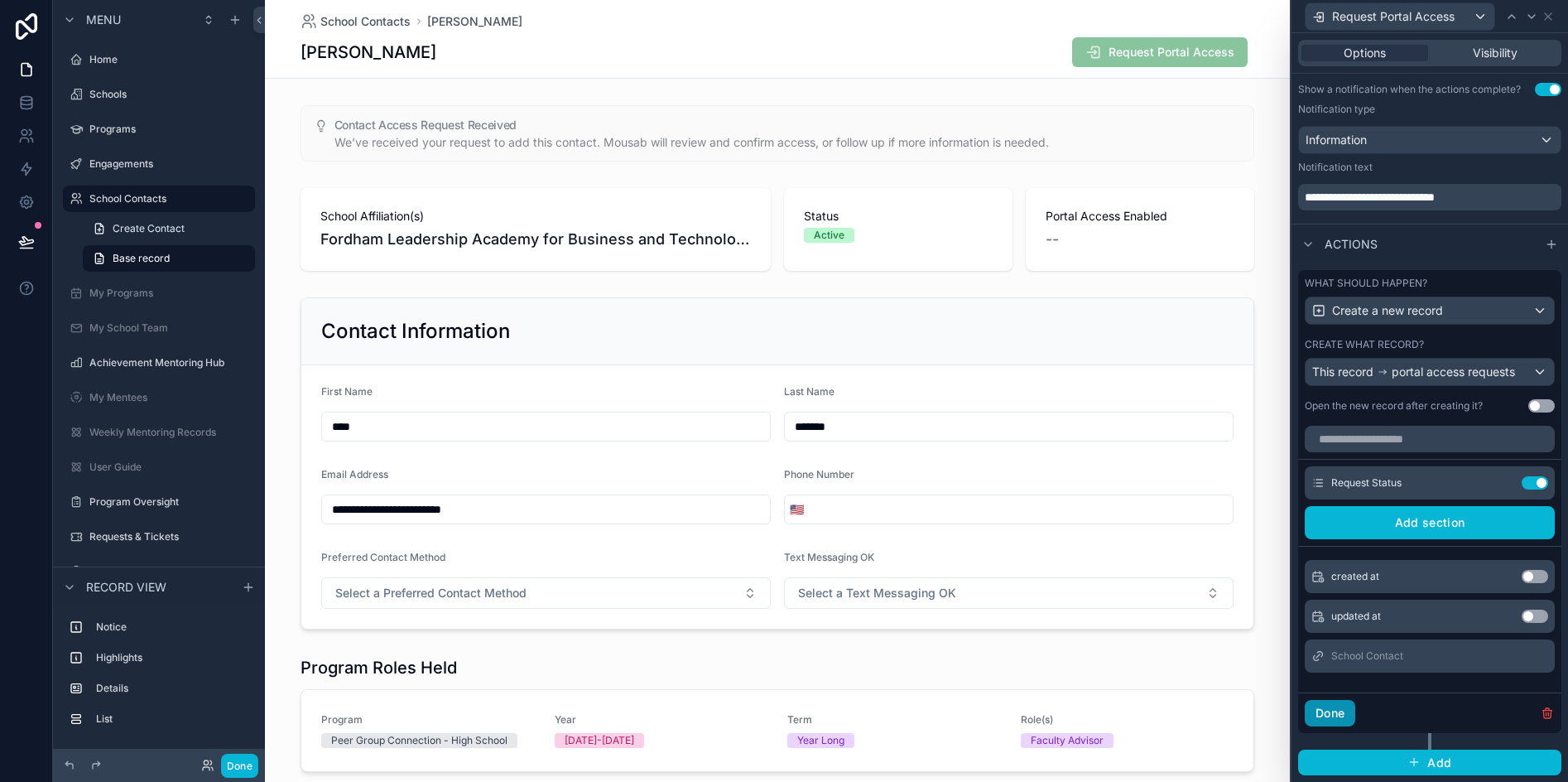
click at [1327, 714] on button "Done" at bounding box center [1330, 713] width 51 height 26
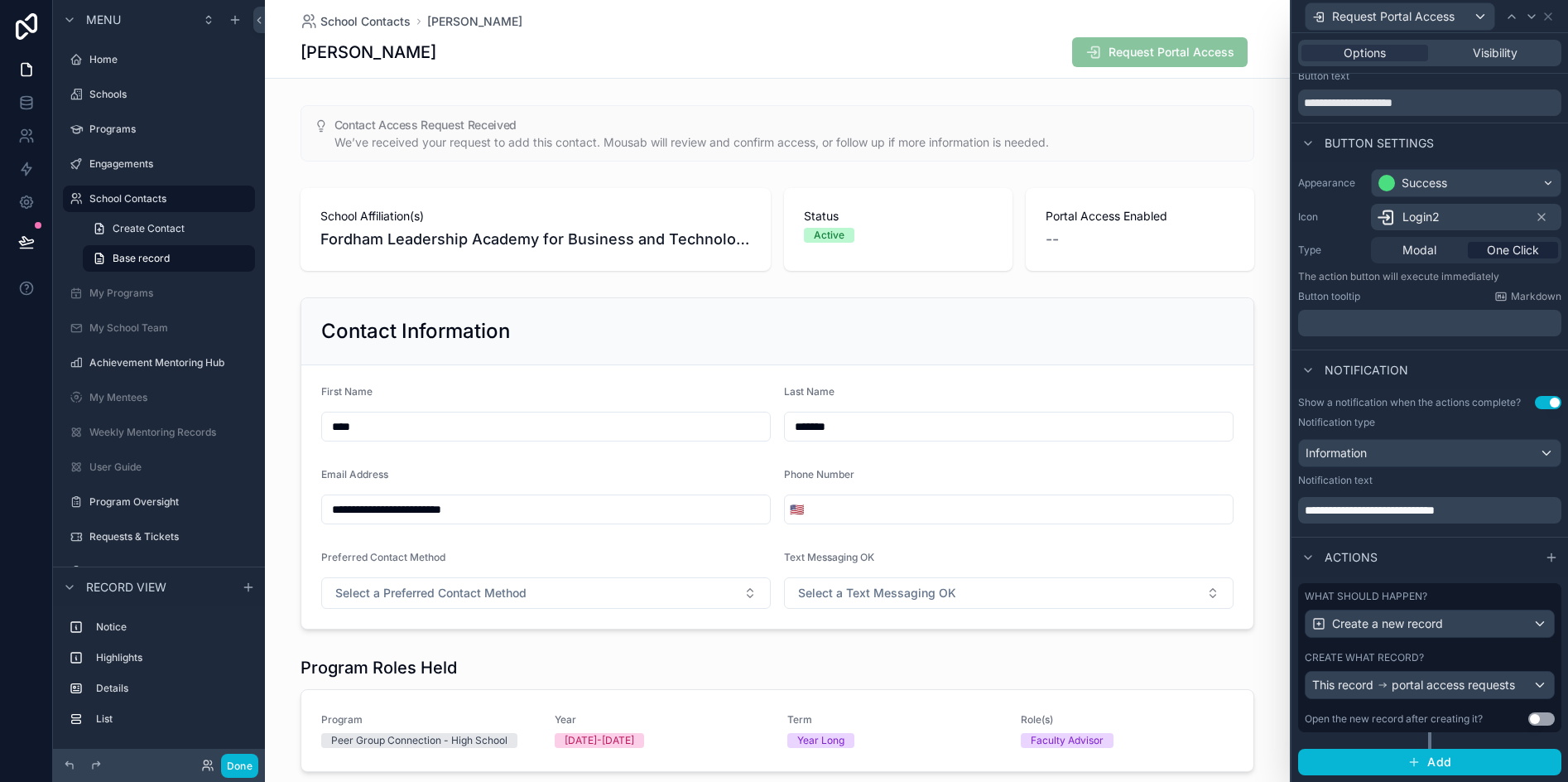
scroll to position [44, 0]
click at [1544, 13] on icon at bounding box center [1547, 16] width 7 height 7
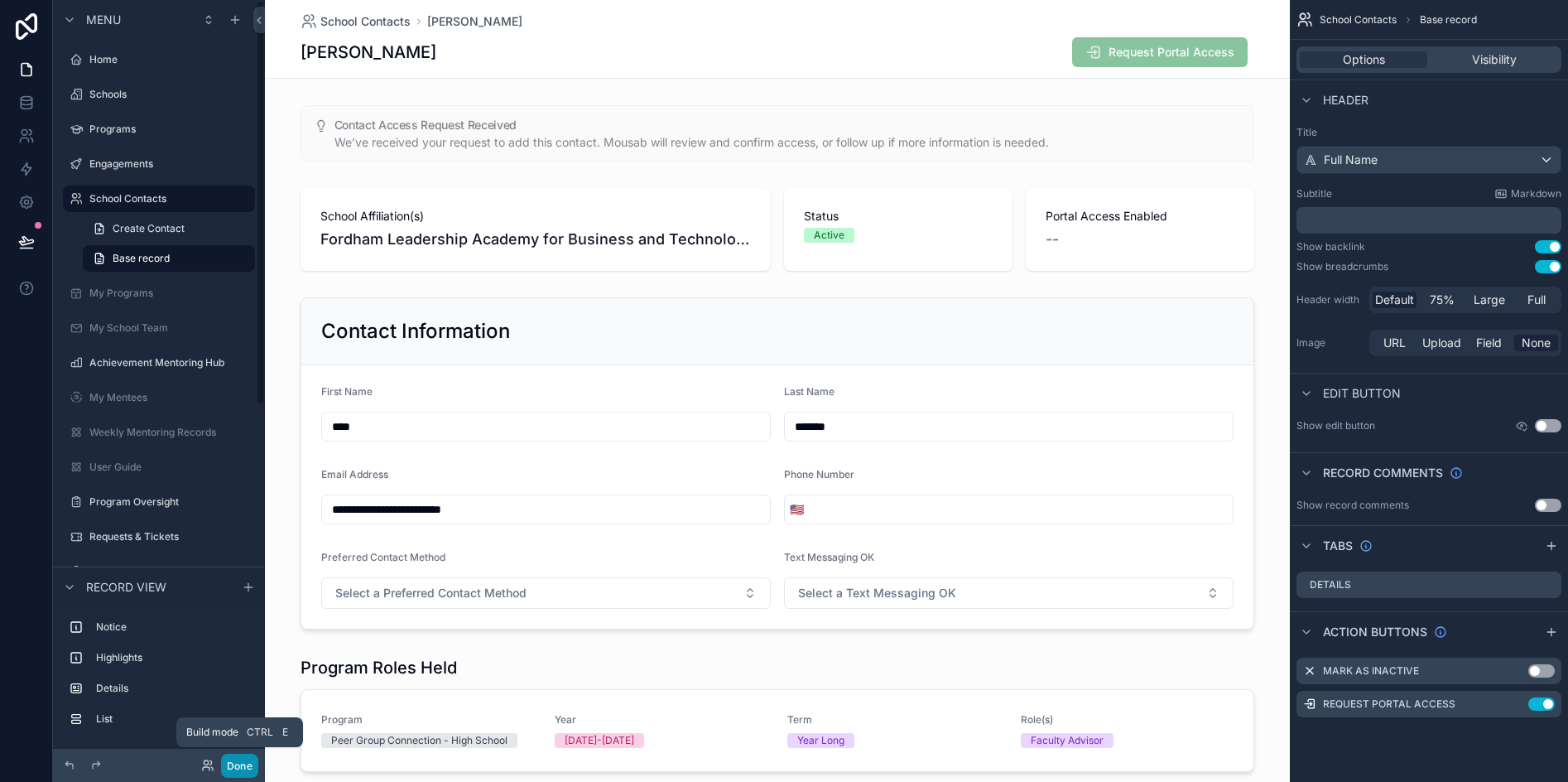
click at [242, 769] on button "Done" at bounding box center [240, 766] width 38 height 24
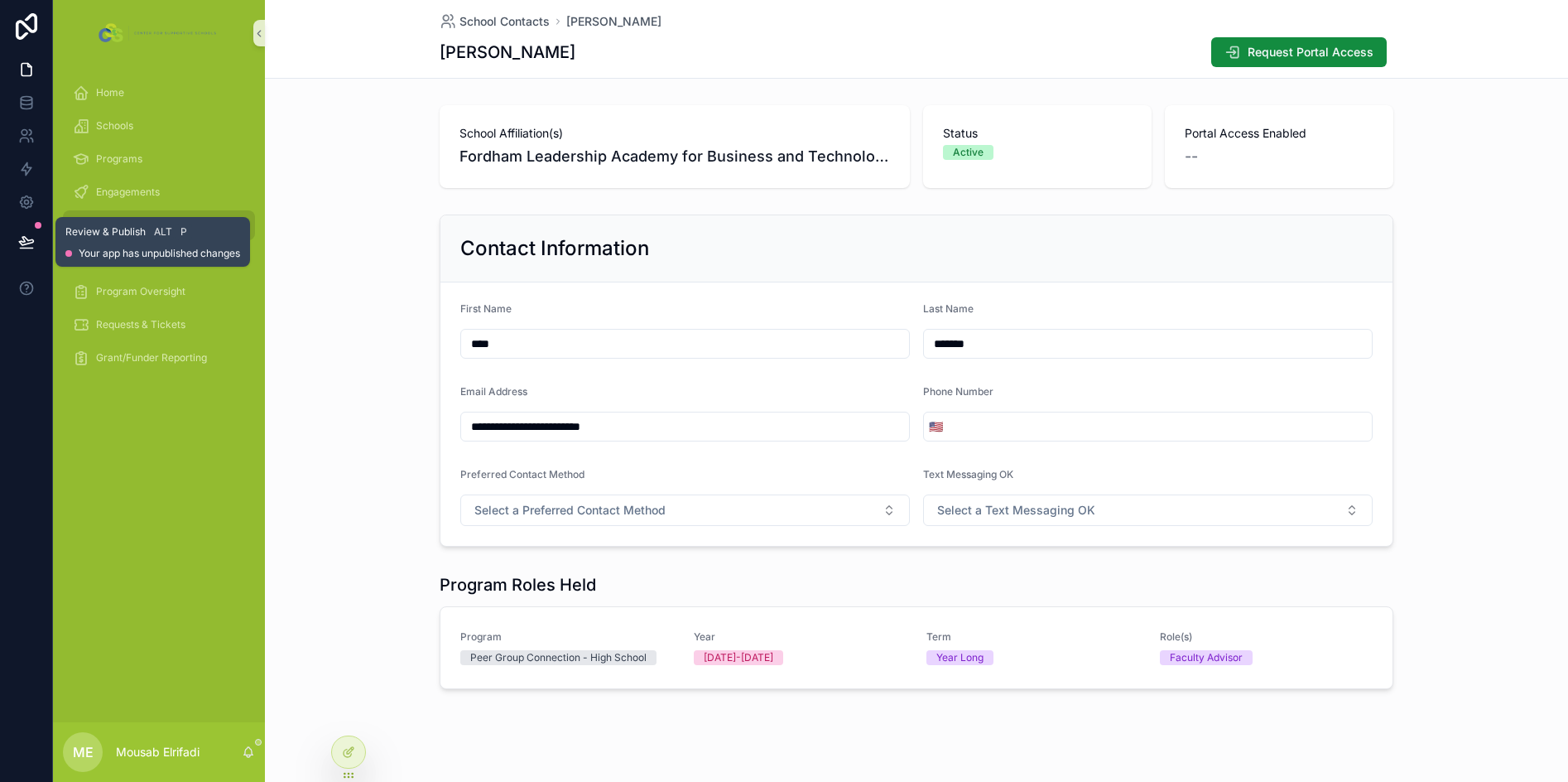
click at [19, 238] on icon at bounding box center [26, 242] width 17 height 17
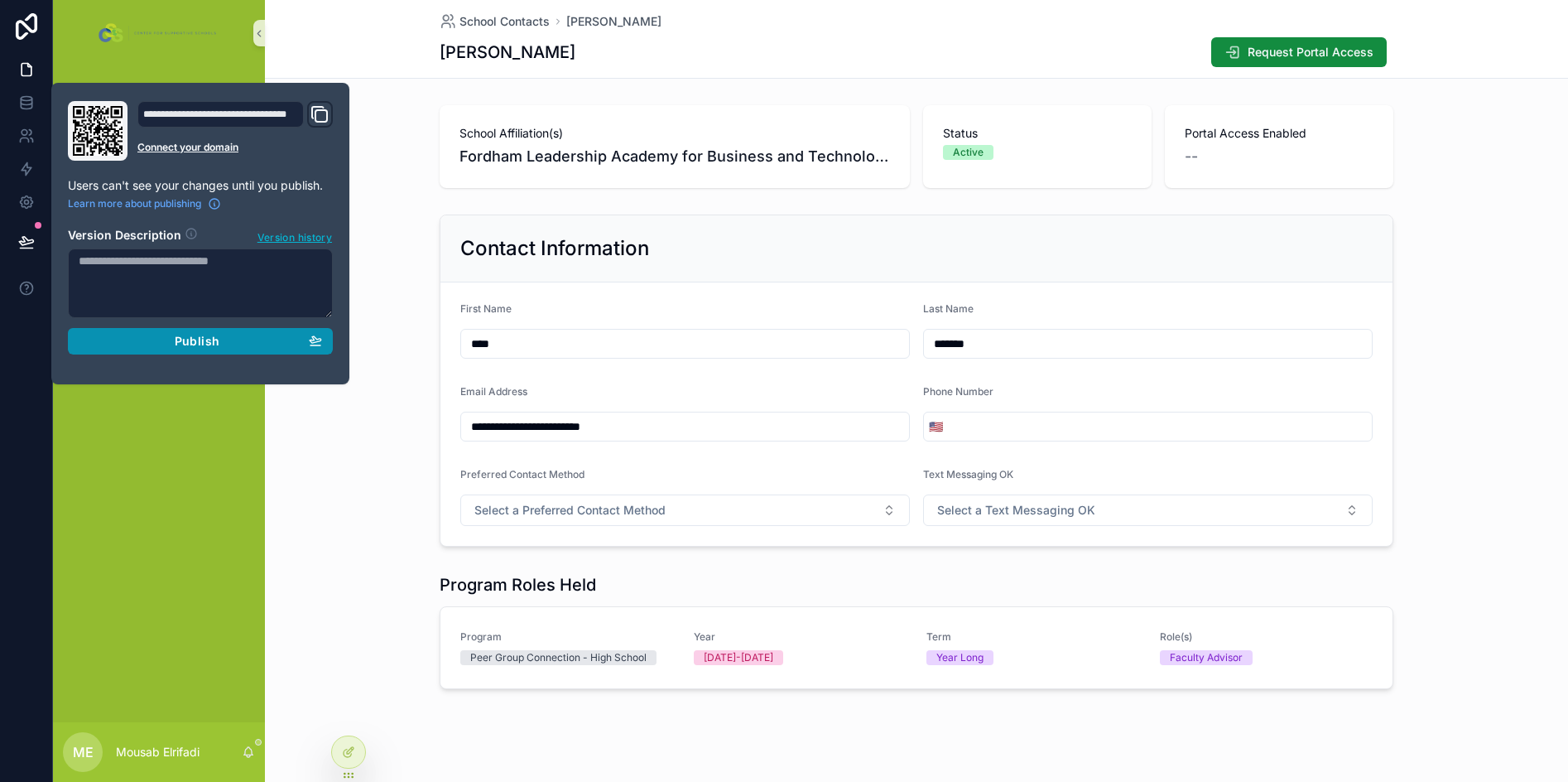
click at [216, 336] on span "Publish" at bounding box center [198, 342] width 45 height 15
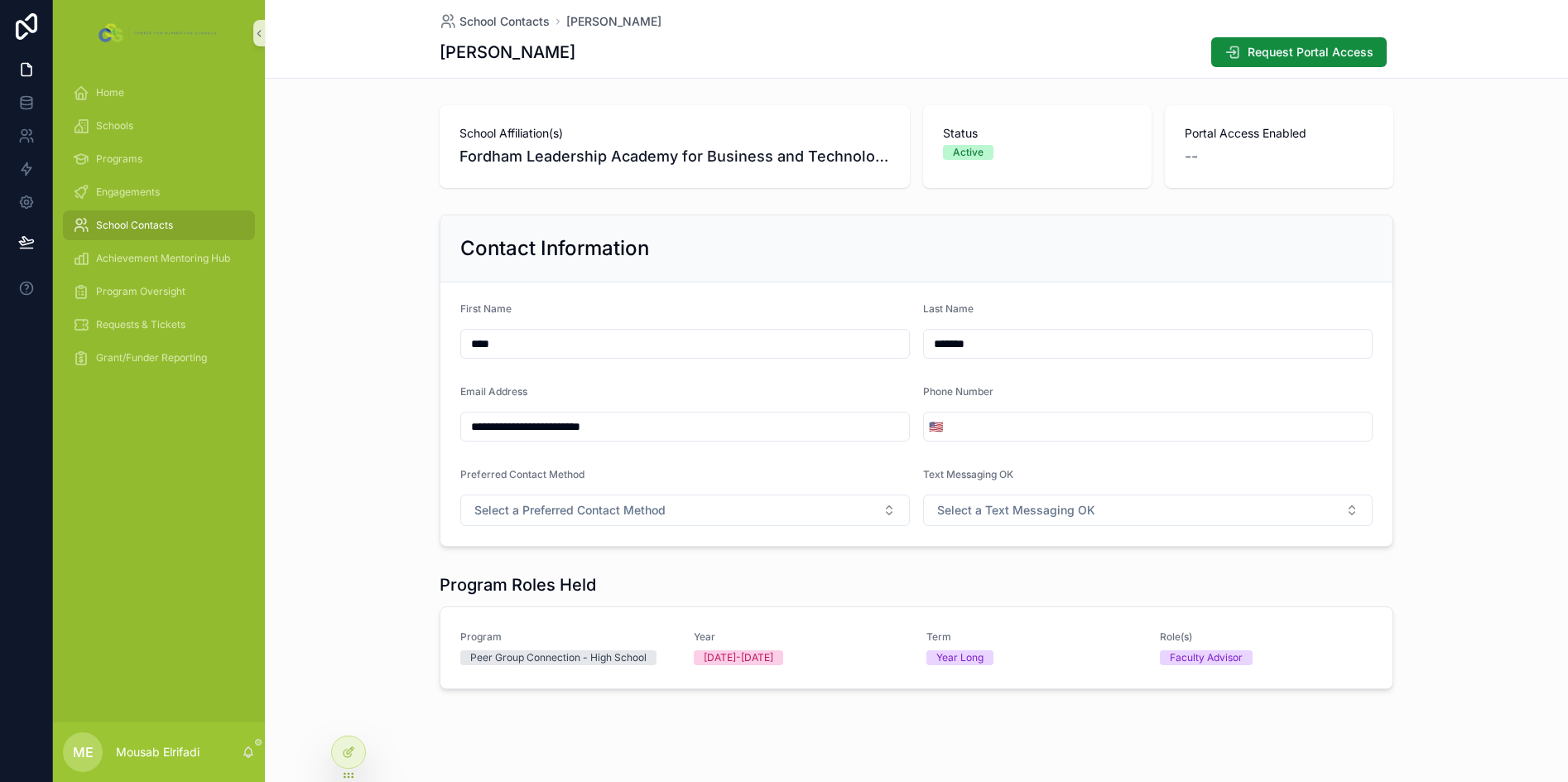
click at [397, 245] on div "**********" at bounding box center [916, 380] width 1303 height 345
click at [117, 222] on span "School Contacts" at bounding box center [135, 225] width 77 height 13
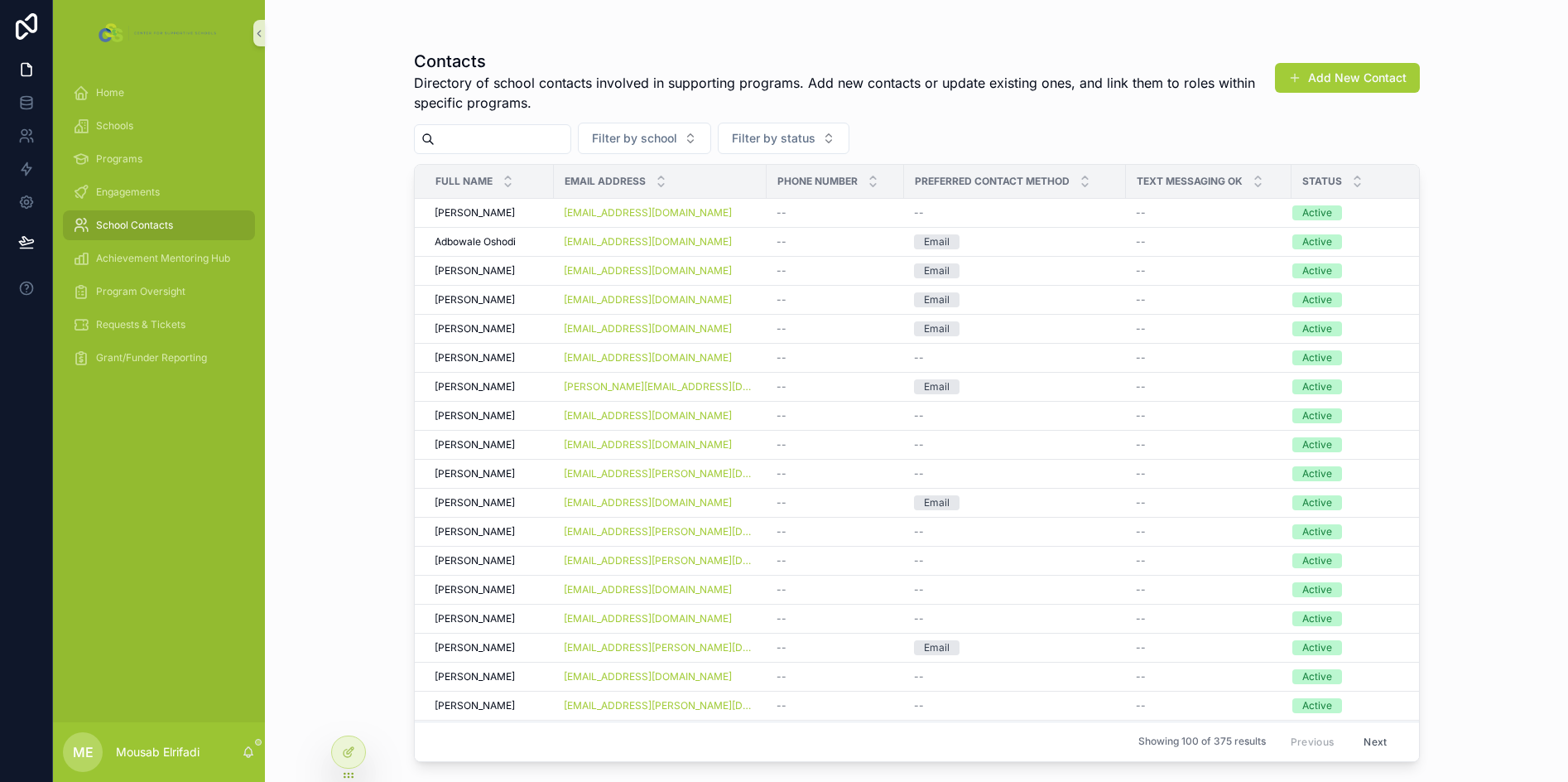
click at [562, 132] on input "scrollable content" at bounding box center [502, 139] width 135 height 24
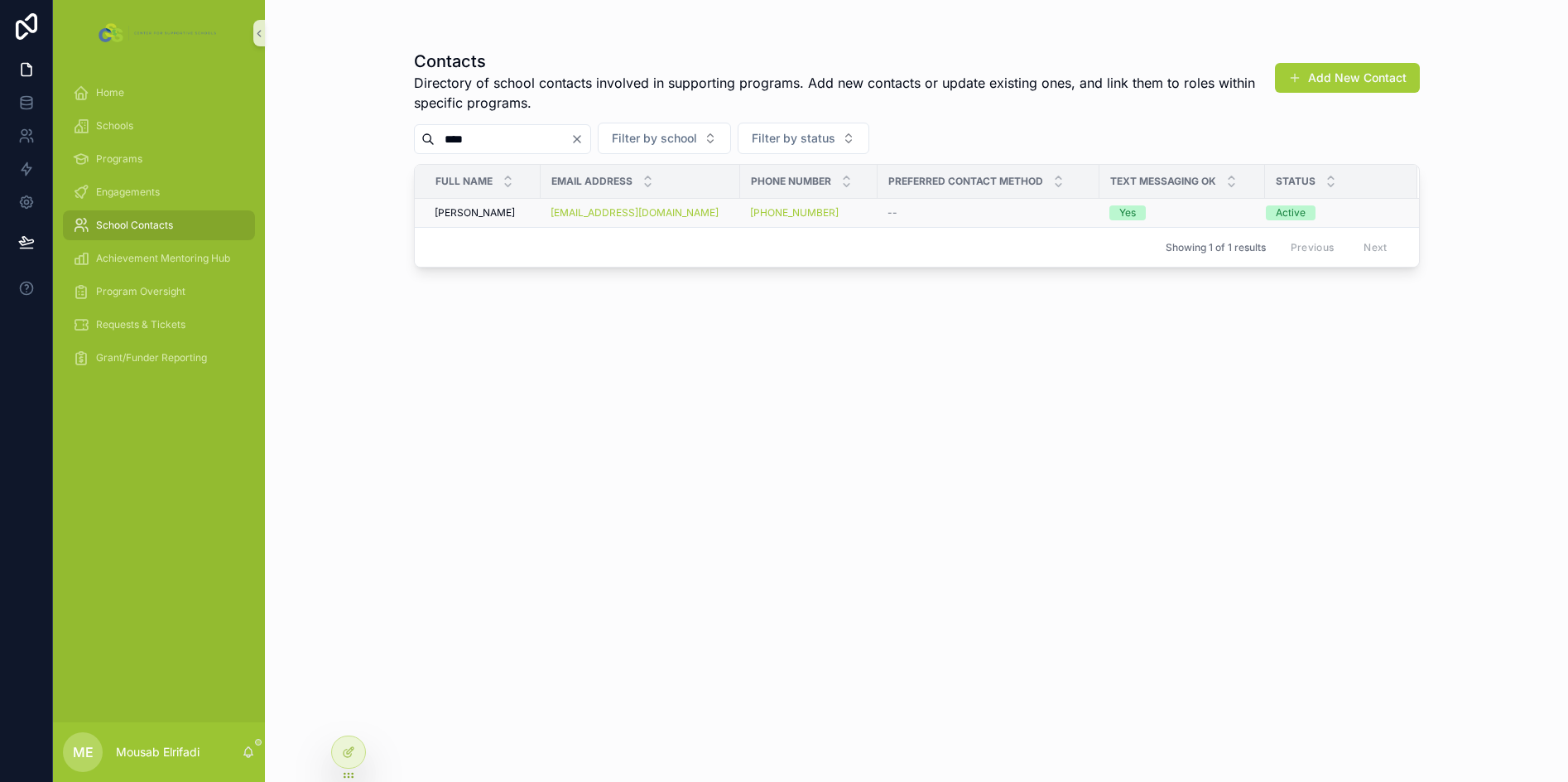
type input "****"
click at [503, 212] on div "[PERSON_NAME] [PERSON_NAME]" at bounding box center [483, 213] width 96 height 13
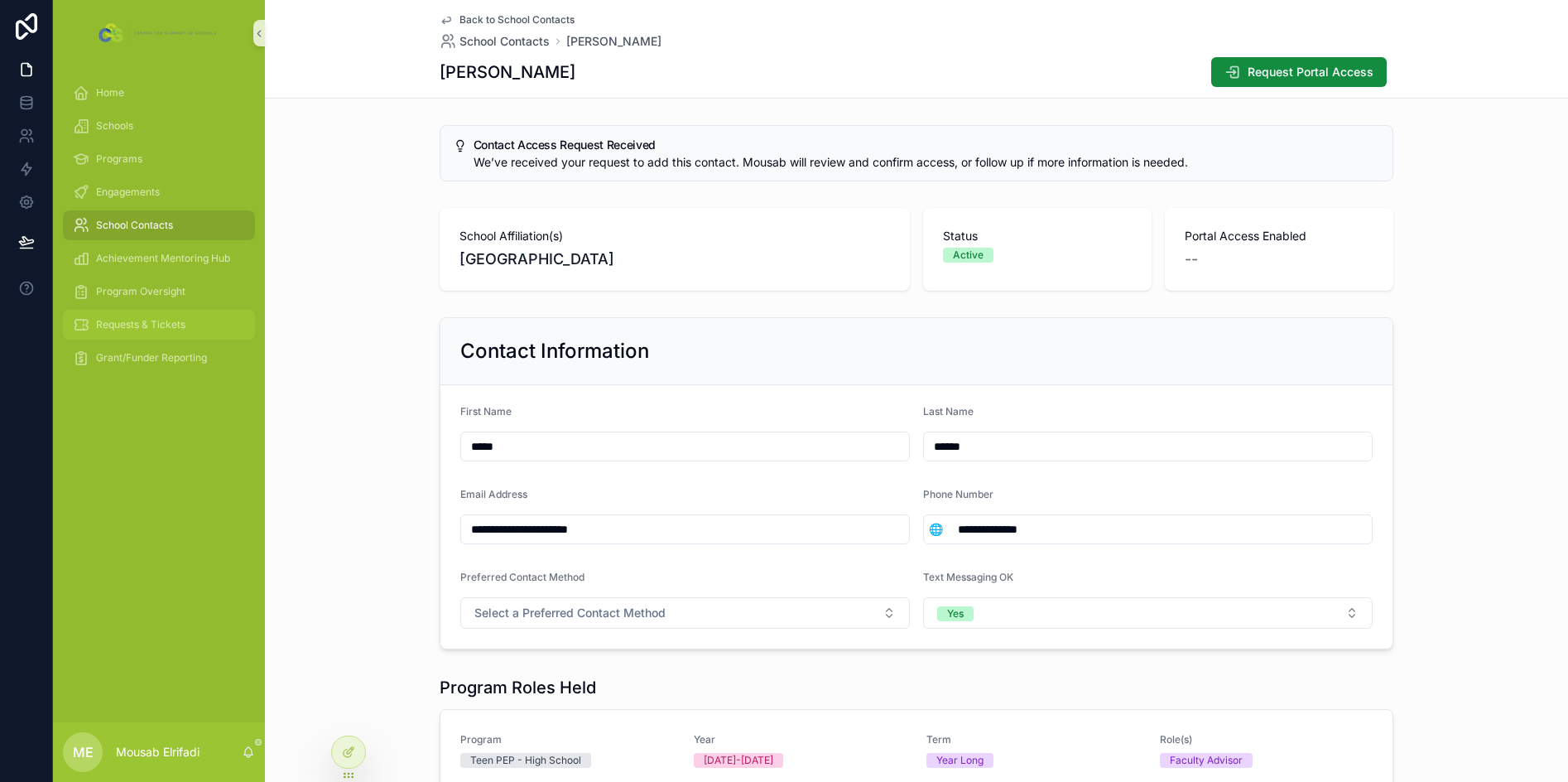
click at [151, 328] on span "Requests & Tickets" at bounding box center [140, 325] width 89 height 13
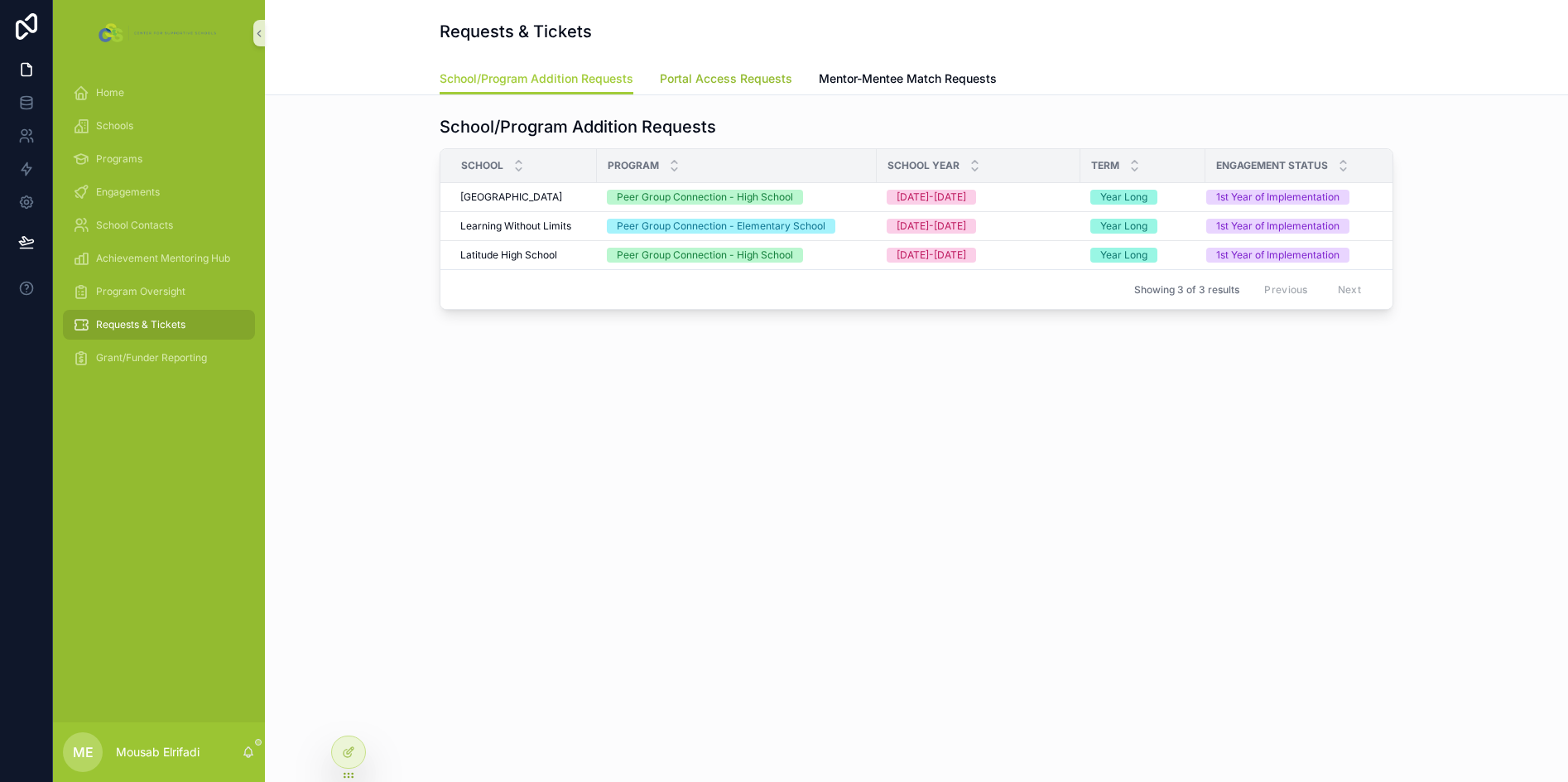
click at [661, 93] on link "Portal Access Requests" at bounding box center [725, 80] width 133 height 33
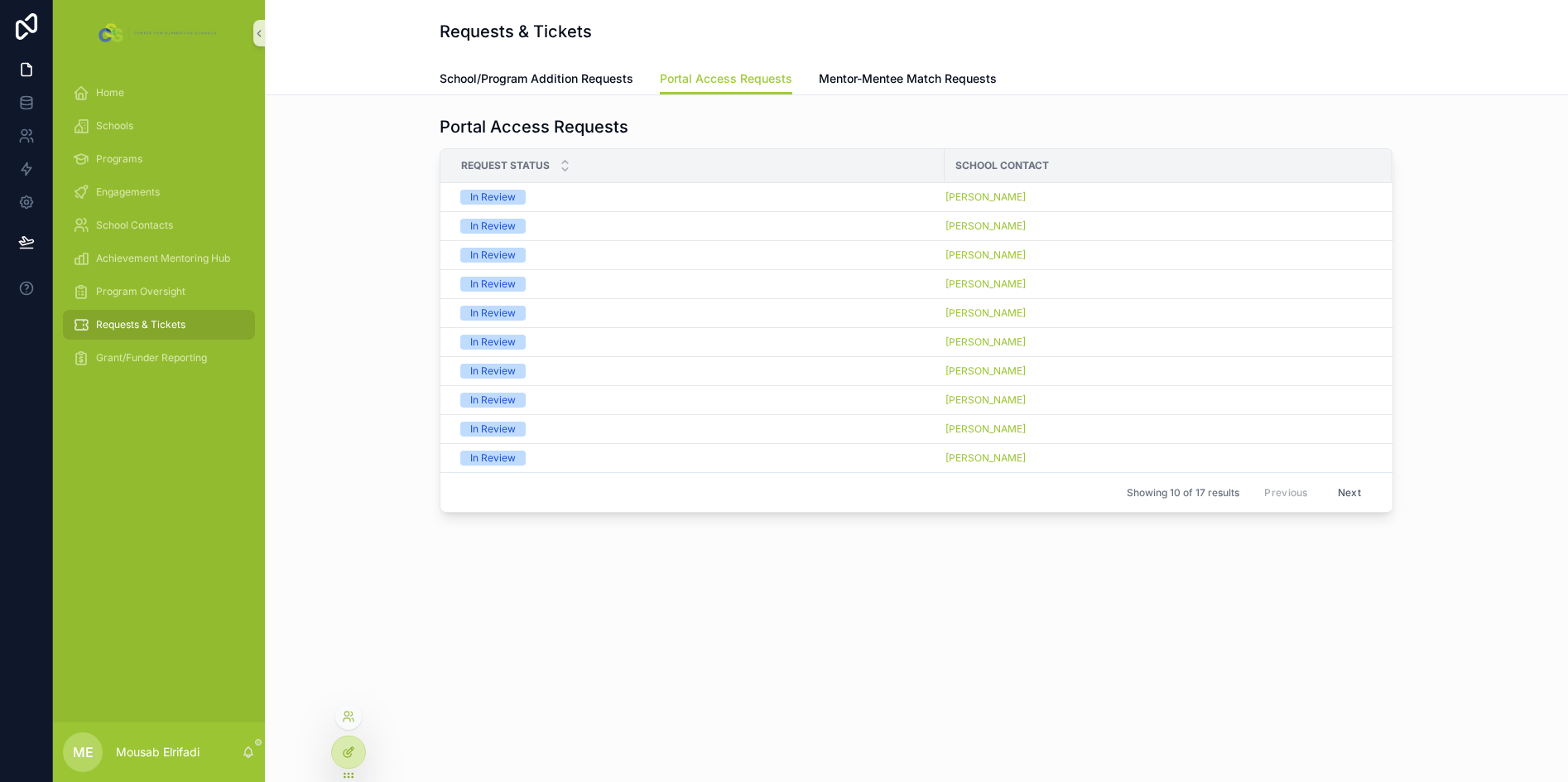
click at [356, 757] on div at bounding box center [348, 751] width 33 height 31
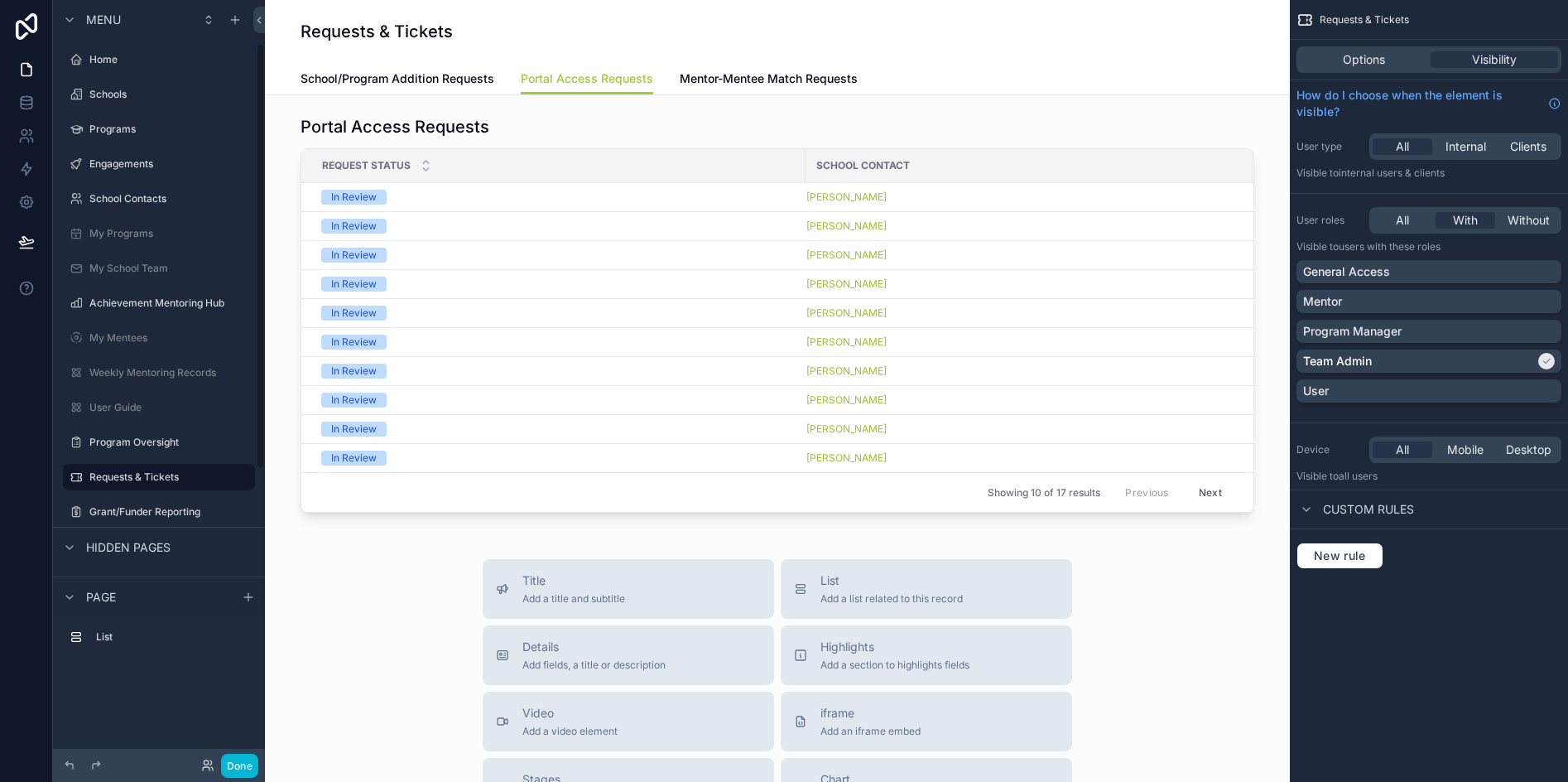
scroll to position [78, 0]
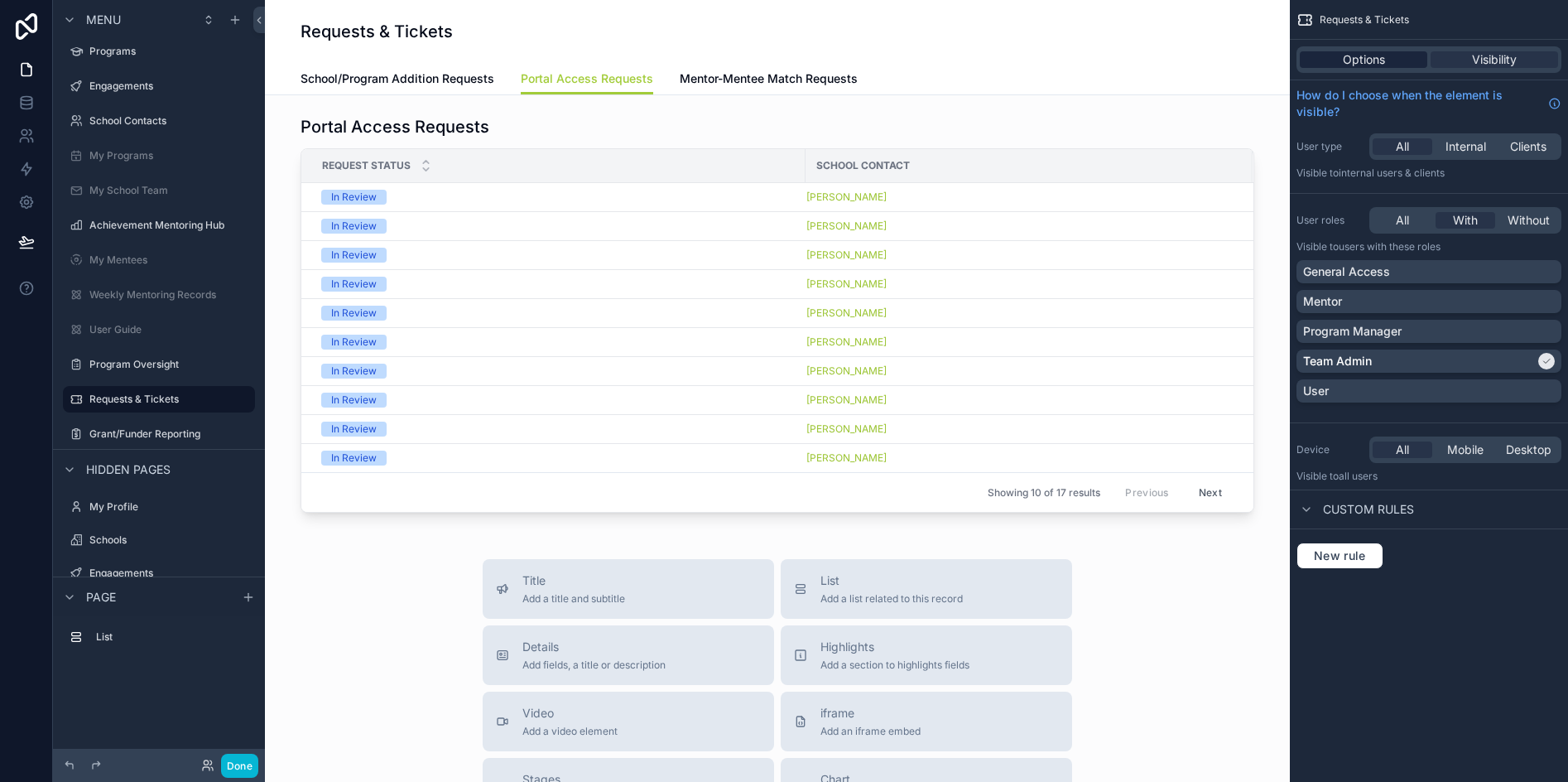
click at [1372, 65] on span "Options" at bounding box center [1364, 60] width 42 height 17
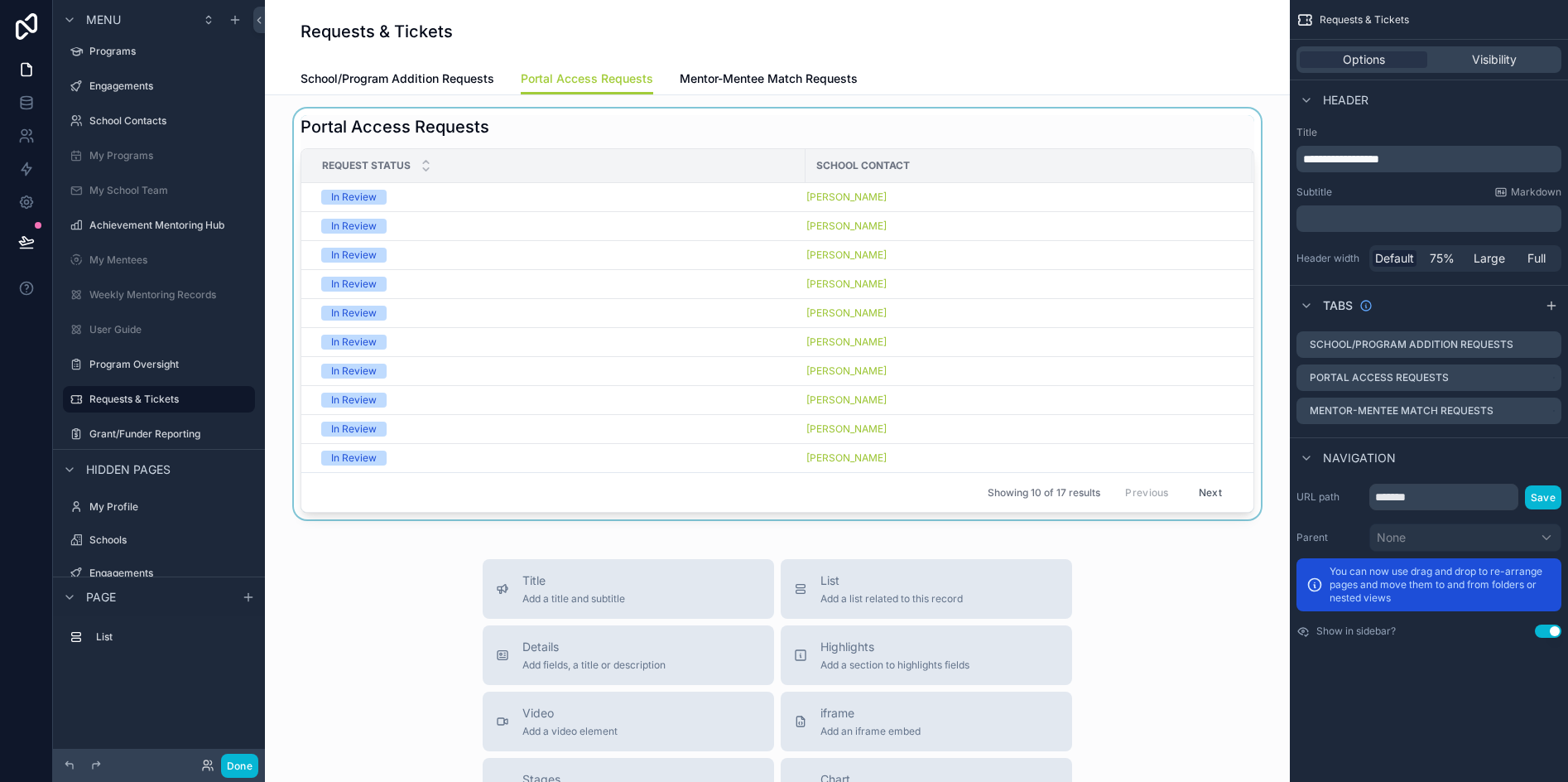
click at [991, 124] on div "scrollable content" at bounding box center [777, 313] width 998 height 411
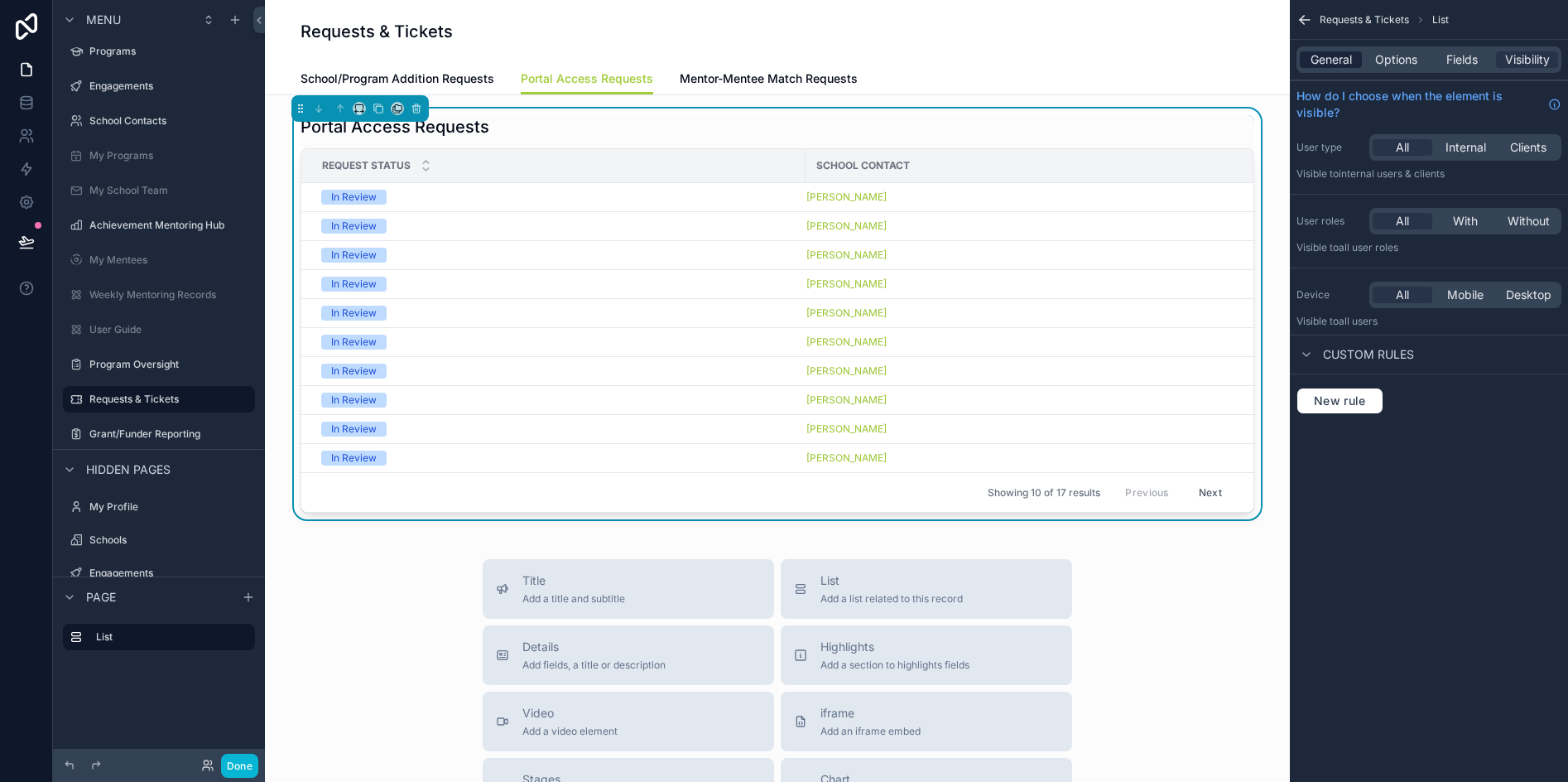
click at [1329, 60] on span "General" at bounding box center [1331, 60] width 41 height 17
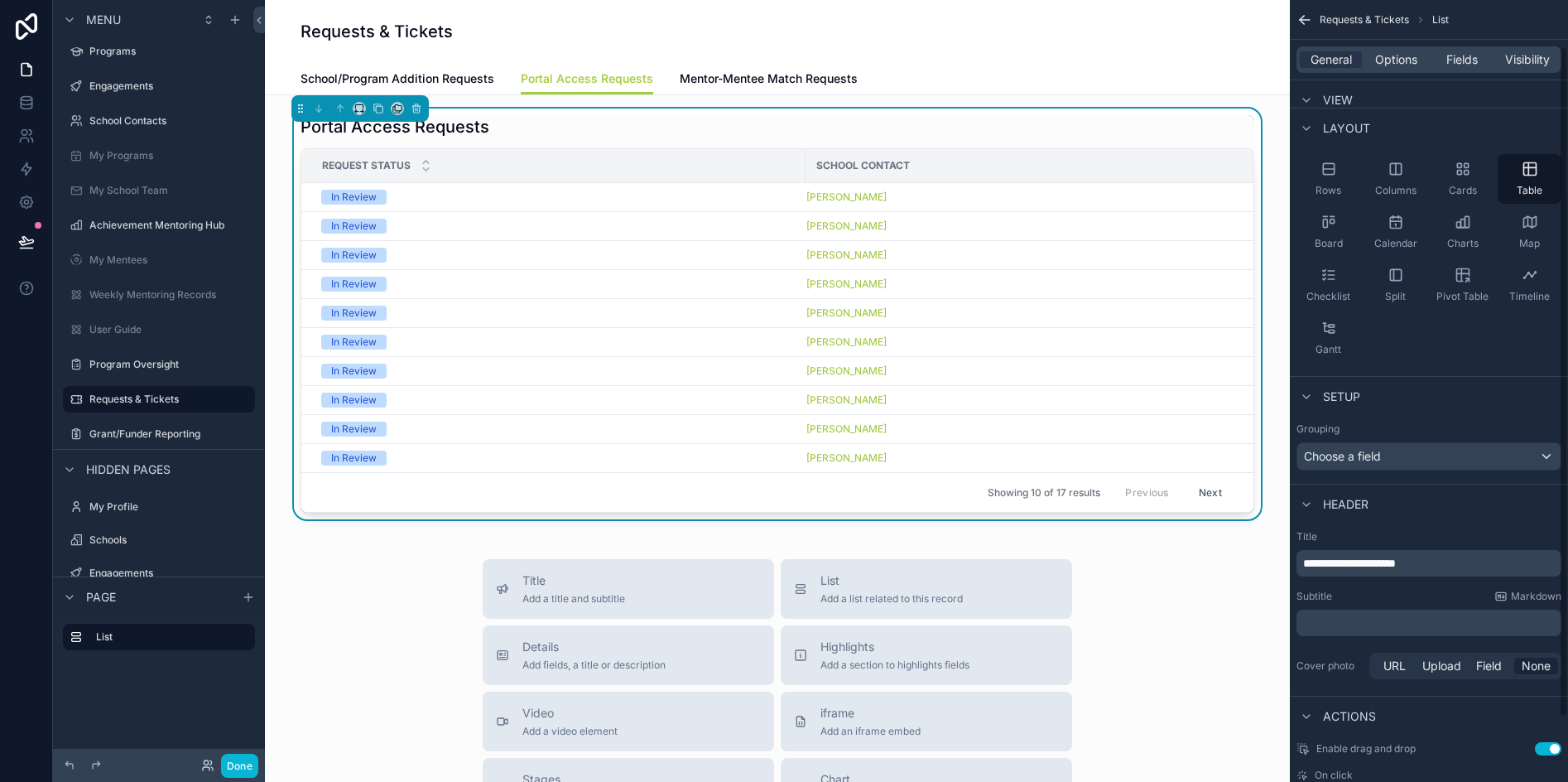
scroll to position [83, 0]
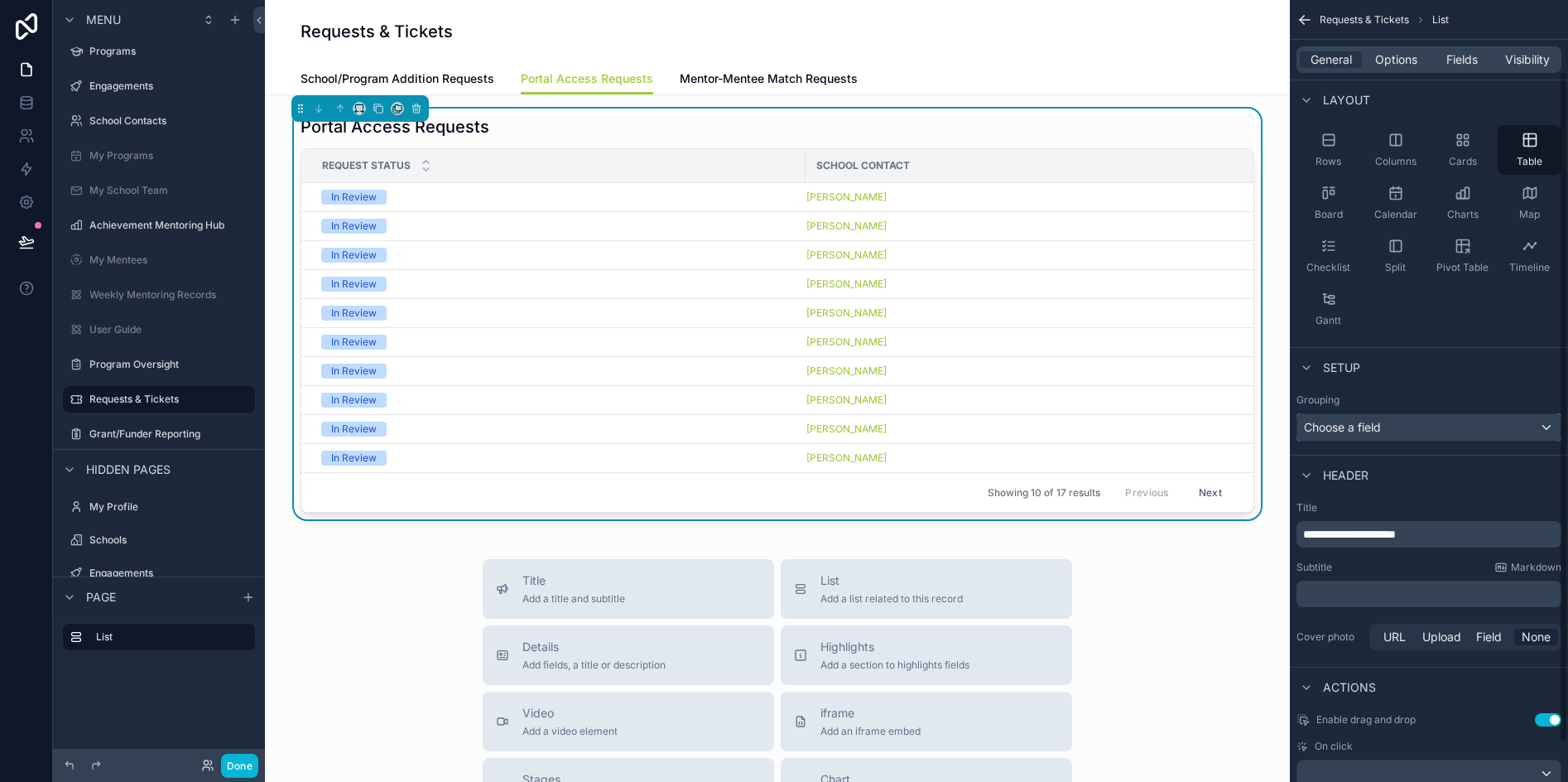
click at [1386, 429] on div "Choose a field" at bounding box center [1429, 427] width 263 height 26
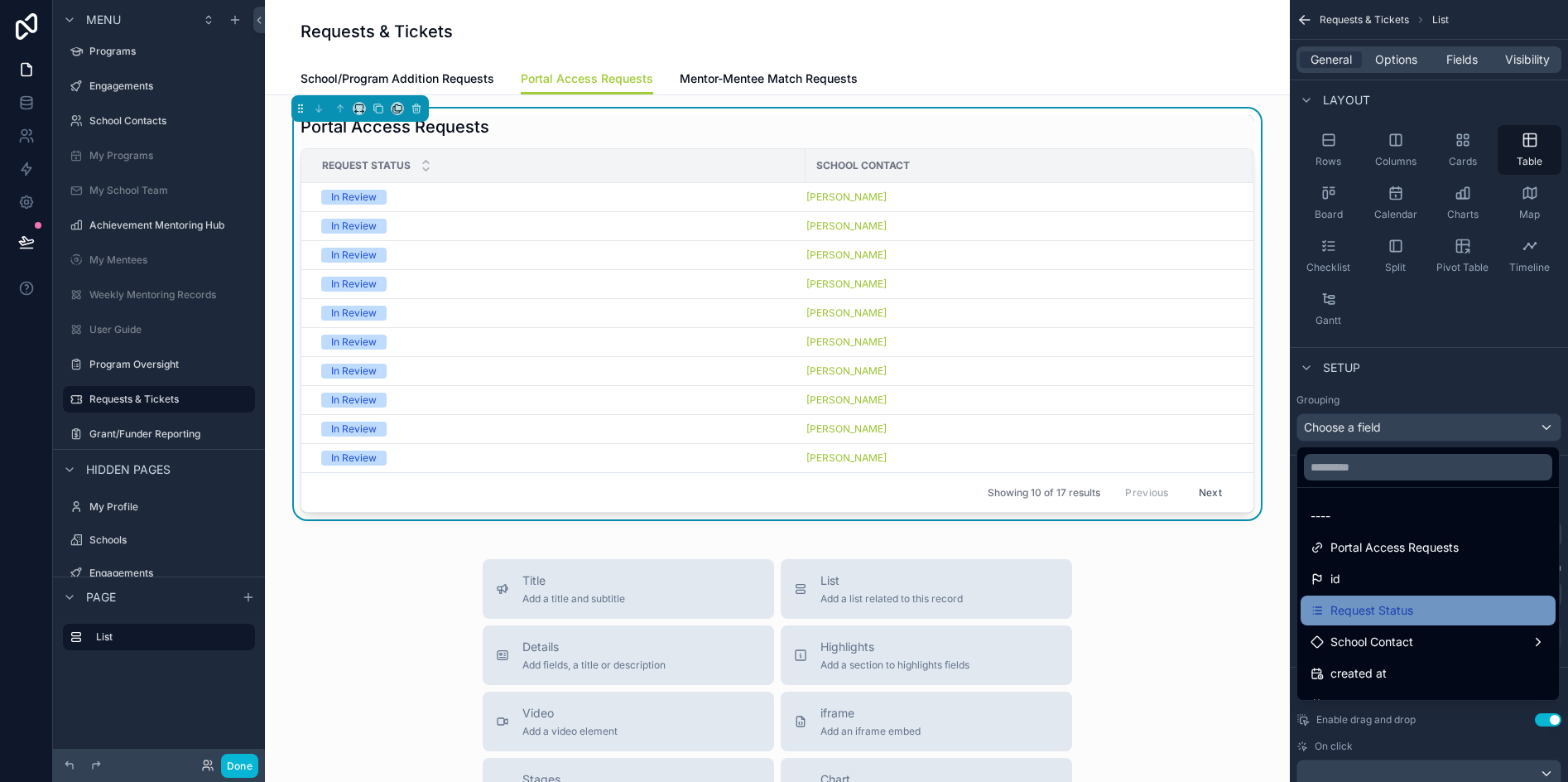
click at [1413, 615] on span "Request Status" at bounding box center [1371, 610] width 83 height 20
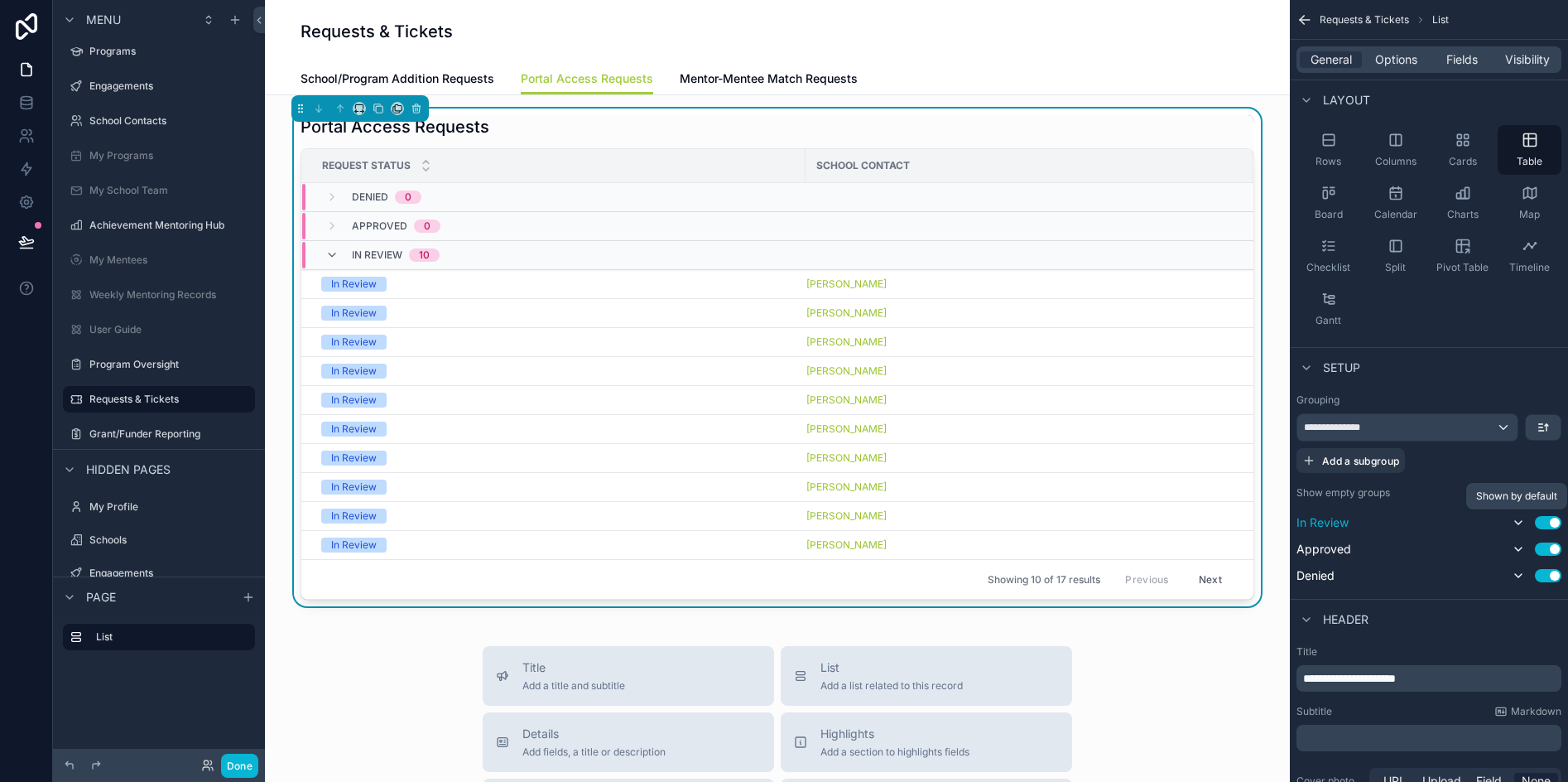
click at [1517, 526] on icon "scrollable content" at bounding box center [1518, 522] width 13 height 13
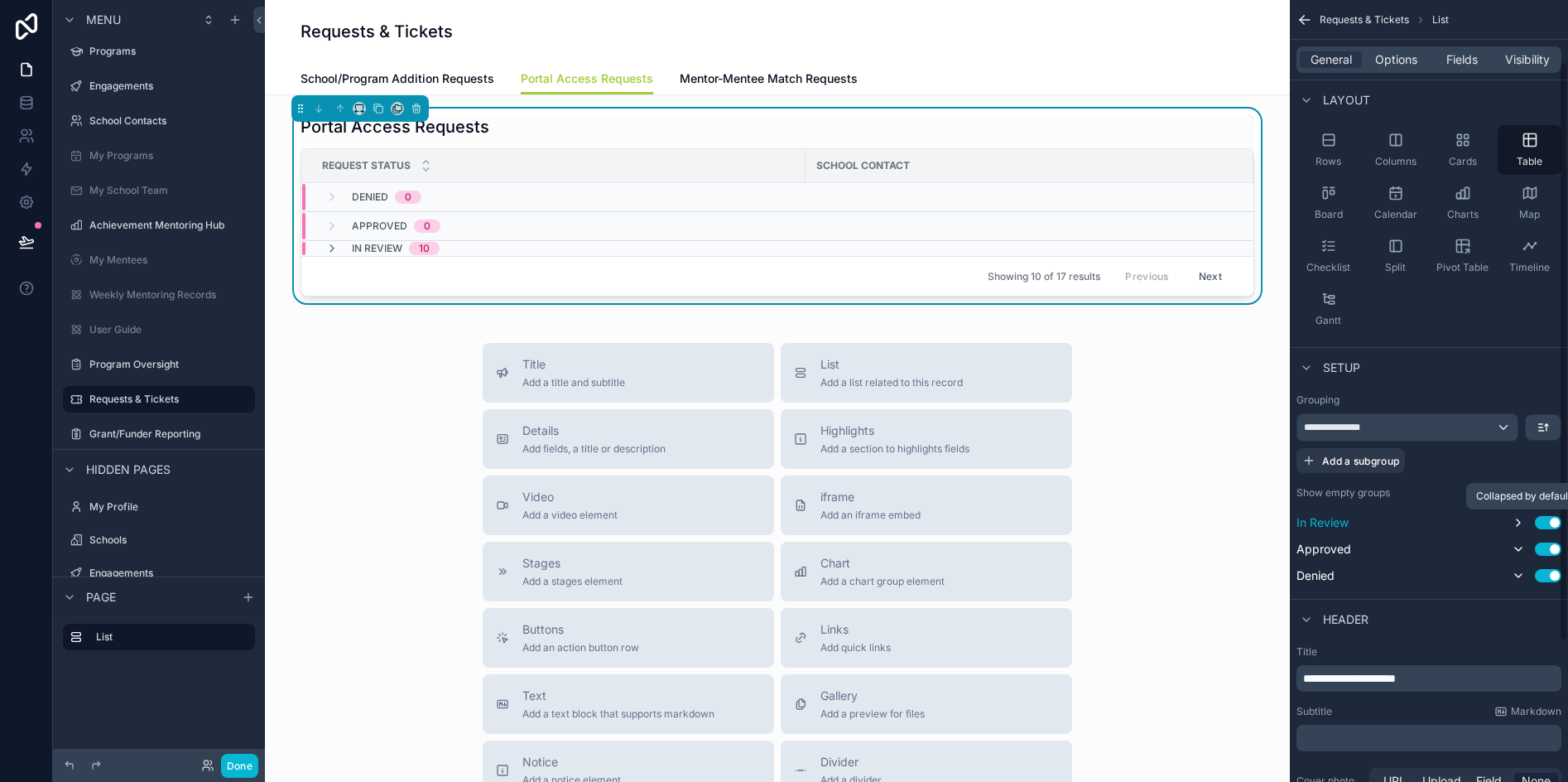
click at [1517, 526] on icon "scrollable content" at bounding box center [1518, 522] width 13 height 13
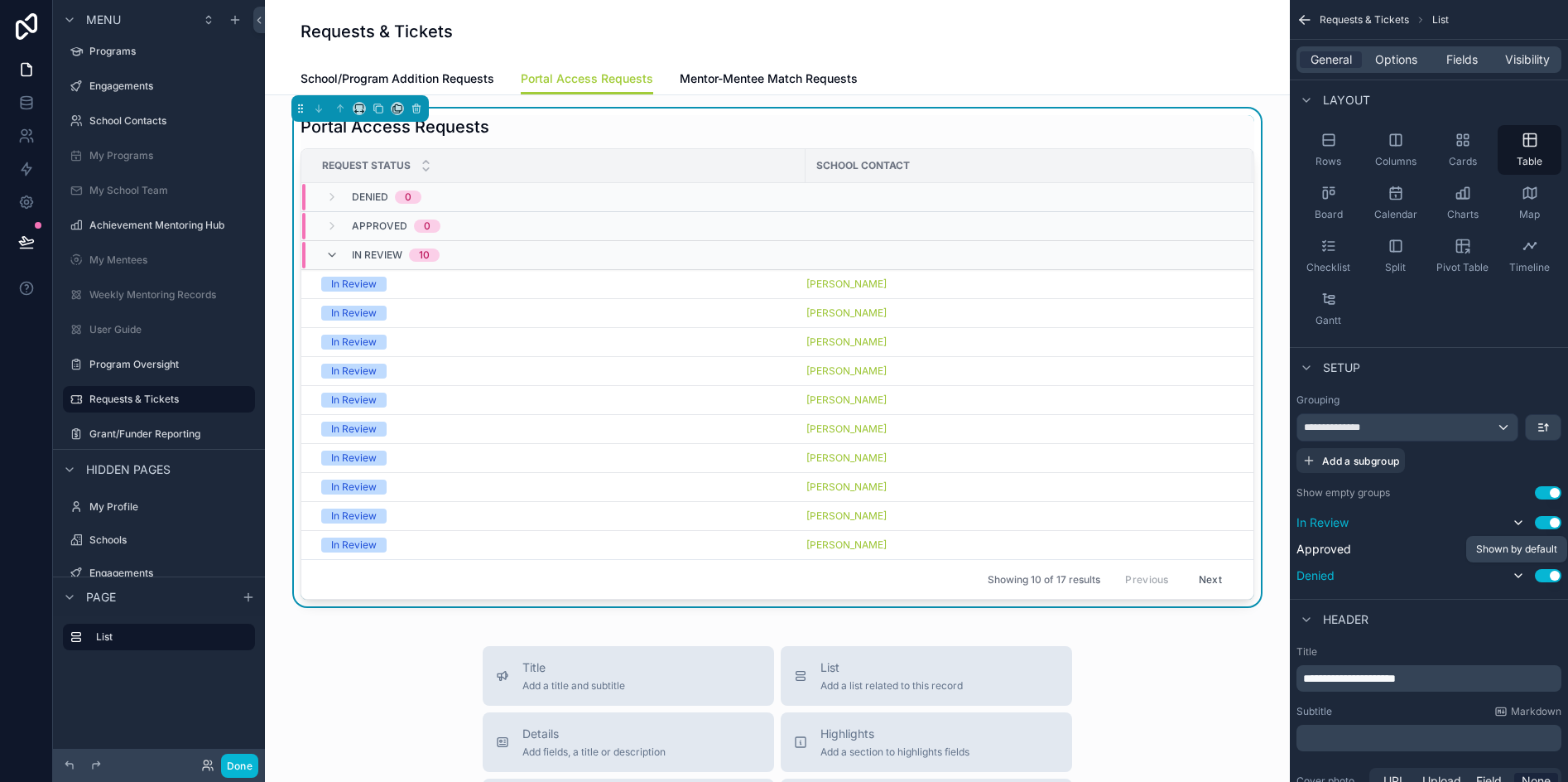
click at [1516, 576] on icon "scrollable content" at bounding box center [1518, 576] width 13 height 13
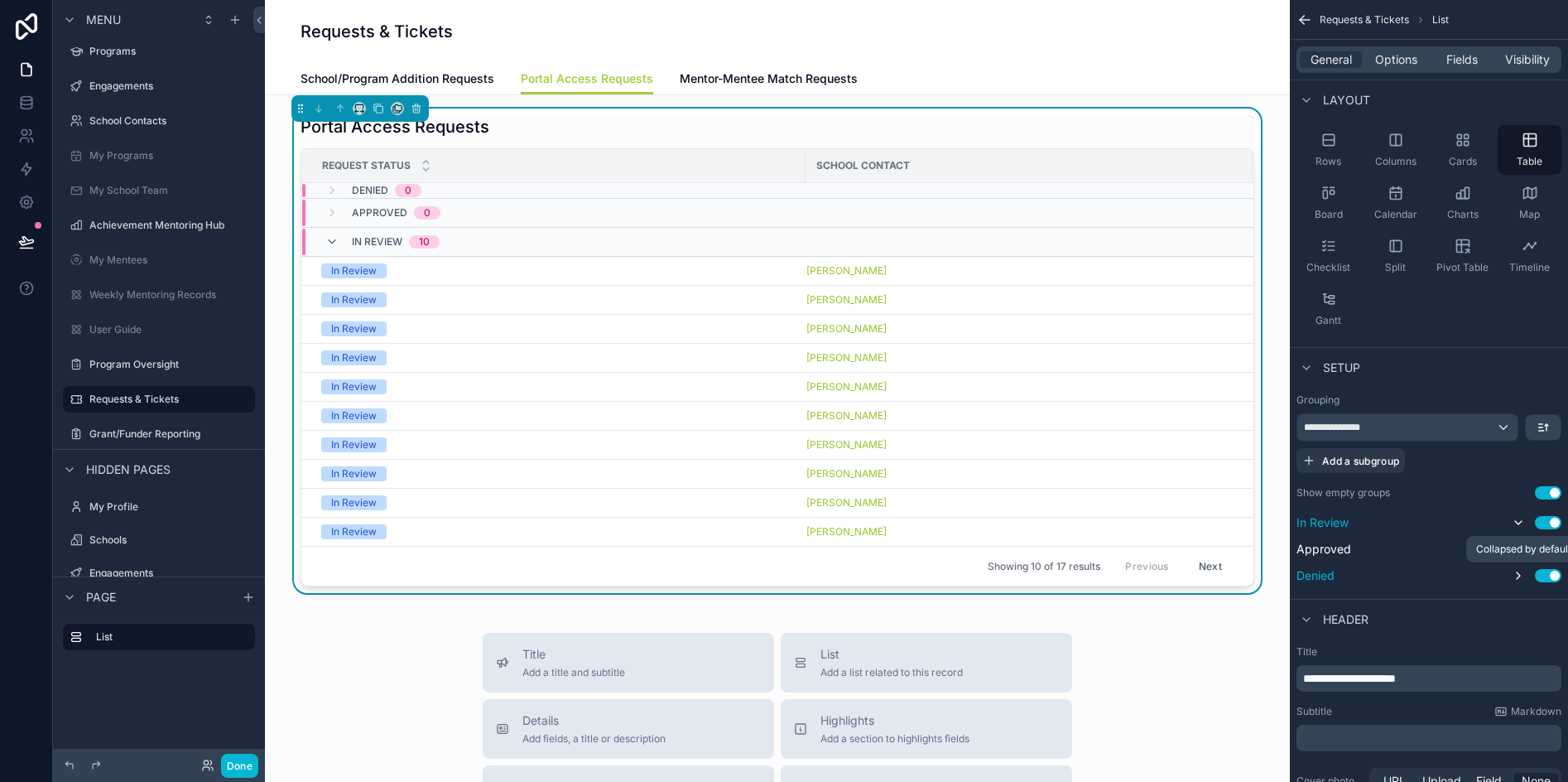
click at [1516, 576] on icon "scrollable content" at bounding box center [1518, 576] width 13 height 13
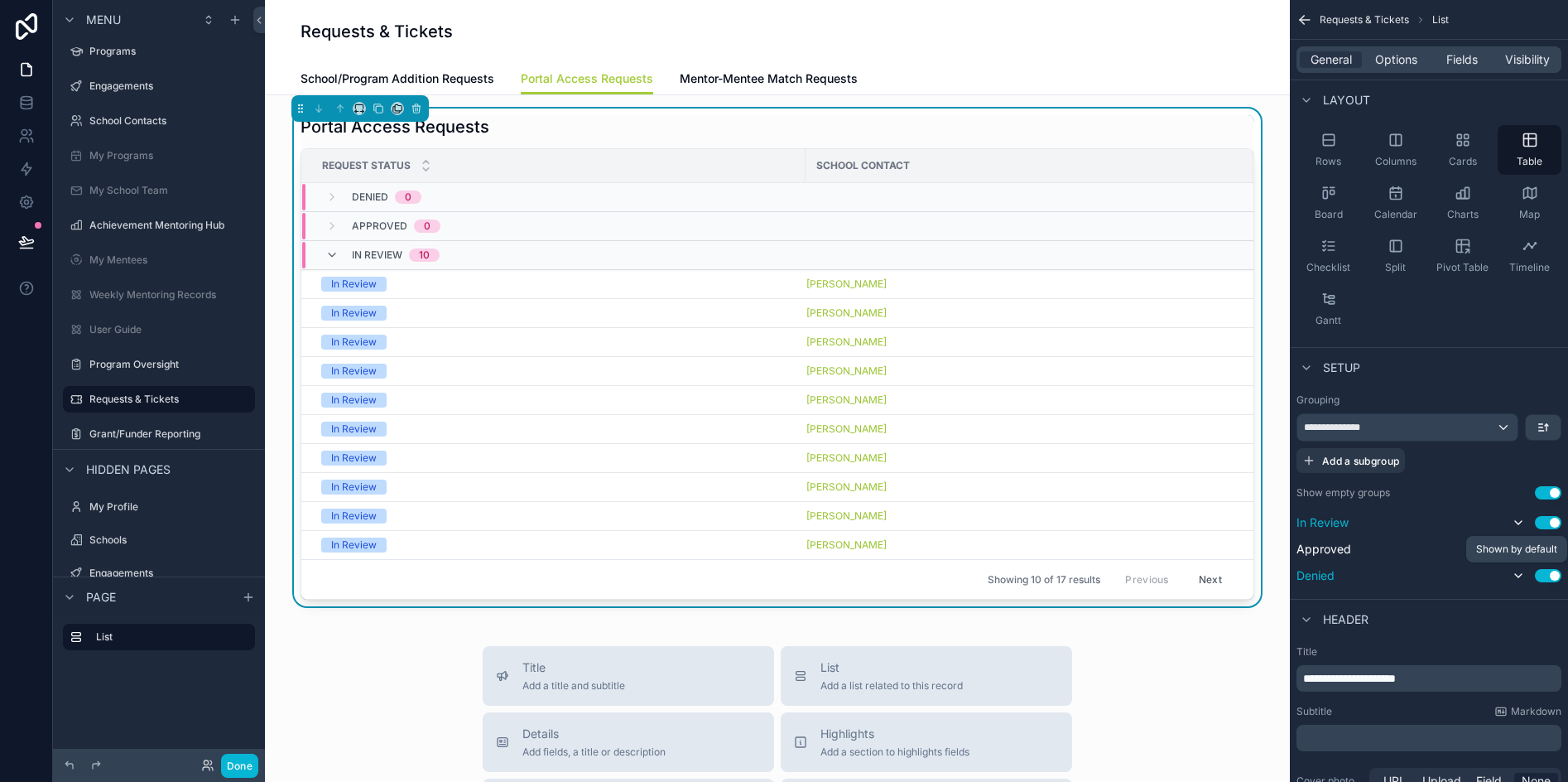
click at [1516, 576] on icon "scrollable content" at bounding box center [1518, 576] width 13 height 13
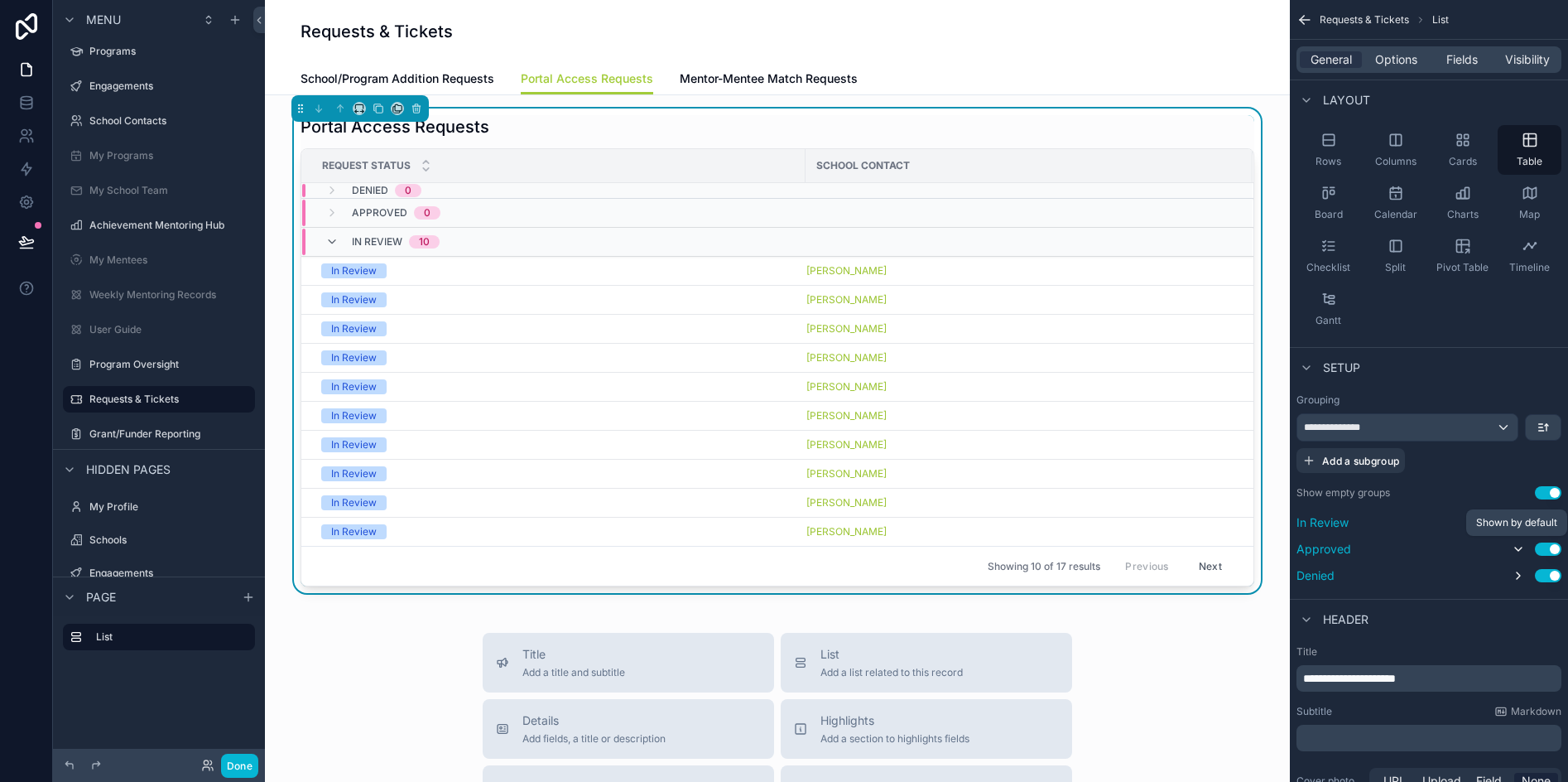
click at [1516, 548] on icon "scrollable content" at bounding box center [1518, 550] width 13 height 13
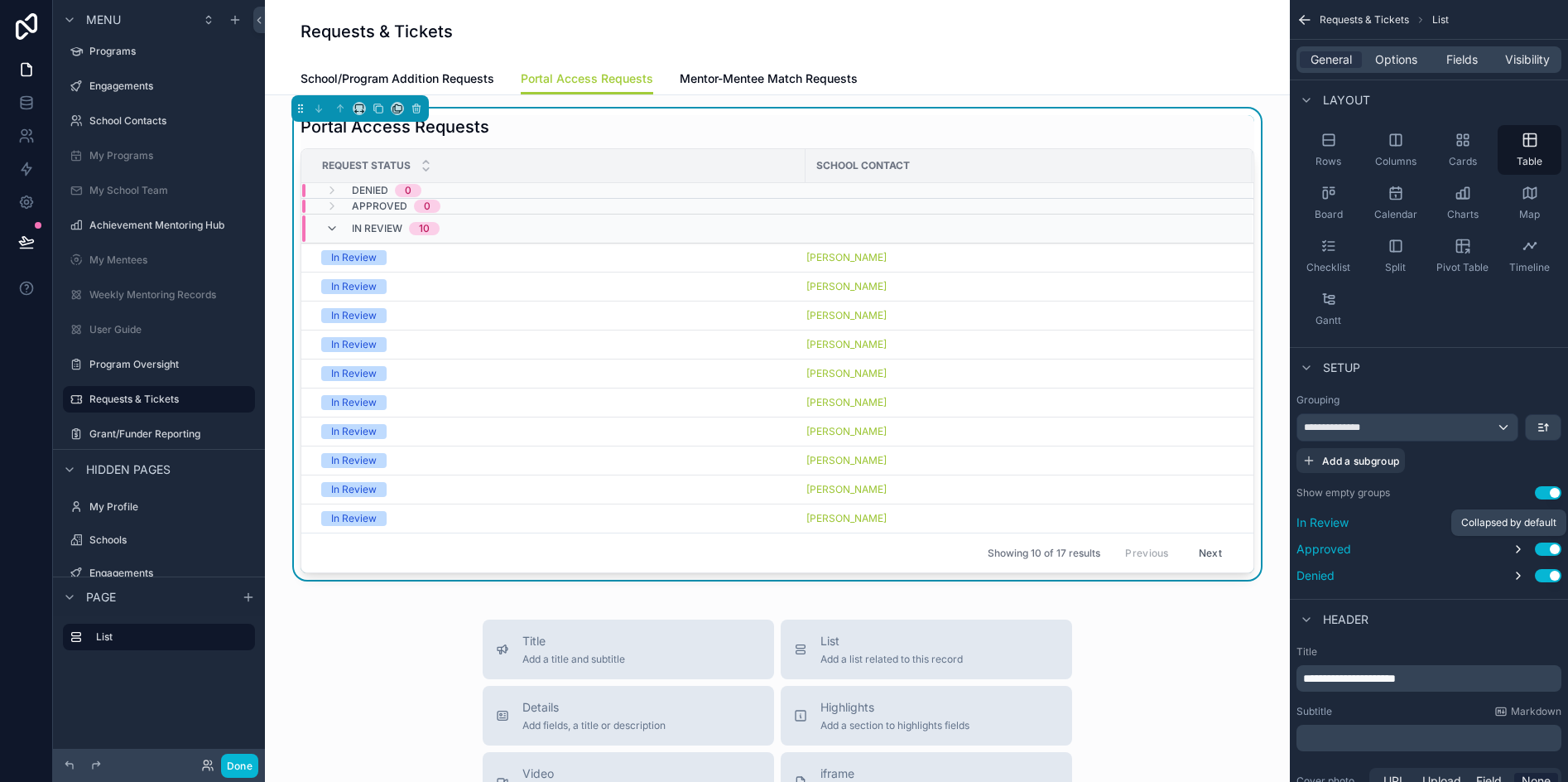
click at [1518, 550] on icon "scrollable content" at bounding box center [1518, 550] width 13 height 13
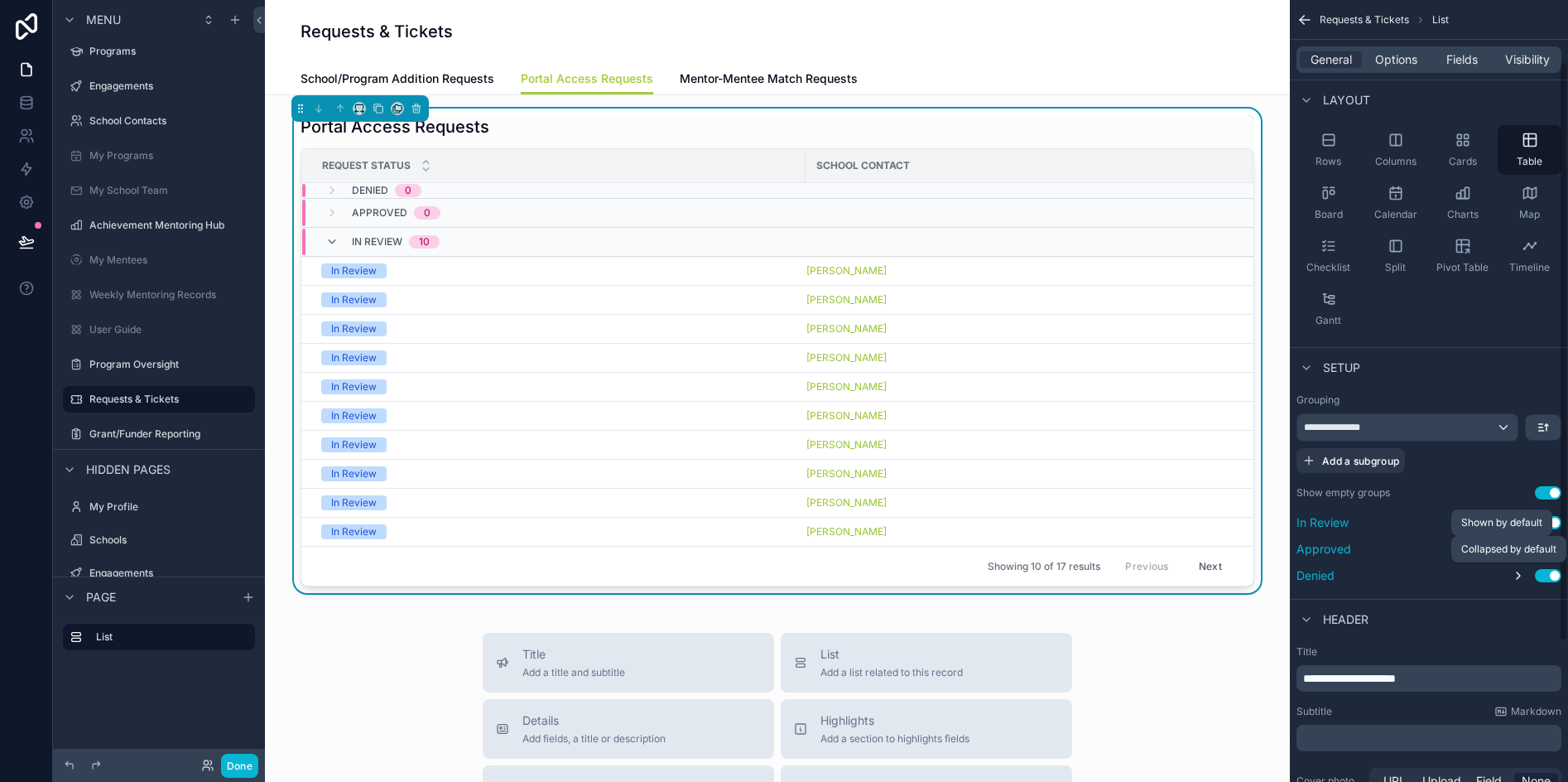
click at [1518, 577] on icon "scrollable content" at bounding box center [1518, 576] width 13 height 13
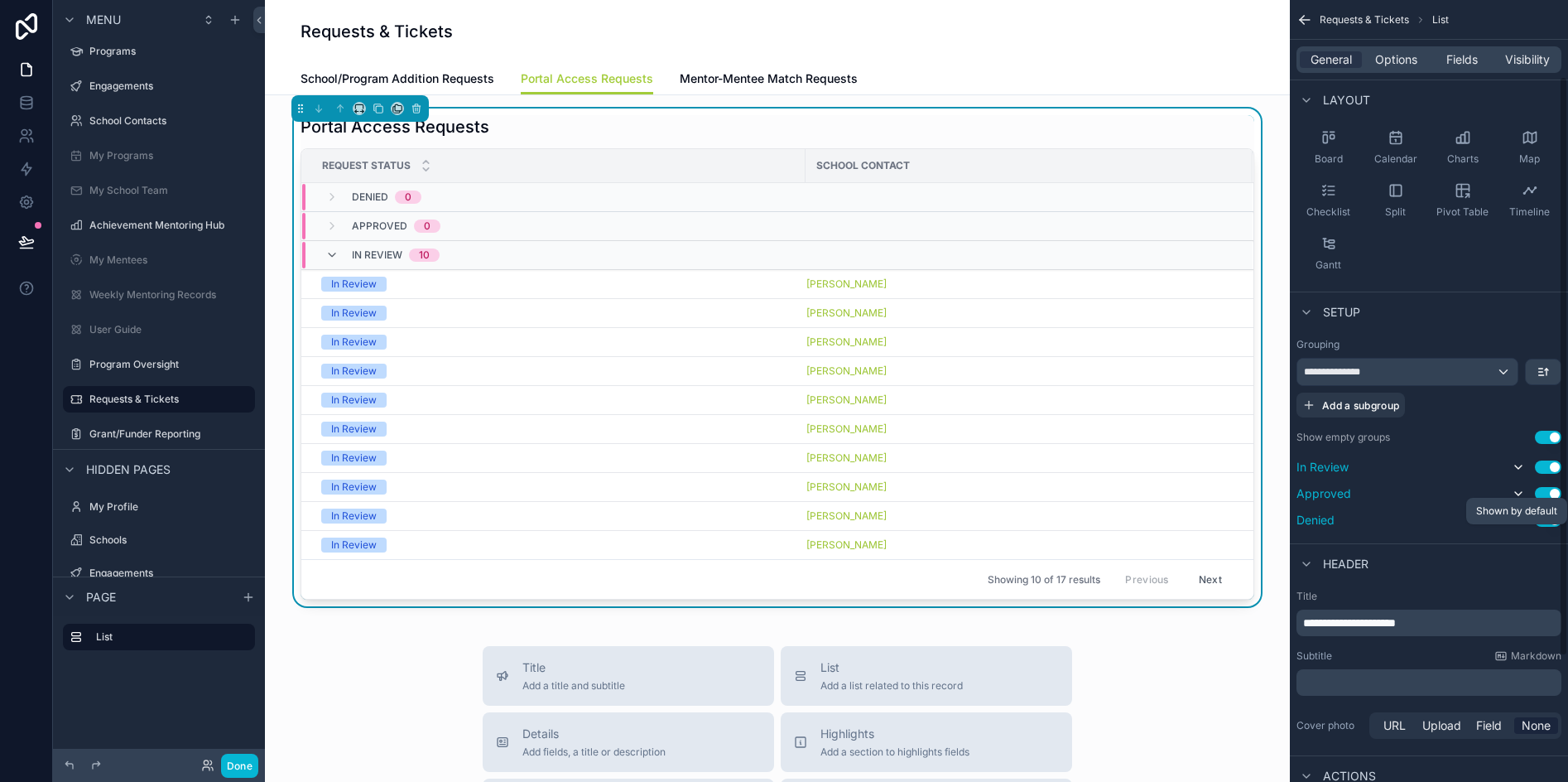
scroll to position [166, 0]
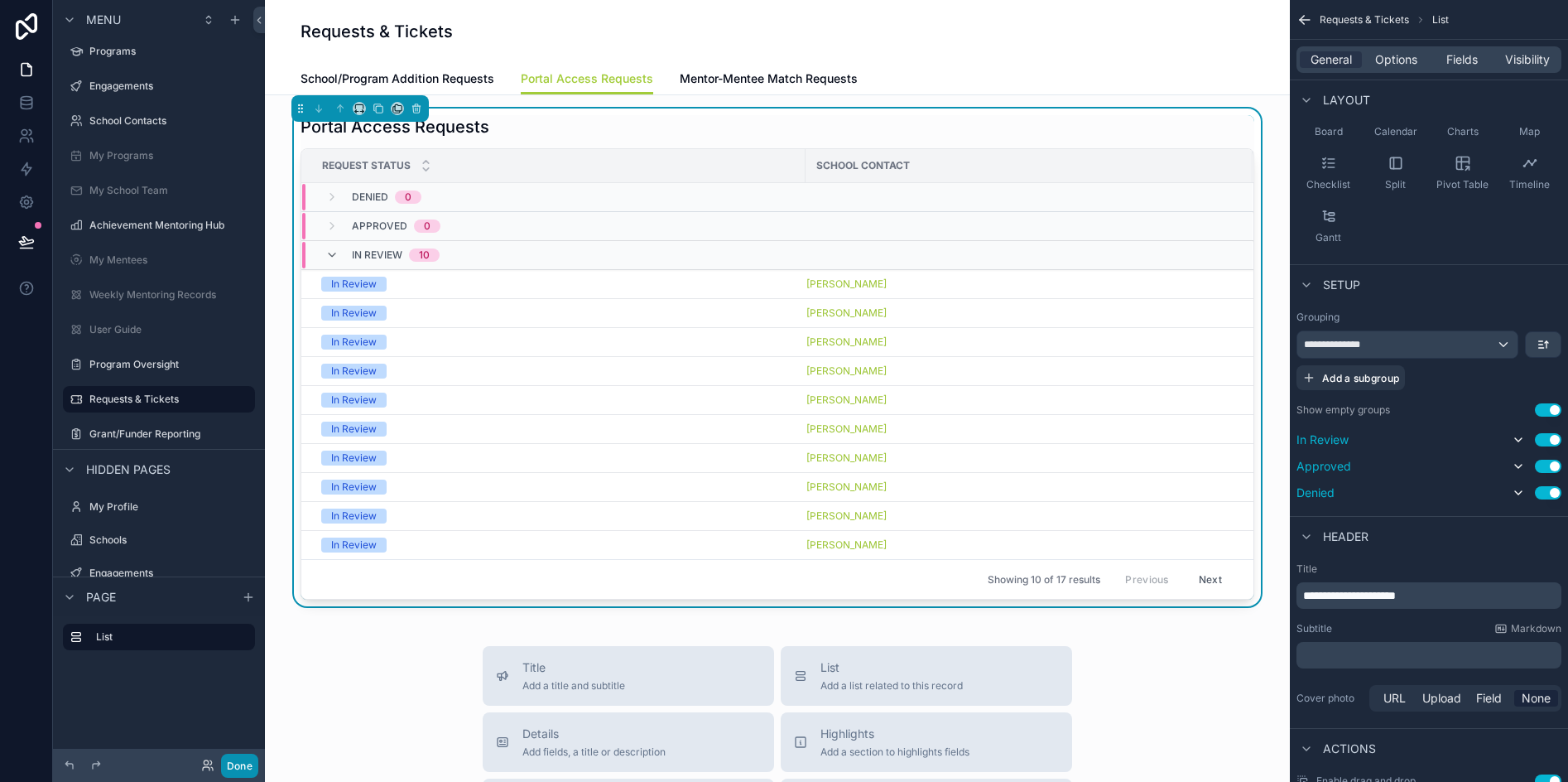
click at [240, 765] on button "Done" at bounding box center [240, 766] width 38 height 24
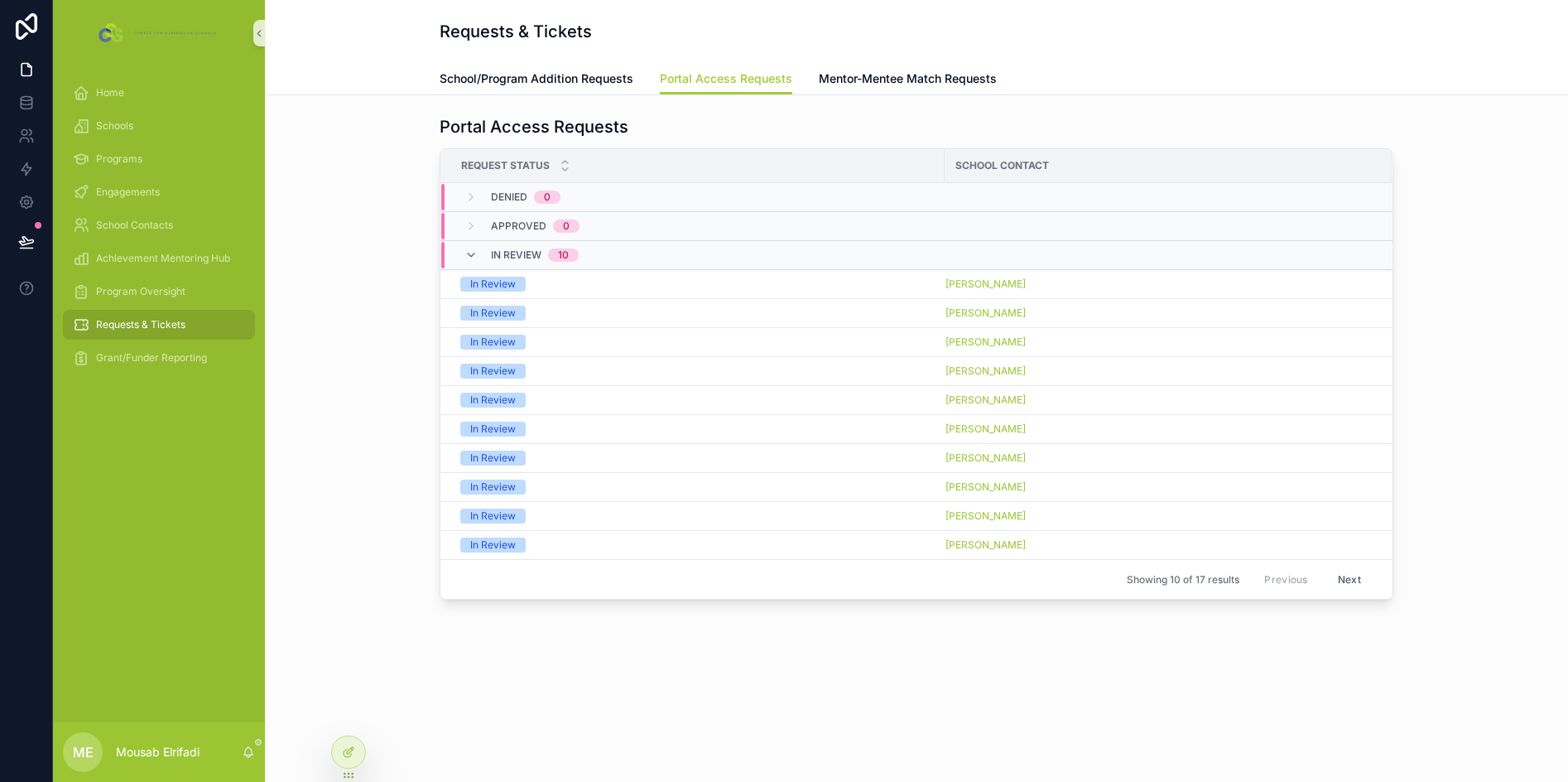
click at [1346, 578] on button "Next" at bounding box center [1349, 579] width 46 height 25
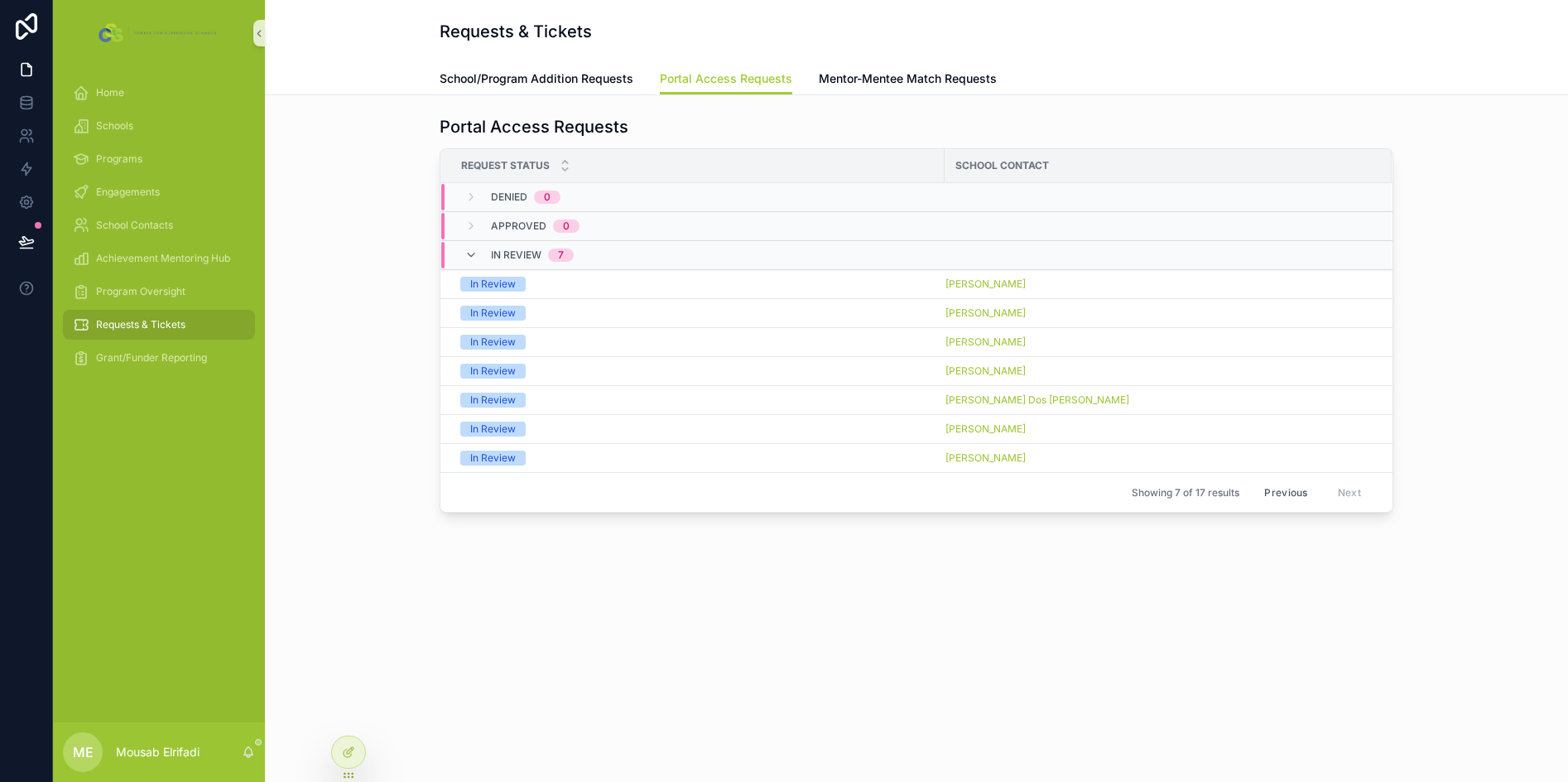
click at [1296, 491] on button "Previous" at bounding box center [1286, 492] width 66 height 25
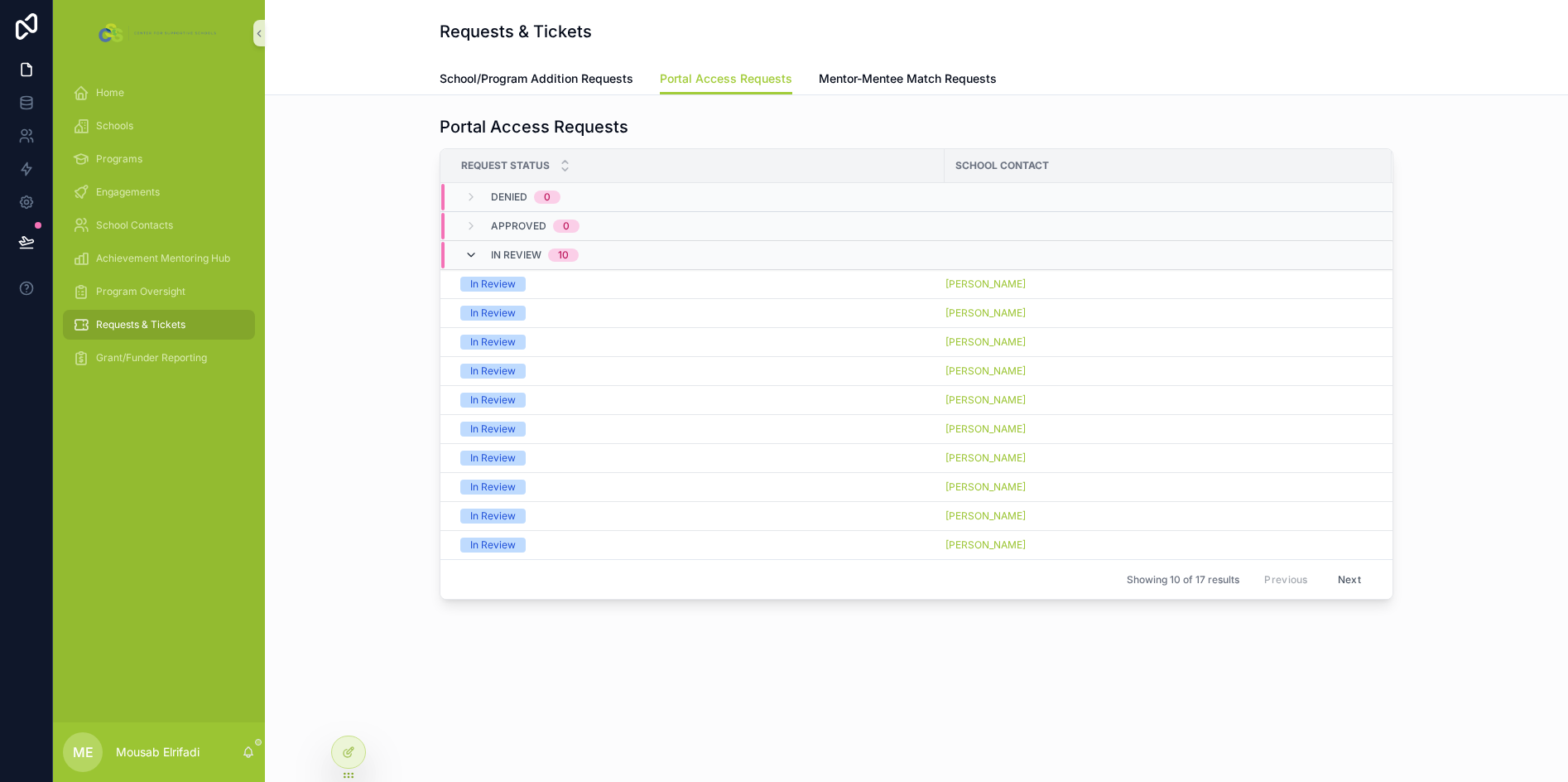
click at [473, 259] on icon "scrollable content" at bounding box center [471, 255] width 13 height 13
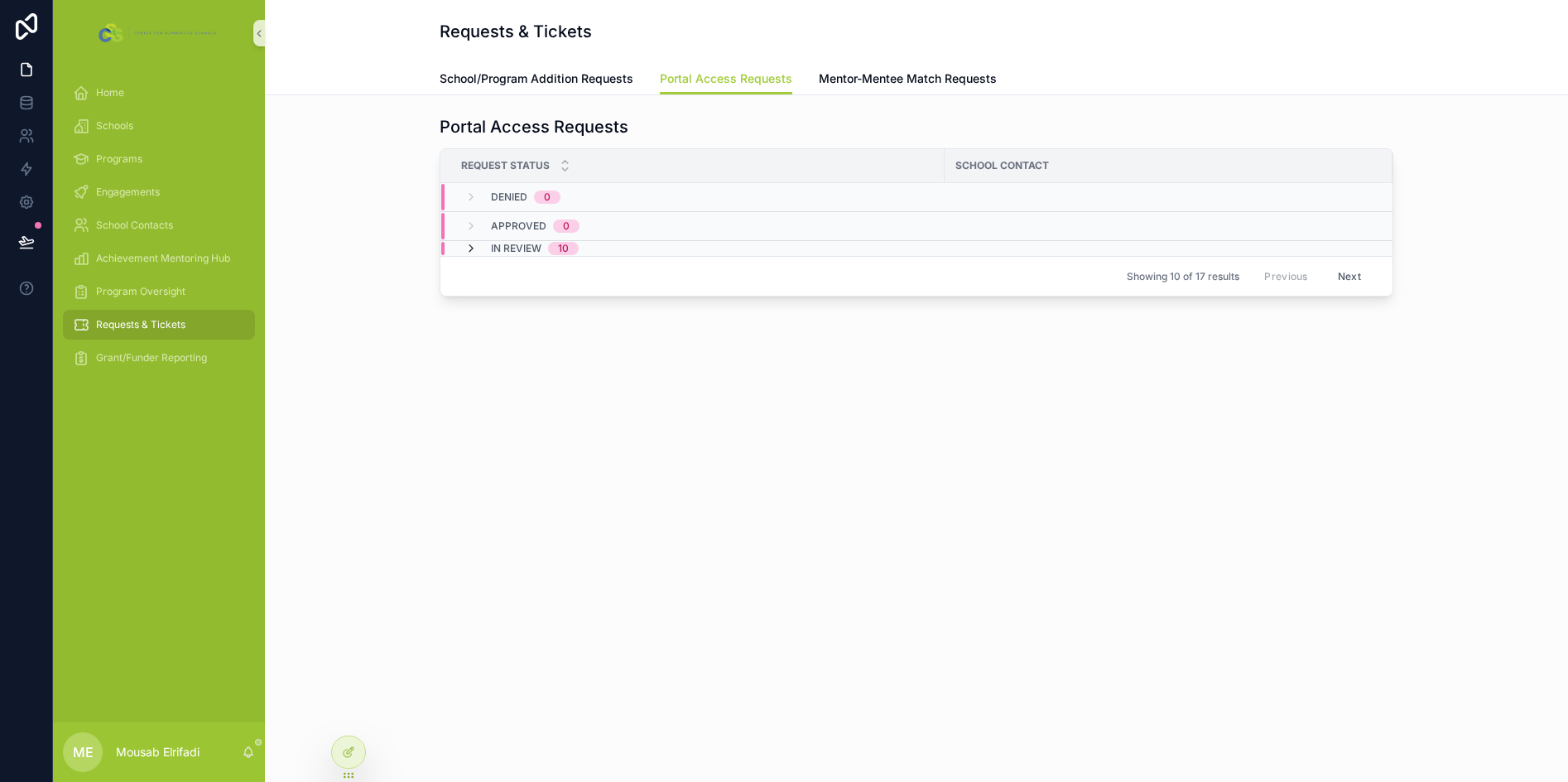
click at [469, 247] on icon "scrollable content" at bounding box center [471, 248] width 13 height 13
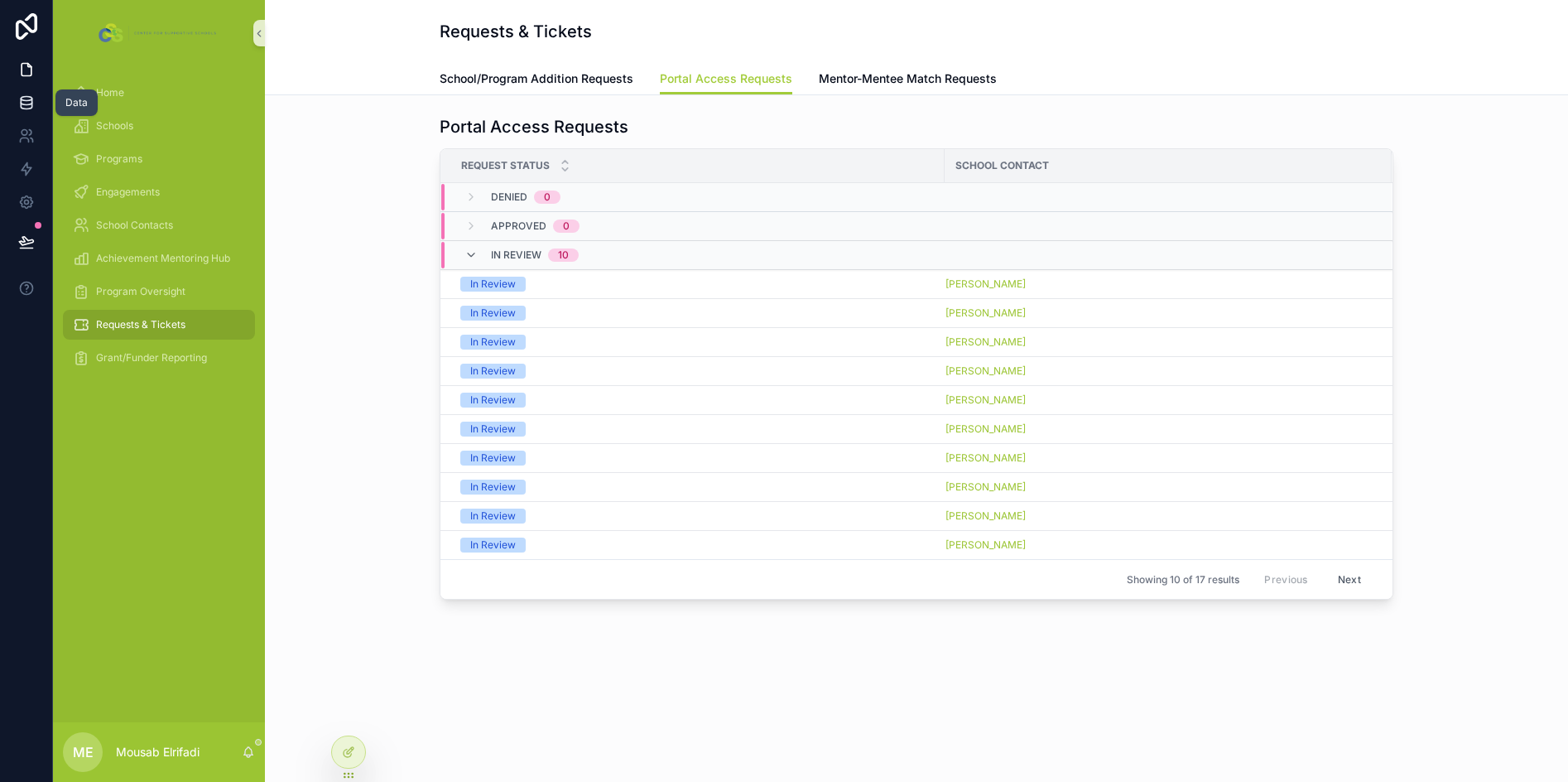
click at [28, 93] on link at bounding box center [25, 103] width 52 height 33
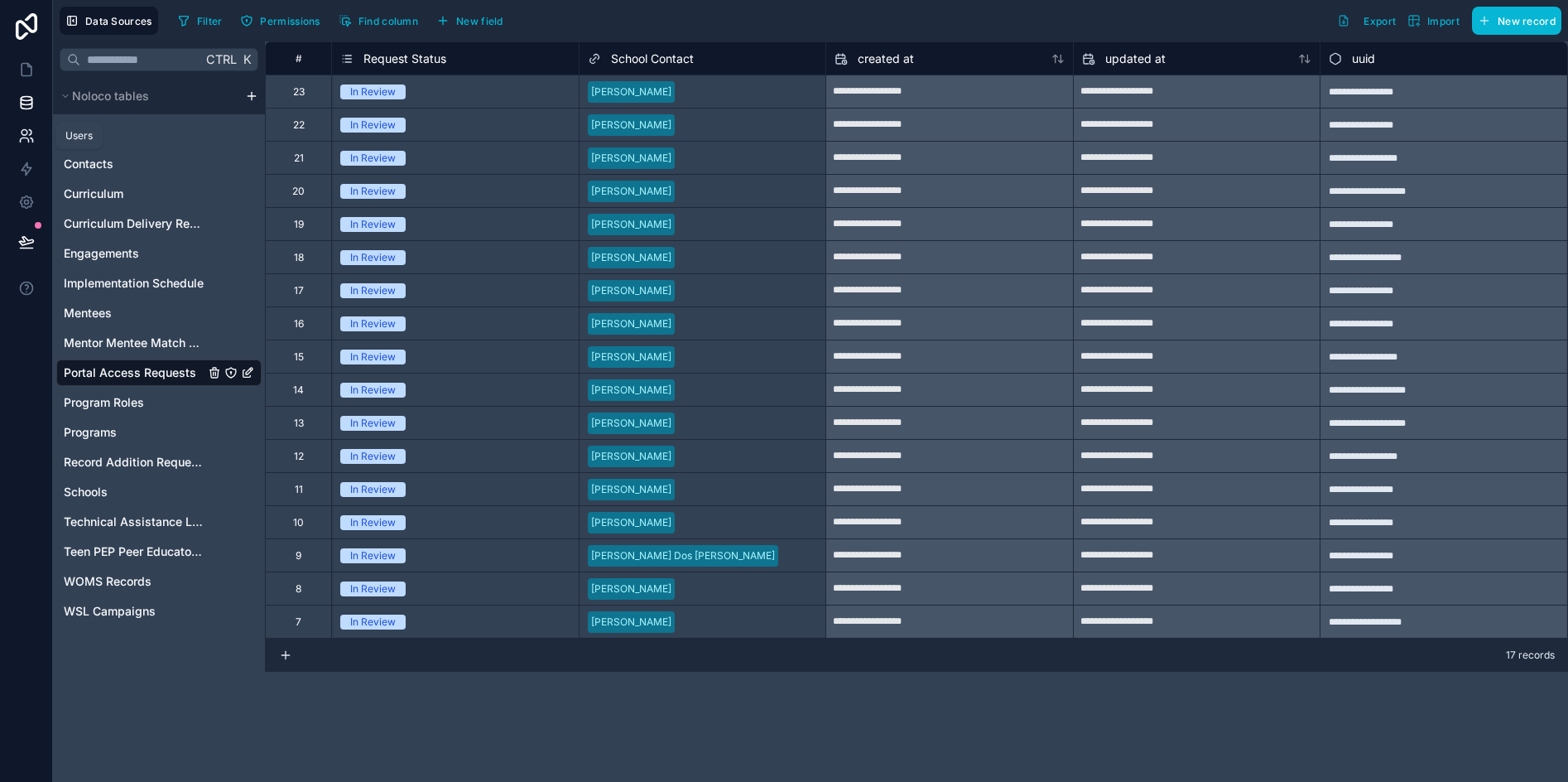
click at [29, 145] on link at bounding box center [25, 136] width 52 height 33
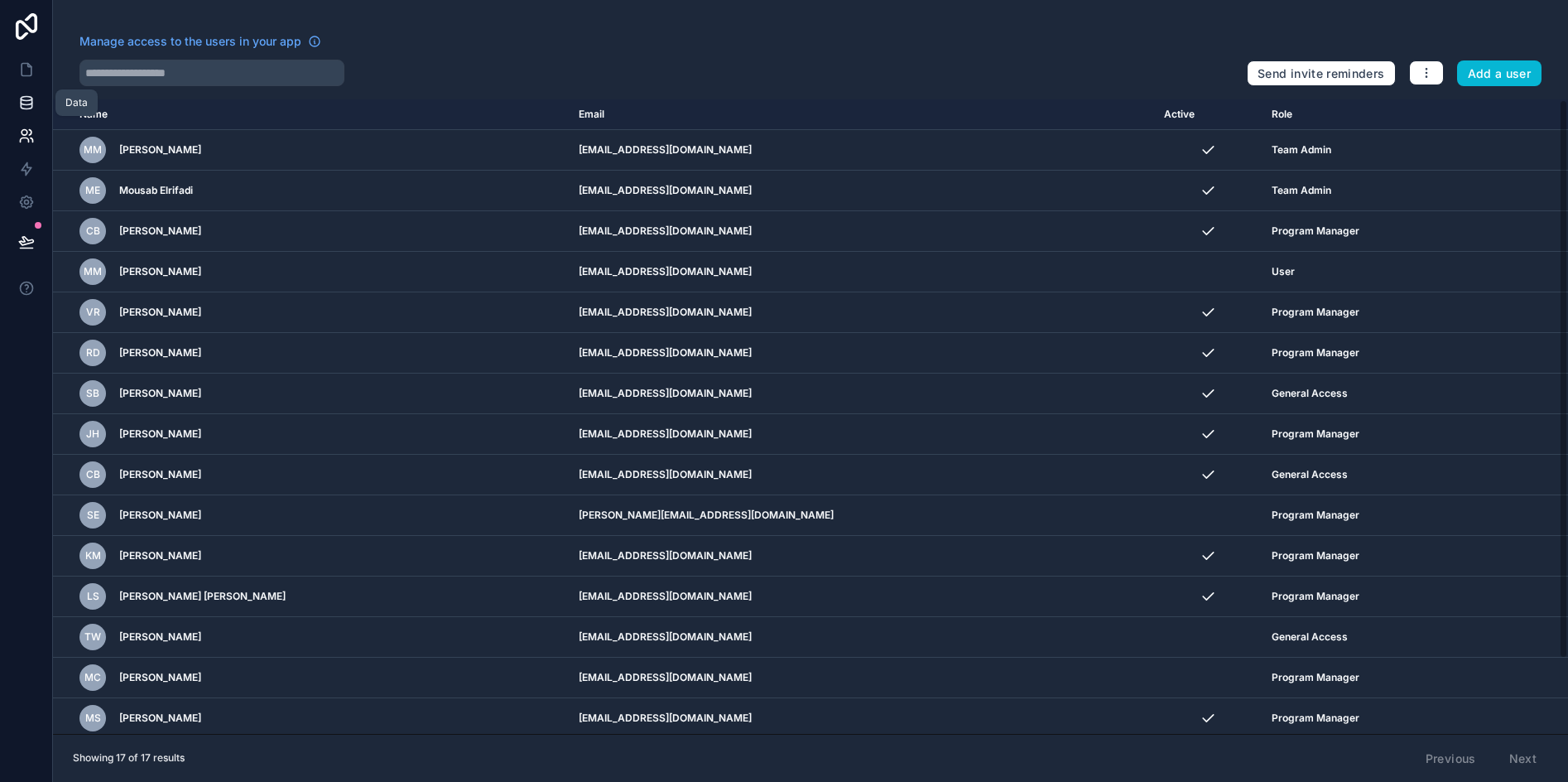
click at [25, 107] on icon at bounding box center [26, 103] width 17 height 17
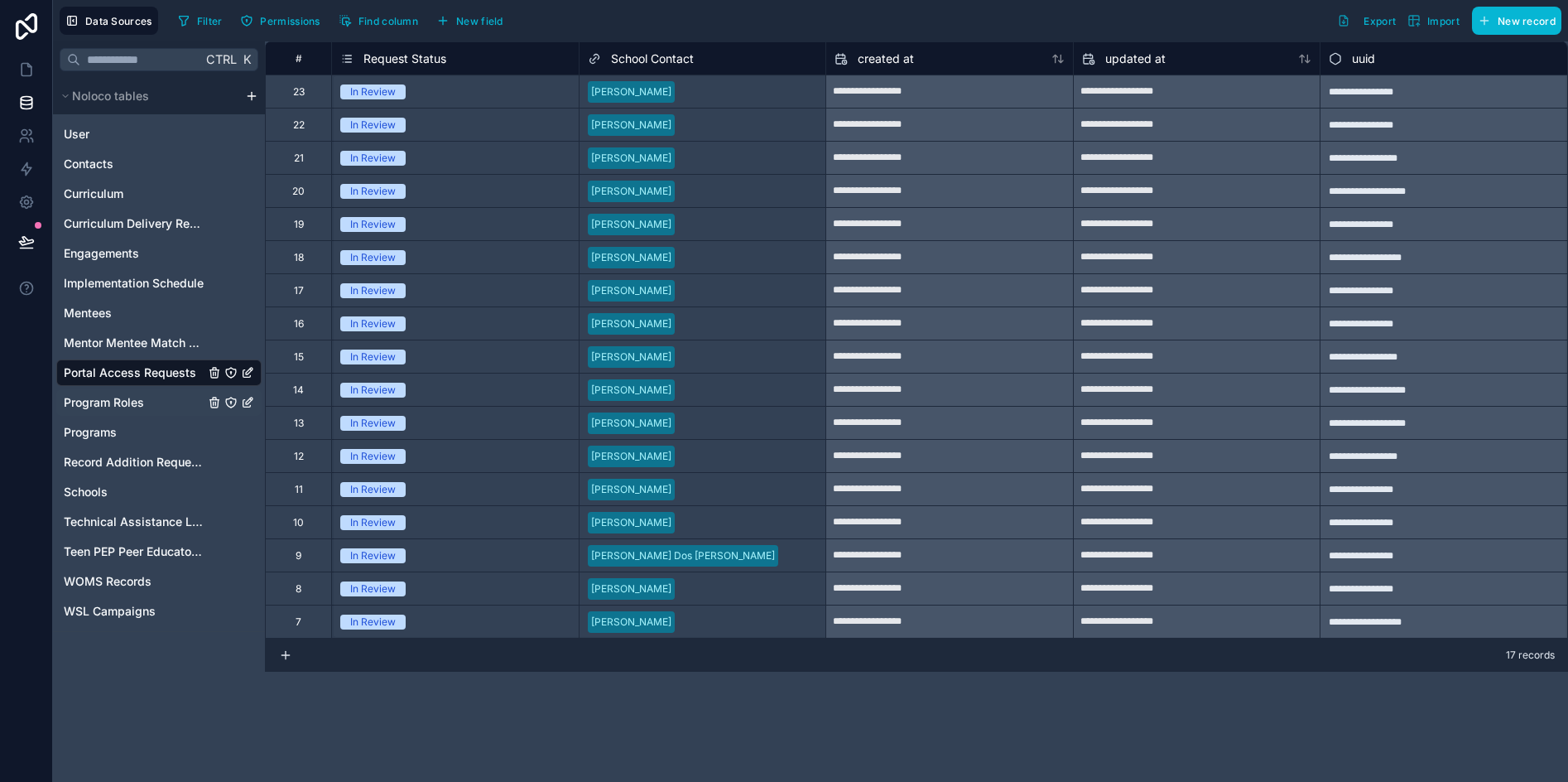
click at [121, 407] on span "Program Roles" at bounding box center [103, 403] width 80 height 17
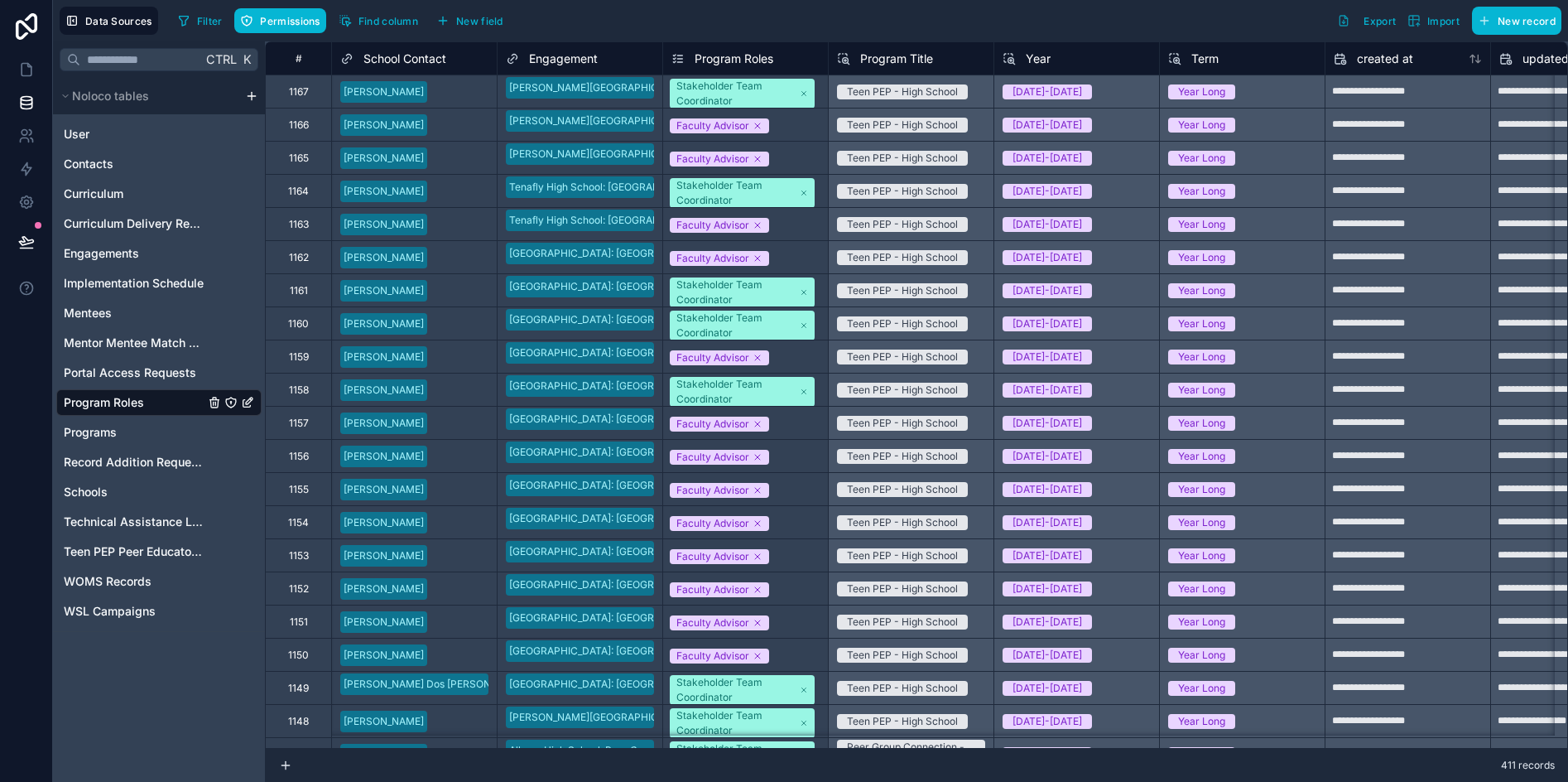
click at [231, 403] on icon "Program Roles" at bounding box center [230, 402] width 1 height 1
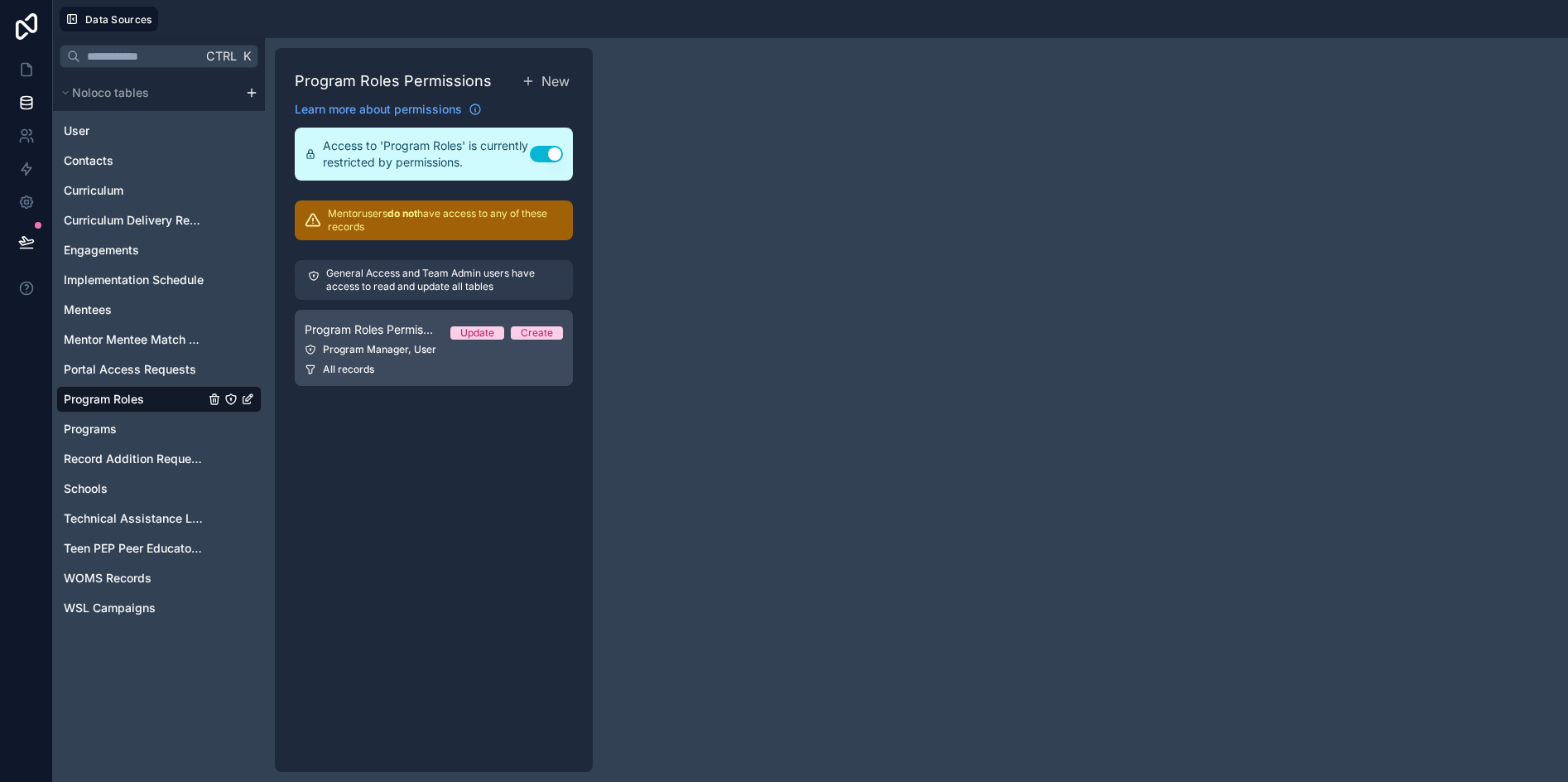
click at [368, 356] on link "Program Roles Permission 1 Update Create Program Manager, User All records" at bounding box center [434, 347] width 278 height 76
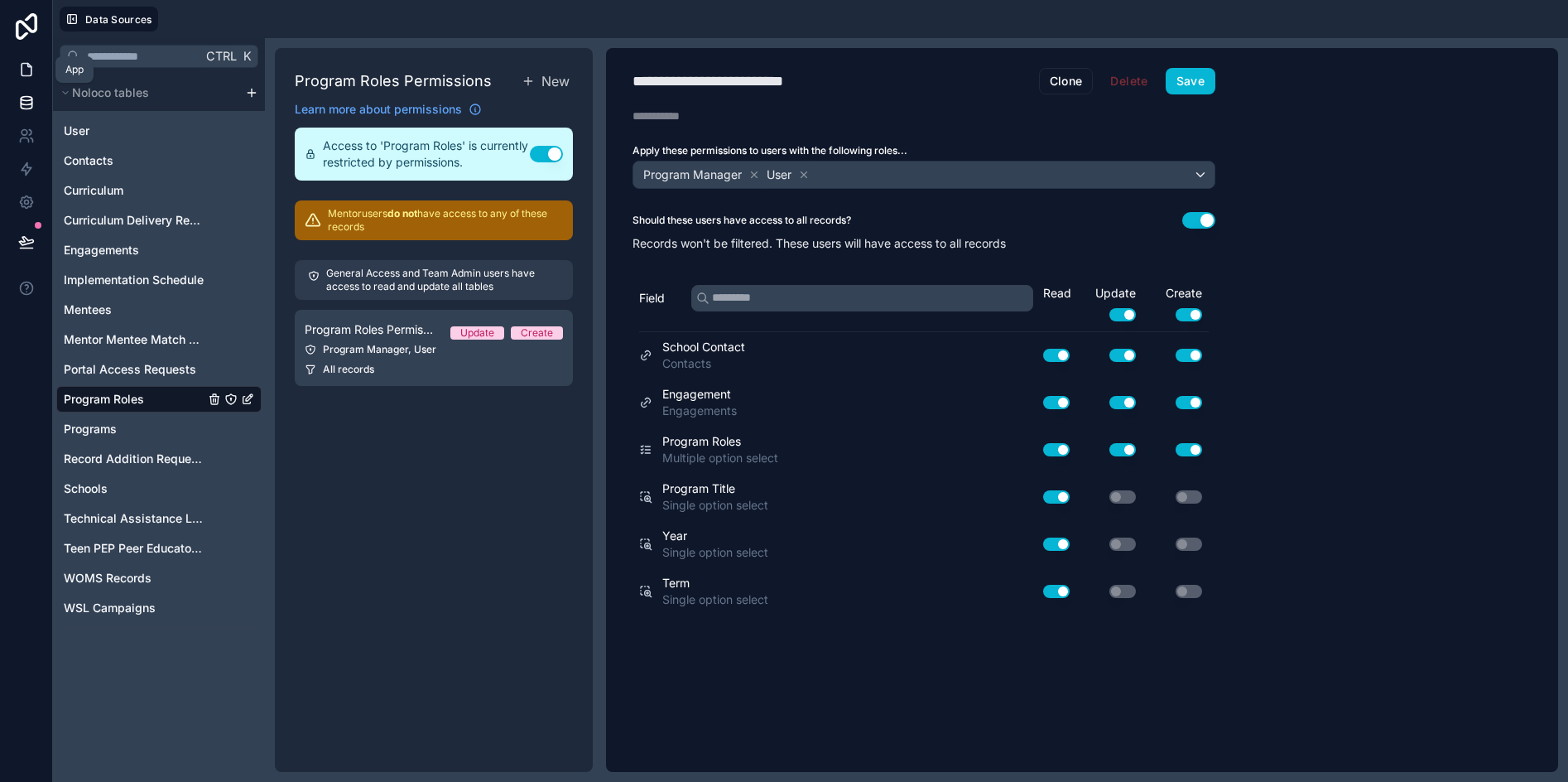
click at [32, 72] on icon at bounding box center [26, 70] width 17 height 17
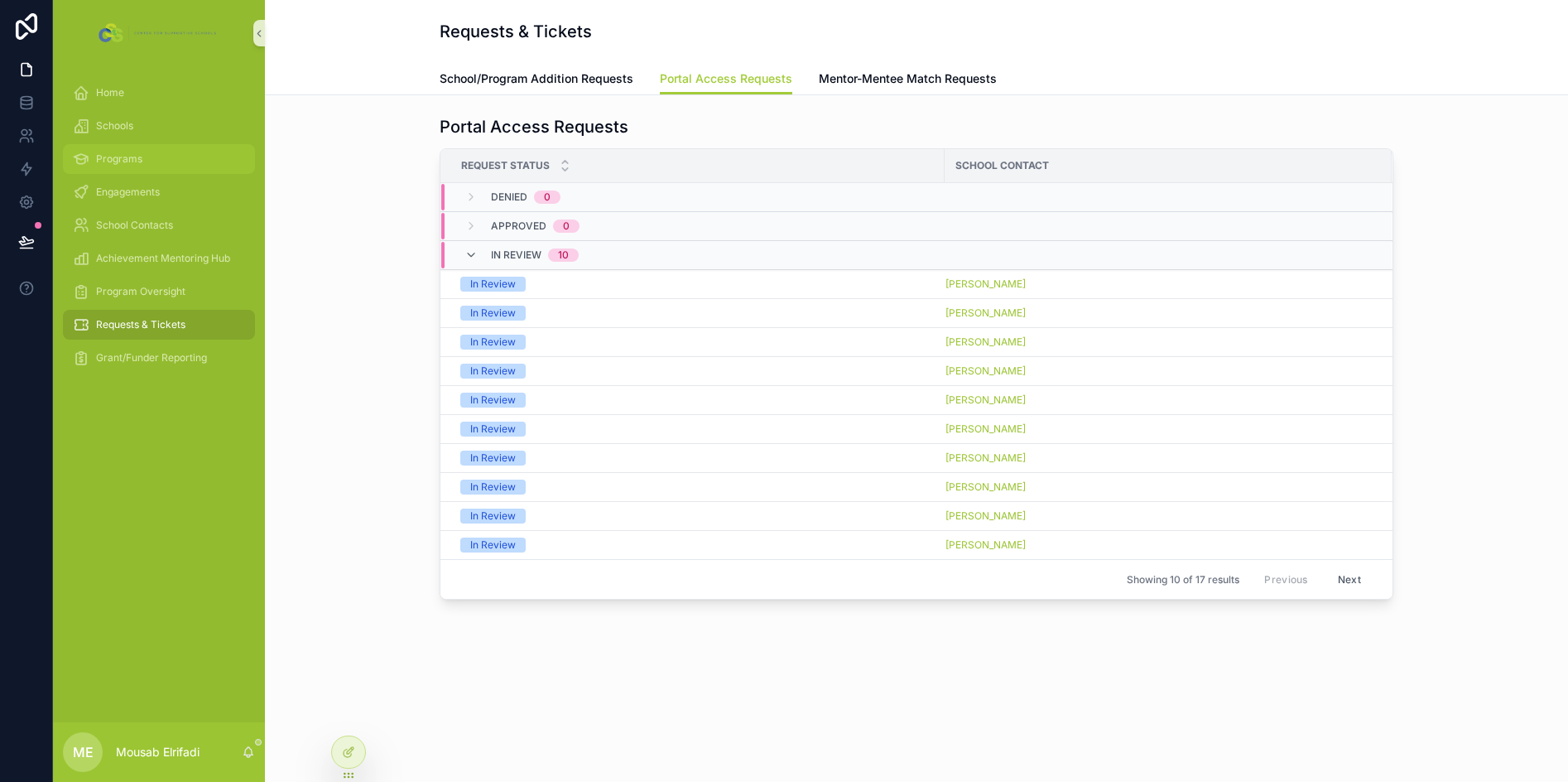
click at [120, 163] on span "Programs" at bounding box center [119, 159] width 46 height 13
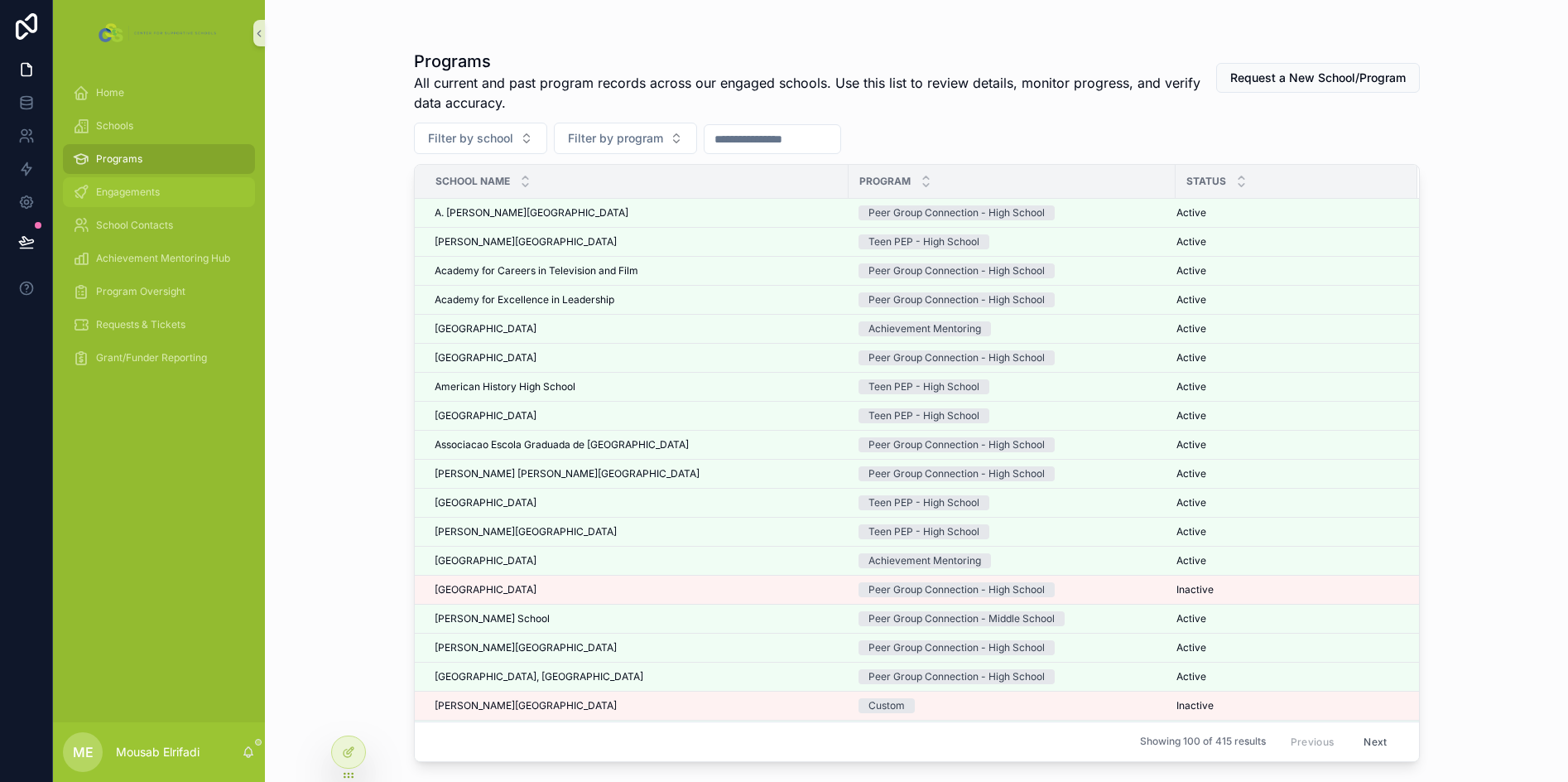
click at [145, 190] on span "Engagements" at bounding box center [128, 192] width 64 height 13
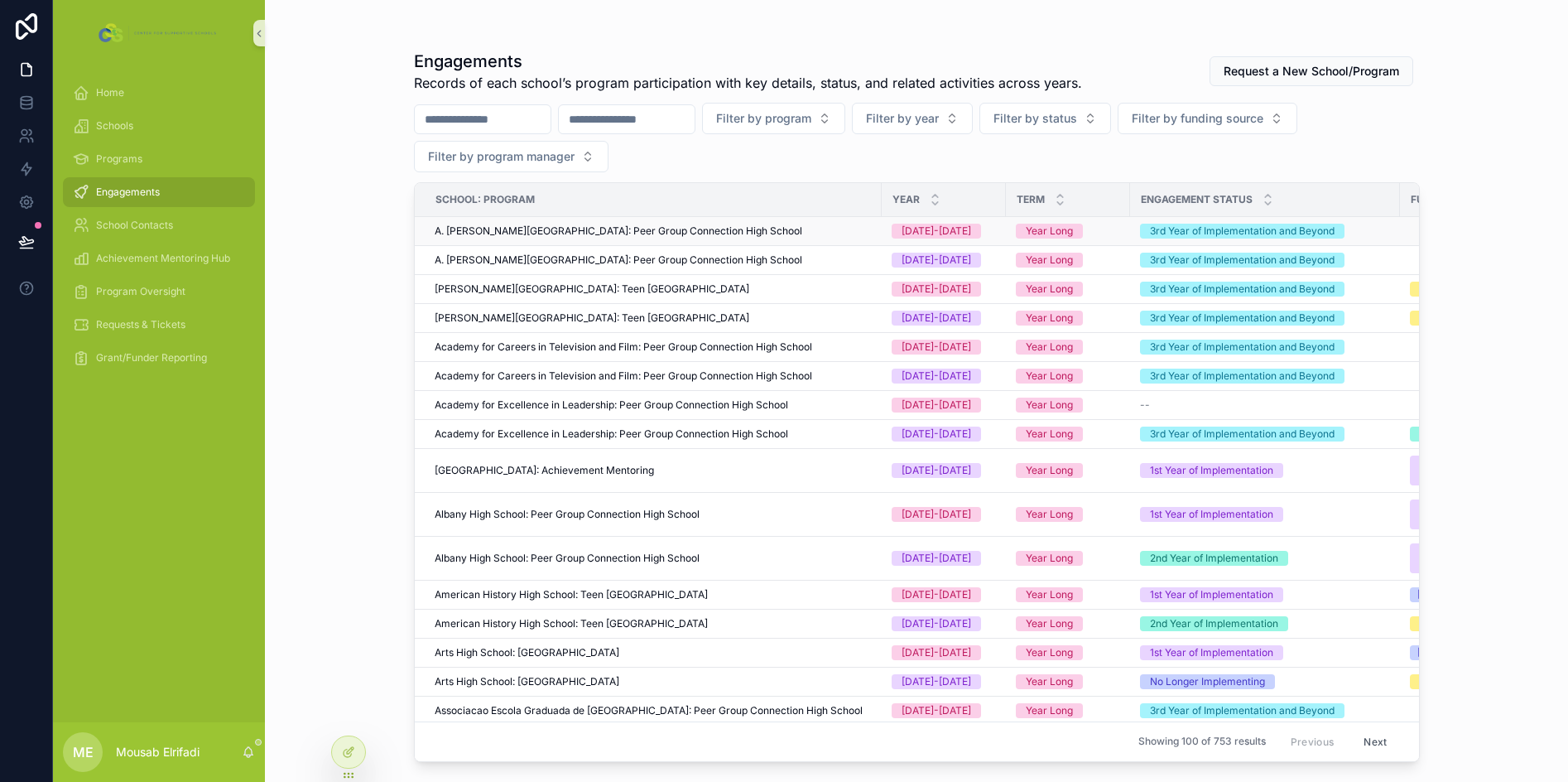
click at [581, 231] on span "A. [PERSON_NAME][GEOGRAPHIC_DATA]: Peer Group Connection High School" at bounding box center [618, 231] width 368 height 13
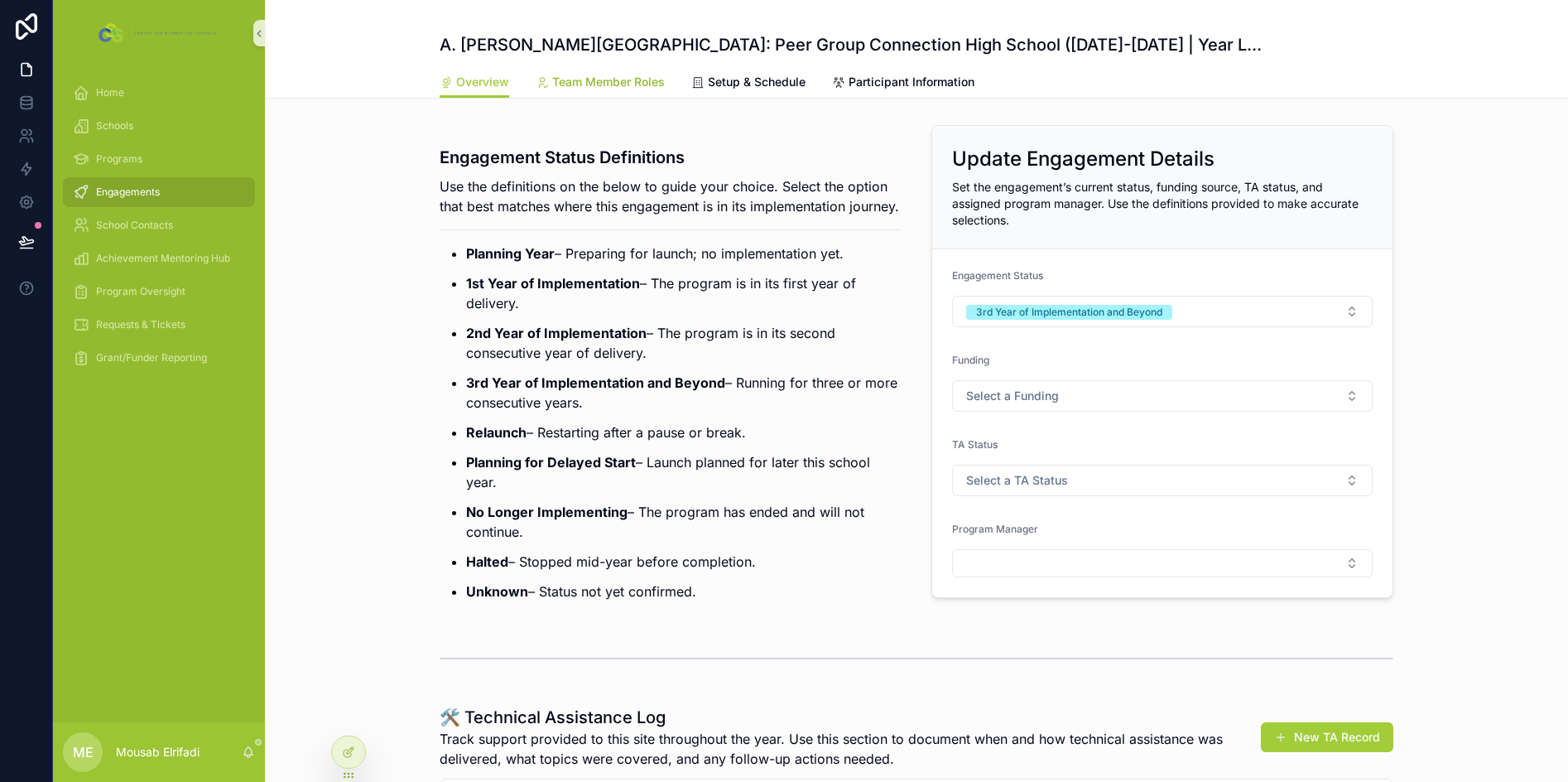
click at [615, 93] on link "Team Member Roles" at bounding box center [599, 83] width 129 height 33
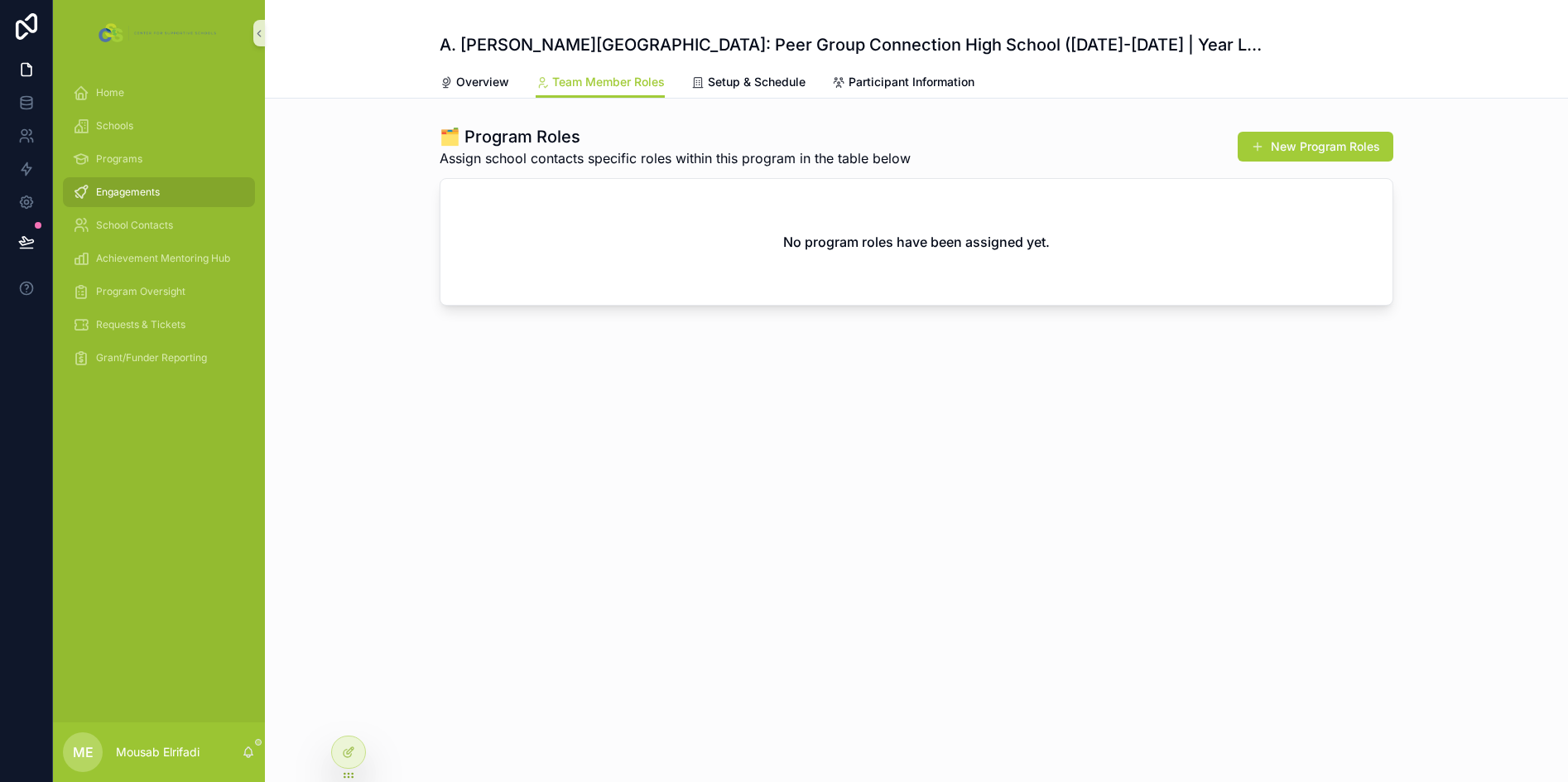
click at [188, 188] on div "Engagements" at bounding box center [158, 192] width 172 height 26
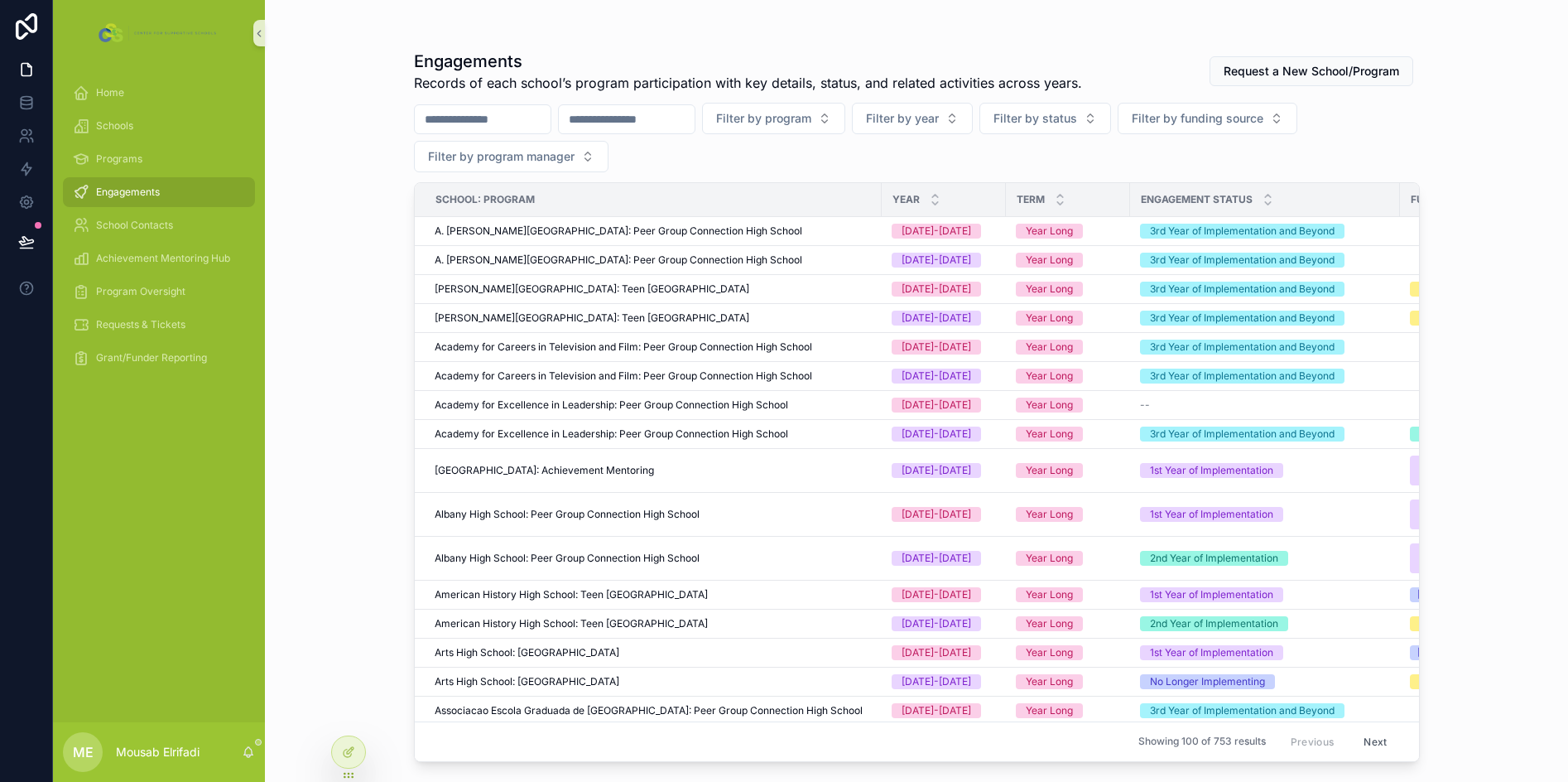
click at [671, 123] on input "scrollable content" at bounding box center [626, 119] width 135 height 24
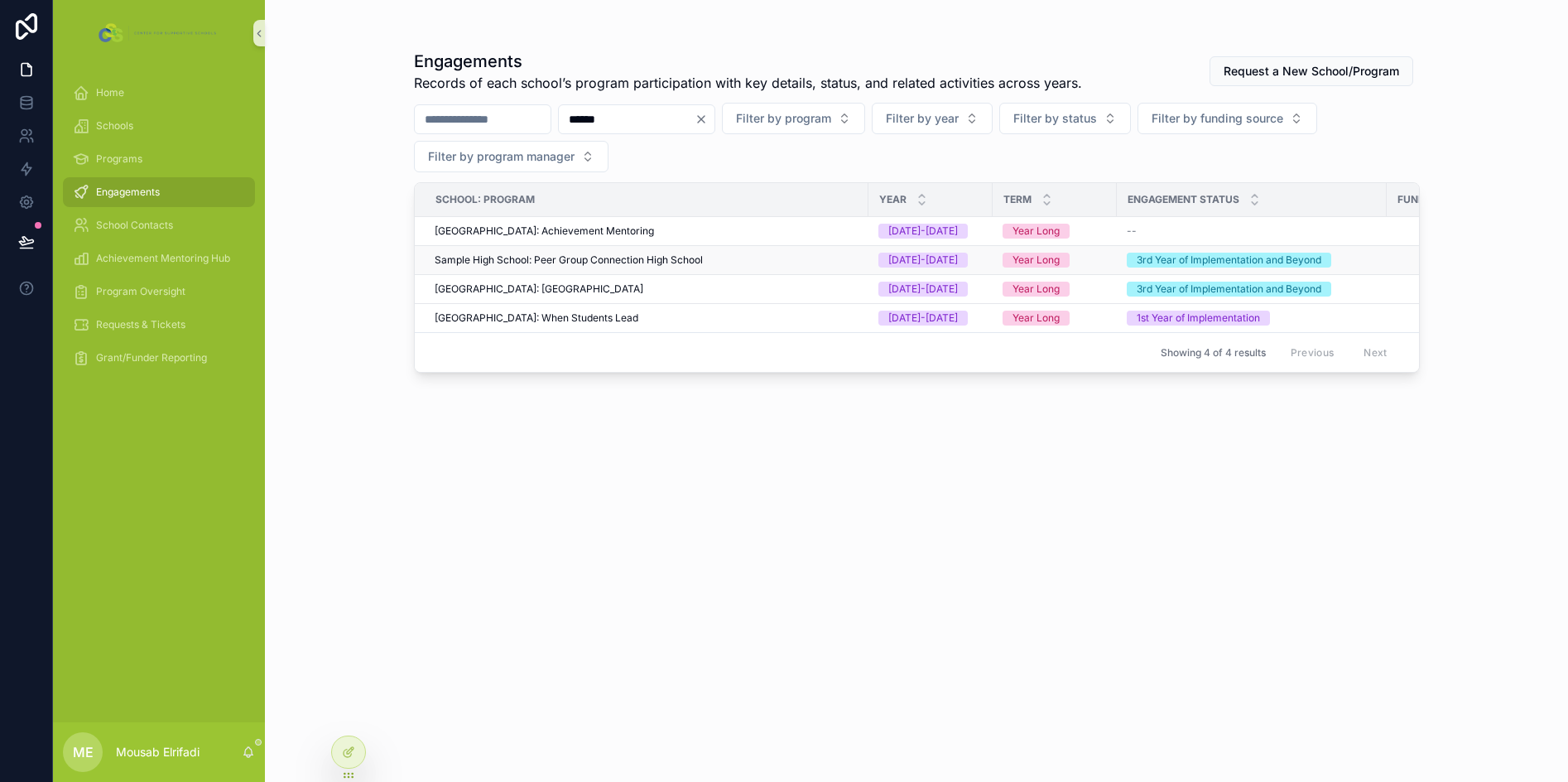
type input "******"
click at [694, 263] on span "Sample High School: Peer Group Connection High School" at bounding box center [568, 260] width 268 height 13
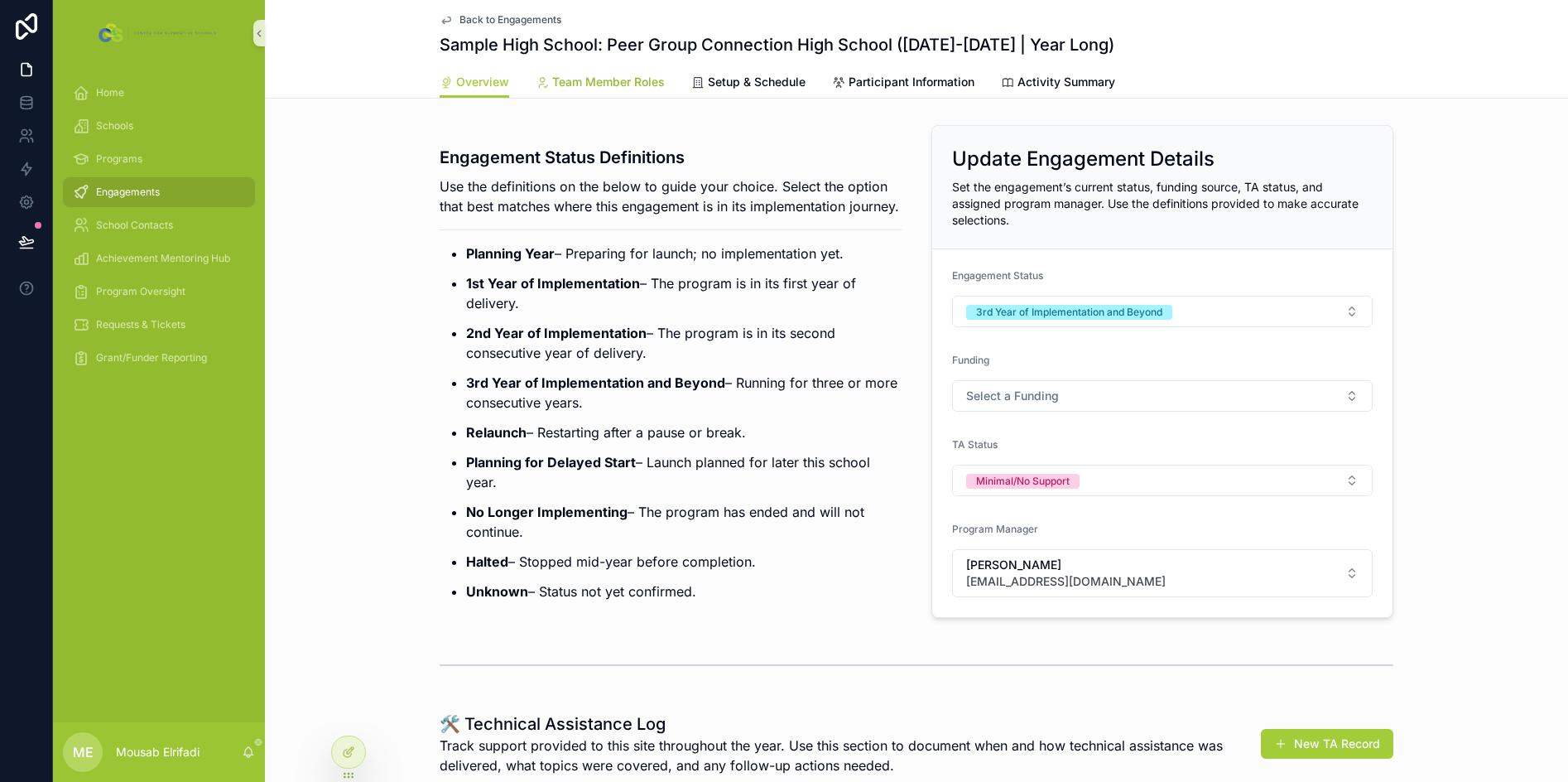
click at [610, 87] on span "Team Member Roles" at bounding box center [609, 82] width 113 height 17
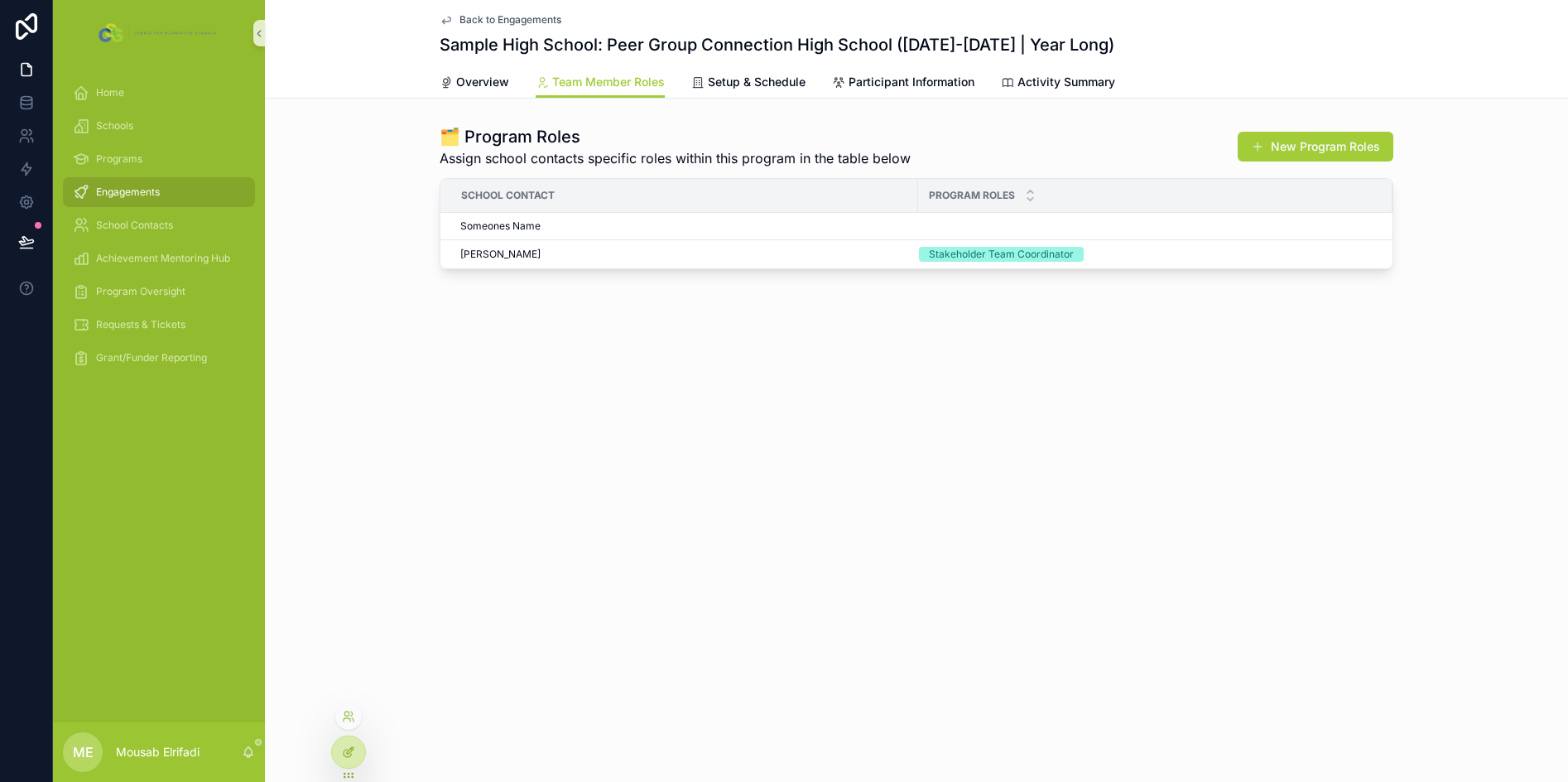
click at [350, 748] on icon at bounding box center [349, 752] width 13 height 13
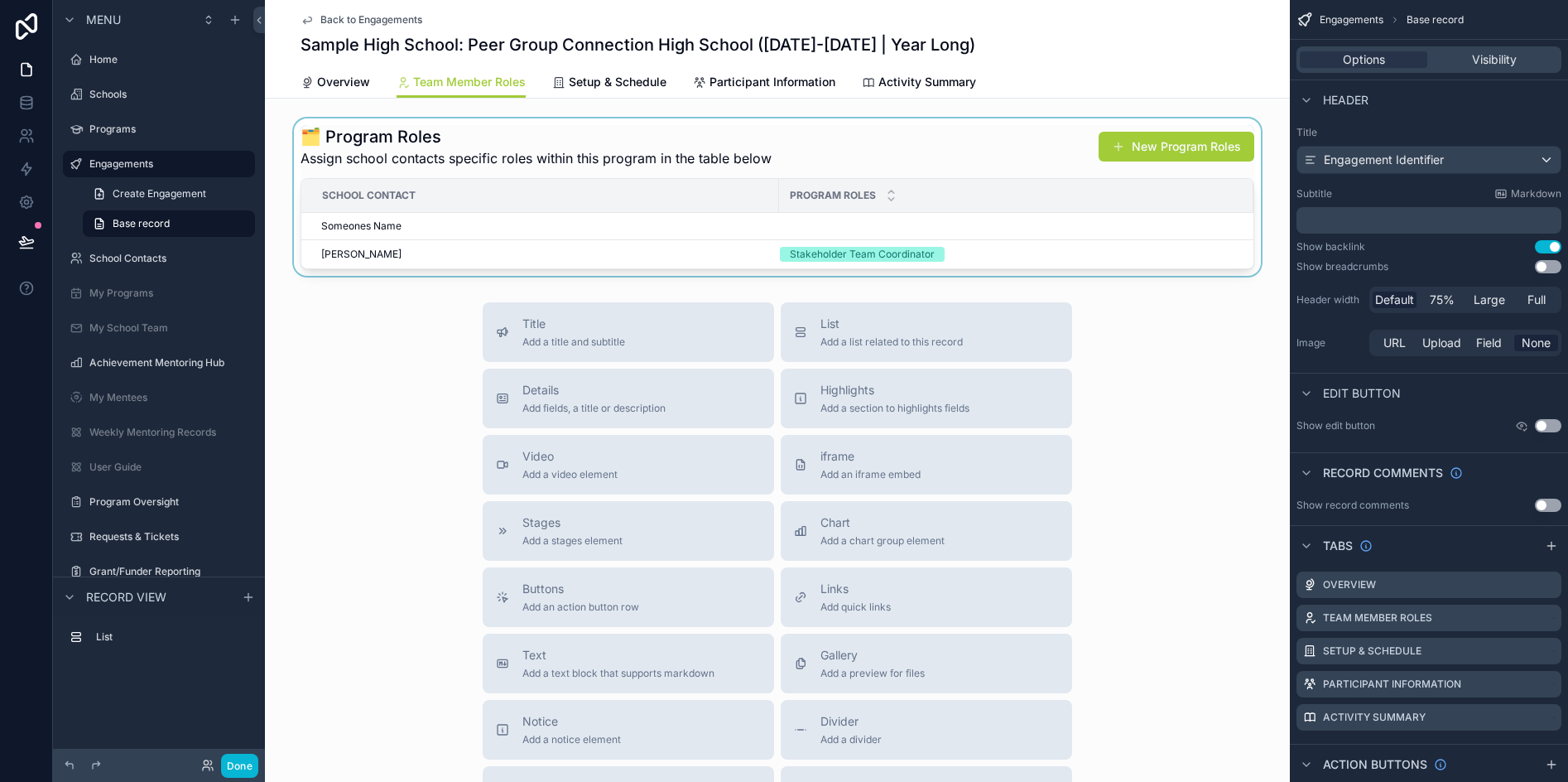
click at [922, 148] on div "scrollable content" at bounding box center [778, 197] width 1025 height 157
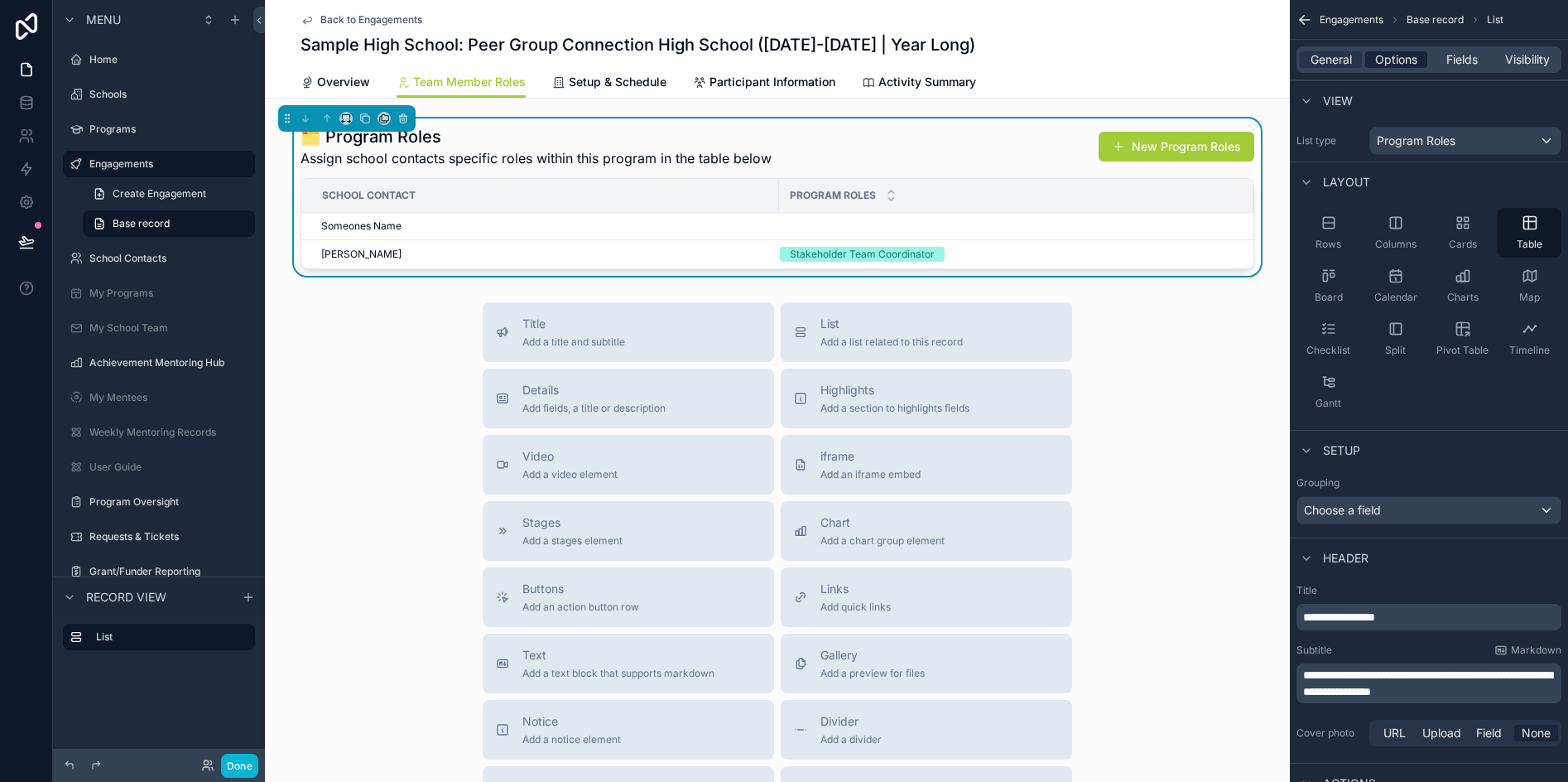
click at [1394, 62] on span "Options" at bounding box center [1396, 60] width 42 height 17
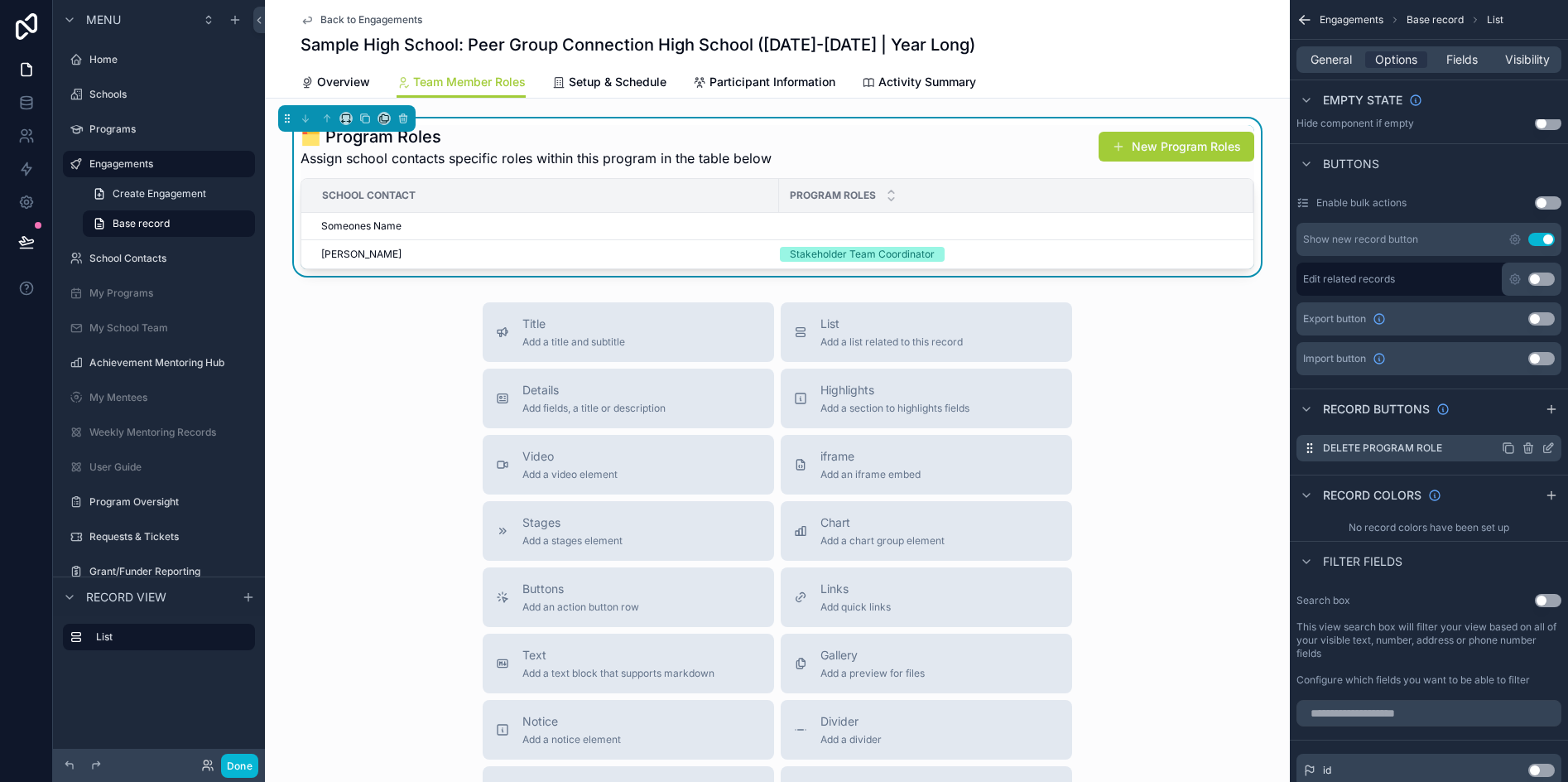
scroll to position [580, 0]
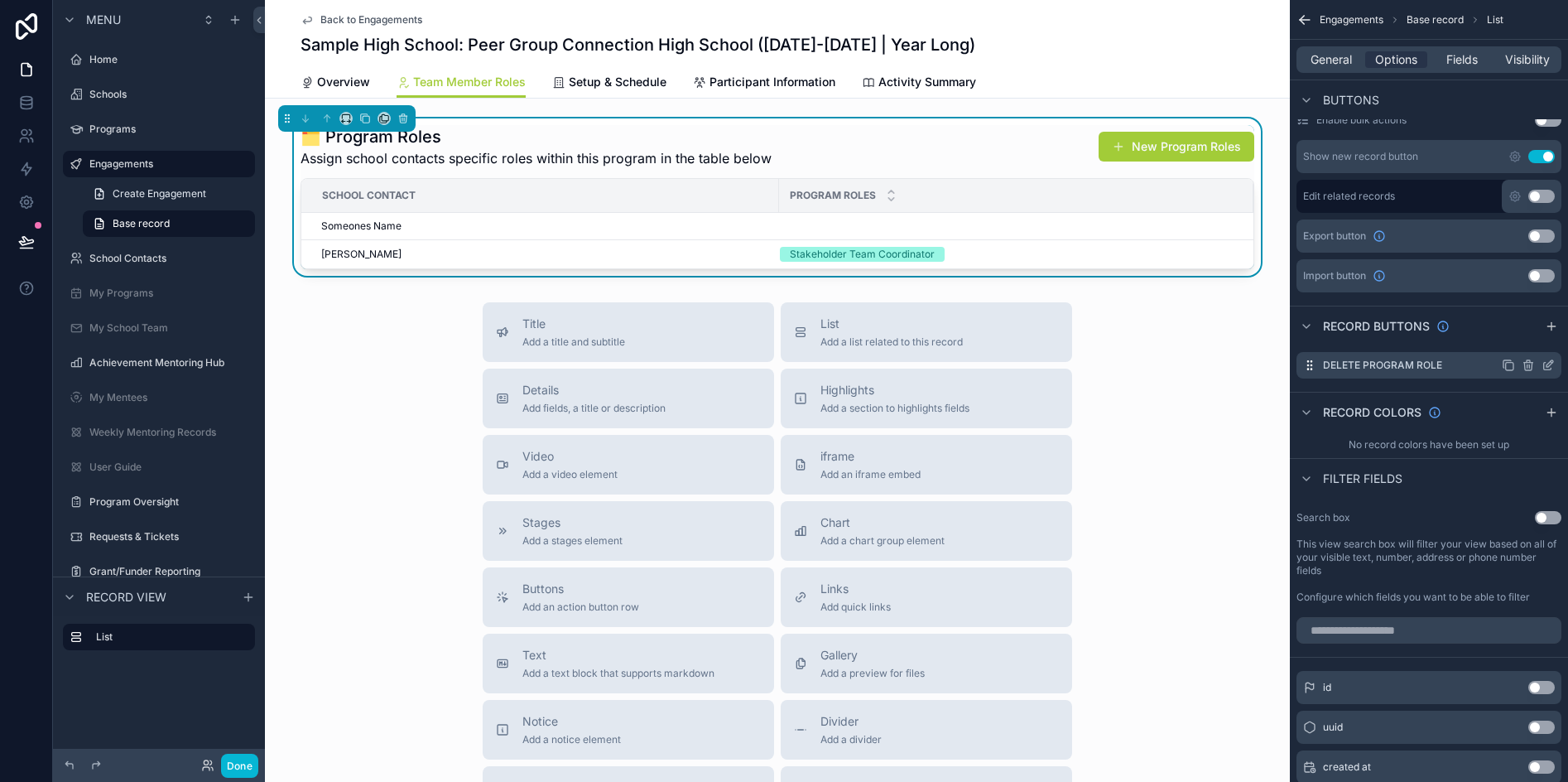
click at [1528, 363] on icon "scrollable content" at bounding box center [1528, 363] width 9 height 0
click at [1523, 335] on icon at bounding box center [1522, 335] width 4 height 3
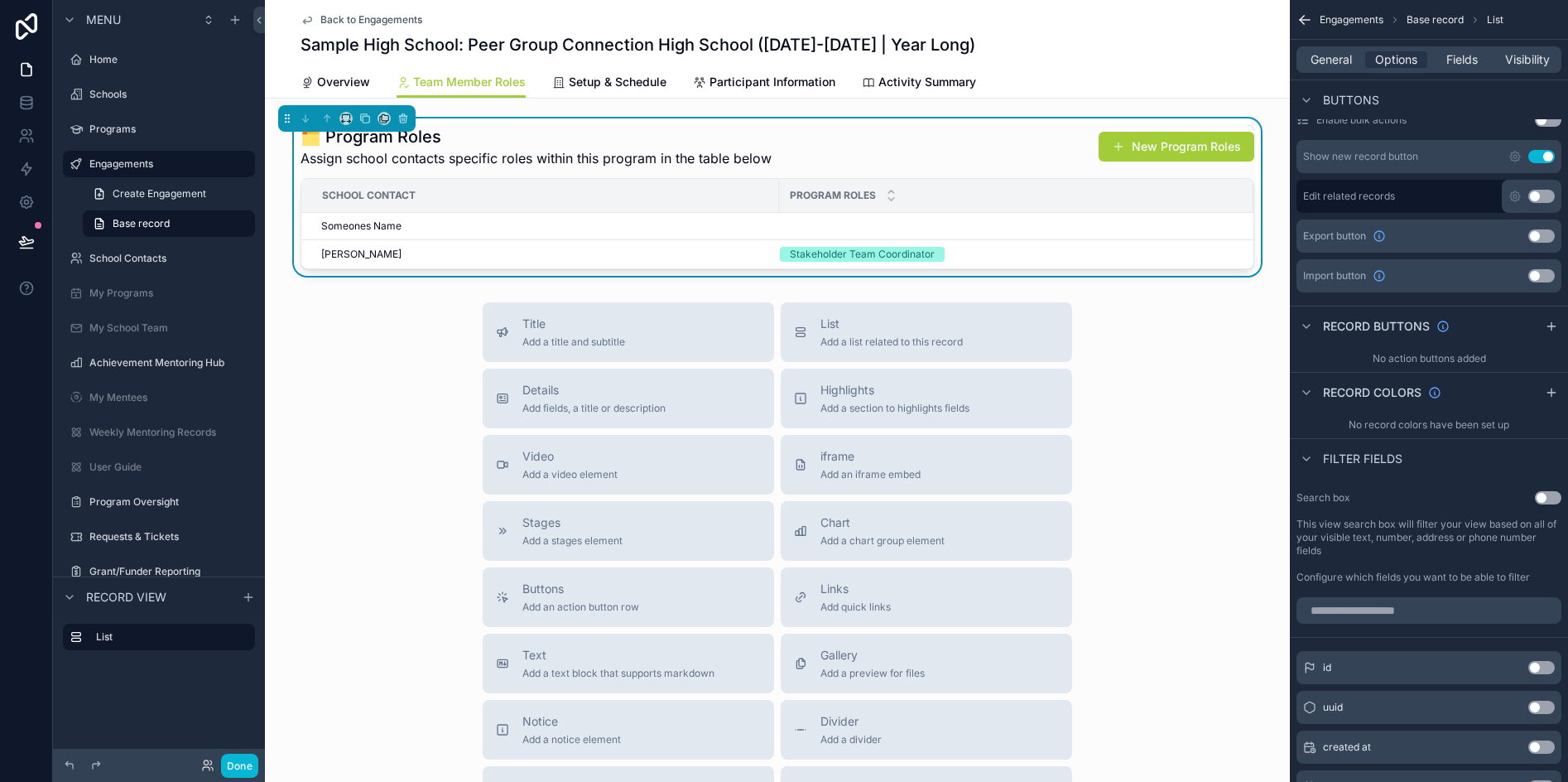
click at [812, 139] on div "🗂️ Program Roles Assign school contacts specific roles within this program in t…" at bounding box center [777, 147] width 954 height 43
click at [513, 235] on td "Someones Name" at bounding box center [540, 226] width 478 height 27
click at [243, 771] on button "Done" at bounding box center [240, 766] width 38 height 24
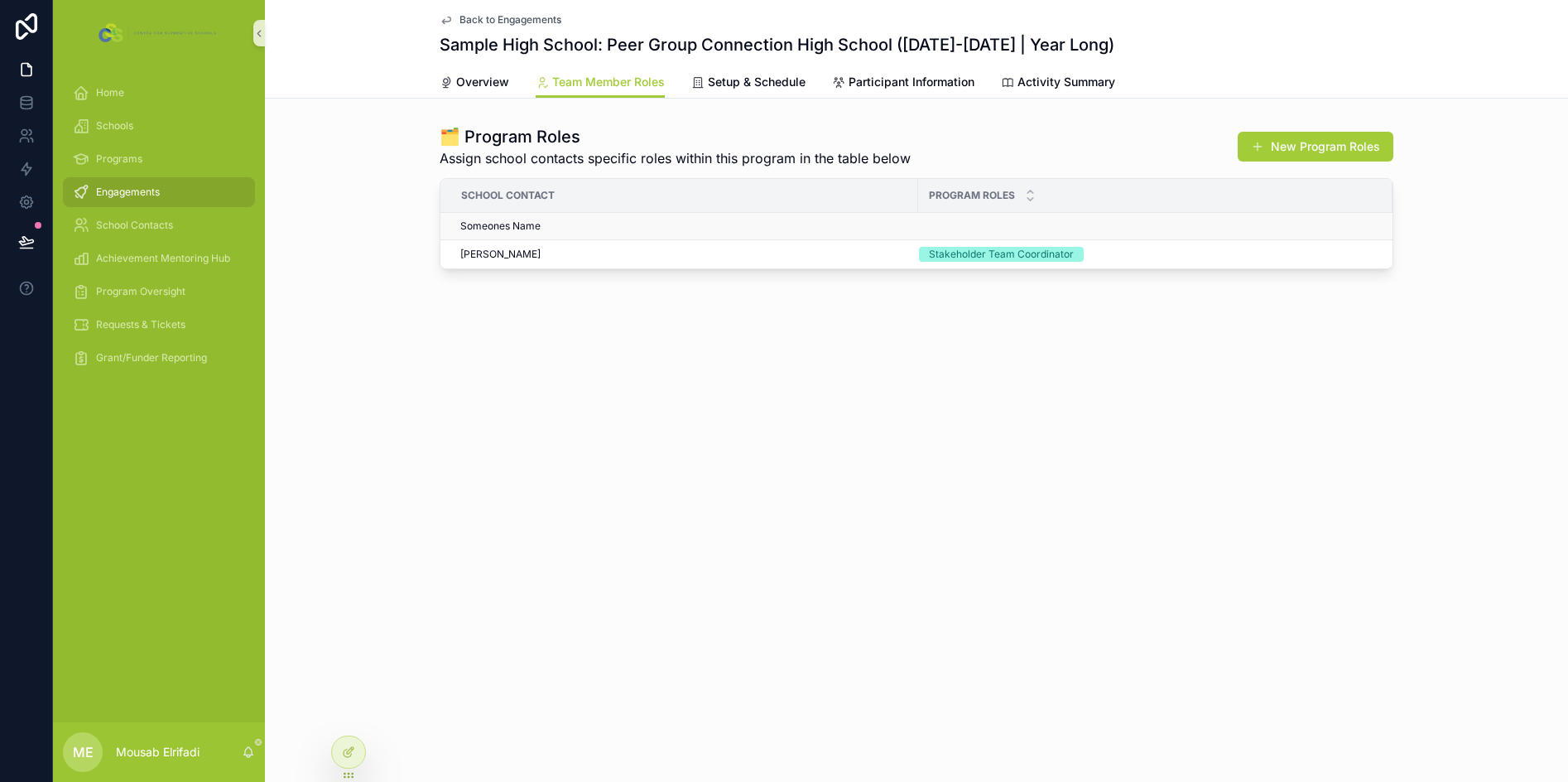
click at [621, 231] on div "Someones Name" at bounding box center [684, 226] width 448 height 13
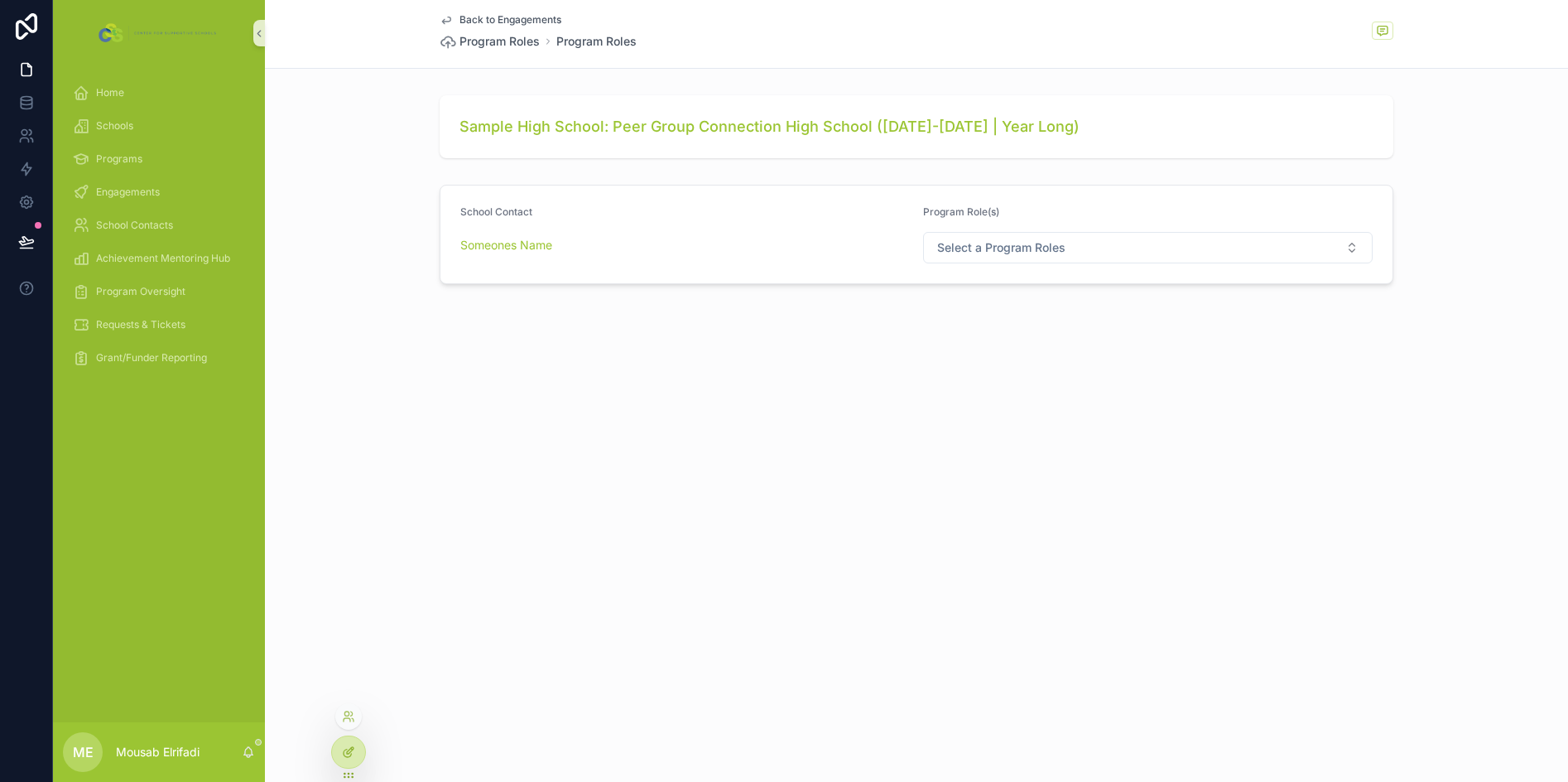
click at [344, 751] on icon at bounding box center [349, 752] width 13 height 13
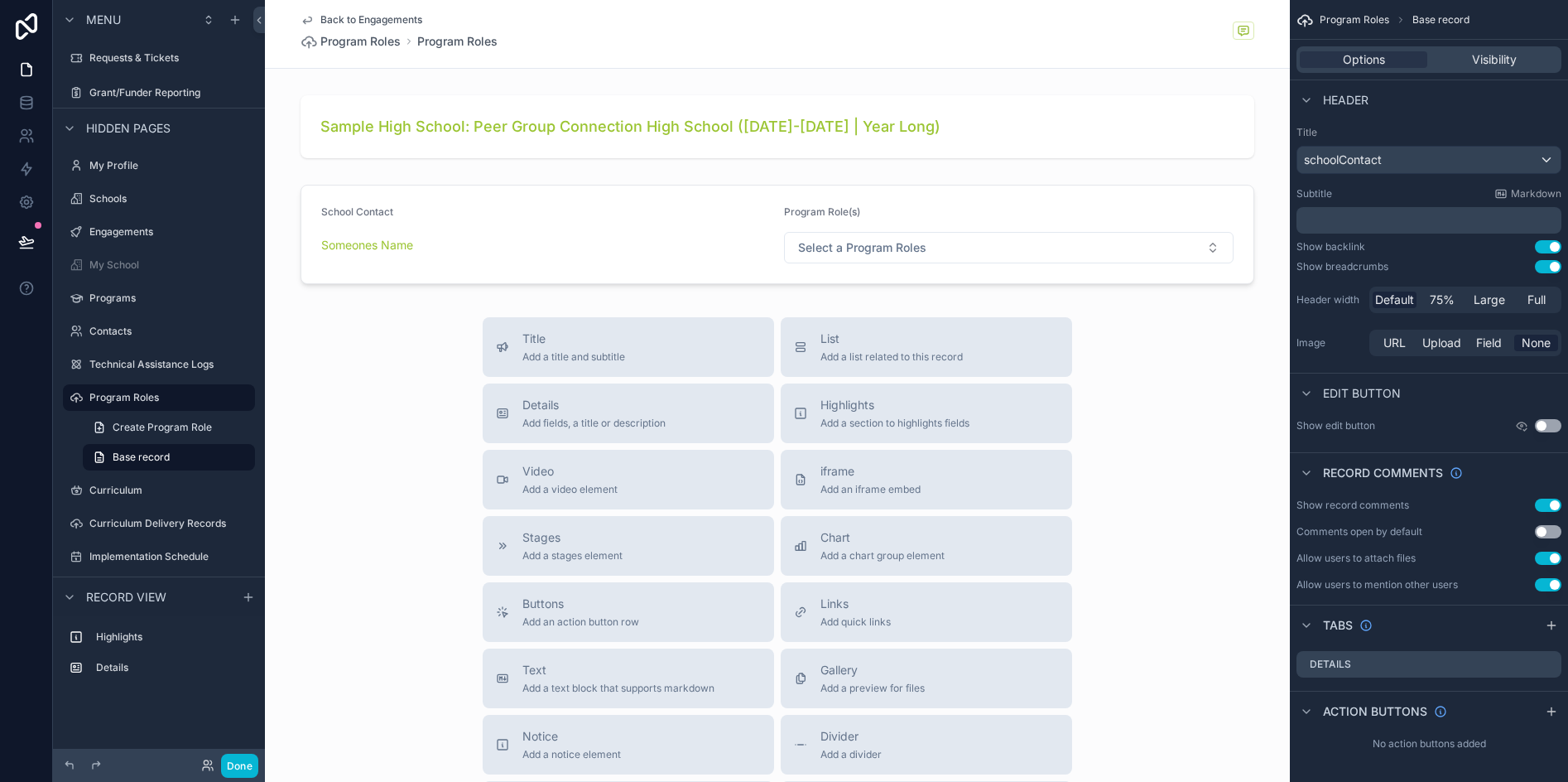
scroll to position [2, 0]
click at [1541, 557] on button "Use setting" at bounding box center [1548, 556] width 26 height 13
click at [1545, 503] on button "Use setting" at bounding box center [1548, 503] width 26 height 13
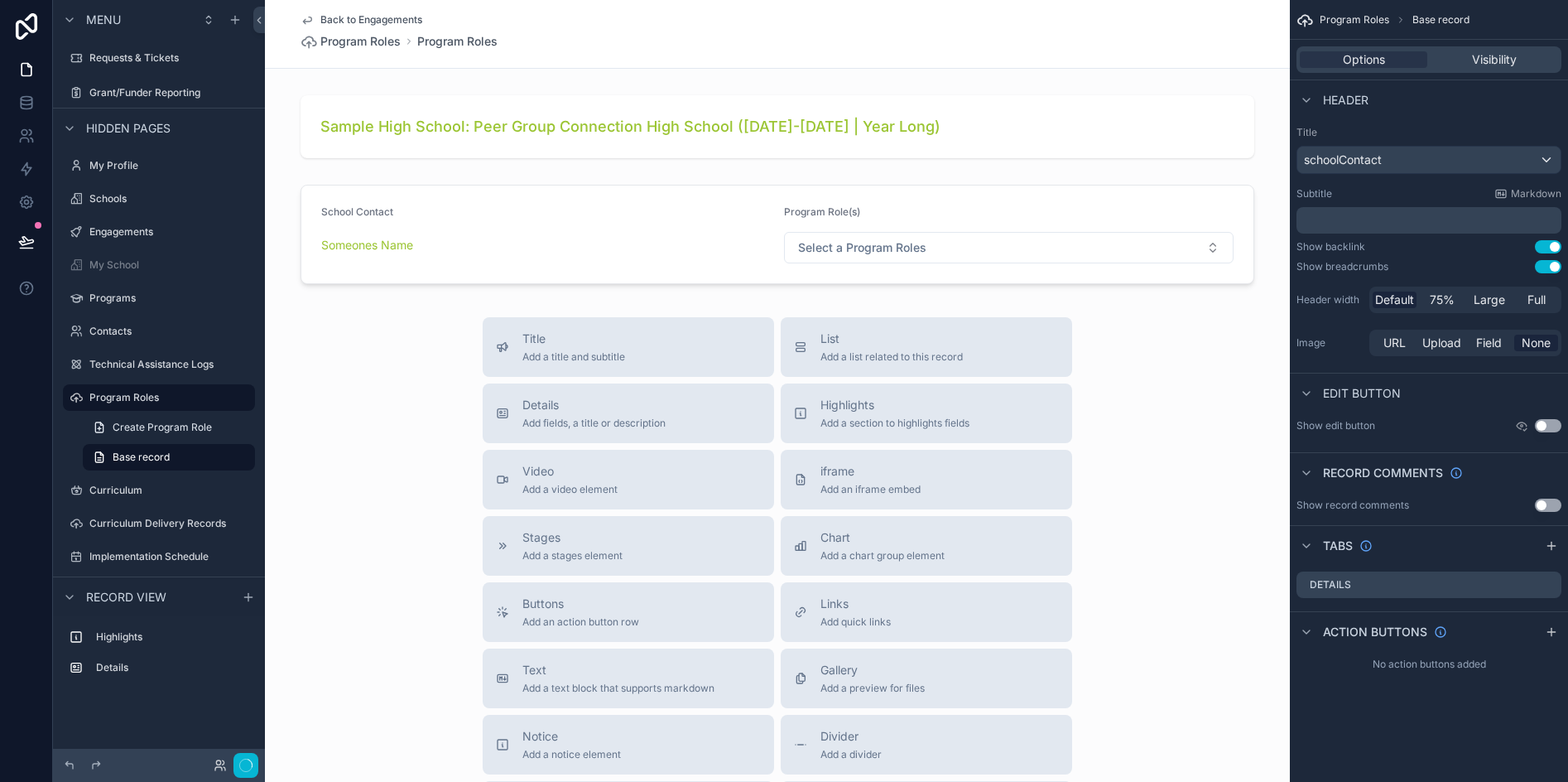
scroll to position [0, 0]
click at [1306, 628] on icon "scrollable content" at bounding box center [1307, 632] width 13 height 13
click at [1541, 424] on button "Use setting" at bounding box center [1548, 425] width 26 height 13
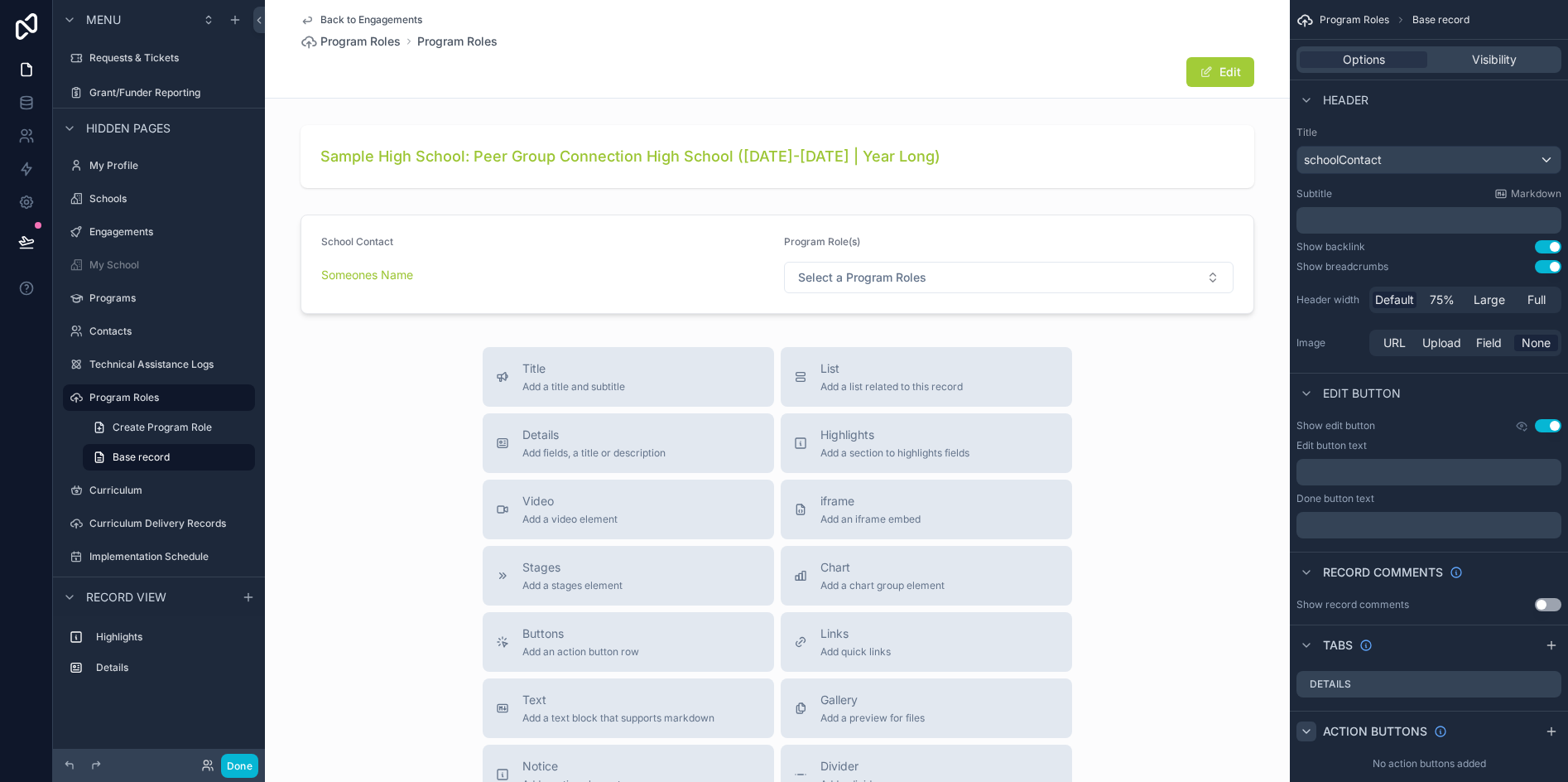
click at [1548, 424] on button "Use setting" at bounding box center [1548, 425] width 26 height 13
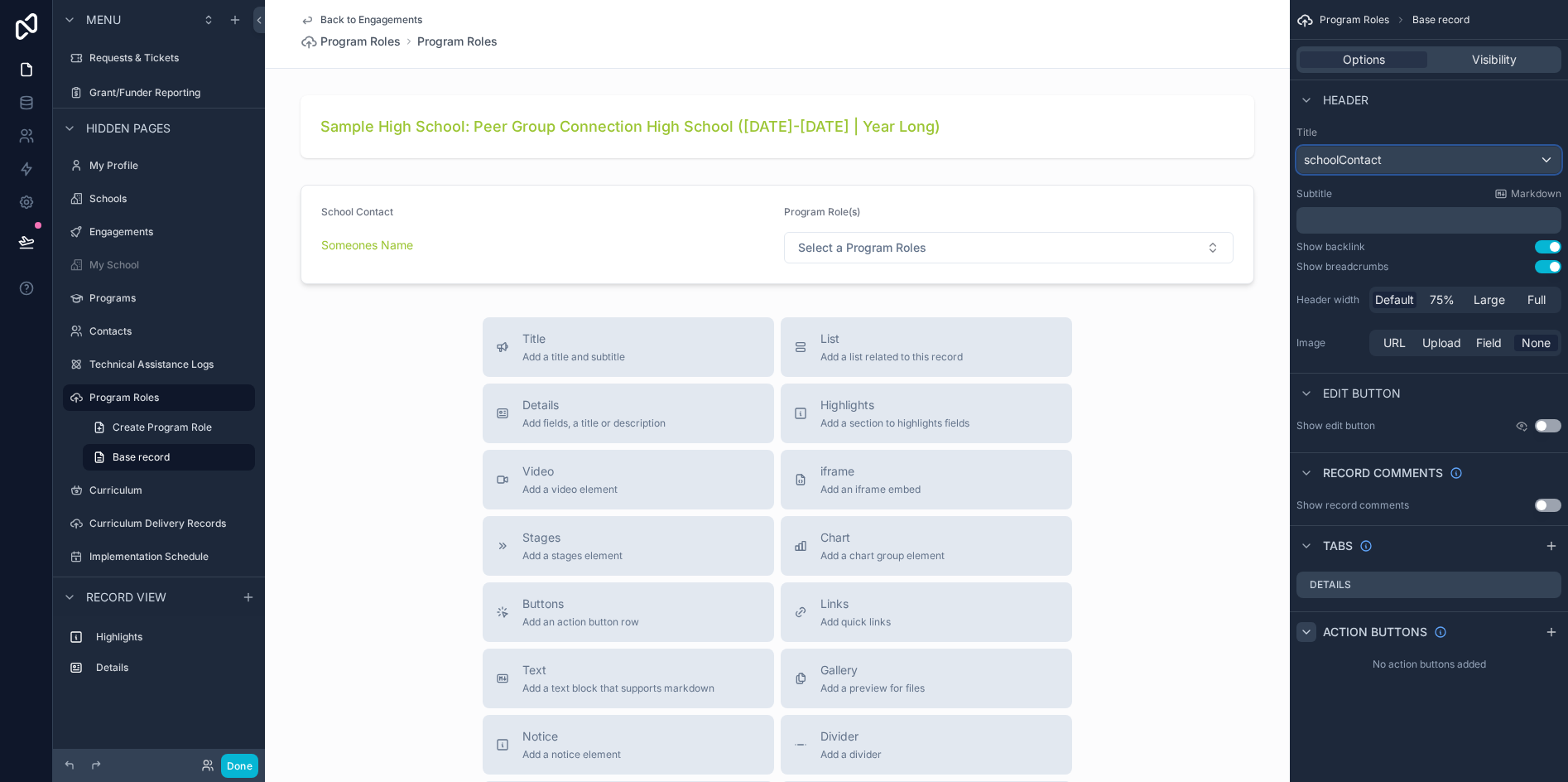
click at [1386, 162] on div "schoolContact" at bounding box center [1429, 160] width 263 height 26
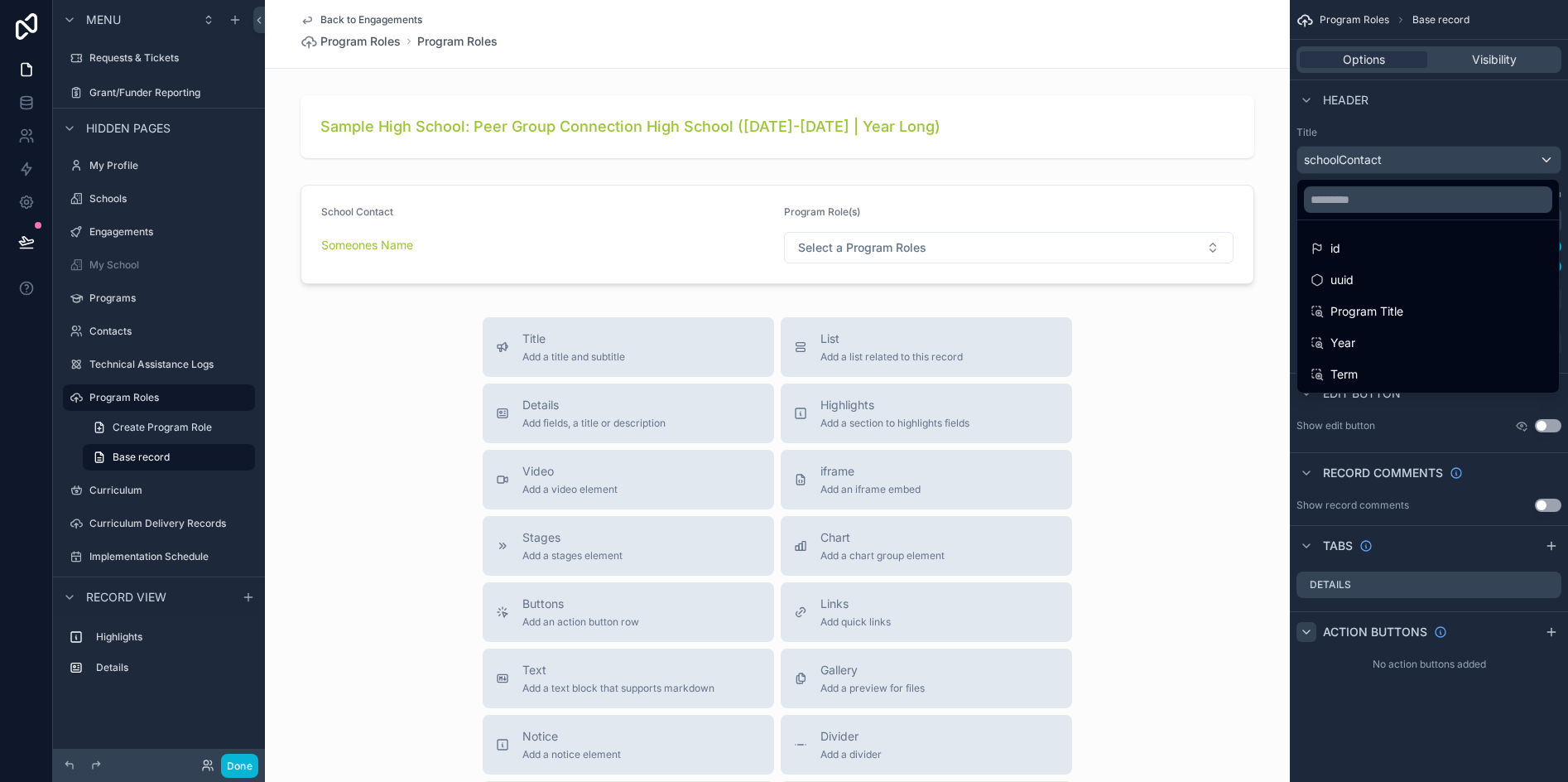
click at [1386, 162] on div "scrollable content" at bounding box center [784, 391] width 1568 height 782
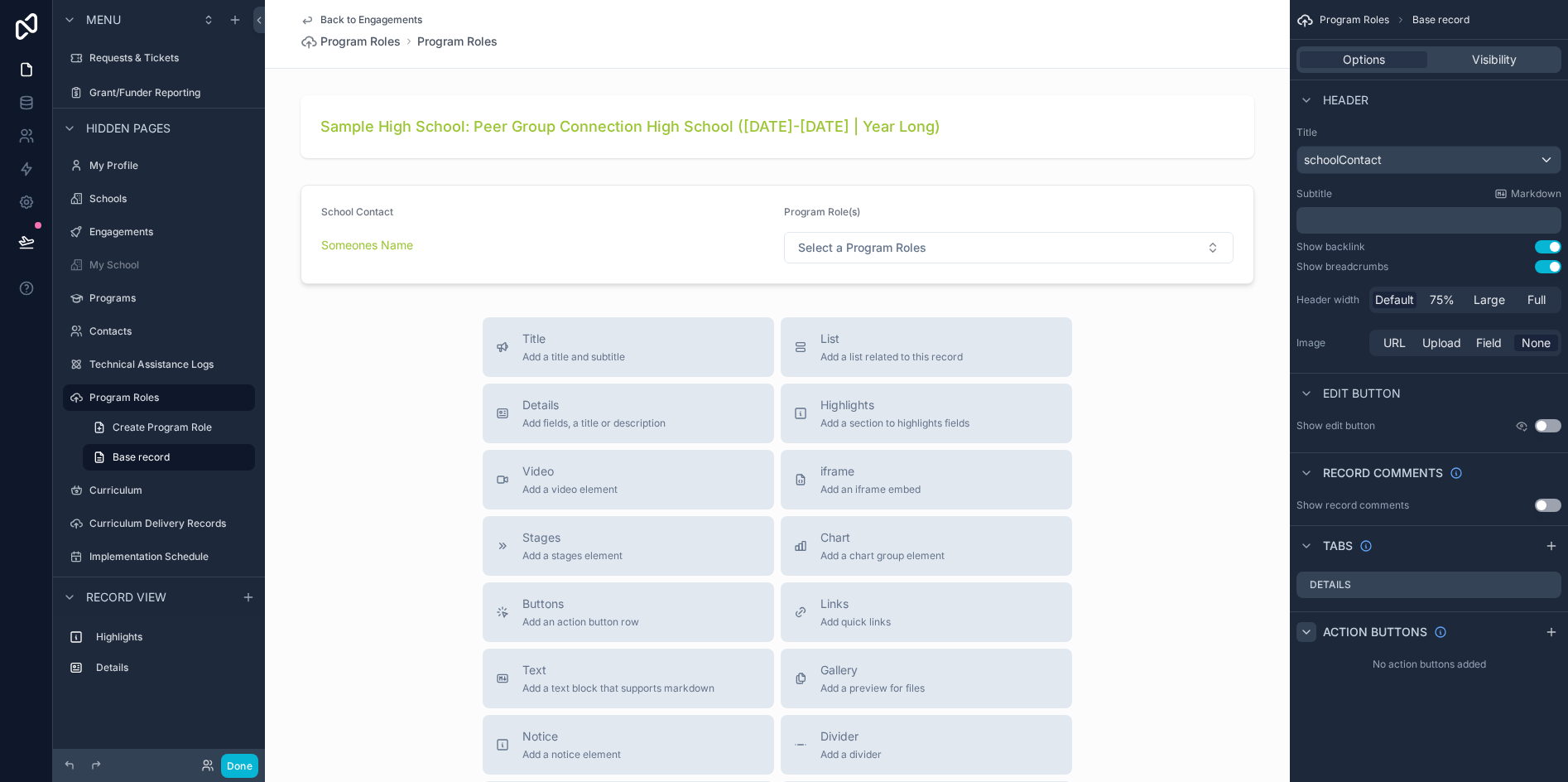
click at [1401, 129] on label "Title" at bounding box center [1429, 133] width 265 height 13
click at [1305, 628] on icon "scrollable content" at bounding box center [1307, 632] width 13 height 13
click at [1307, 636] on icon "scrollable content" at bounding box center [1307, 632] width 13 height 13
click at [1551, 629] on icon "scrollable content" at bounding box center [1551, 632] width 13 height 13
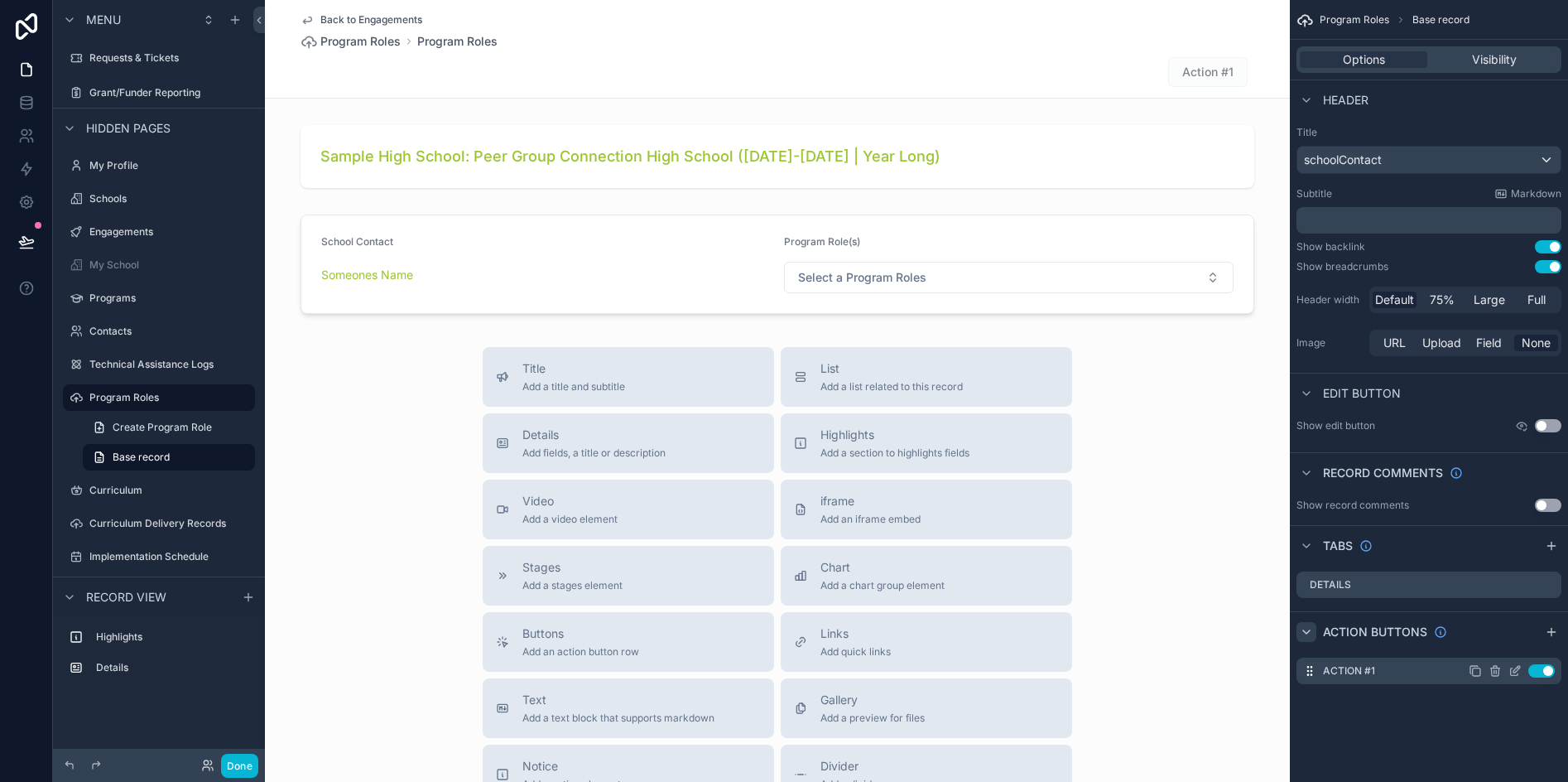
click at [1511, 671] on icon "scrollable content" at bounding box center [1514, 672] width 8 height 8
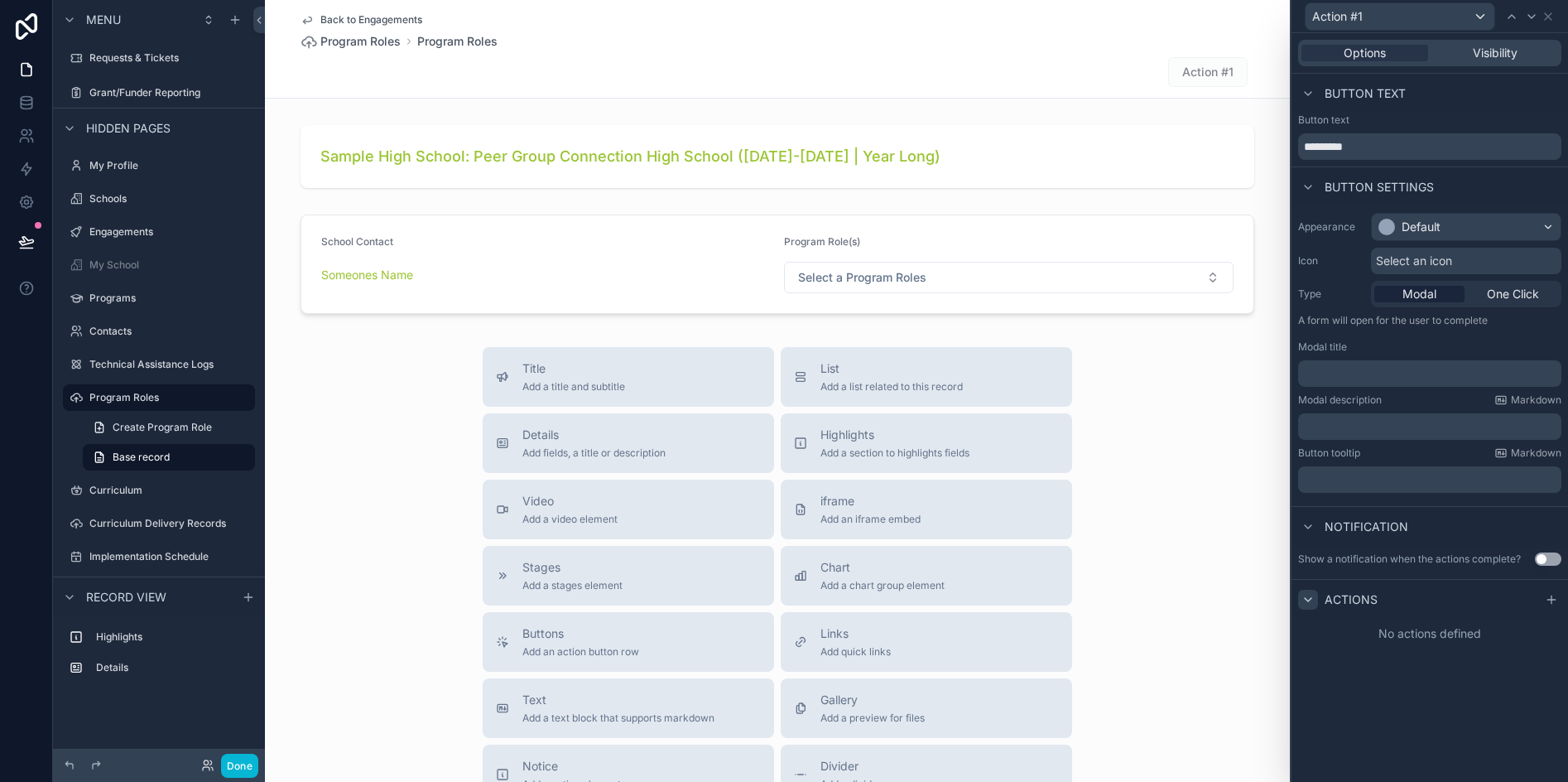
click at [1307, 598] on icon at bounding box center [1308, 599] width 13 height 13
click at [1306, 597] on icon at bounding box center [1308, 599] width 13 height 13
click at [1352, 148] on input "*********" at bounding box center [1430, 147] width 263 height 26
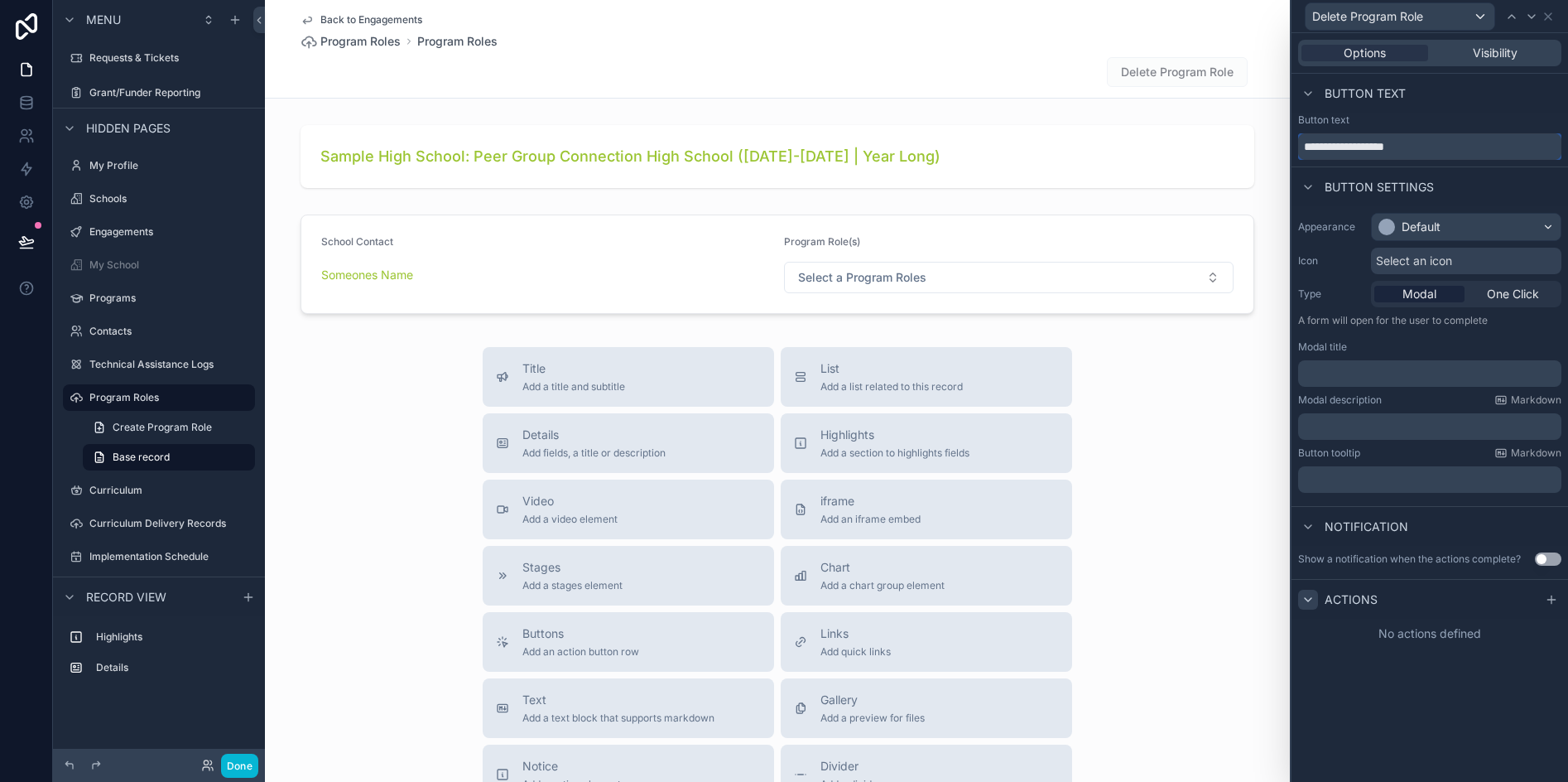
click at [1307, 145] on input "**********" at bounding box center [1430, 147] width 263 height 26
type input "**********"
click at [1414, 265] on span "Select an icon" at bounding box center [1414, 261] width 76 height 17
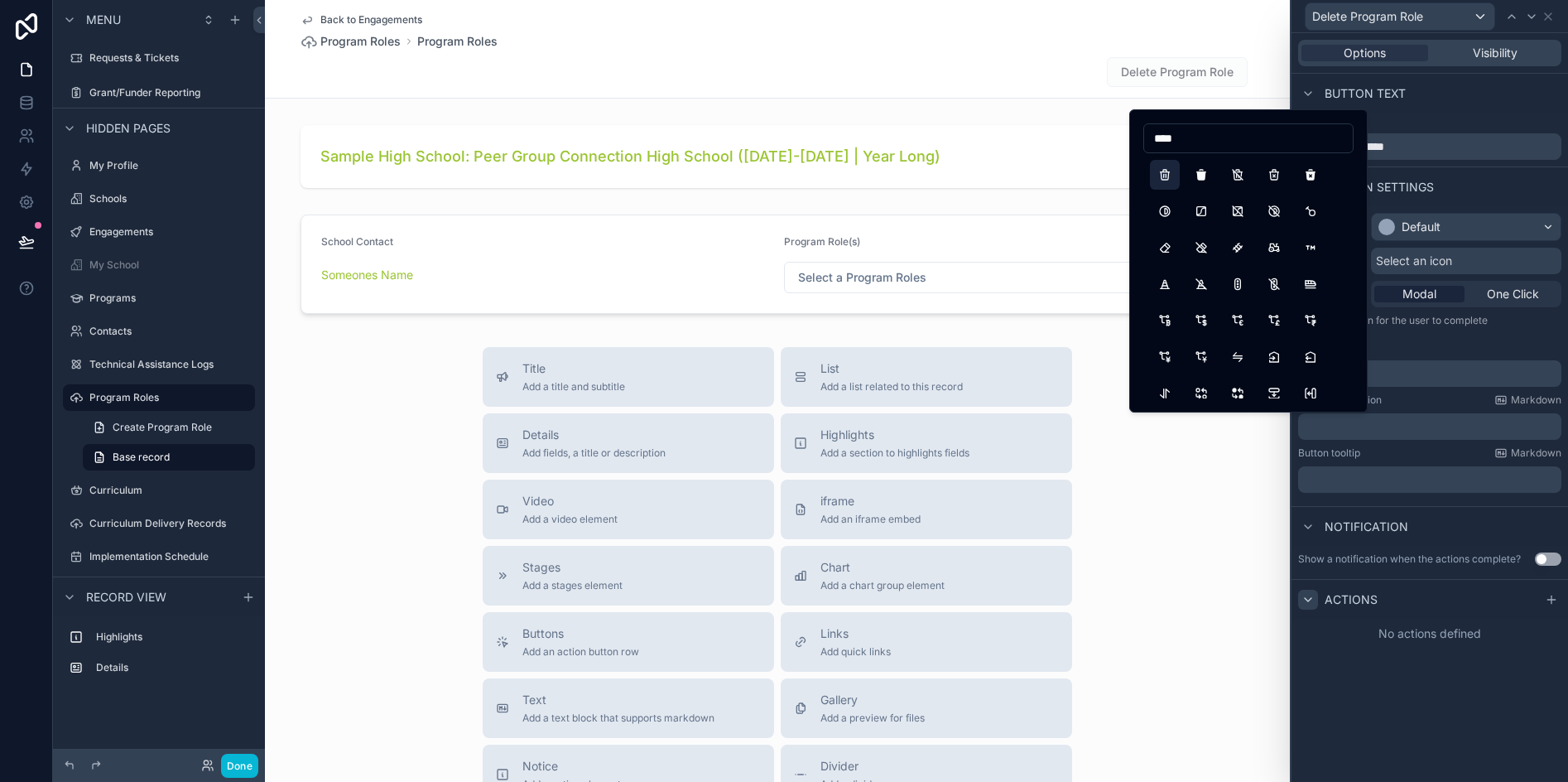
type input "****"
click at [1164, 181] on button "Trash" at bounding box center [1165, 175] width 30 height 30
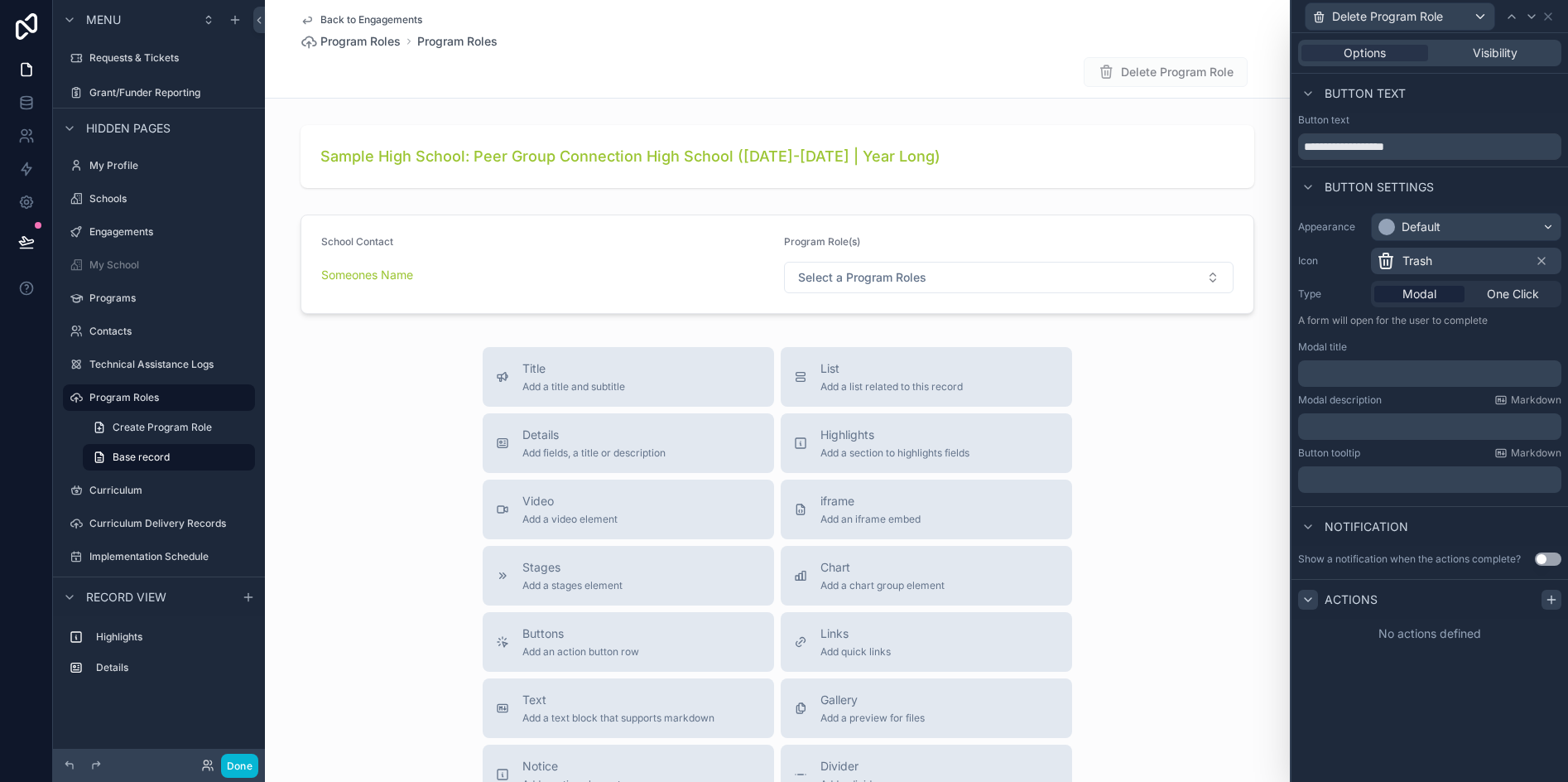
click at [1551, 598] on icon at bounding box center [1551, 599] width 0 height 8
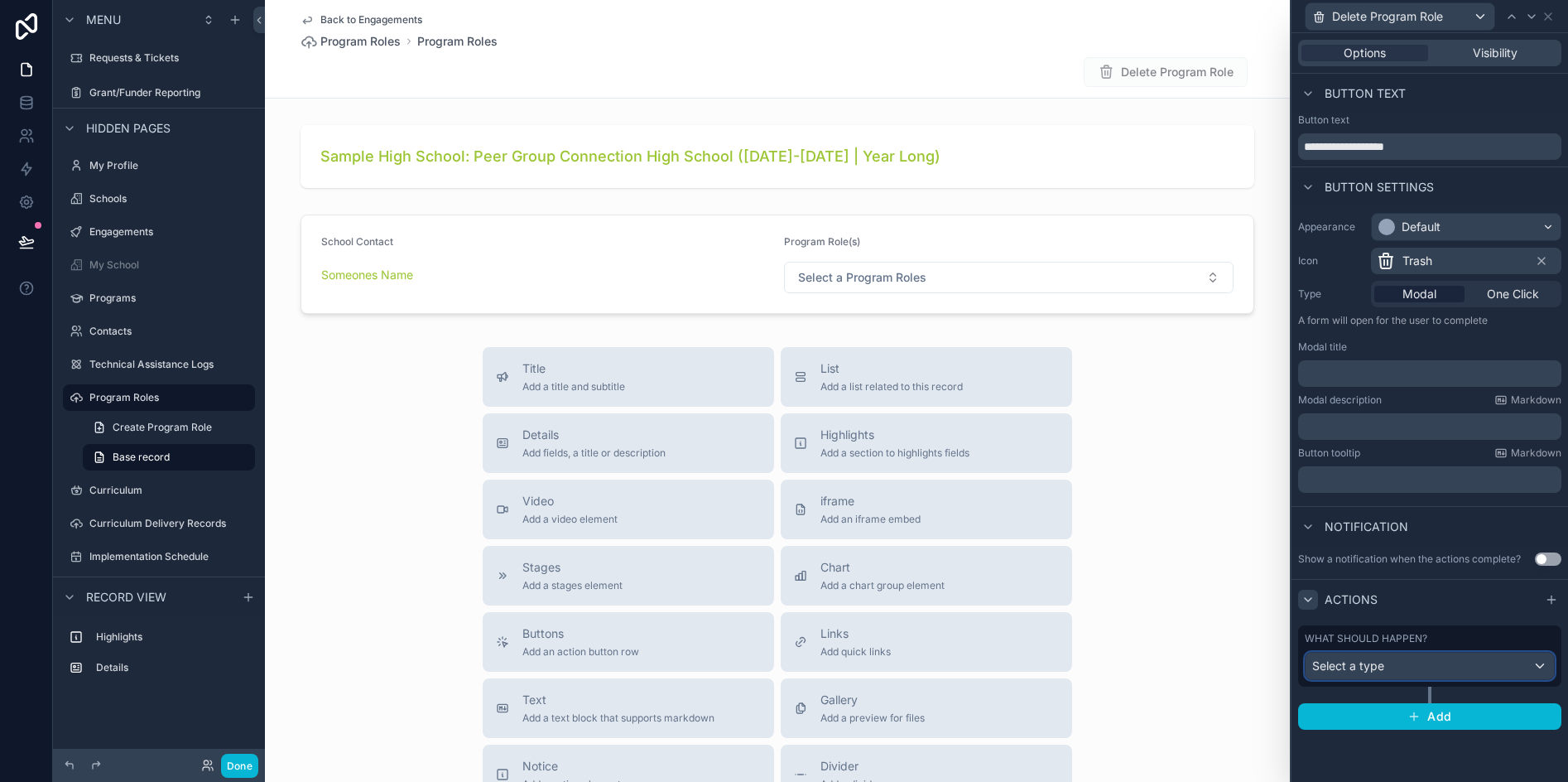
click at [1409, 671] on div "Select a type" at bounding box center [1430, 666] width 248 height 26
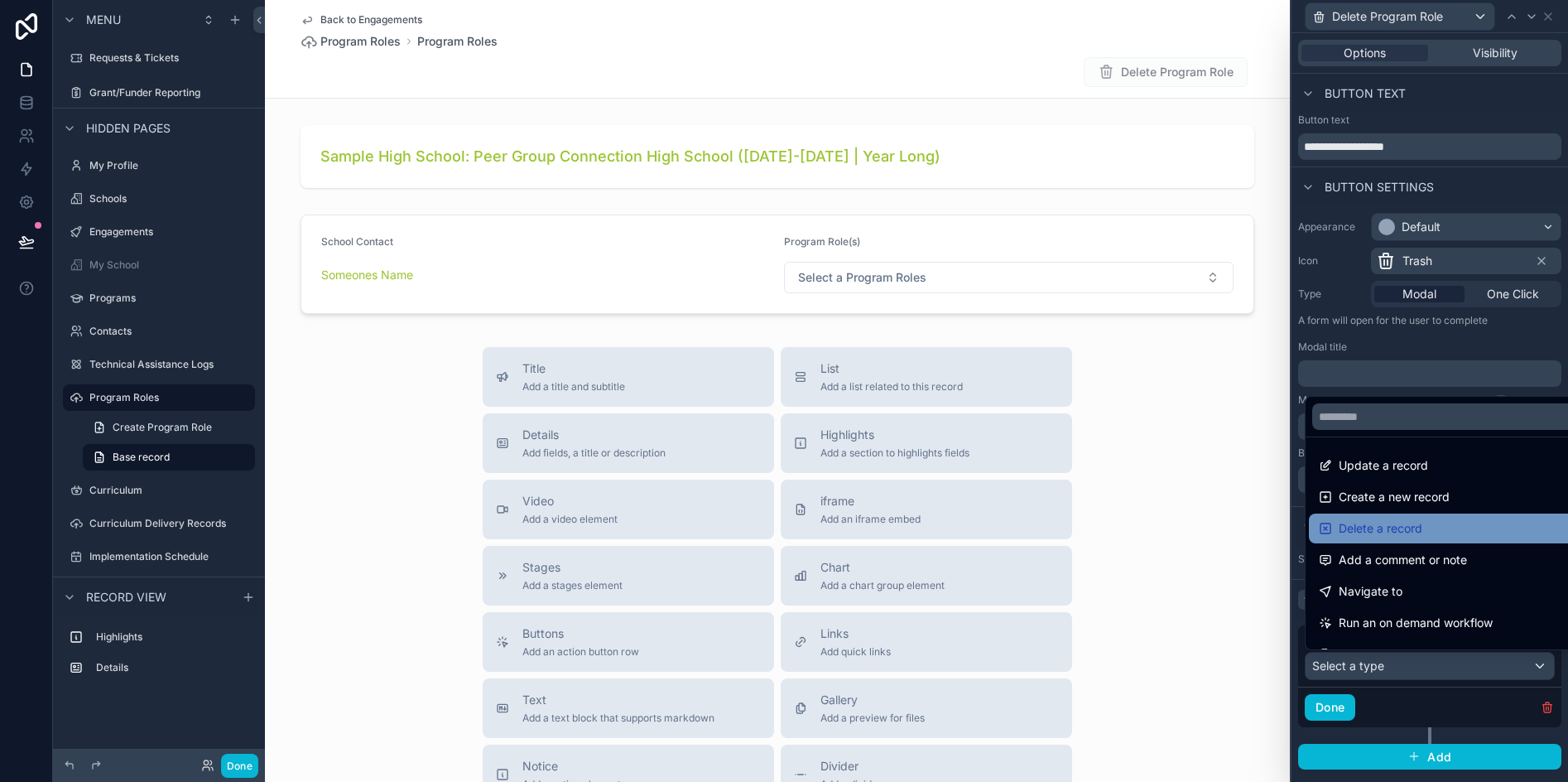
click at [1413, 535] on span "Delete a record" at bounding box center [1380, 528] width 84 height 20
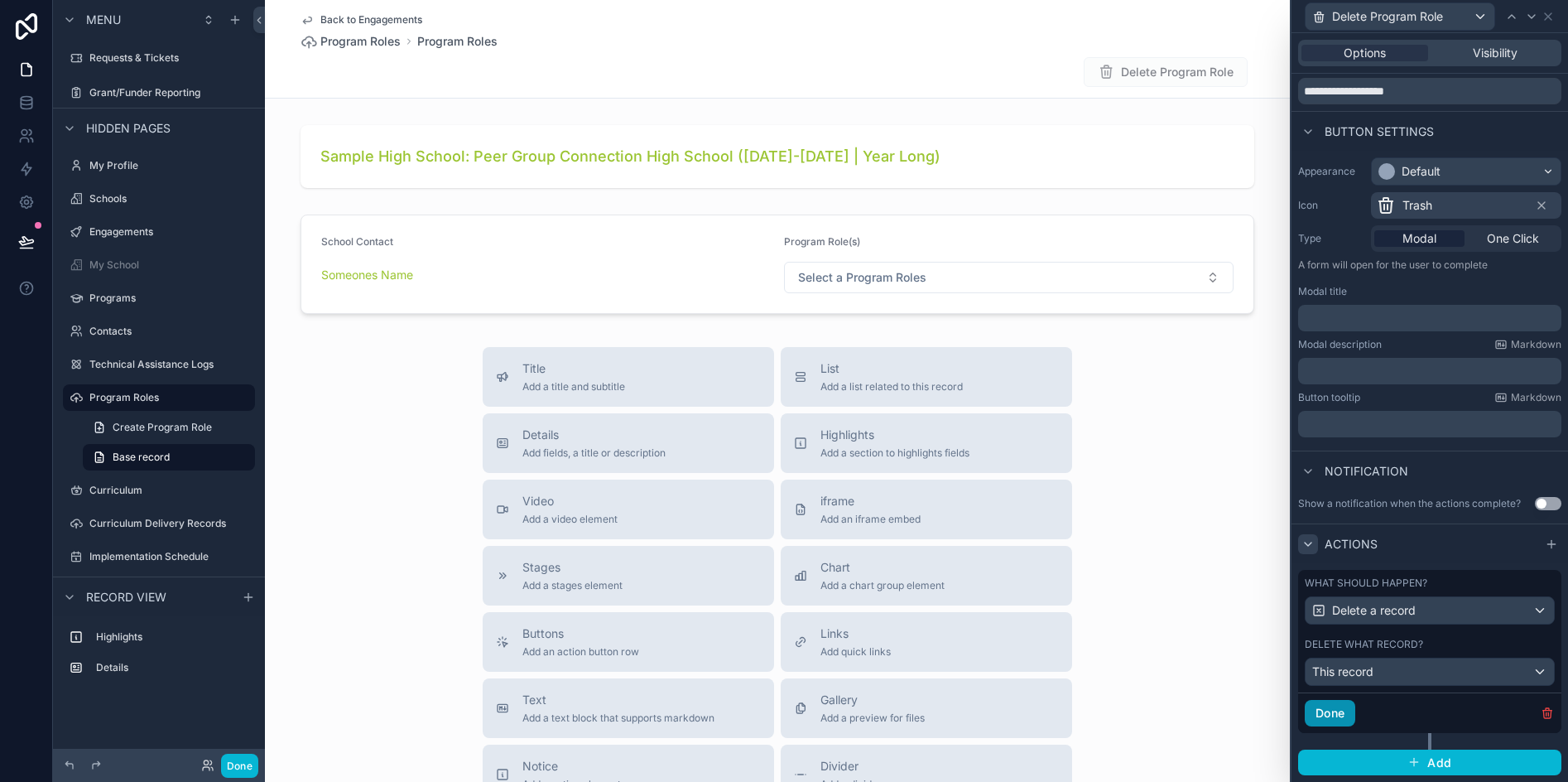
click at [1337, 714] on button "Done" at bounding box center [1330, 713] width 51 height 26
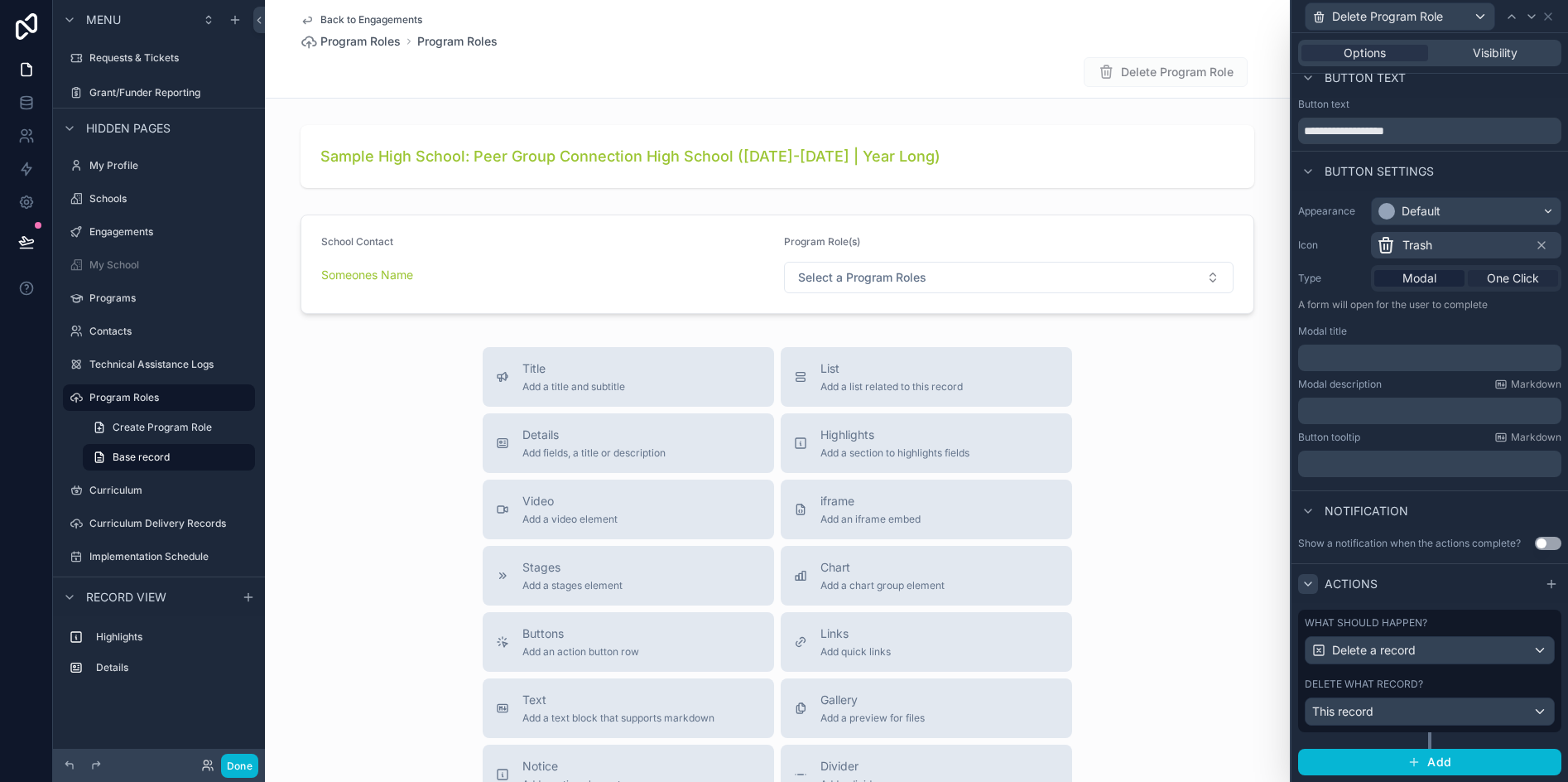
click at [1487, 279] on span "One Click" at bounding box center [1513, 279] width 52 height 17
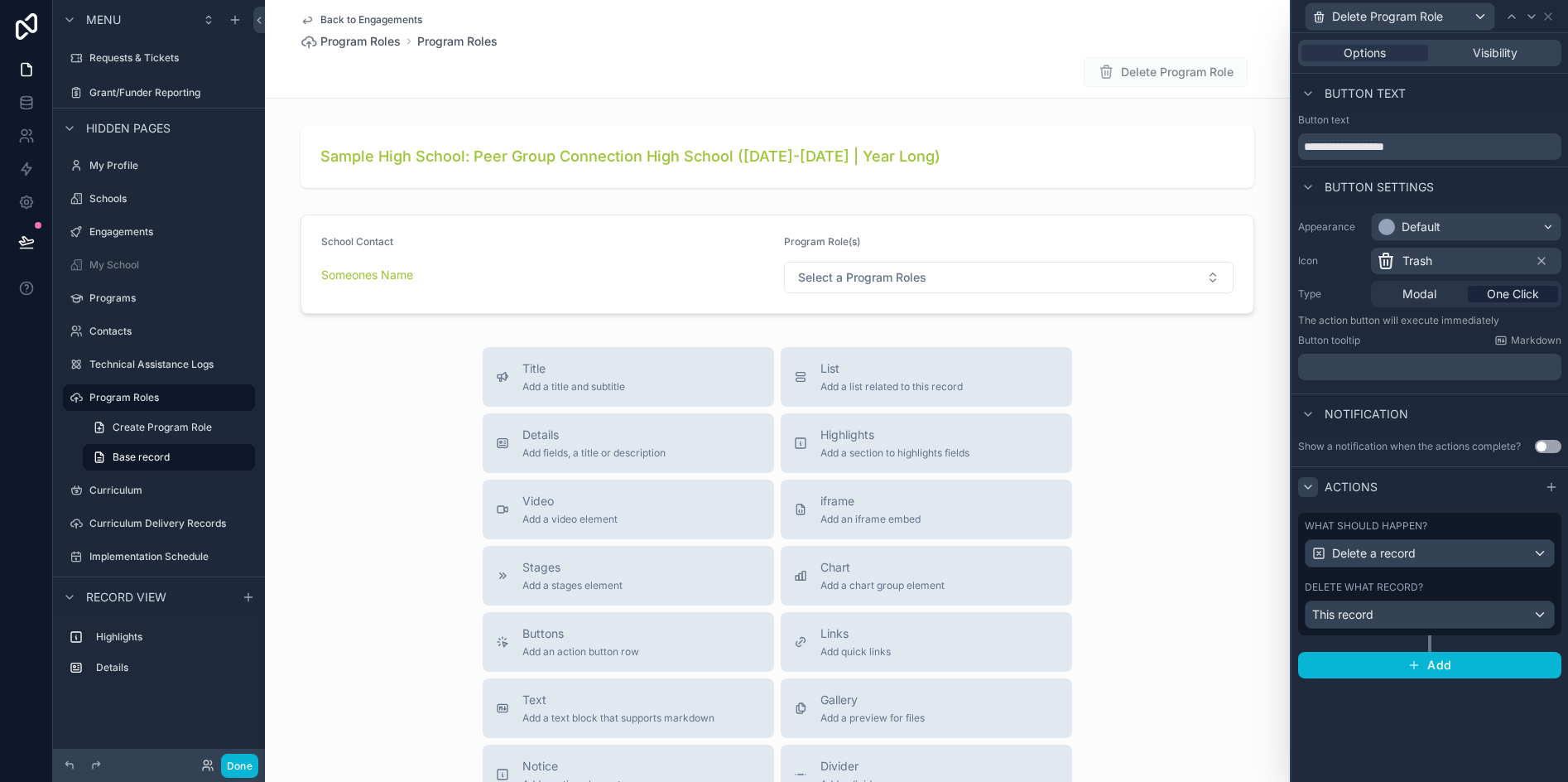
scroll to position [0, 0]
click at [1534, 445] on div "Show a notification when the actions complete? Use setting" at bounding box center [1430, 446] width 263 height 13
click at [1541, 445] on button "Use setting" at bounding box center [1548, 446] width 26 height 13
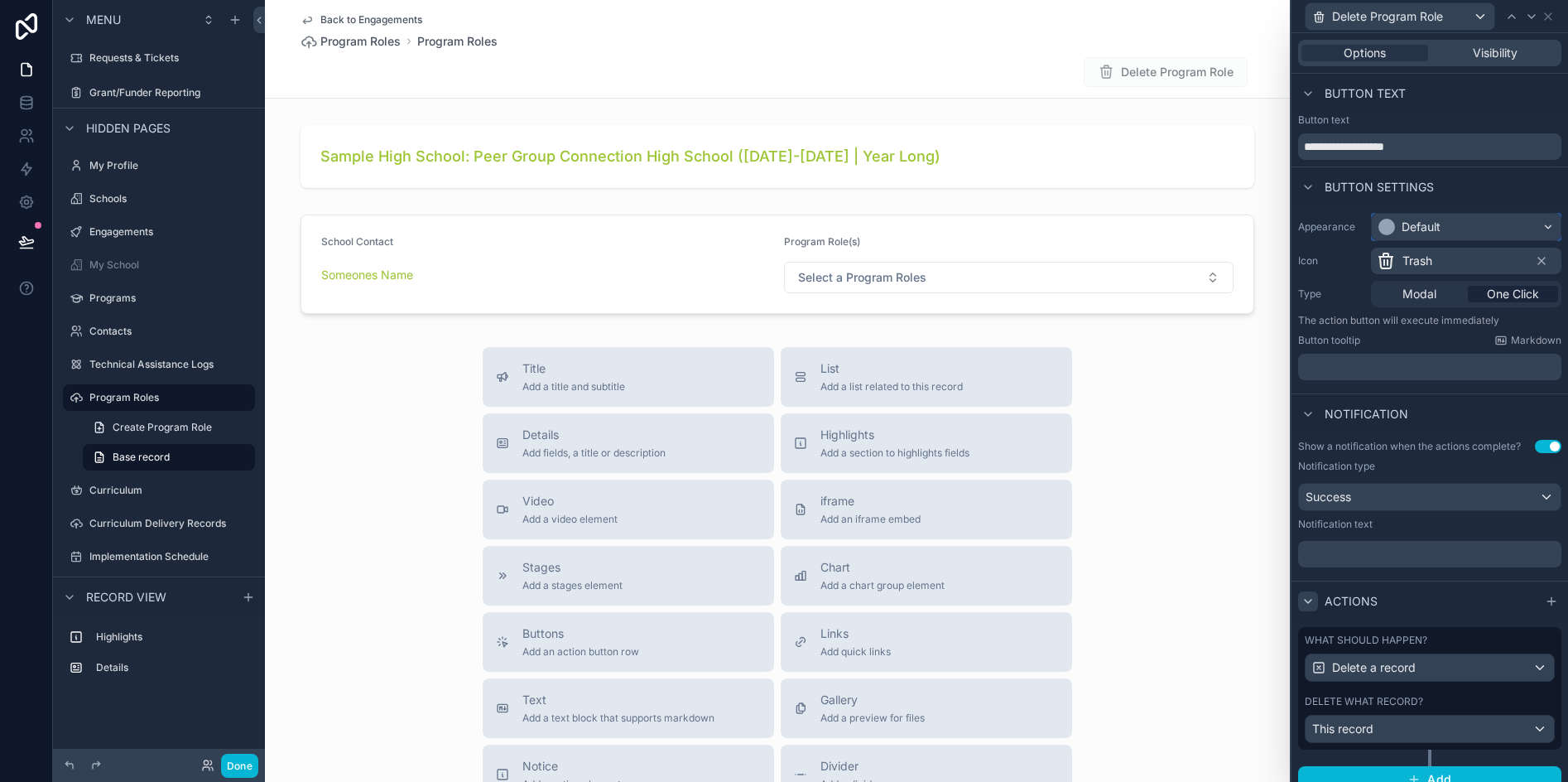
click at [1400, 227] on div "Default" at bounding box center [1409, 227] width 62 height 17
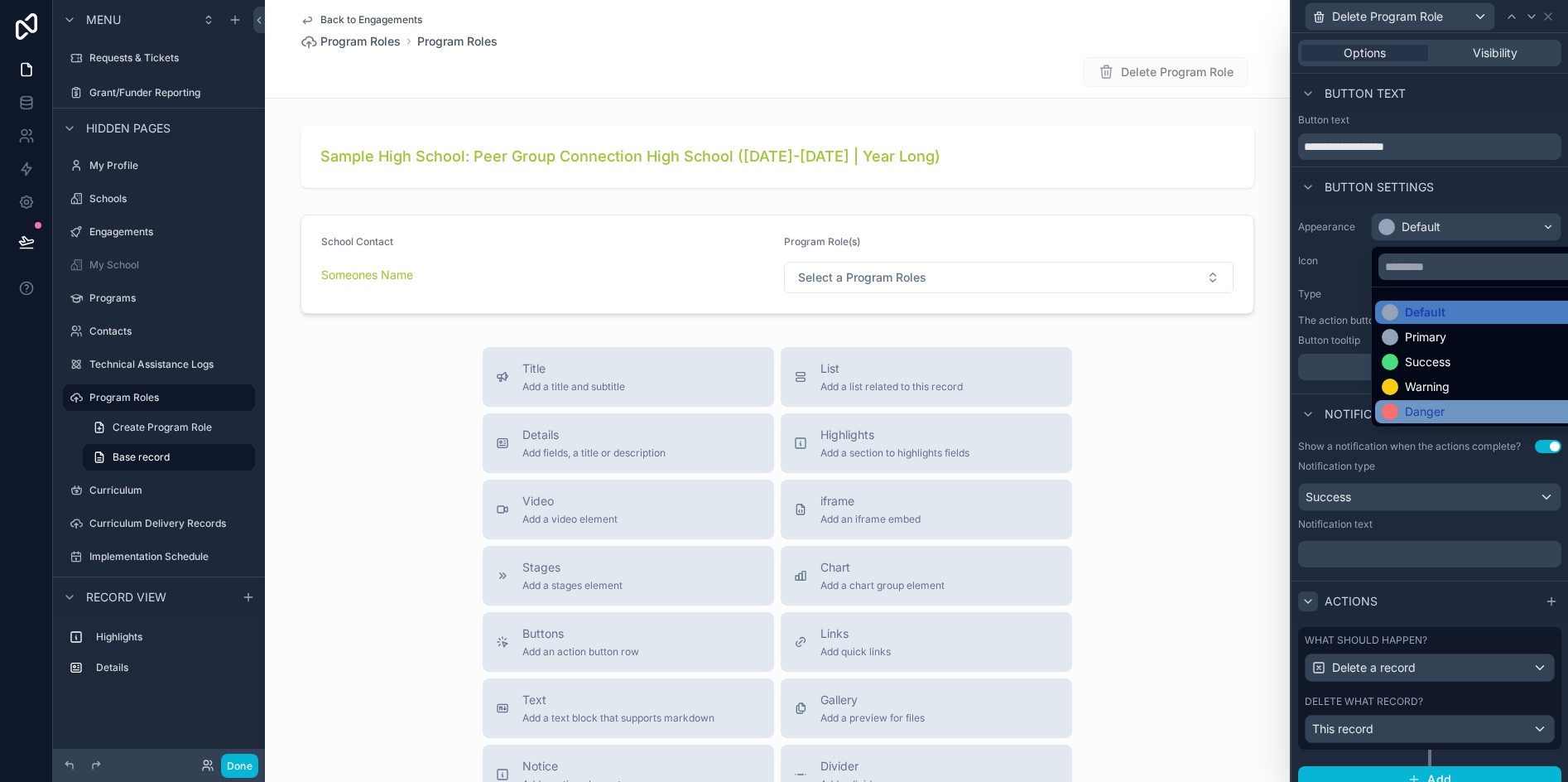
click at [1417, 414] on div "Danger" at bounding box center [1425, 412] width 40 height 17
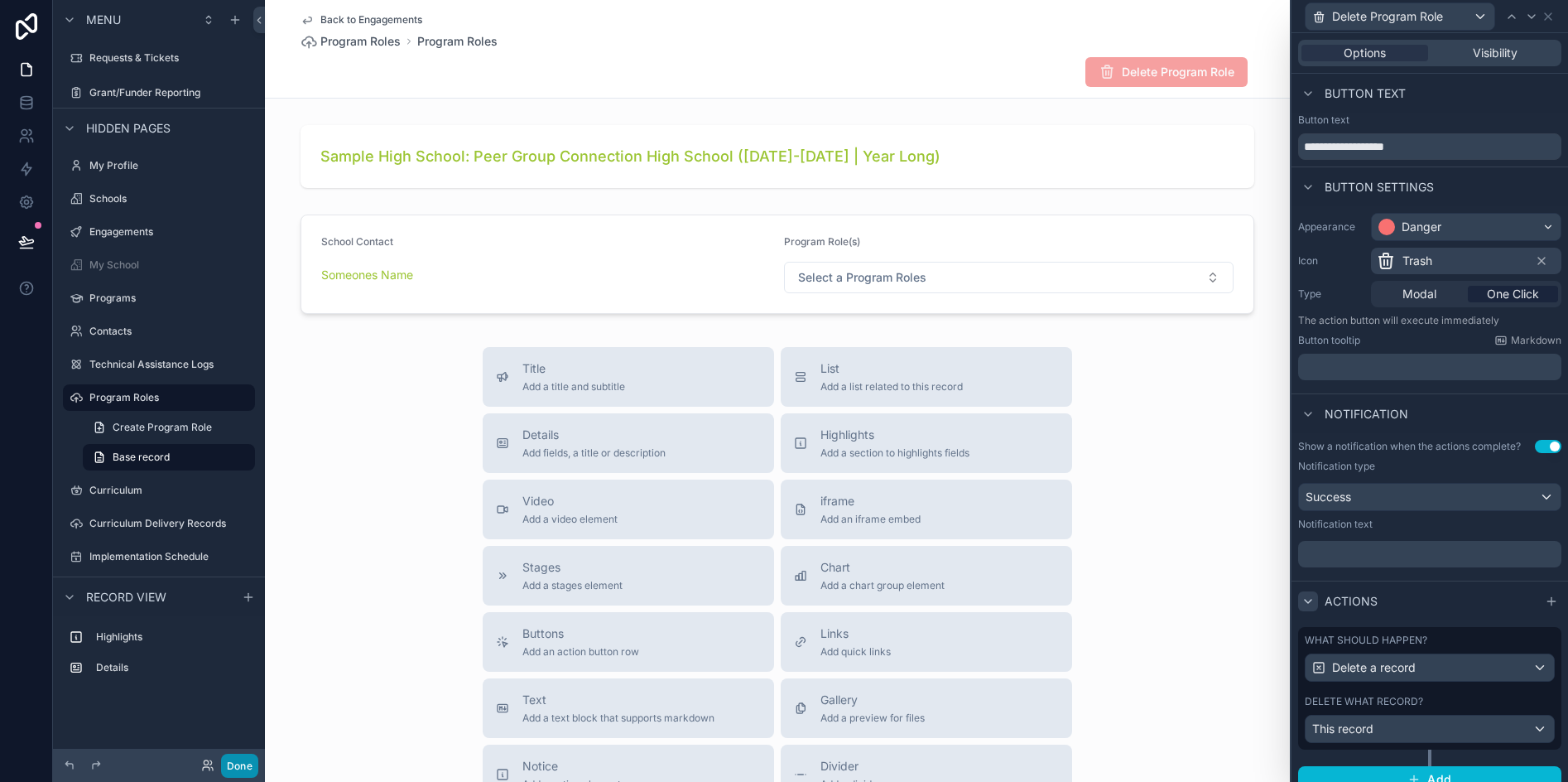
click at [245, 765] on button "Done" at bounding box center [240, 766] width 38 height 24
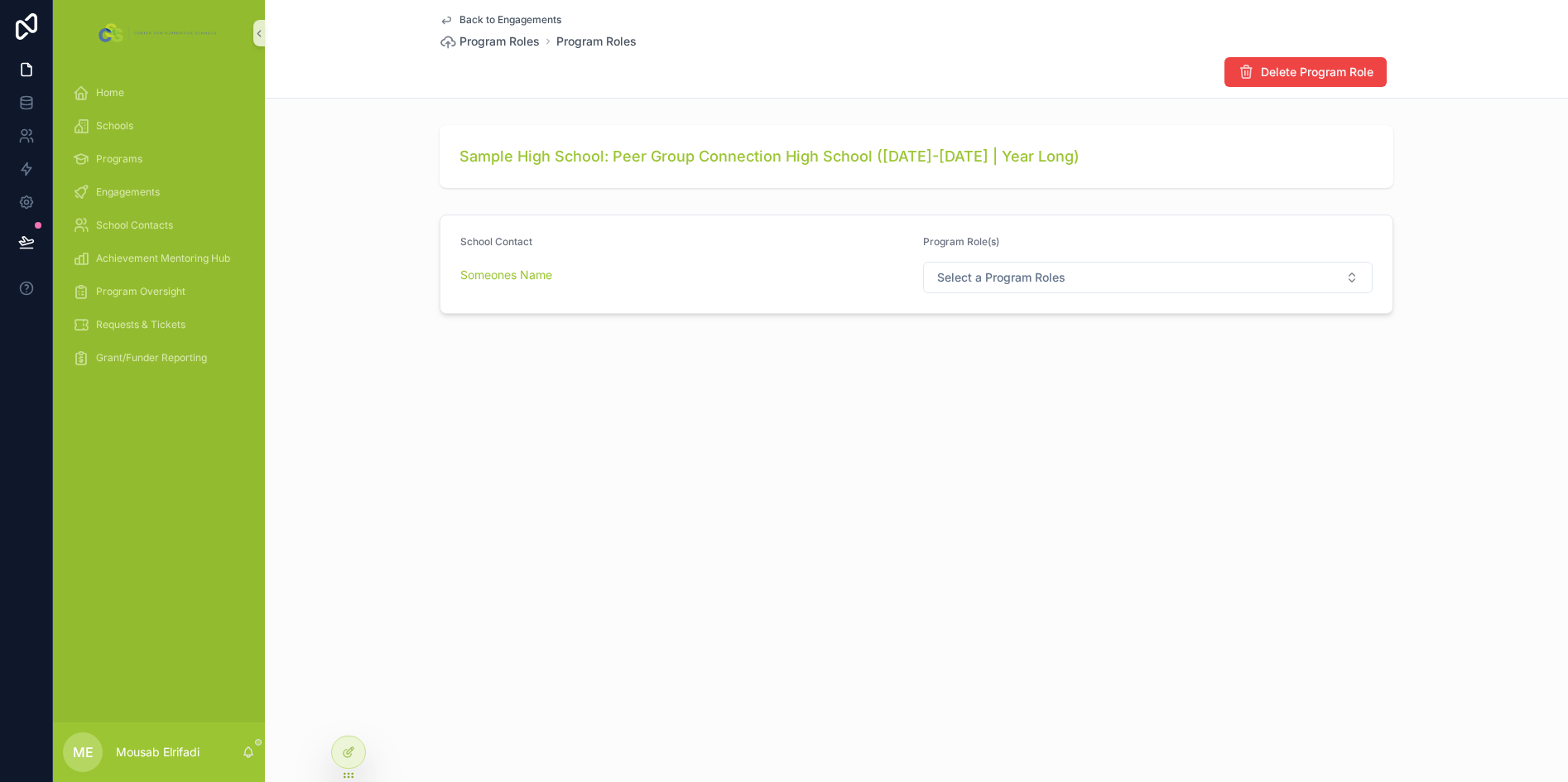
click at [1082, 487] on div "Back to Engagements Program Roles Program Roles Delete Program Role Sample High…" at bounding box center [916, 391] width 1303 height 782
click at [343, 749] on icon at bounding box center [349, 752] width 13 height 13
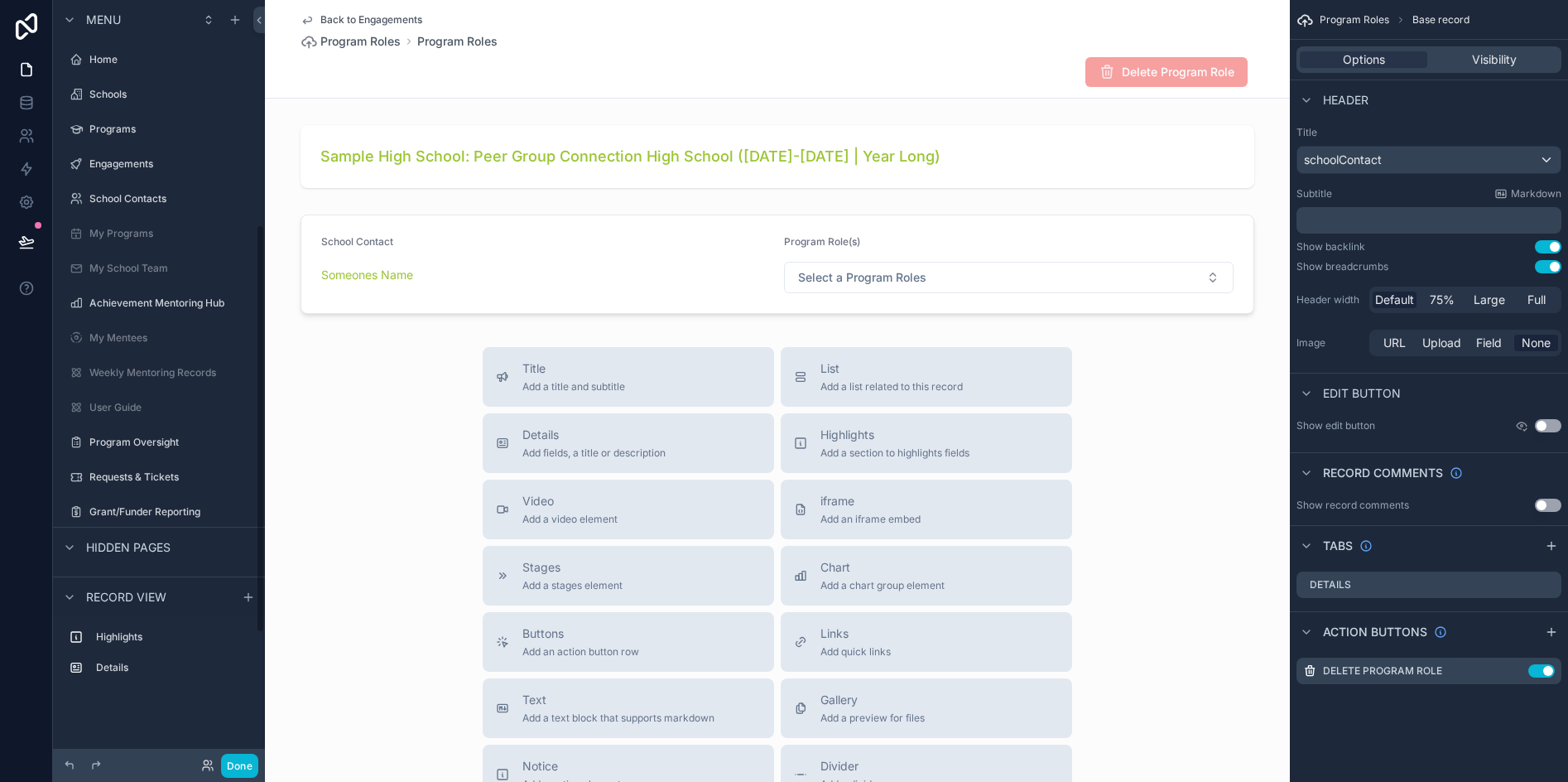
scroll to position [419, 0]
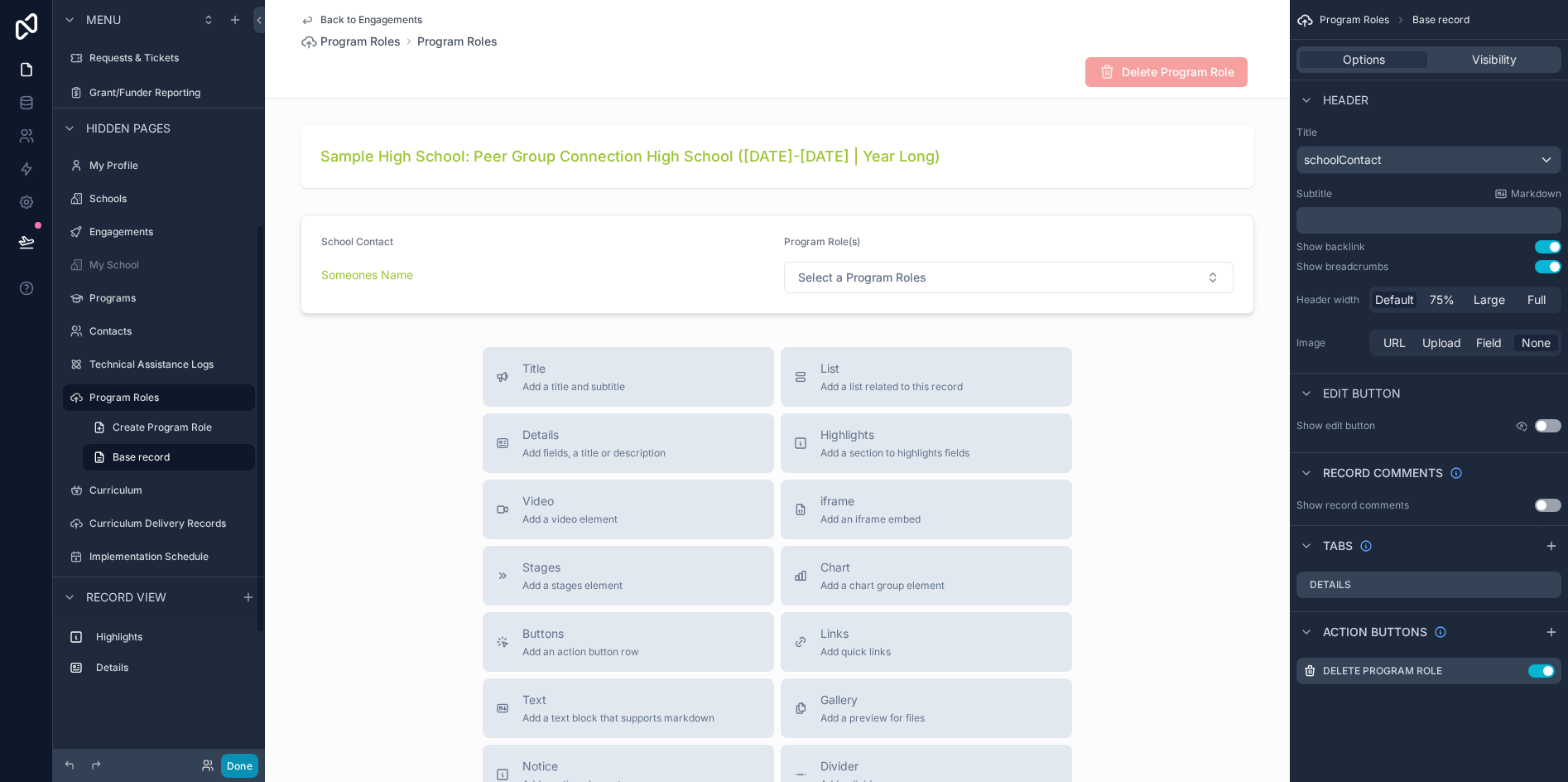
click at [234, 767] on button "Done" at bounding box center [240, 766] width 38 height 24
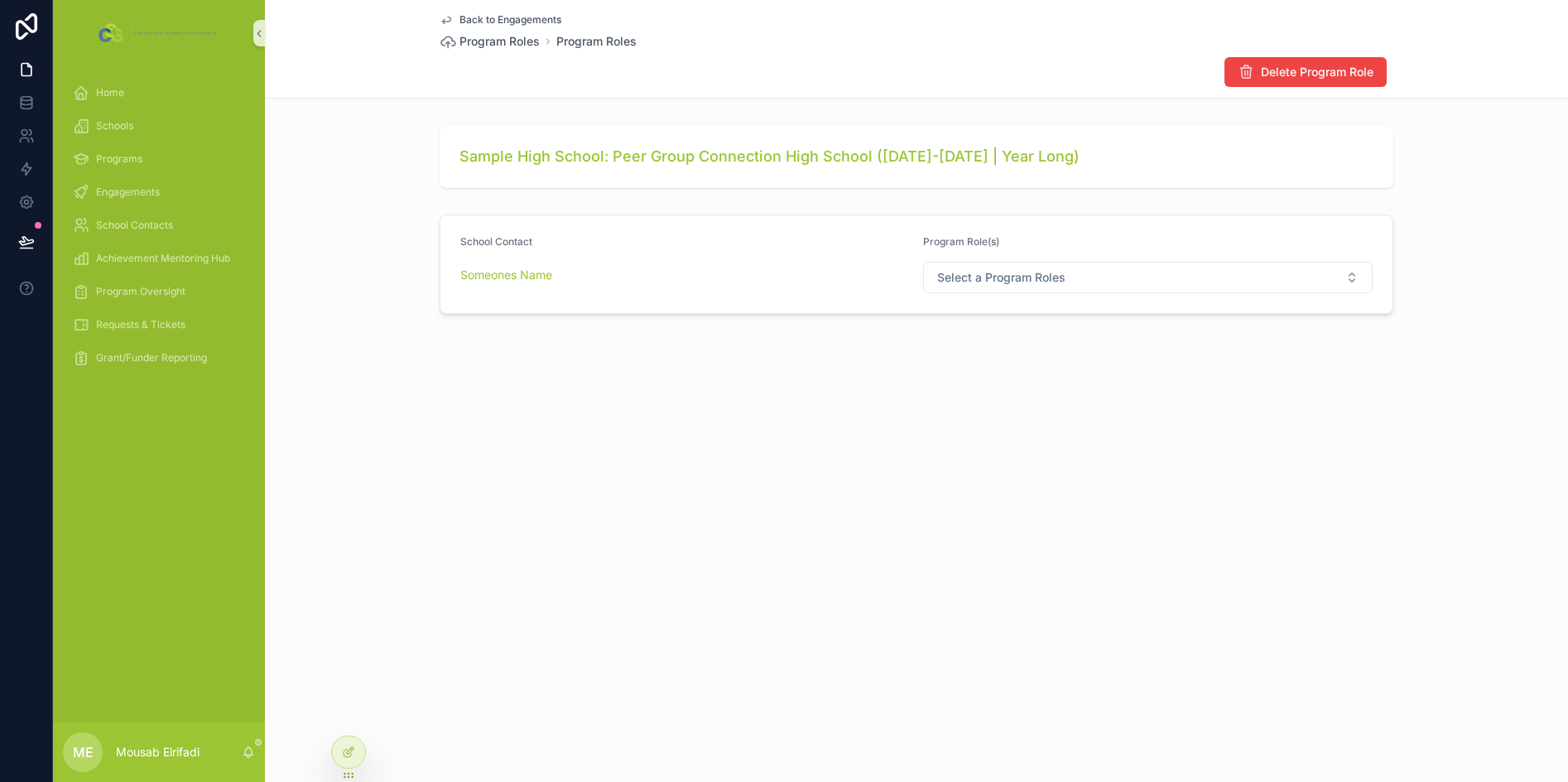
click at [729, 281] on div "Someones Name" at bounding box center [685, 275] width 450 height 17
click at [342, 747] on icon at bounding box center [349, 752] width 13 height 13
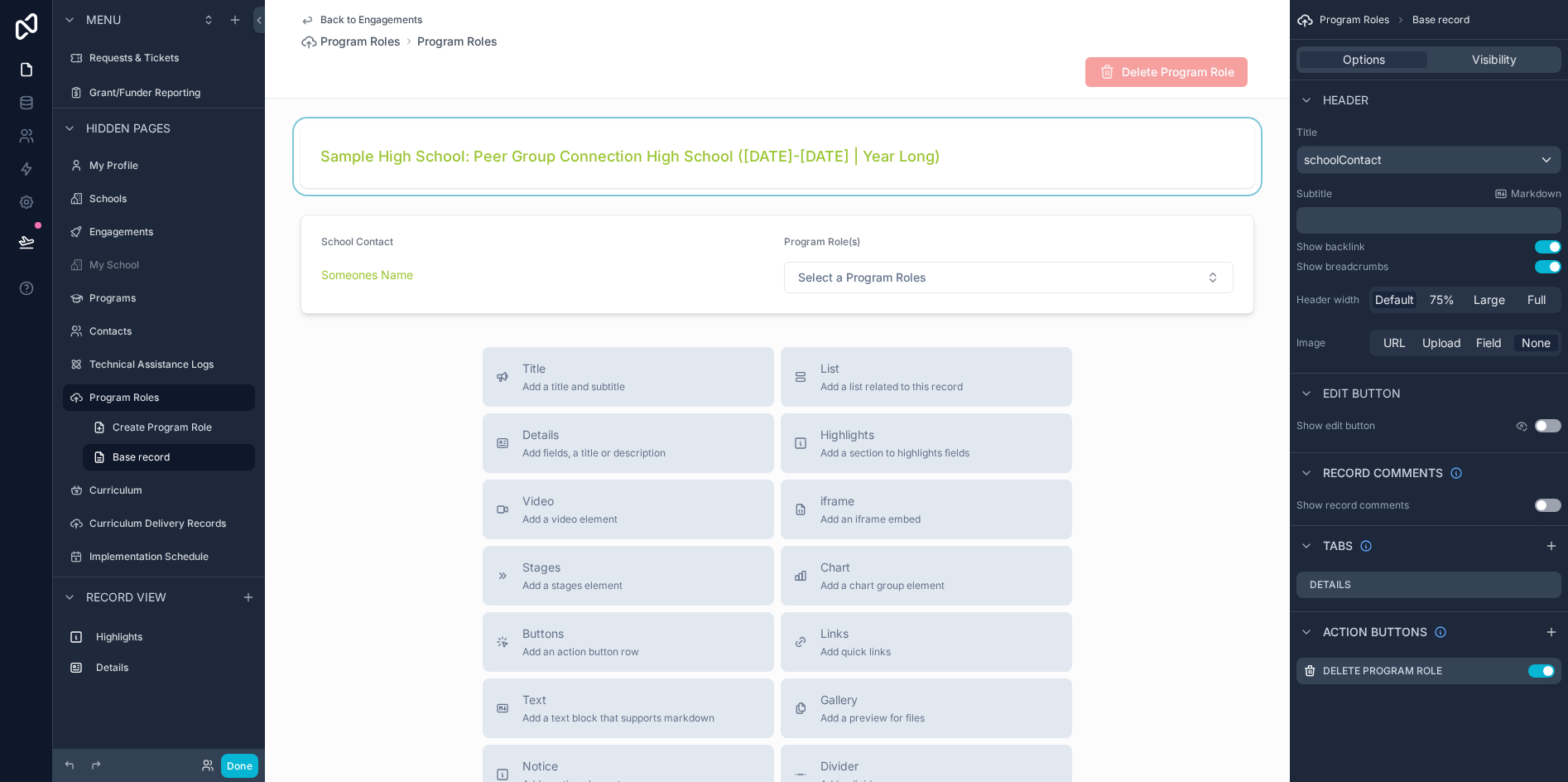
click at [1112, 161] on div "scrollable content" at bounding box center [778, 156] width 1025 height 76
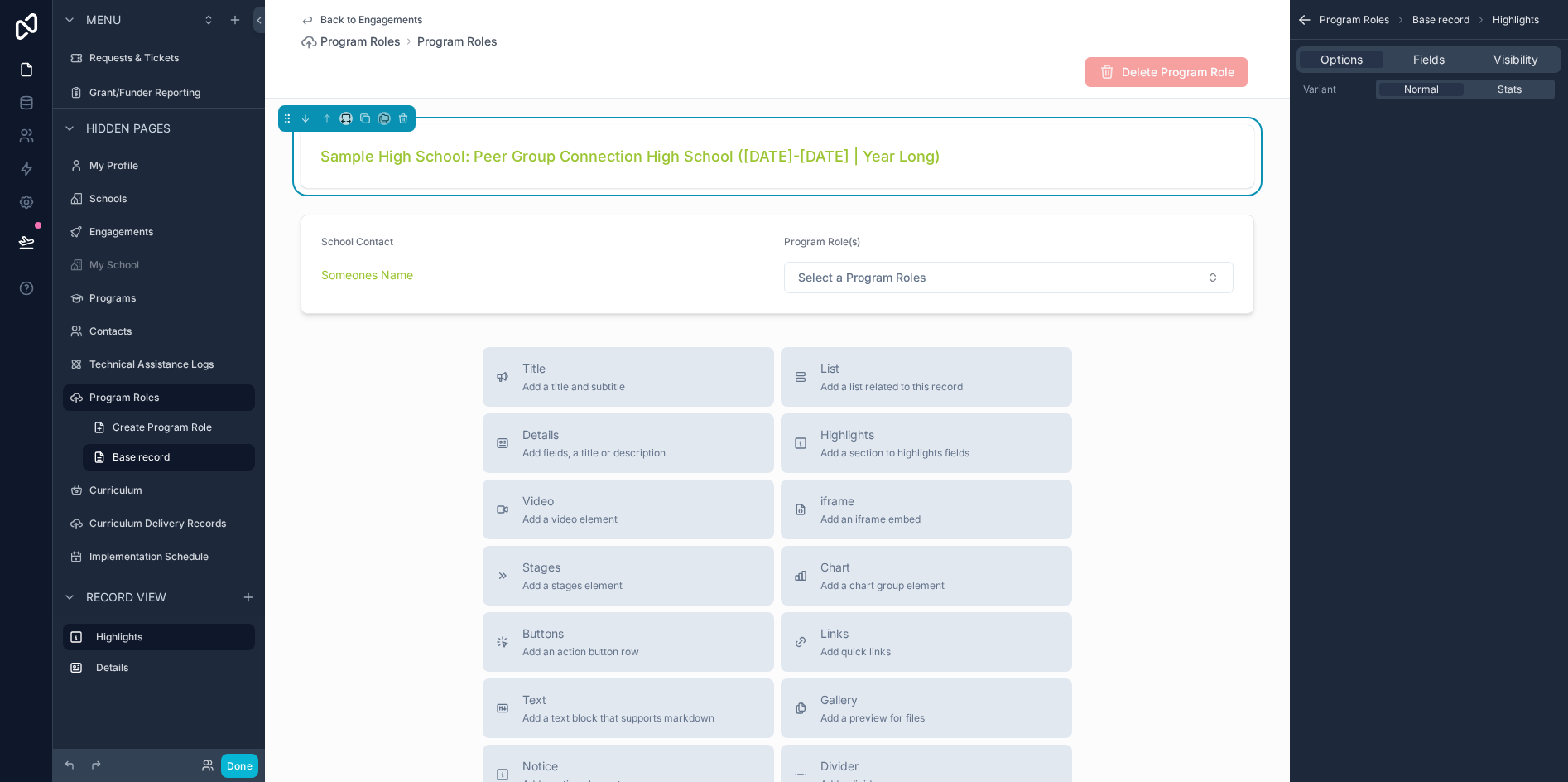
click at [1053, 155] on div "Sample High School: Peer Group Connection High School ([DATE]-[DATE] | Year Lon…" at bounding box center [778, 156] width 914 height 24
click at [1454, 62] on div "Fields" at bounding box center [1428, 60] width 84 height 17
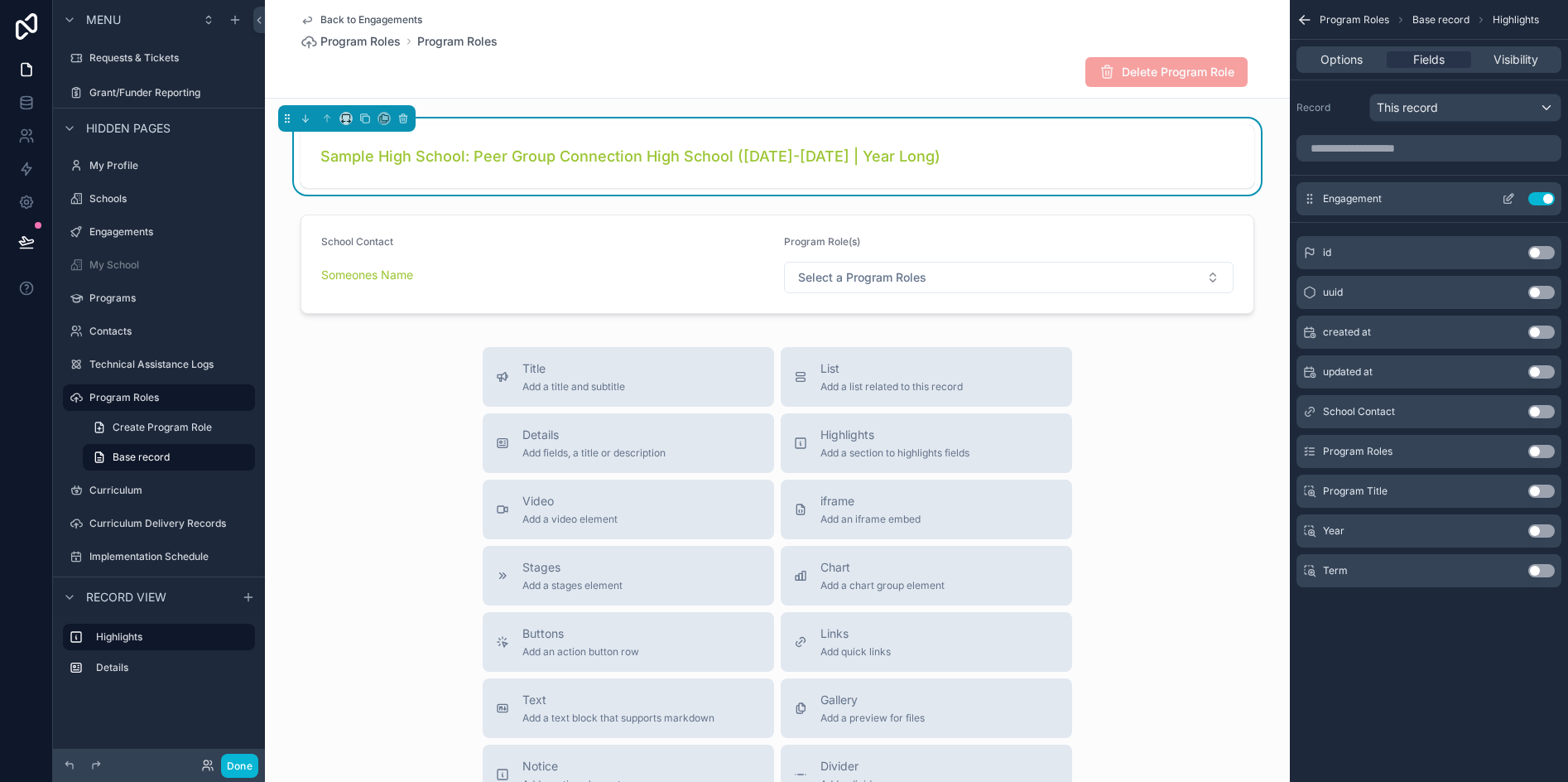
click at [1506, 197] on icon "scrollable content" at bounding box center [1508, 200] width 8 height 8
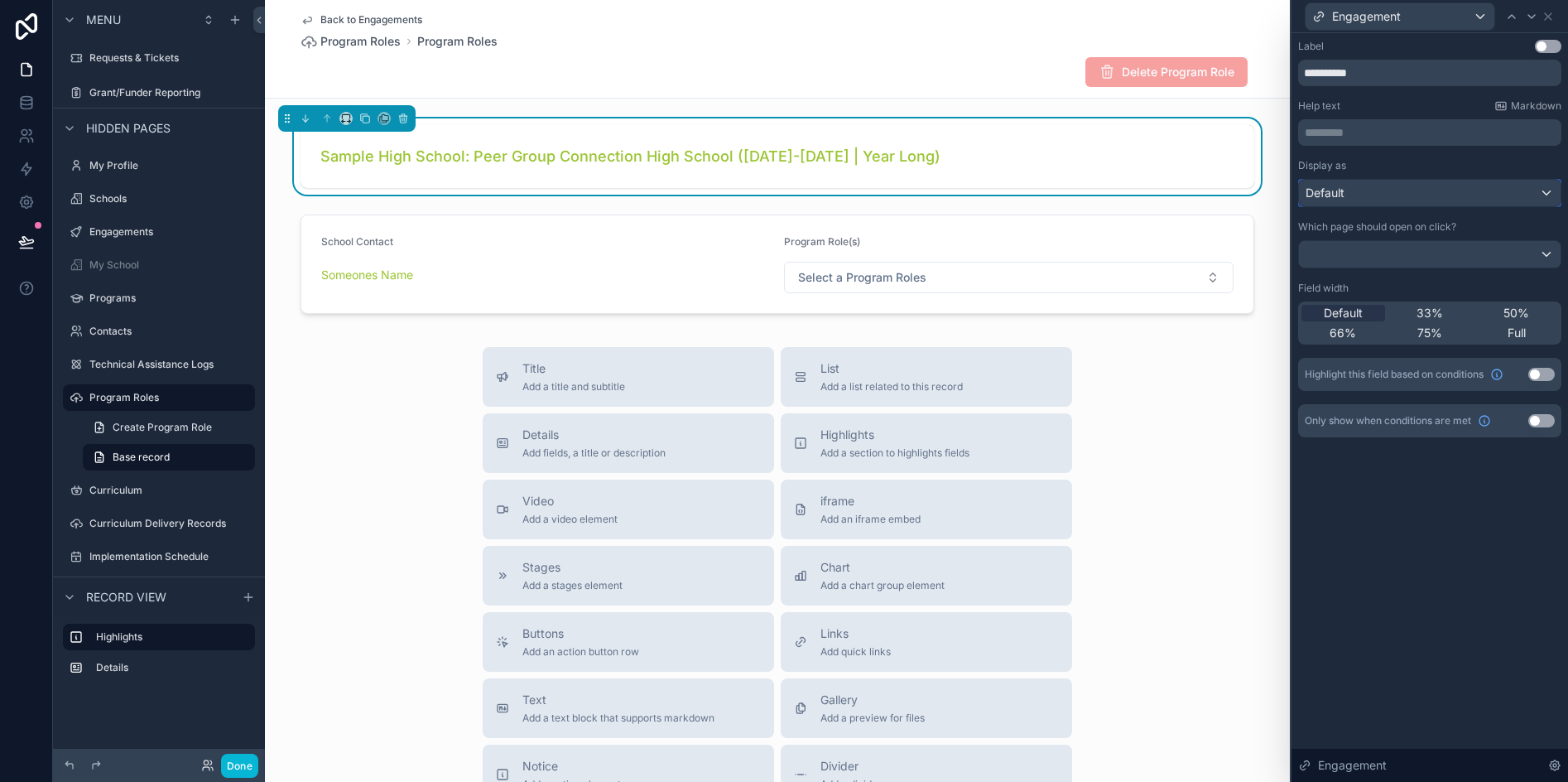
click at [1370, 188] on div "Default" at bounding box center [1430, 193] width 261 height 26
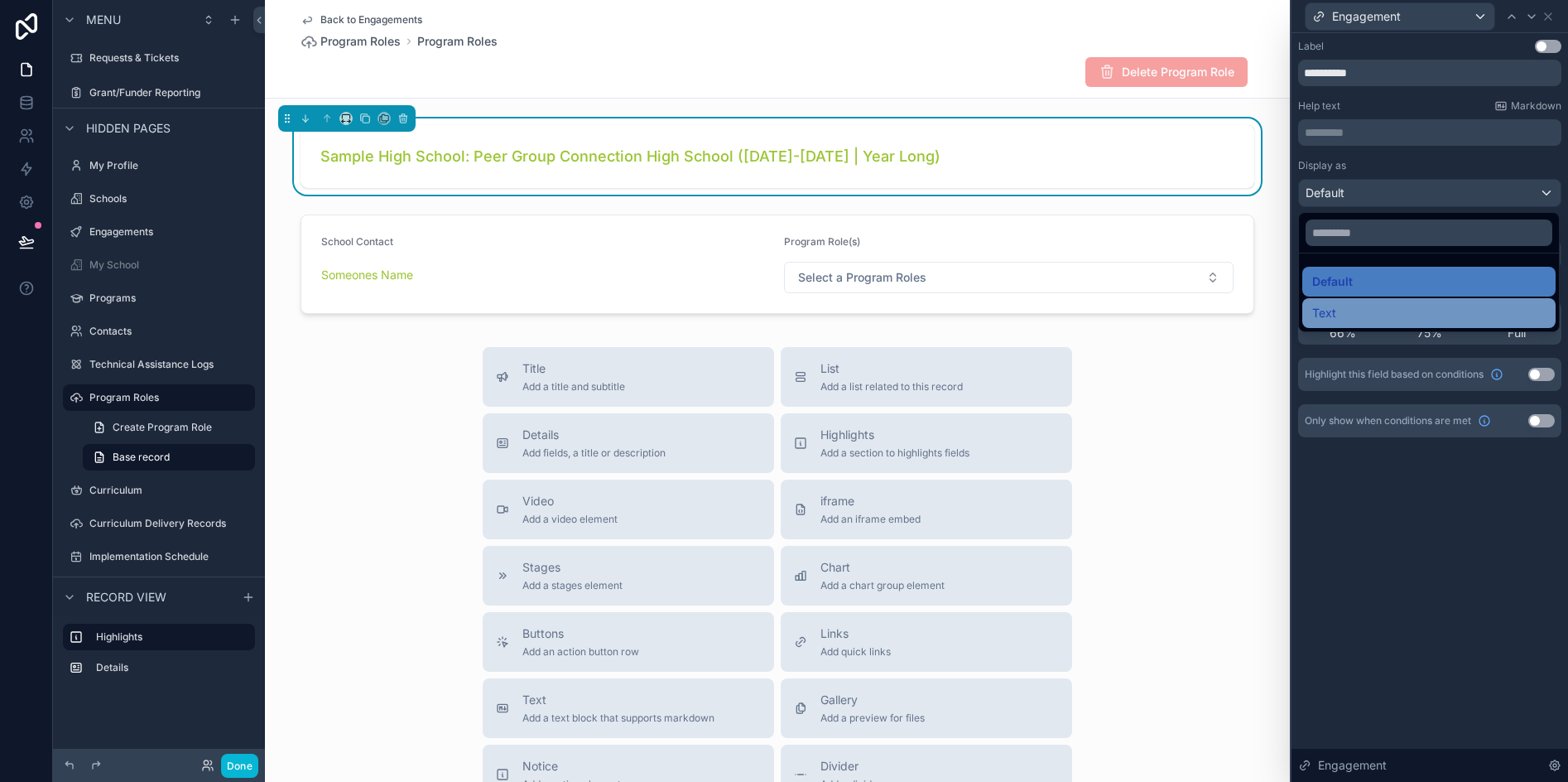
click at [1355, 319] on div "Text" at bounding box center [1429, 312] width 233 height 20
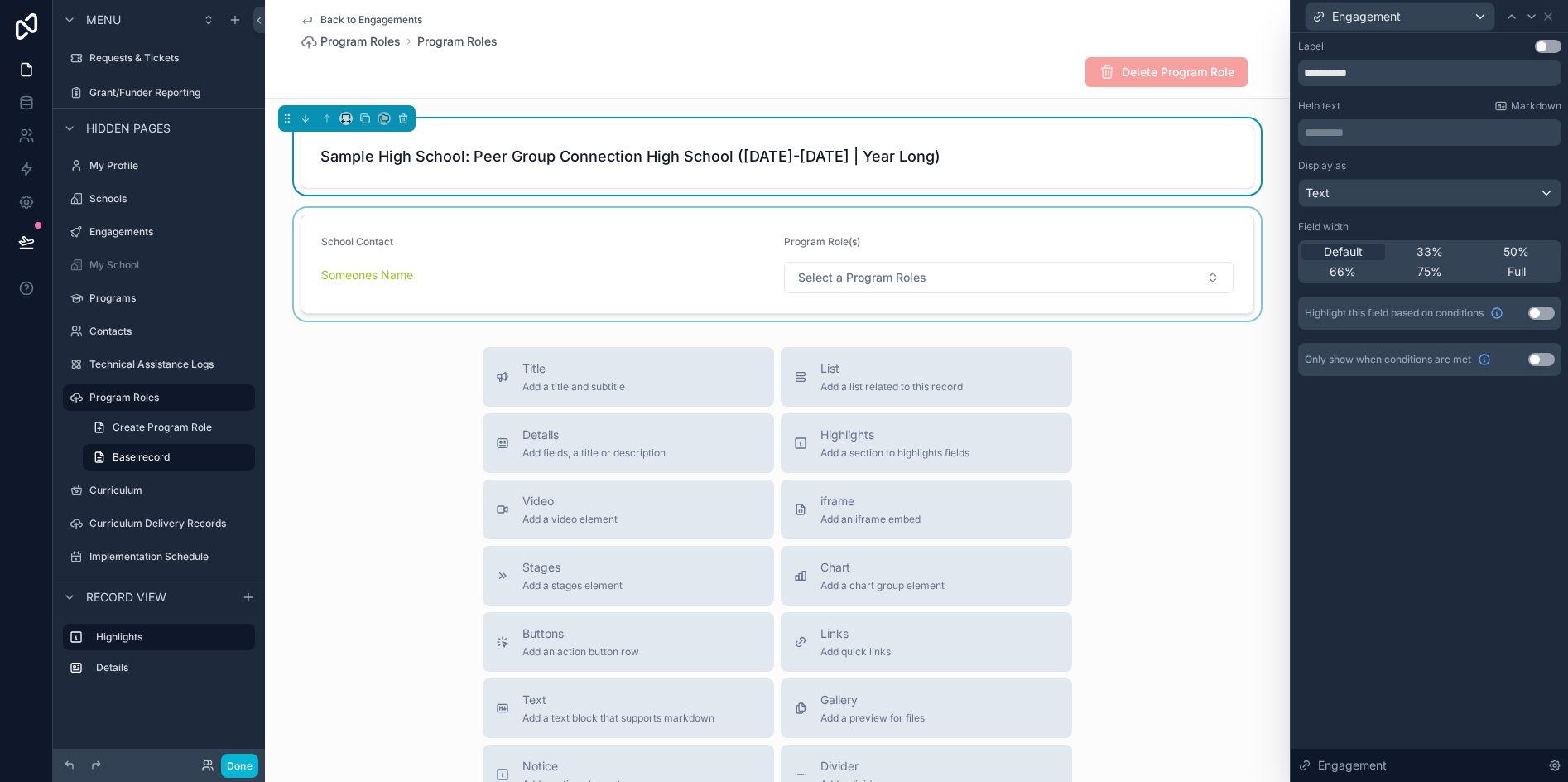
click at [479, 246] on div "scrollable content" at bounding box center [778, 264] width 1025 height 113
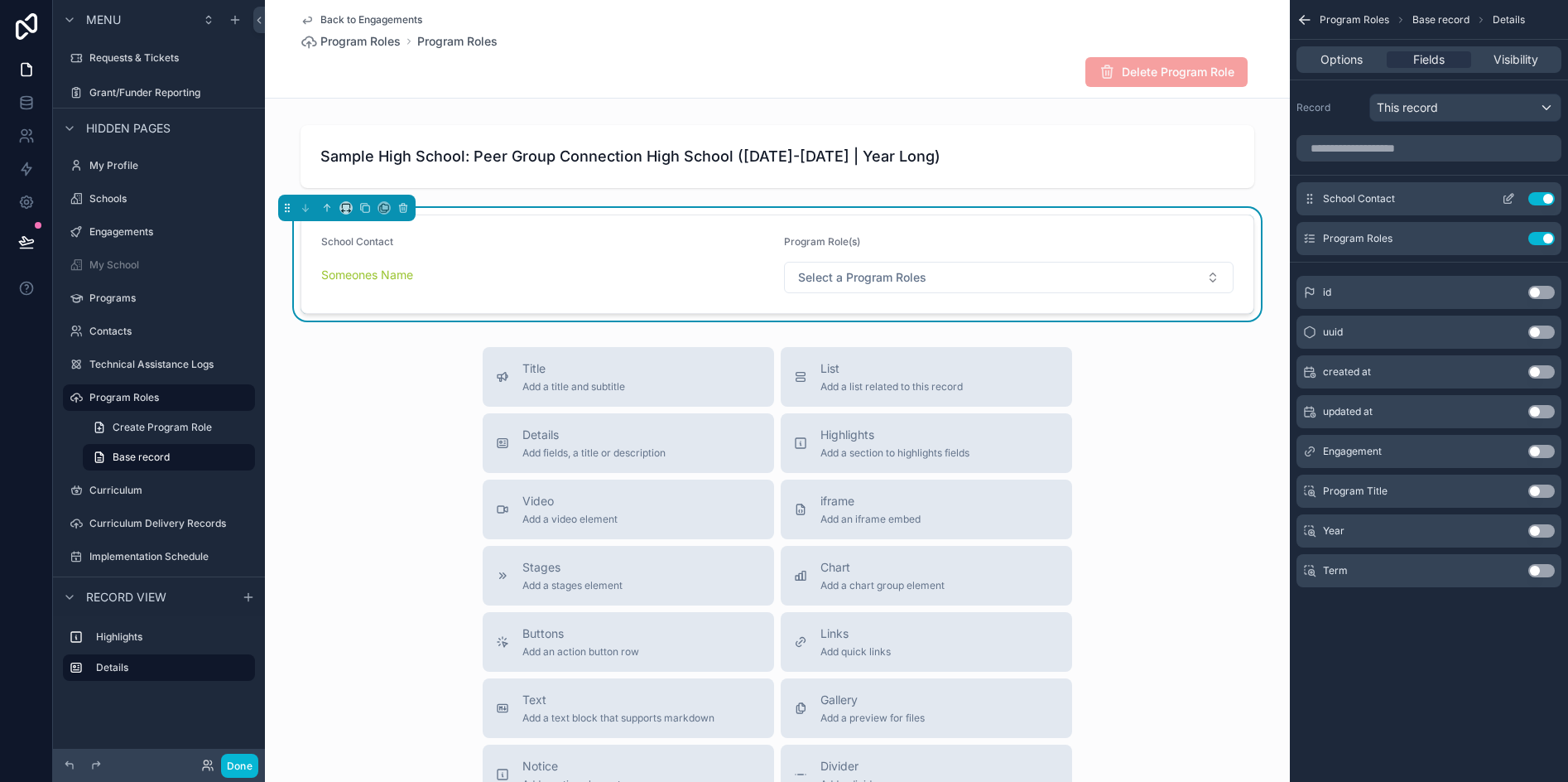
click at [1503, 195] on icon "scrollable content" at bounding box center [1509, 199] width 13 height 13
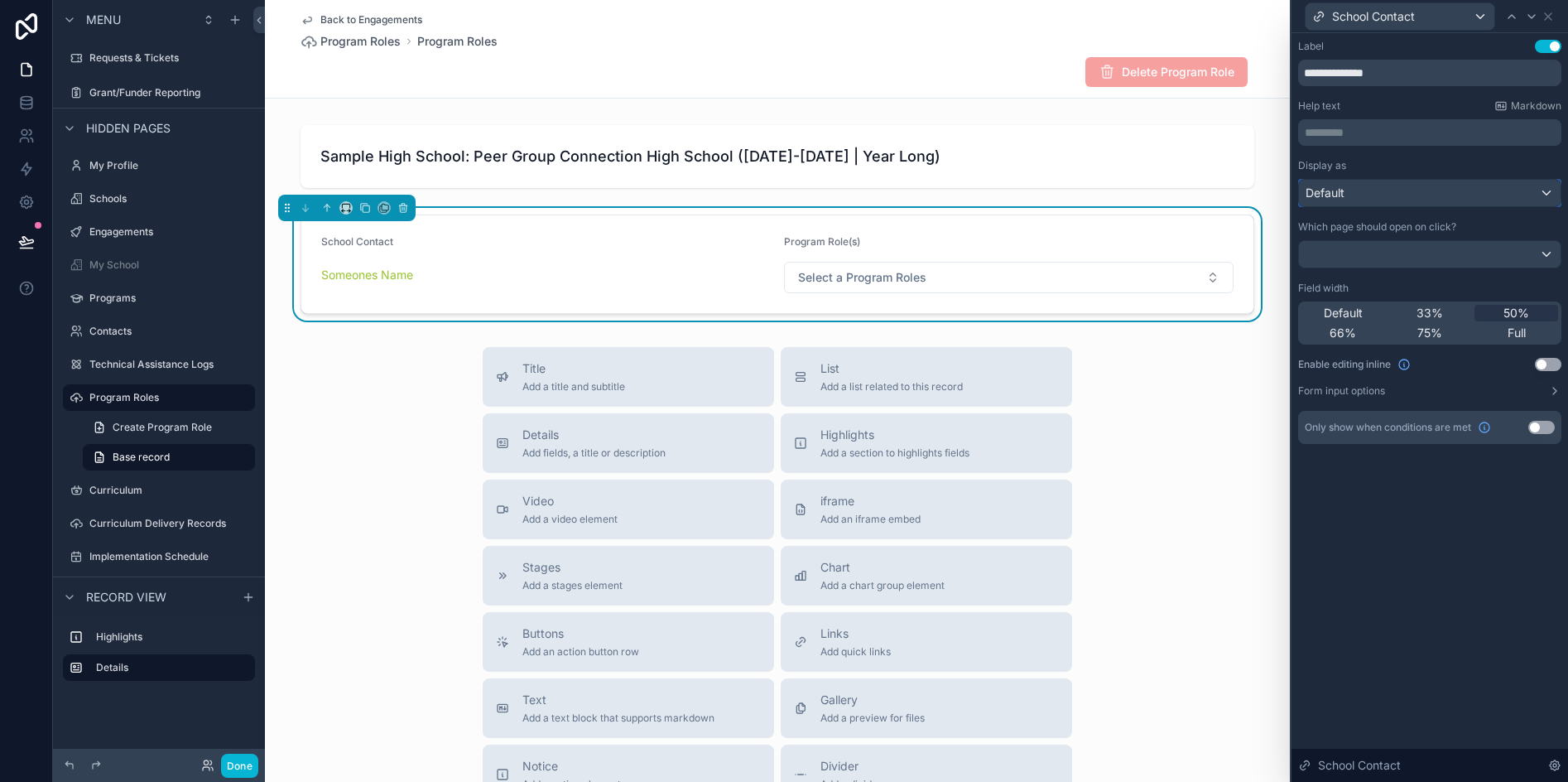
click at [1468, 187] on div "Default" at bounding box center [1430, 193] width 261 height 26
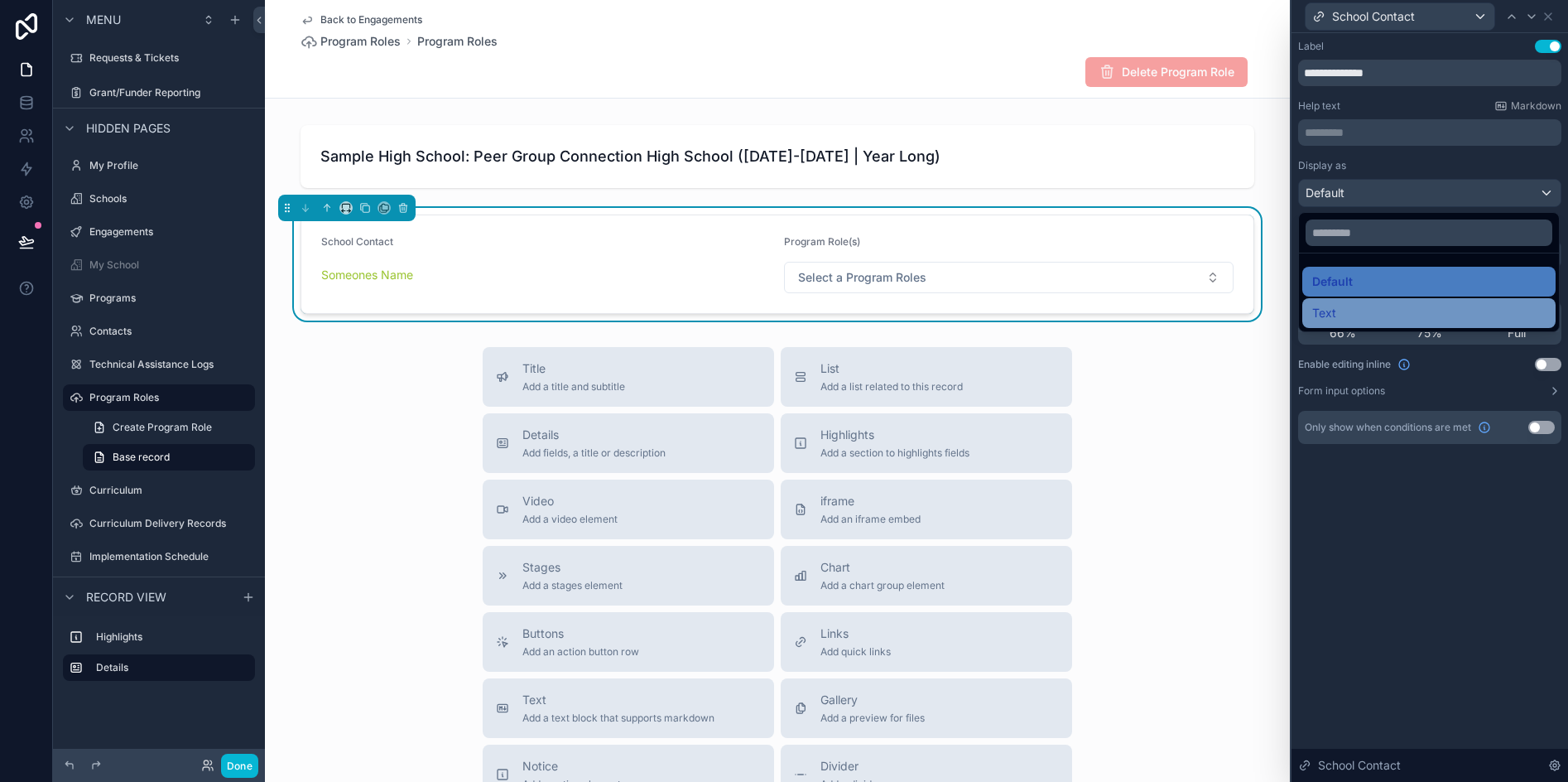
click at [1342, 314] on div "Text" at bounding box center [1429, 312] width 233 height 20
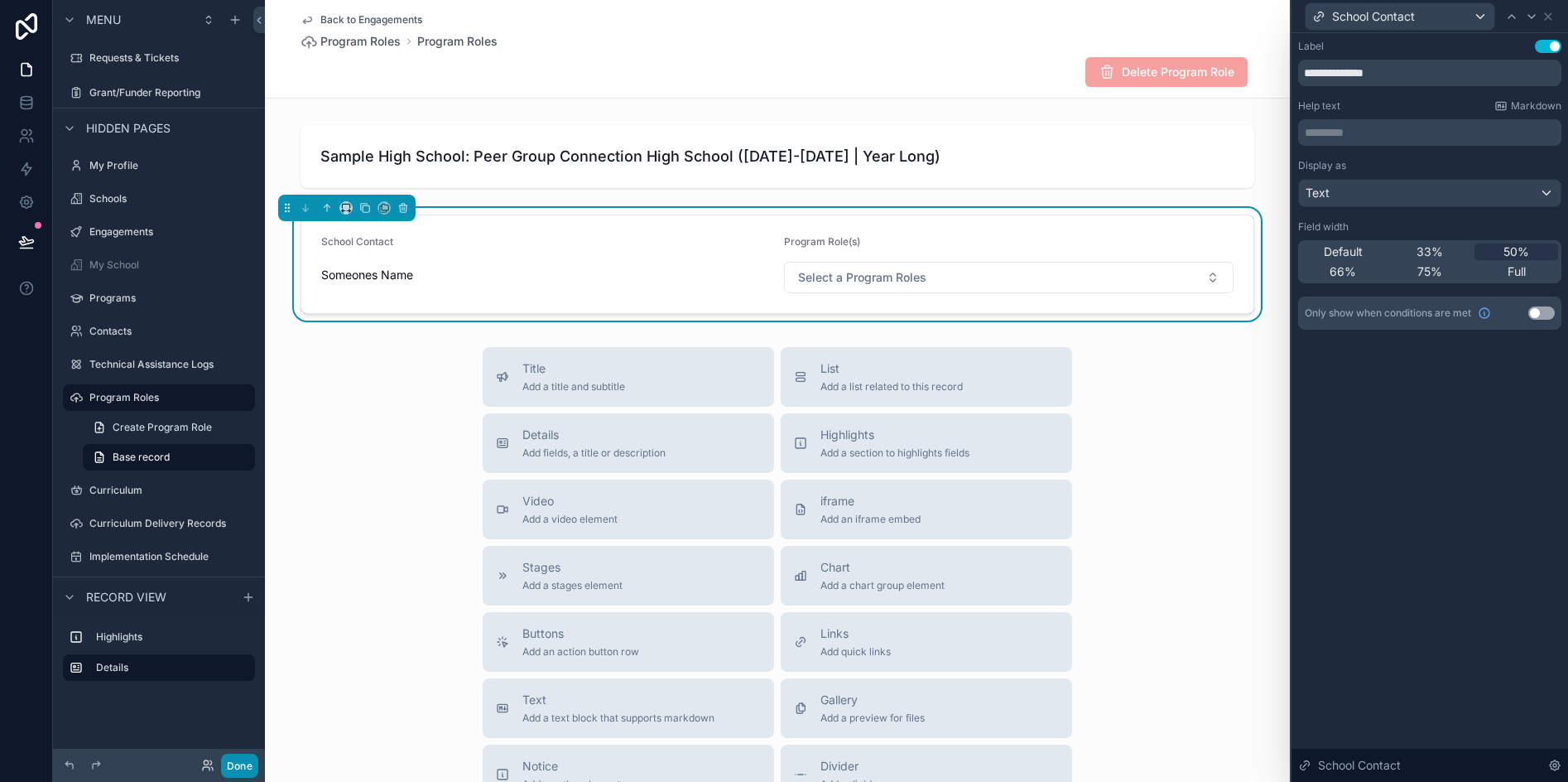
click at [249, 757] on button "Done" at bounding box center [240, 766] width 38 height 24
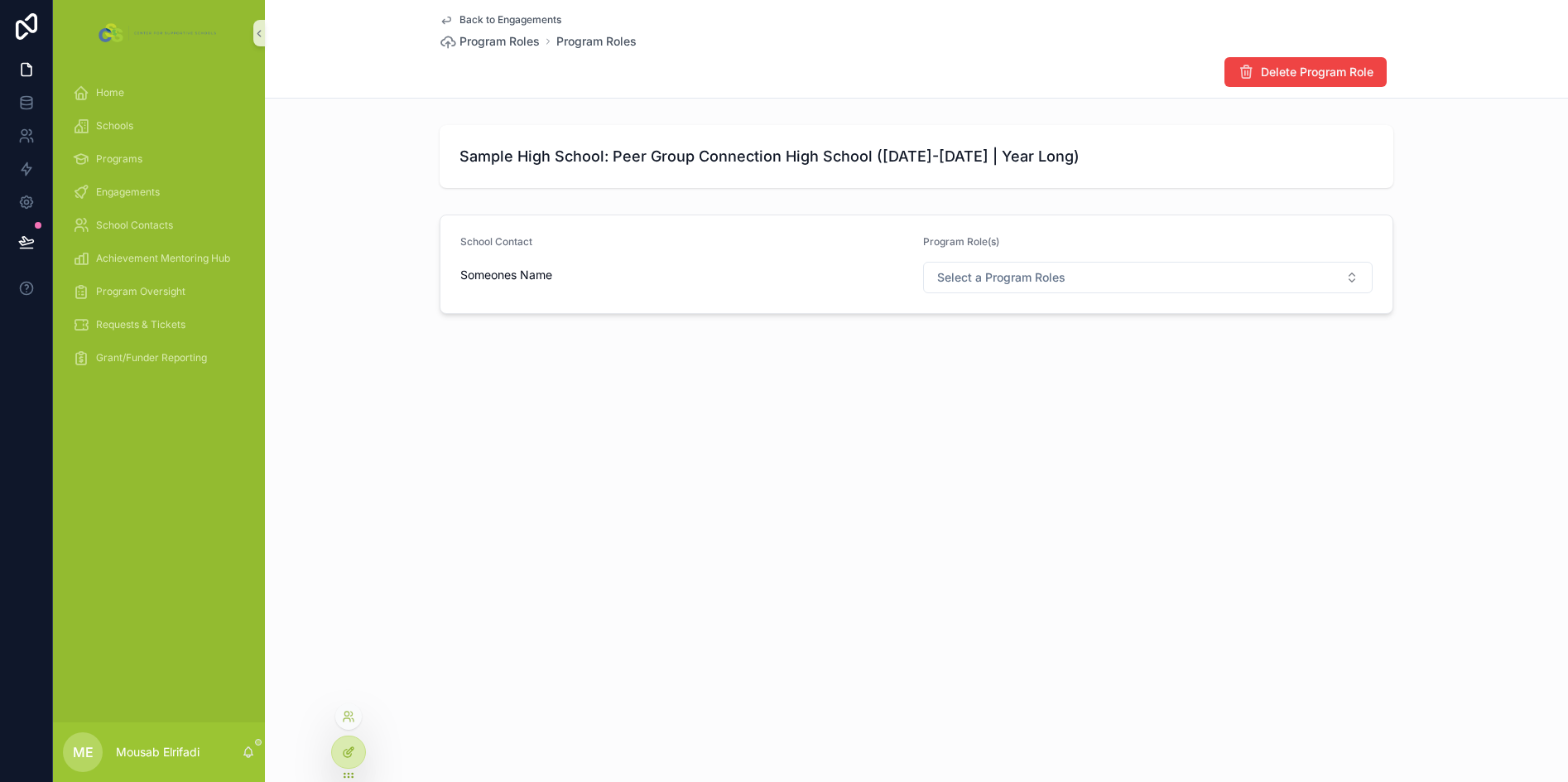
click at [356, 756] on div at bounding box center [348, 751] width 33 height 31
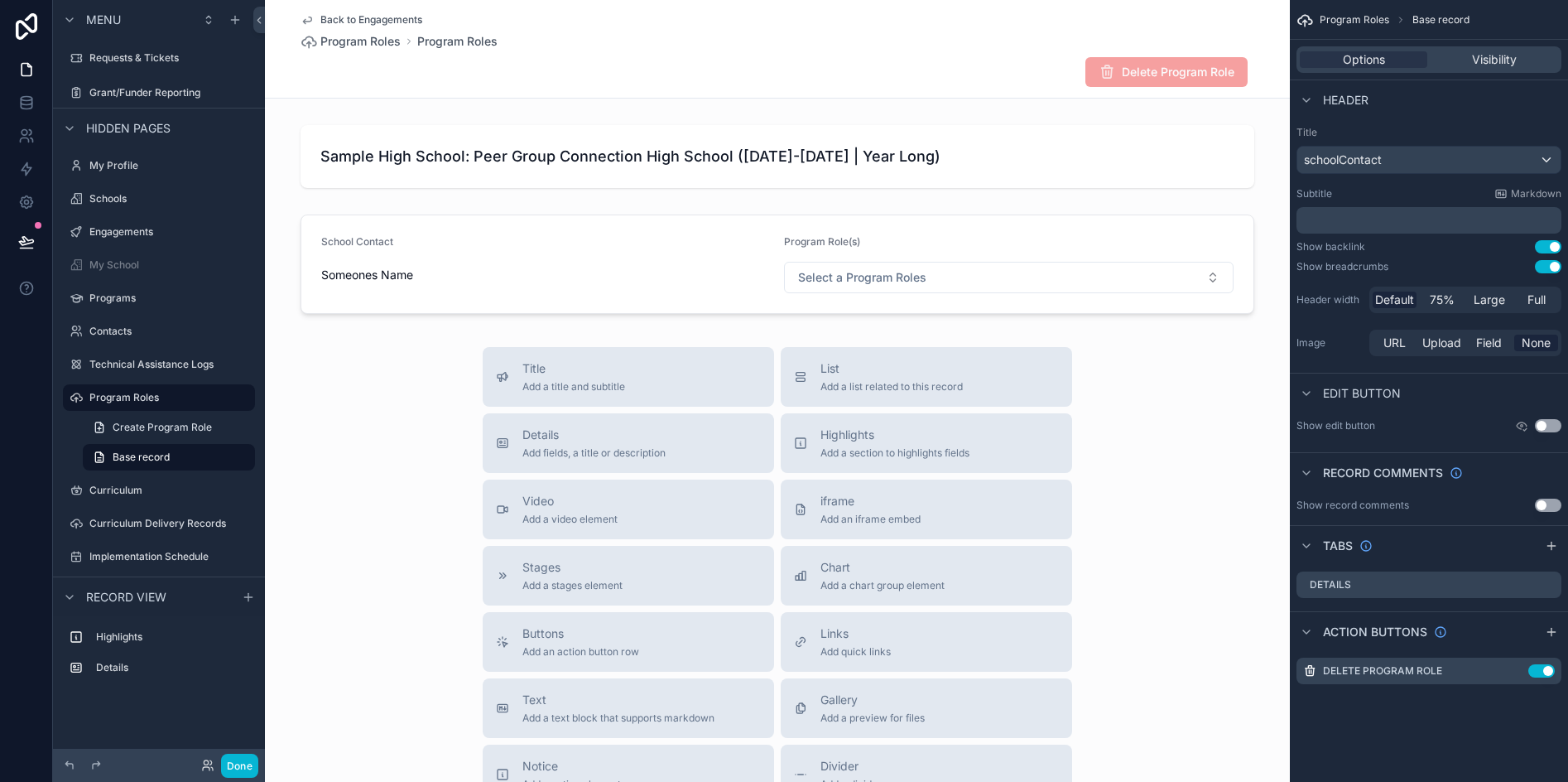
click at [1558, 425] on button "Use setting" at bounding box center [1548, 425] width 26 height 13
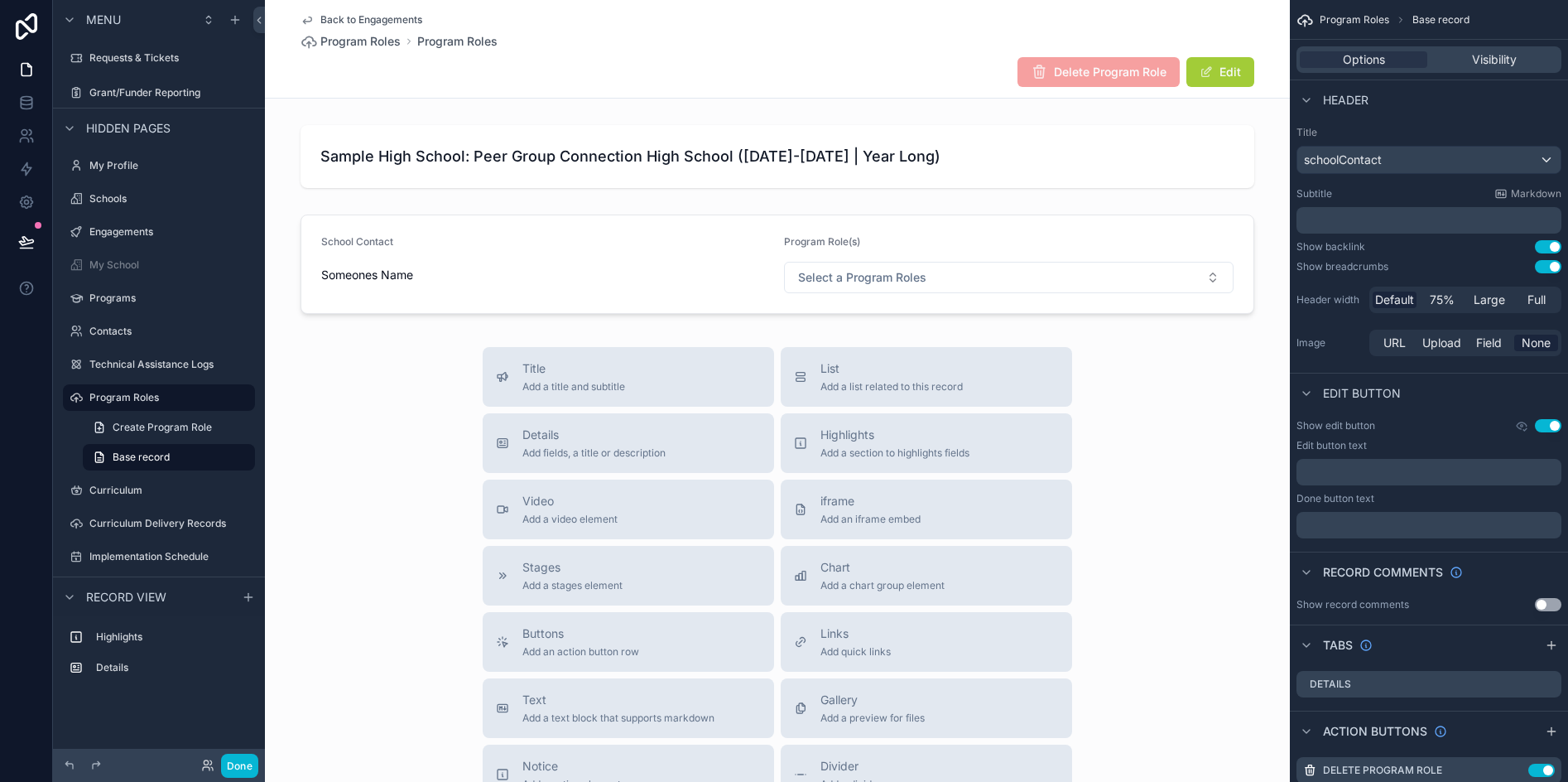
click at [1538, 423] on button "Use setting" at bounding box center [1548, 425] width 26 height 13
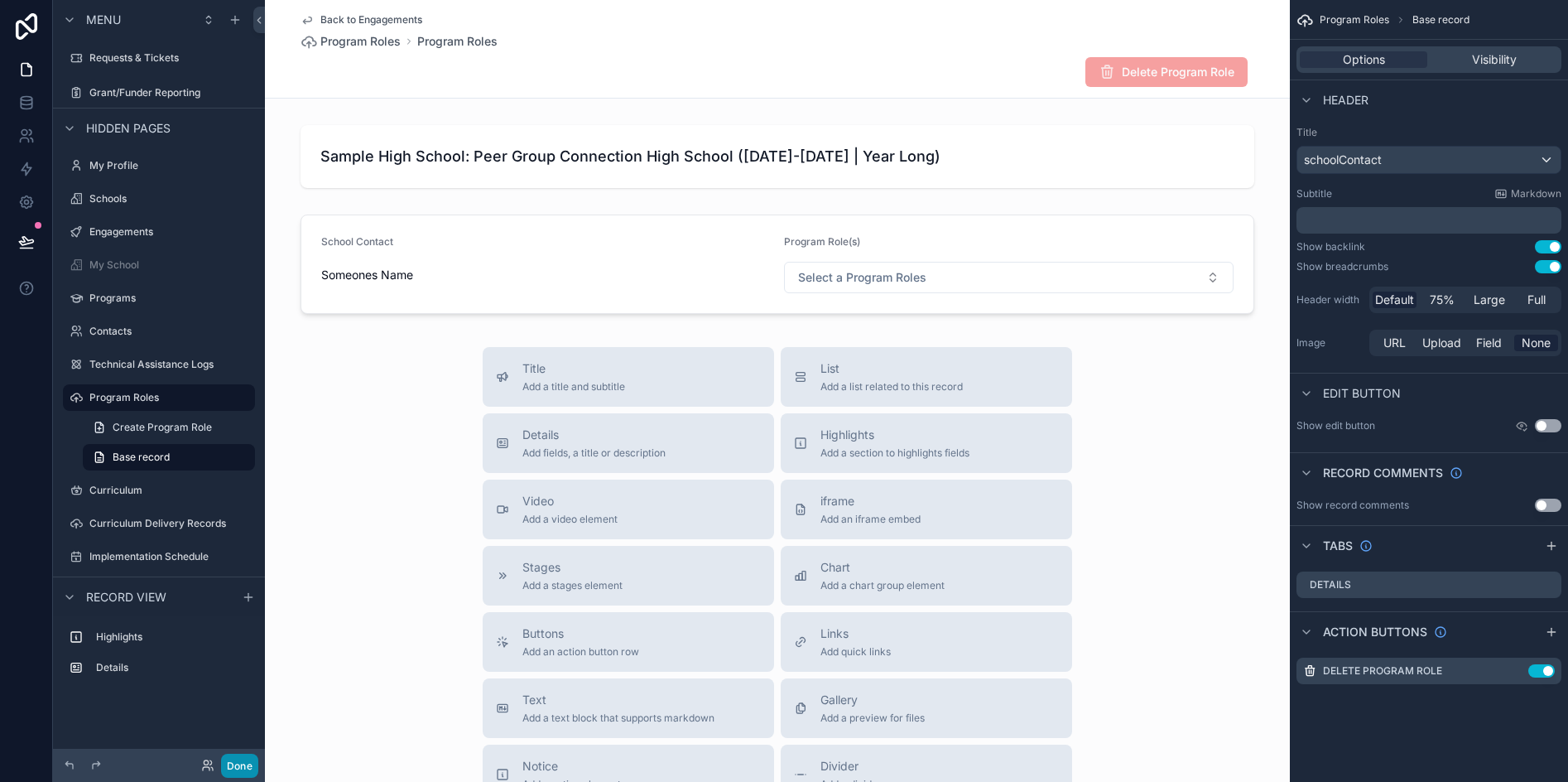
click at [239, 770] on button "Done" at bounding box center [240, 766] width 38 height 24
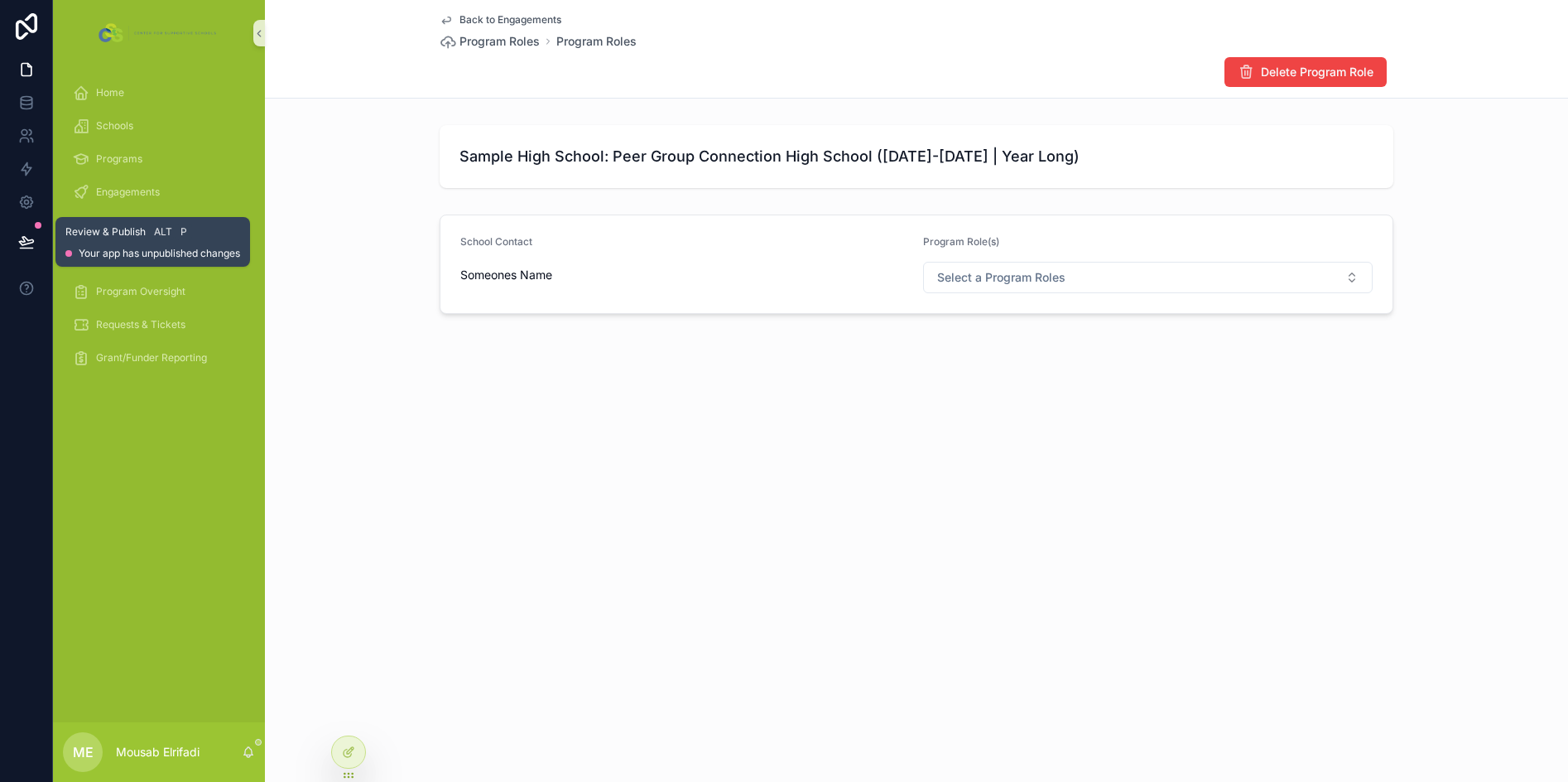
click at [22, 235] on icon at bounding box center [26, 242] width 17 height 17
click at [419, 343] on div "Back to Engagements Program Roles Program Roles Delete Program Role Sample High…" at bounding box center [916, 213] width 1303 height 426
click at [26, 248] on icon at bounding box center [25, 248] width 12 height 0
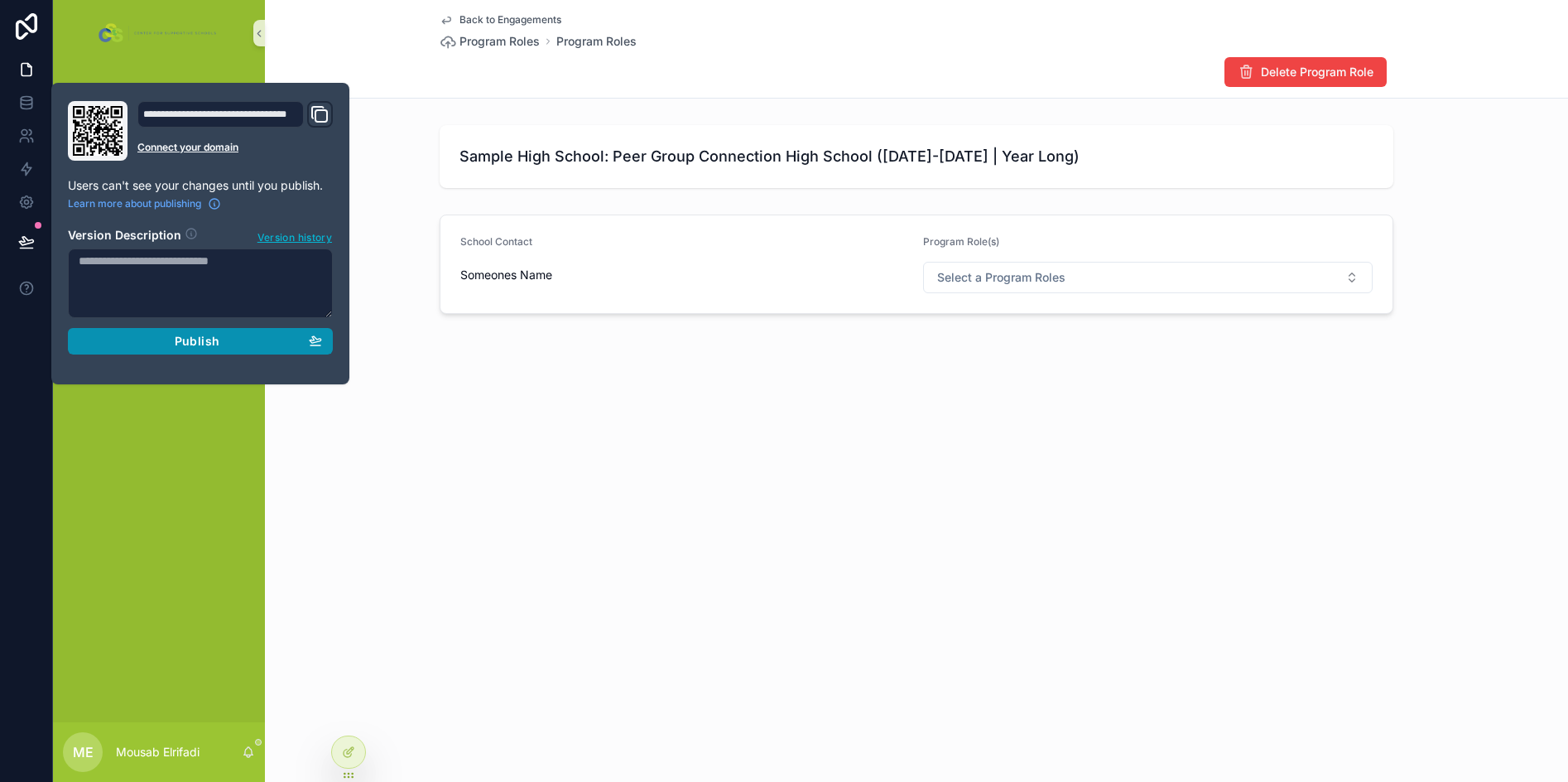
click at [183, 343] on span "Publish" at bounding box center [198, 342] width 45 height 15
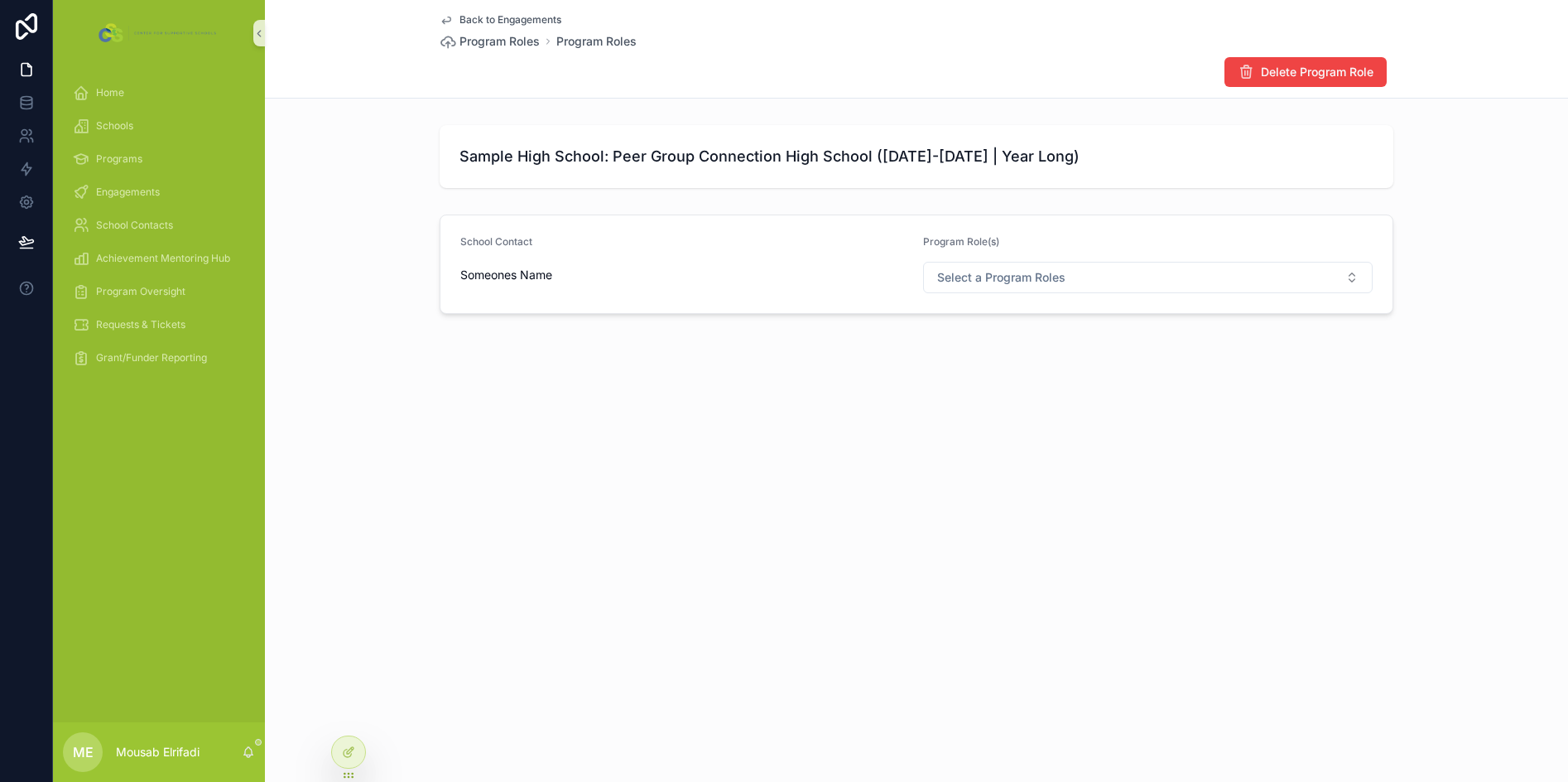
click at [671, 455] on div "Back to Engagements Program Roles Program Roles Delete Program Role Sample High…" at bounding box center [916, 391] width 1303 height 782
click at [24, 76] on icon at bounding box center [26, 70] width 10 height 12
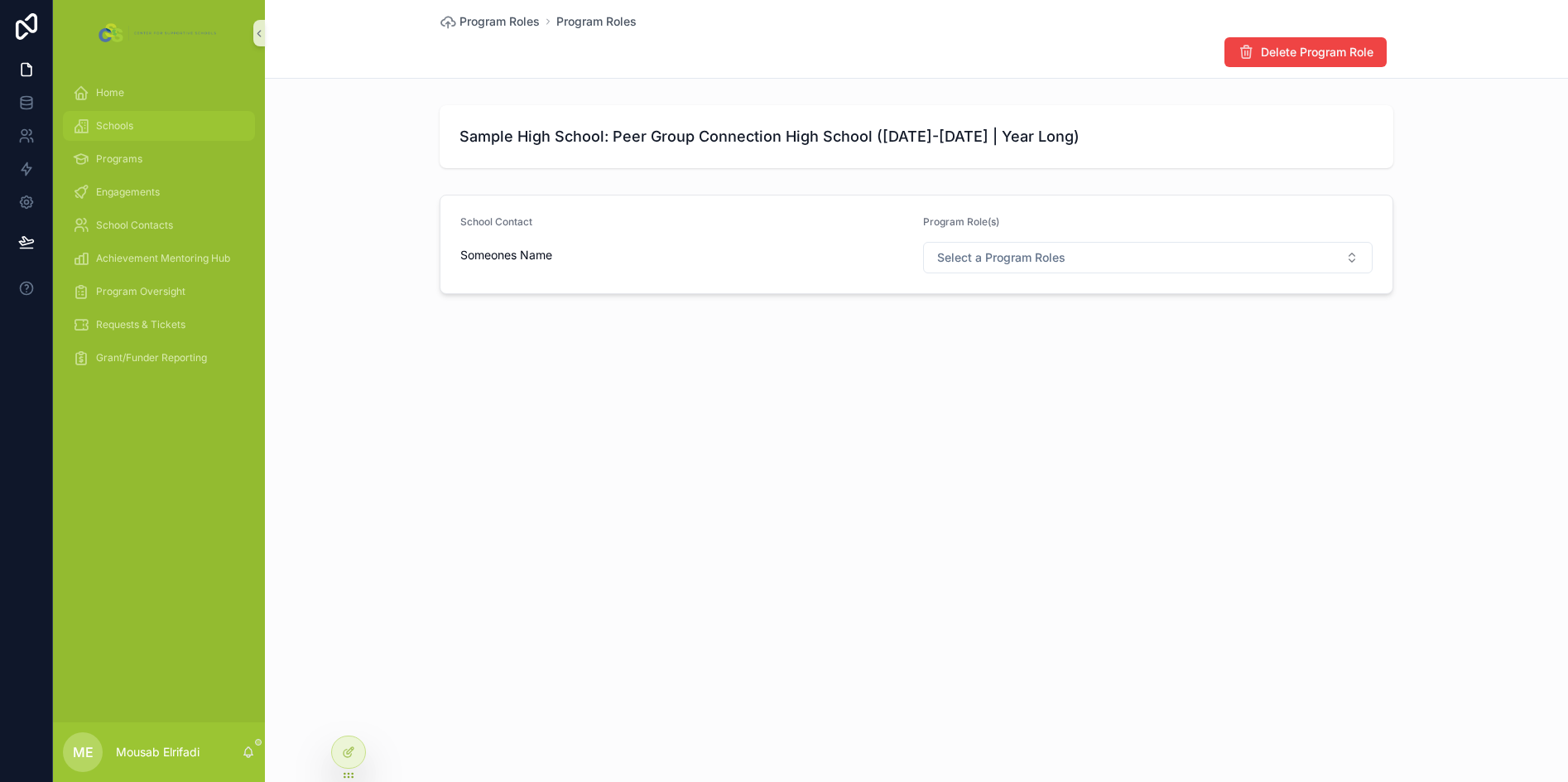
click at [113, 133] on div "Schools" at bounding box center [158, 126] width 172 height 26
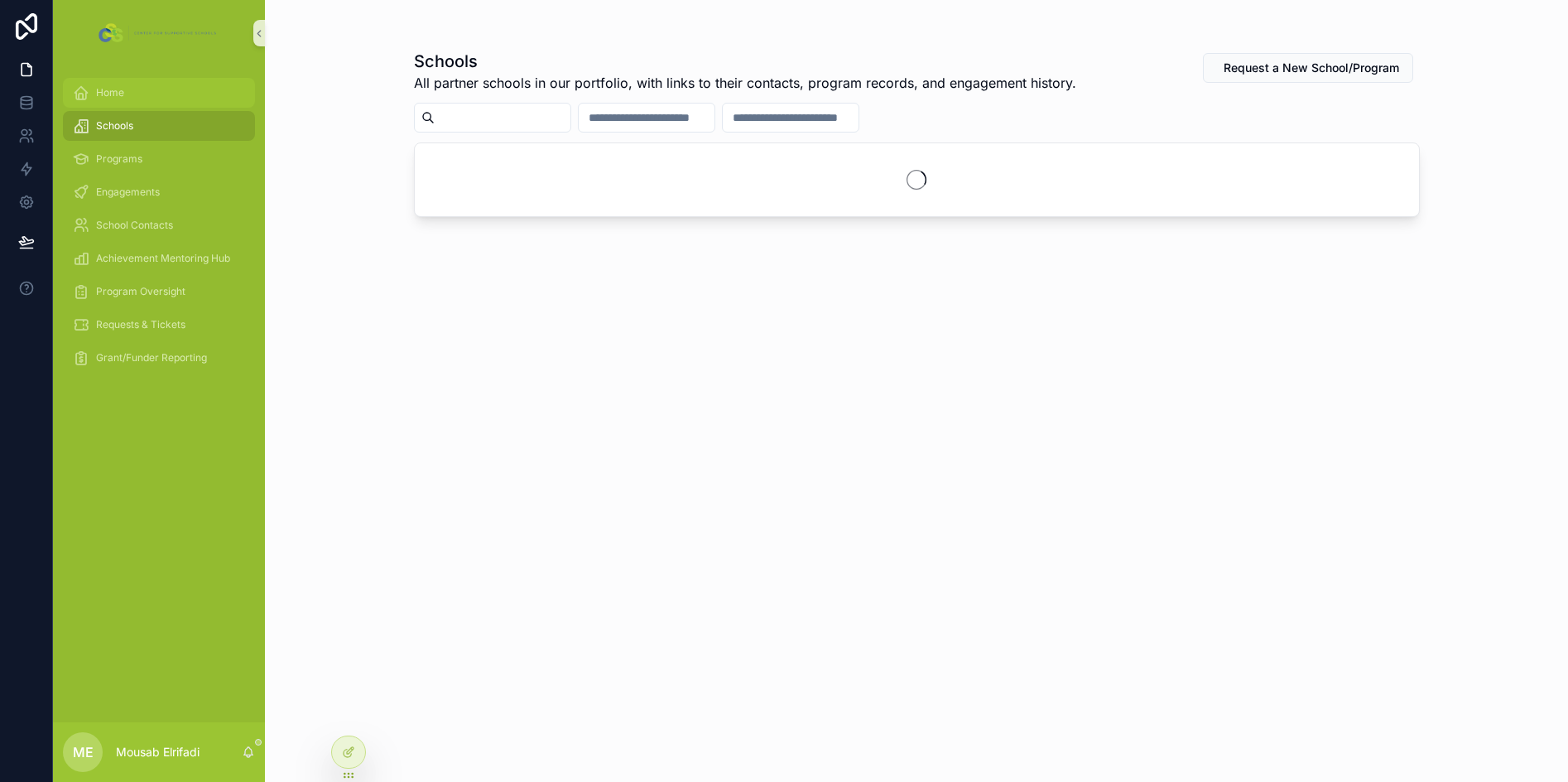
click at [118, 100] on div "Home" at bounding box center [158, 92] width 172 height 26
